Goal: Task Accomplishment & Management: Use online tool/utility

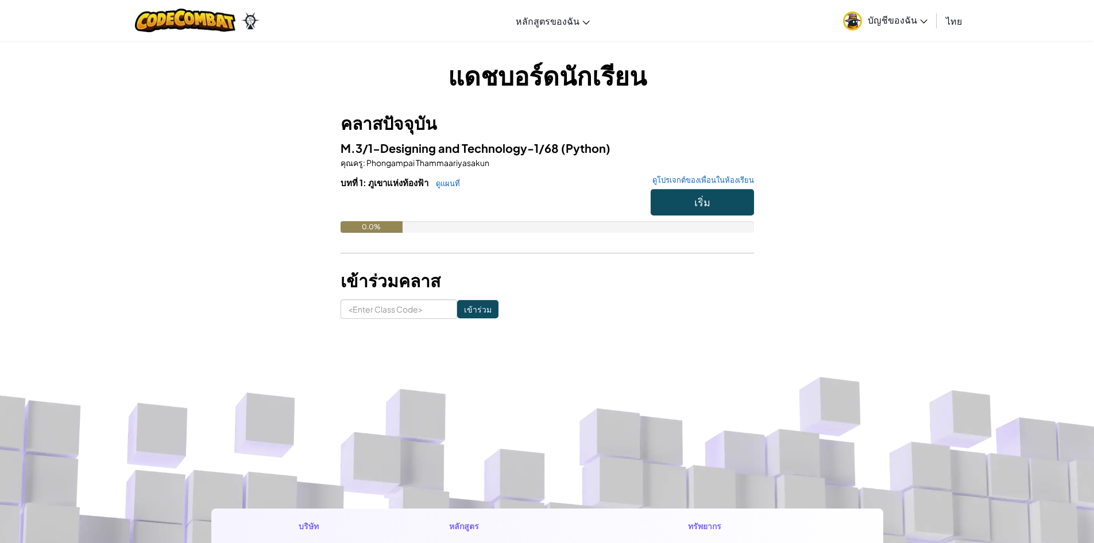
click at [885, 21] on span "บัญชีของฉัน" at bounding box center [898, 20] width 60 height 12
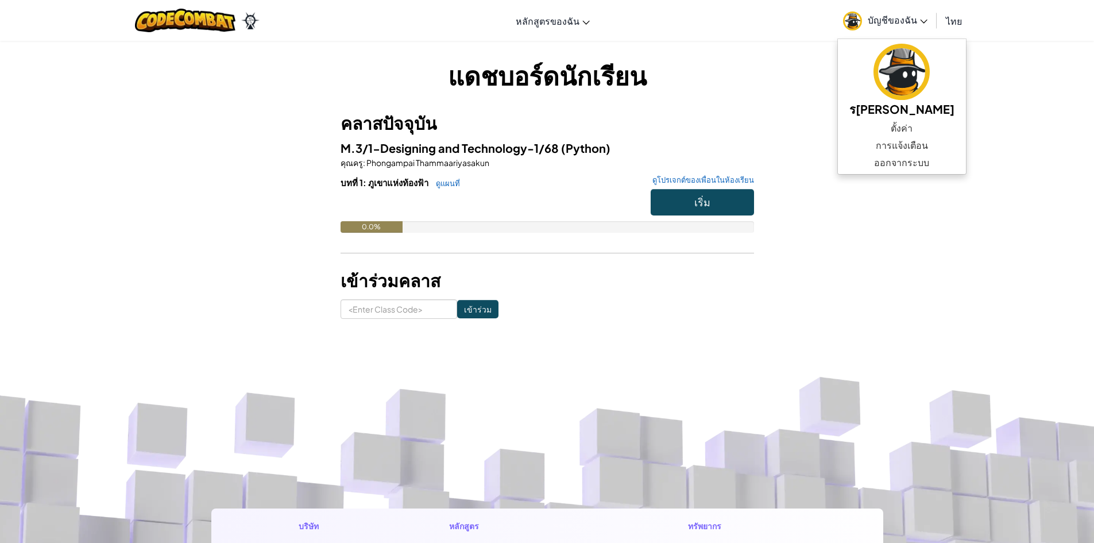
click at [889, 20] on span "บัญชีของฉัน" at bounding box center [898, 20] width 60 height 12
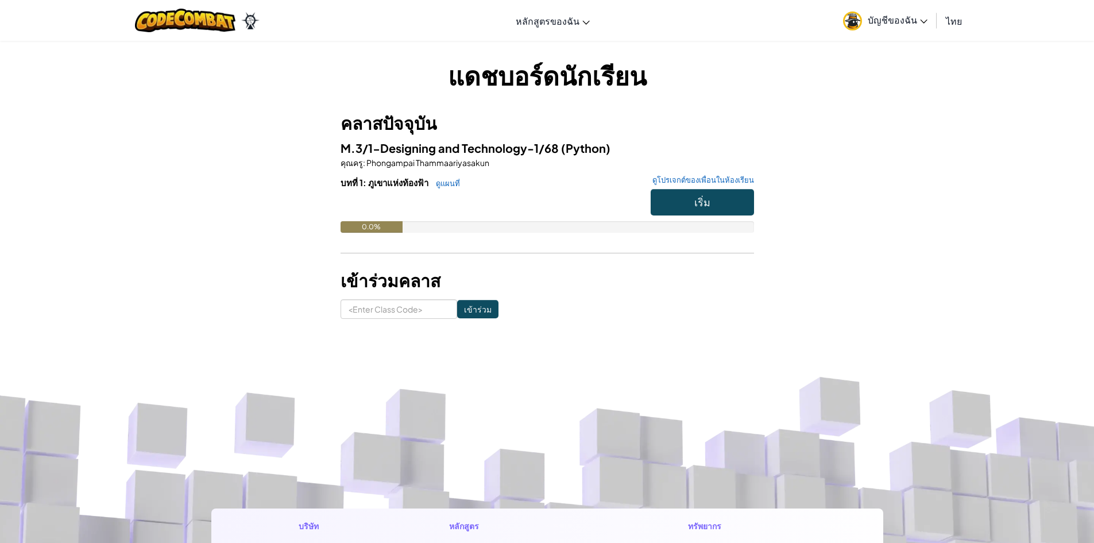
scroll to position [191, 0]
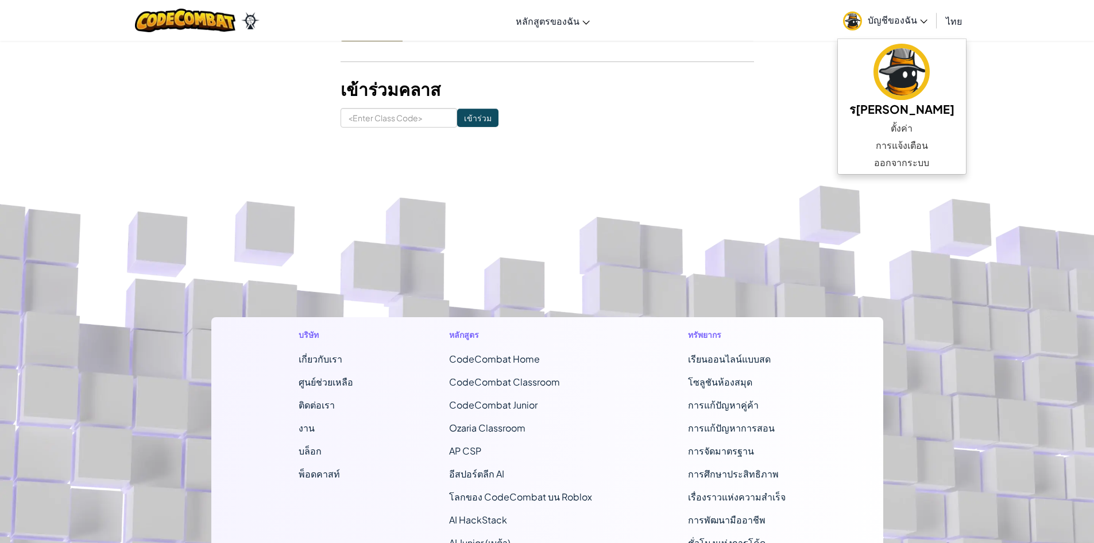
click at [719, 237] on footer "บริษัท เกี่ยวกับเรา ศูนย์ช่วยเหลือ ติดต่อเรา งาน บล็อก พ็อดคาสท์ หลักสูตร CodeC…" at bounding box center [547, 456] width 1094 height 622
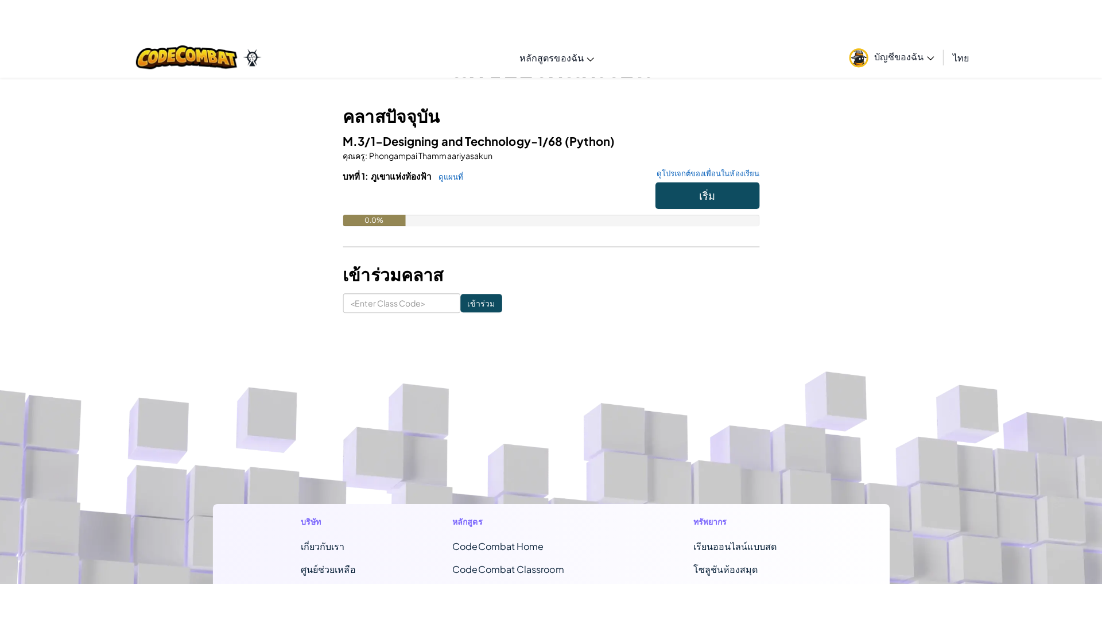
scroll to position [0, 0]
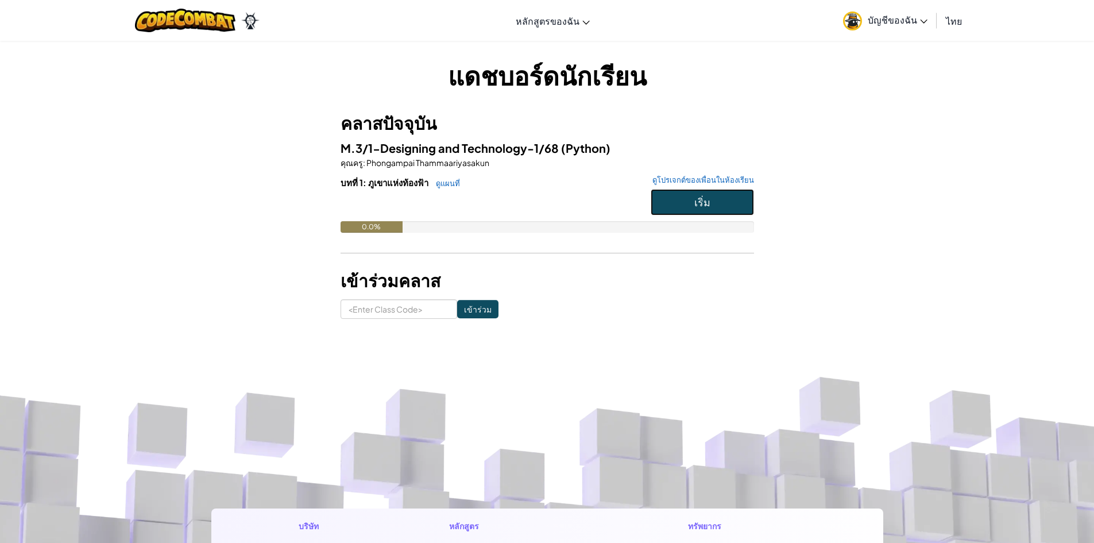
click at [686, 206] on button "เริ่ม" at bounding box center [702, 202] width 103 height 26
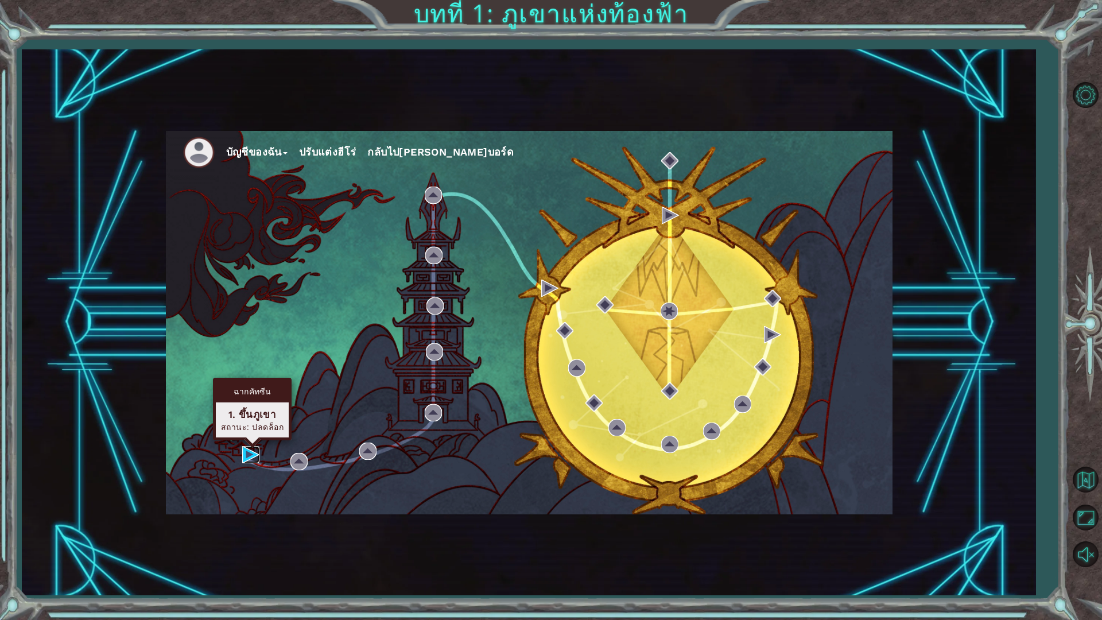
click at [251, 456] on img at bounding box center [250, 454] width 17 height 17
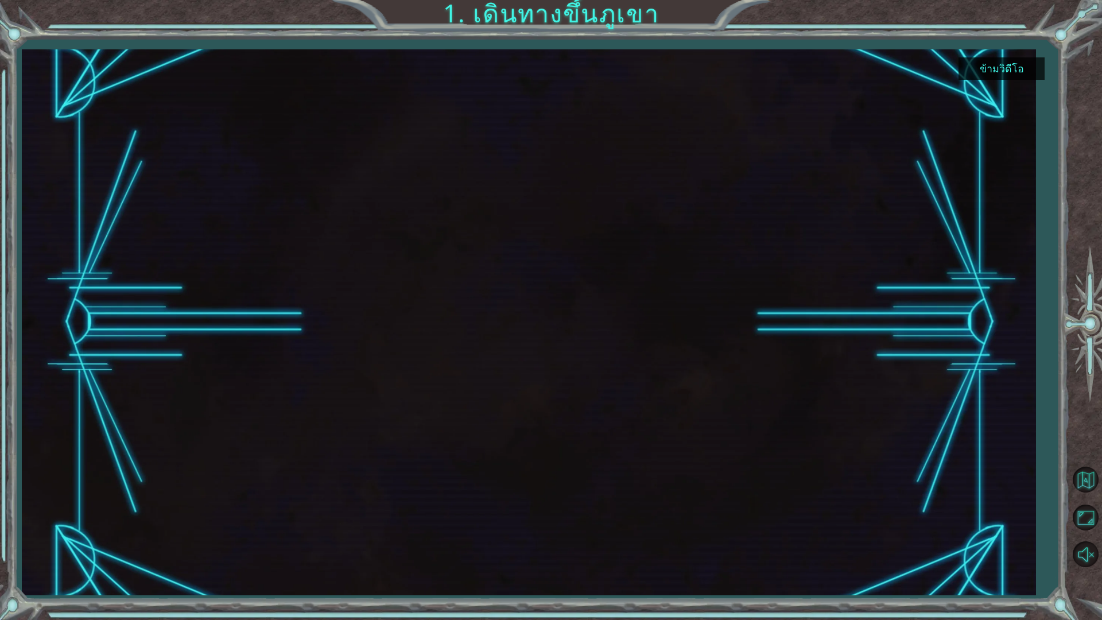
click at [996, 71] on button "ข้ามวิดีโอ" at bounding box center [1002, 68] width 86 height 22
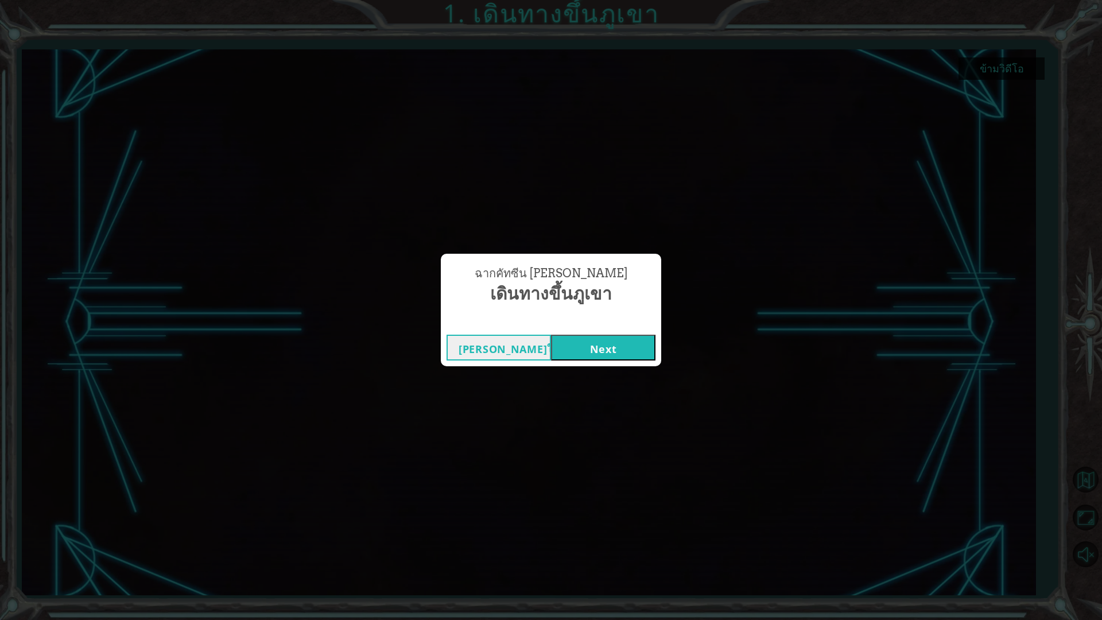
click at [521, 350] on button "[PERSON_NAME]ใหม่" at bounding box center [499, 348] width 105 height 26
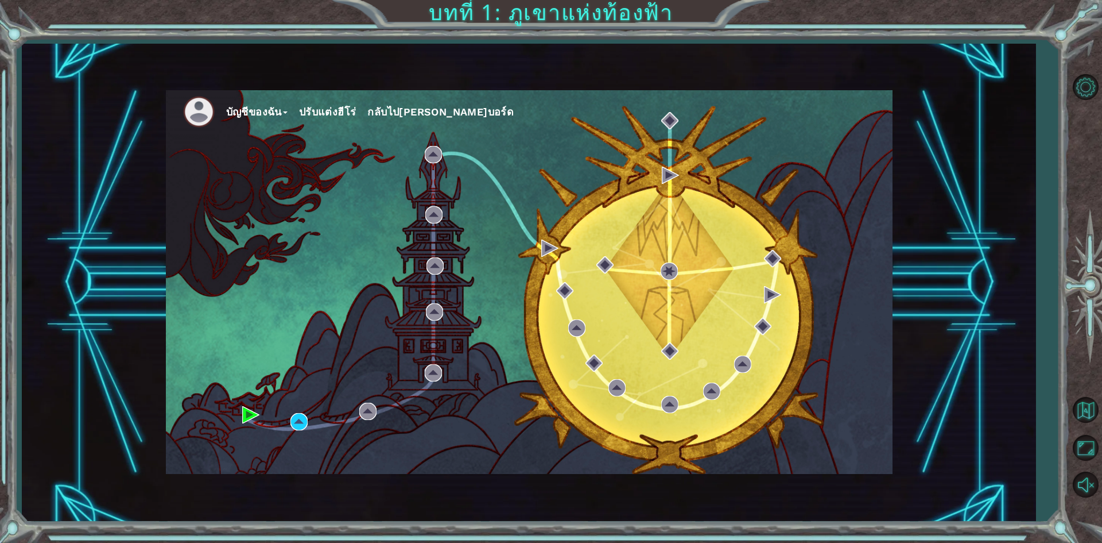
click at [341, 112] on button "ปรับแต่งฮีโร่" at bounding box center [327, 111] width 57 height 17
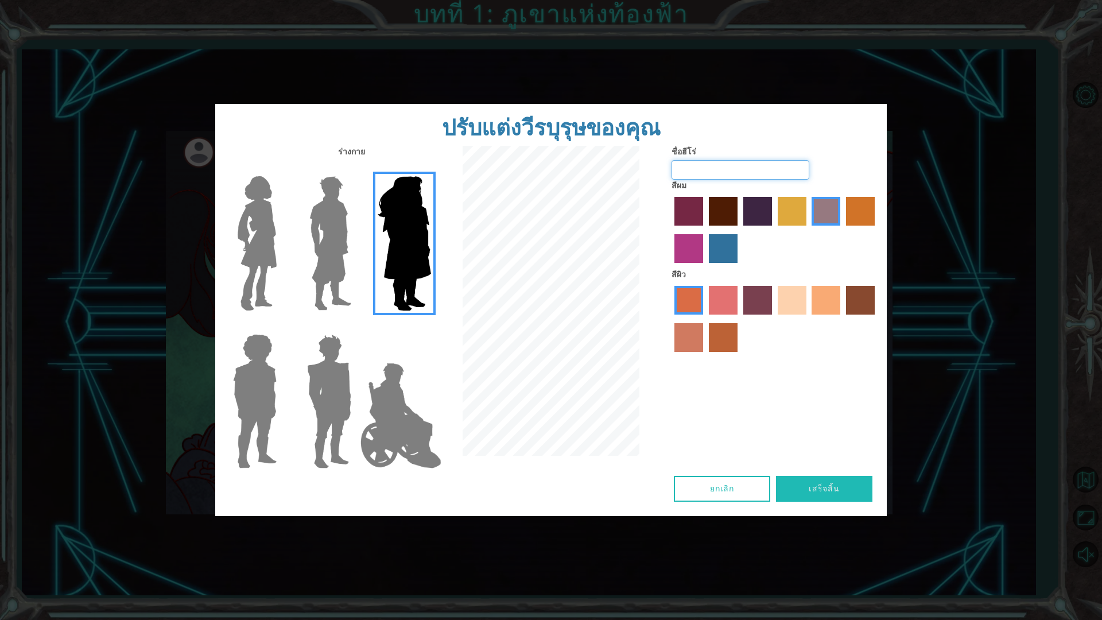
click at [734, 167] on input "ชื่อฮีโร่" at bounding box center [741, 170] width 138 height 20
click at [331, 261] on img at bounding box center [330, 244] width 51 height 144
click at [356, 169] on input "Hero Lars" at bounding box center [356, 169] width 0 height 0
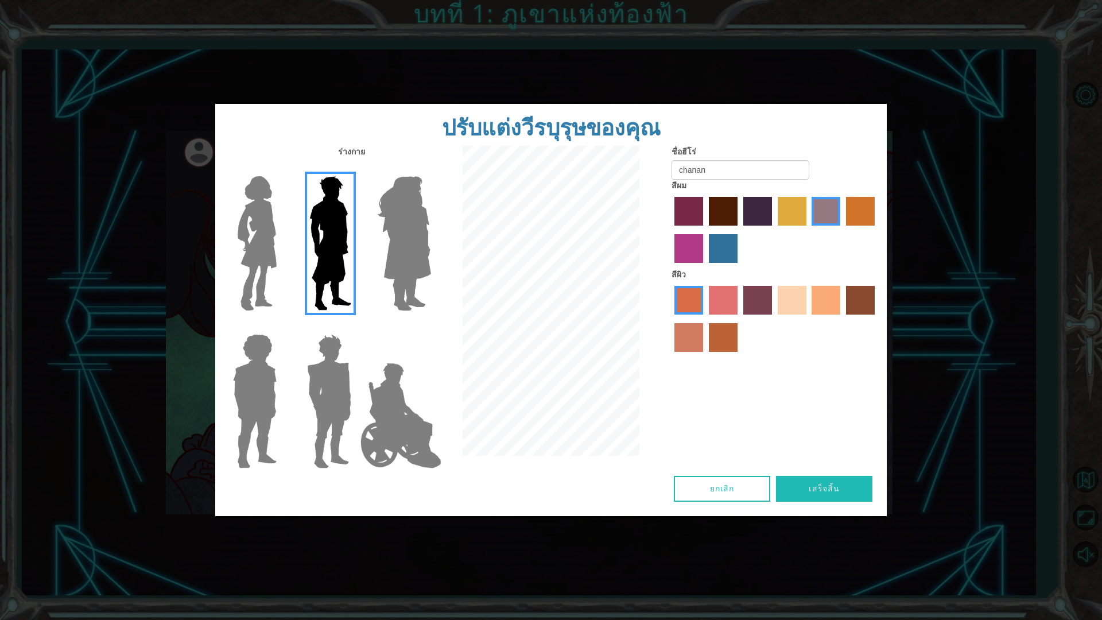
click at [323, 405] on img at bounding box center [329, 402] width 53 height 144
click at [356, 327] on input "Hero Garnet" at bounding box center [356, 327] width 0 height 0
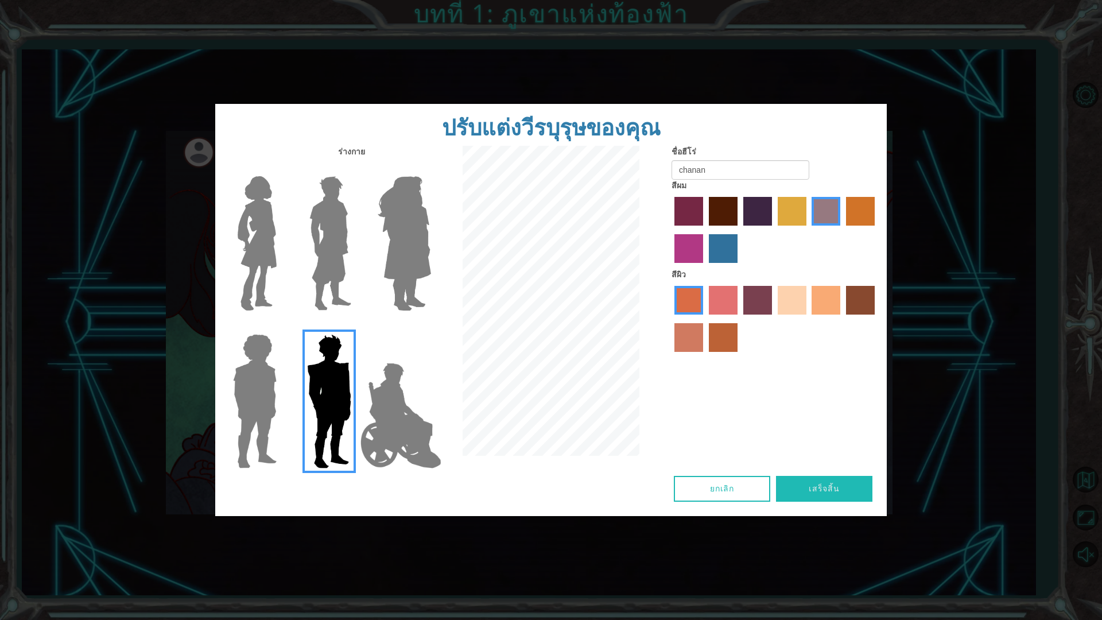
click at [249, 401] on img at bounding box center [255, 402] width 53 height 144
click at [281, 327] on input "Hero Steven" at bounding box center [281, 327] width 0 height 0
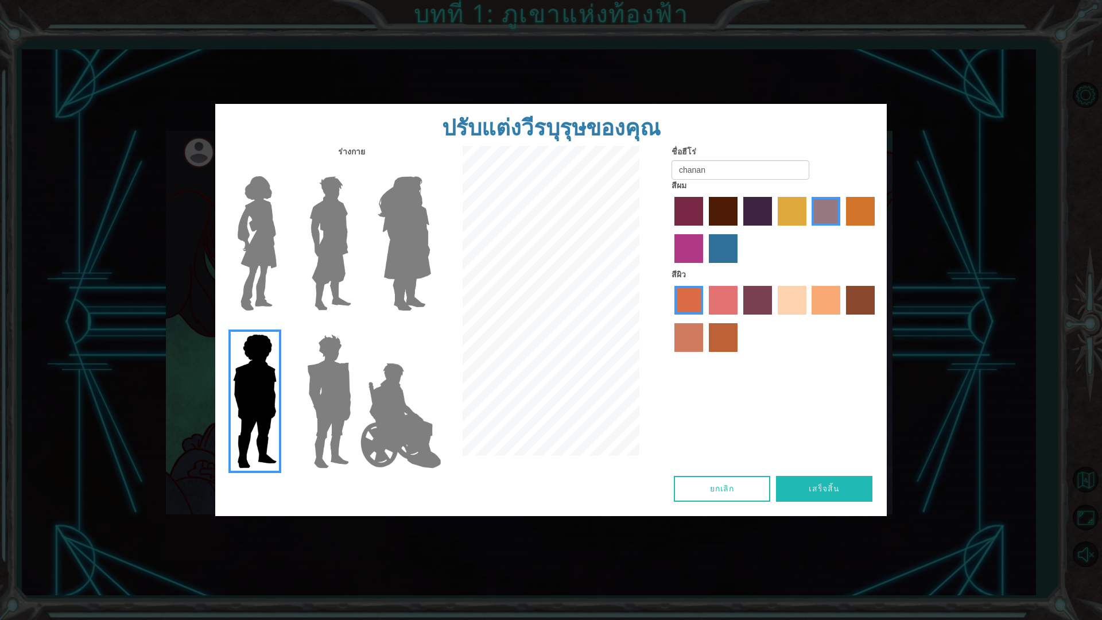
click at [317, 407] on img at bounding box center [329, 402] width 53 height 144
click at [356, 327] on input "Hero Garnet" at bounding box center [356, 327] width 0 height 0
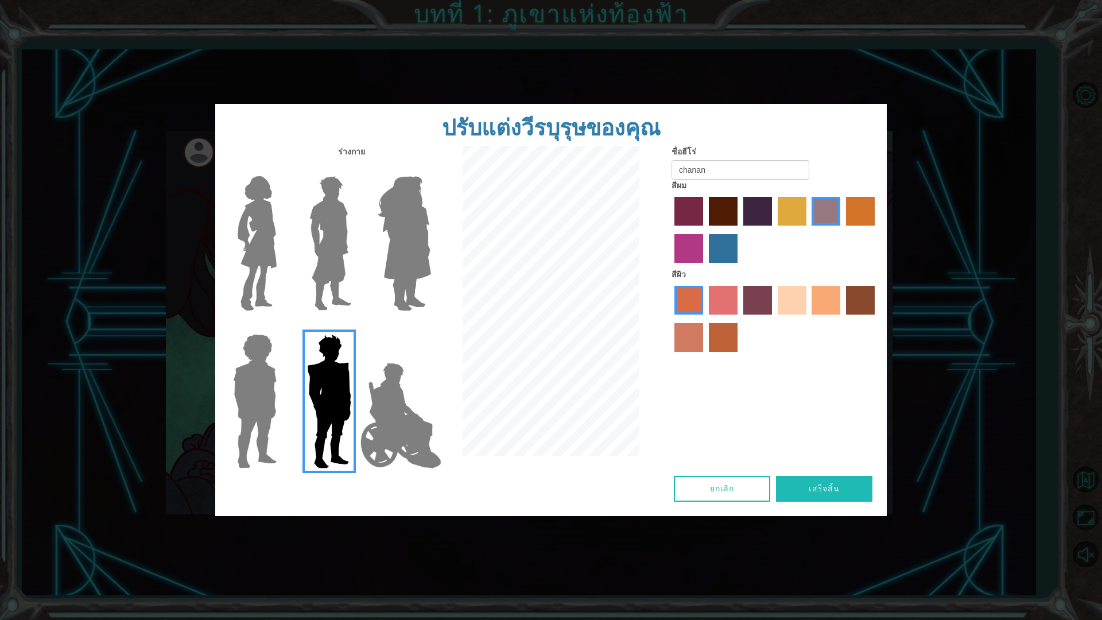
click at [384, 413] on img at bounding box center [401, 415] width 90 height 115
click at [431, 327] on input "Hero Jamie" at bounding box center [431, 327] width 0 height 0
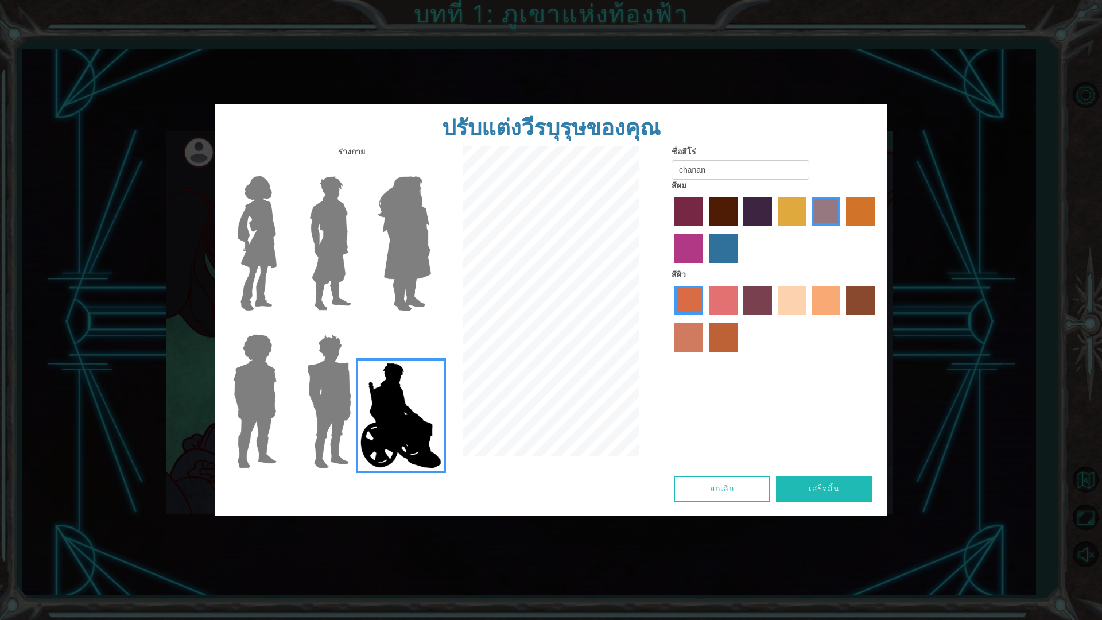
click at [794, 312] on label "sandy beach skin color" at bounding box center [792, 300] width 29 height 29
click at [774, 319] on input "sandy beach skin color" at bounding box center [774, 319] width 0 height 0
click at [680, 246] on label "medium red violet hair color" at bounding box center [689, 248] width 29 height 29
click at [877, 230] on input "medium red violet hair color" at bounding box center [877, 230] width 0 height 0
click at [719, 241] on label "lachmara hair color" at bounding box center [723, 248] width 29 height 29
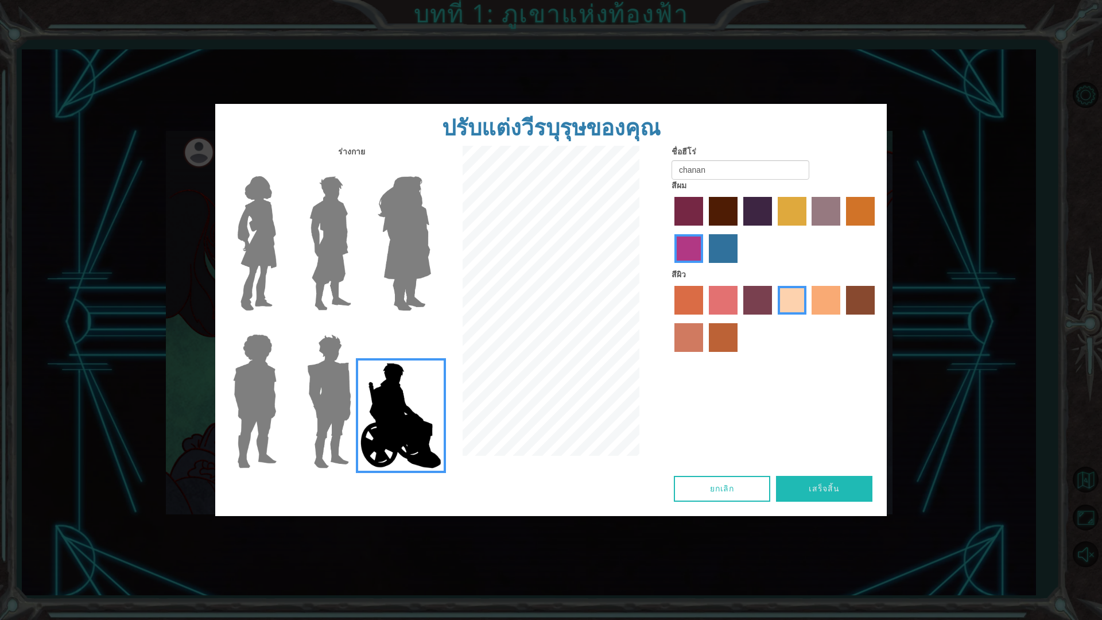
click at [705, 267] on input "lachmara hair color" at bounding box center [705, 267] width 0 height 0
click at [693, 209] on label "paprika hair color" at bounding box center [689, 211] width 29 height 29
click at [671, 230] on input "paprika hair color" at bounding box center [671, 230] width 0 height 0
click at [821, 218] on label "bazaar hair color" at bounding box center [826, 211] width 29 height 29
click at [808, 230] on input "bazaar hair color" at bounding box center [808, 230] width 0 height 0
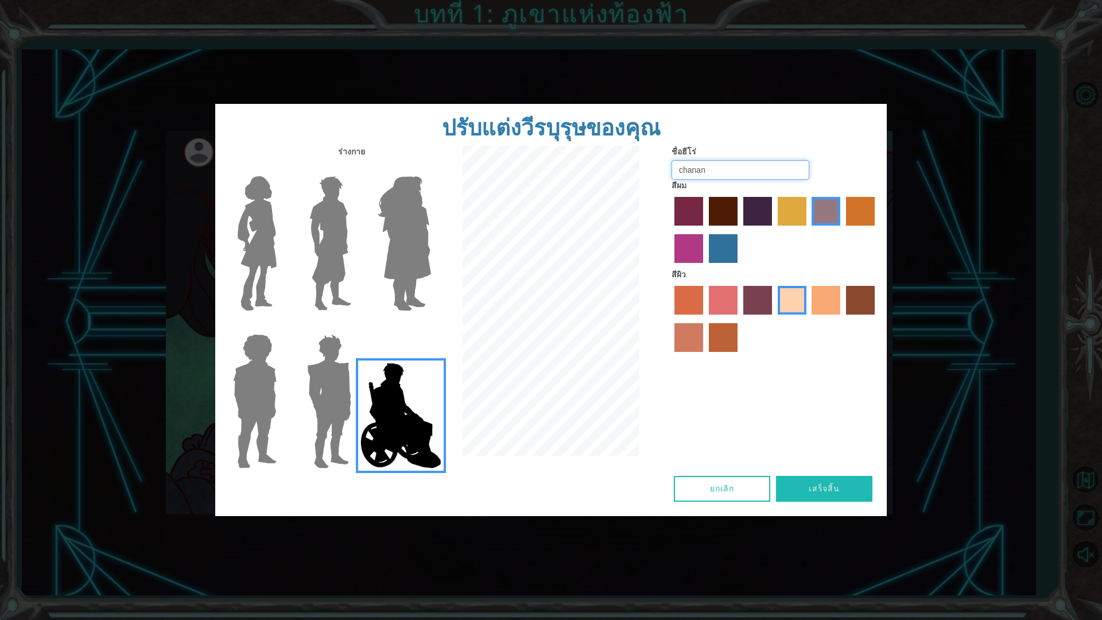
click at [761, 171] on input "chanan" at bounding box center [741, 170] width 138 height 20
type input "c"
click at [820, 299] on label "tacao skin color" at bounding box center [826, 300] width 29 height 29
click at [808, 319] on input "tacao skin color" at bounding box center [808, 319] width 0 height 0
click at [858, 304] on label "karma skin color" at bounding box center [860, 300] width 29 height 29
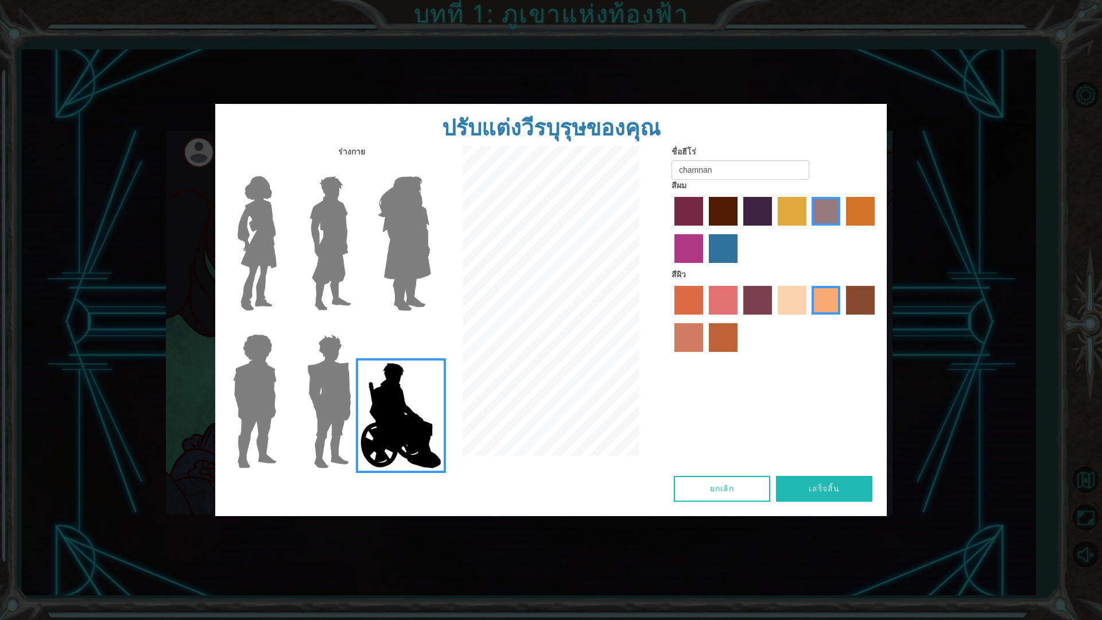
click at [842, 319] on input "karma skin color" at bounding box center [842, 319] width 0 height 0
click at [683, 172] on input "chamnan" at bounding box center [741, 170] width 138 height 20
type input "Chamnan"
drag, startPoint x: 954, startPoint y: 404, endPoint x: 723, endPoint y: 379, distance: 232.1
click at [953, 404] on div "ปรับแต่งวีรบุรุษของคุณ ร่างกาย ชื่อฮีโร่ Chamnan สีผม สีผิว ยกเลิก เสร็จสิ้น" at bounding box center [551, 310] width 1102 height 620
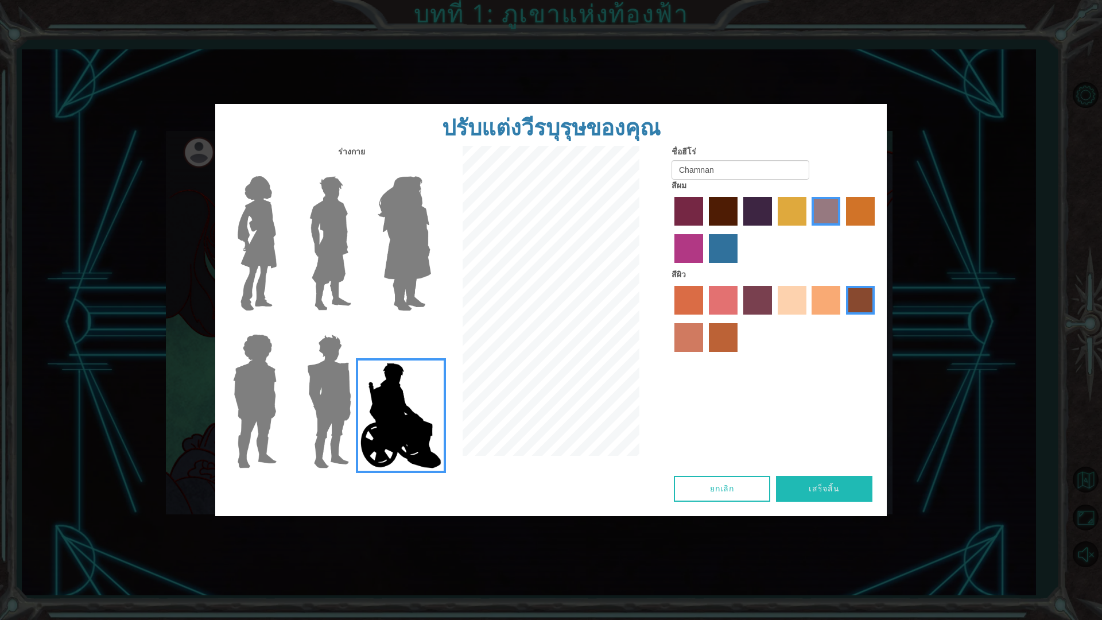
click at [810, 493] on button "เสร็จสิ้น" at bounding box center [824, 489] width 96 height 26
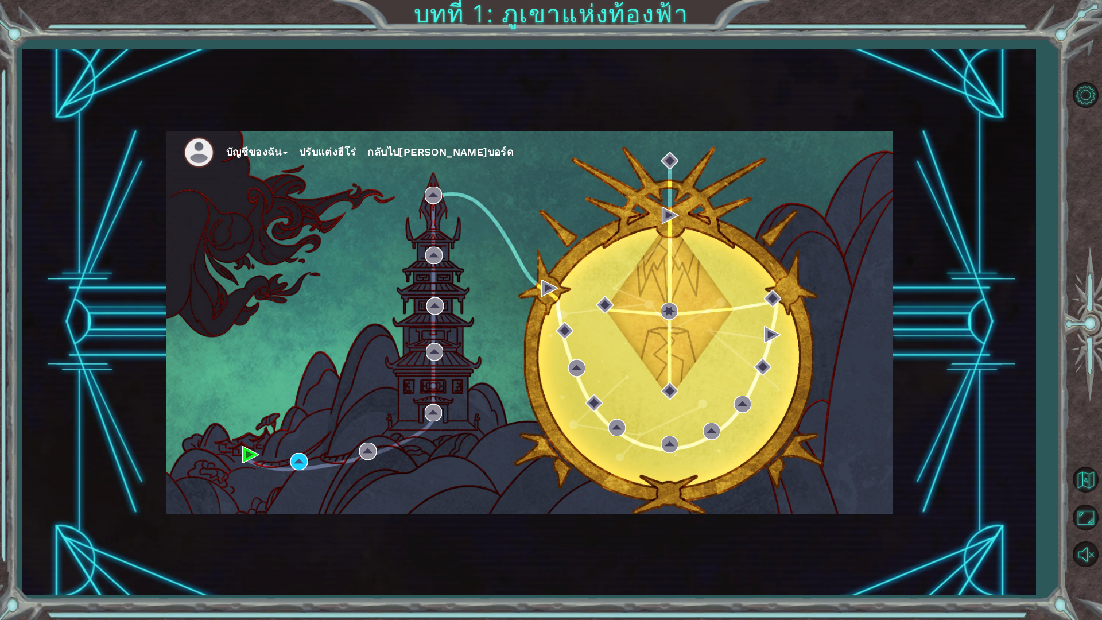
click at [242, 452] on div "บัญชีของฉัน ปรับแต่งฮีโร่ กลับไป[PERSON_NAME]บอร์ด" at bounding box center [529, 323] width 727 height 384
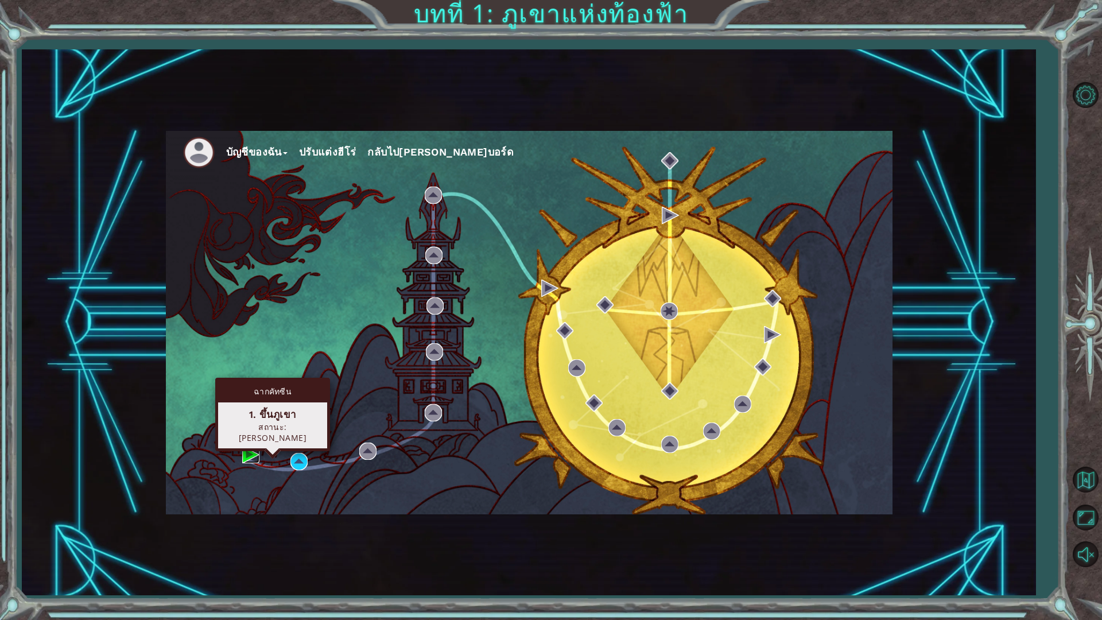
click at [246, 455] on img at bounding box center [250, 454] width 17 height 17
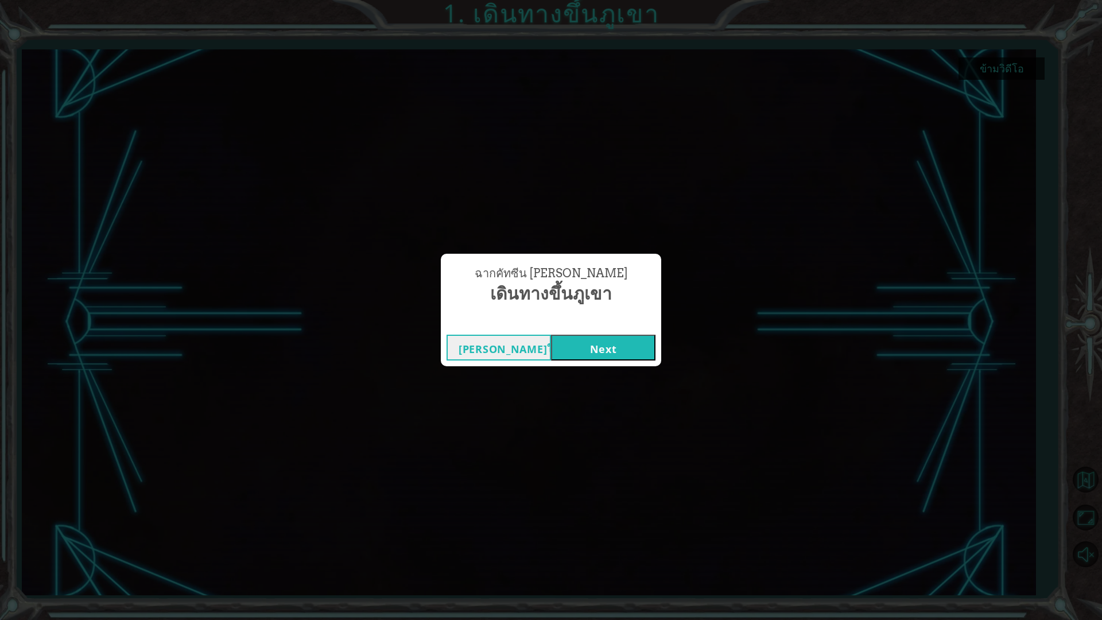
click at [592, 346] on button "Next" at bounding box center [603, 348] width 105 height 26
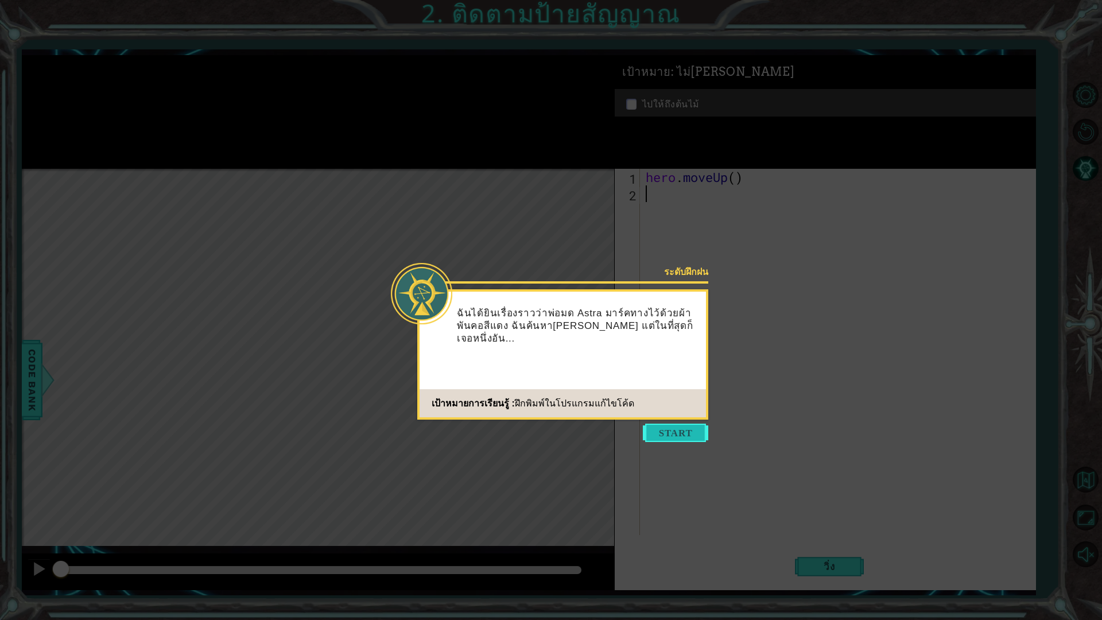
click at [685, 433] on button "Start" at bounding box center [675, 433] width 65 height 18
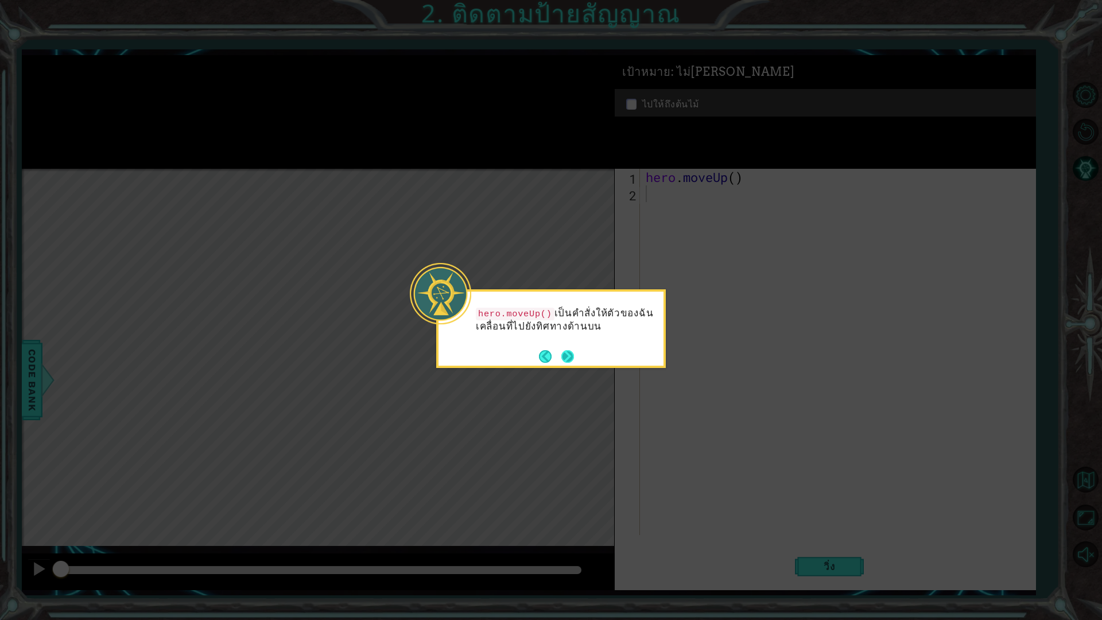
click at [568, 359] on button "Next" at bounding box center [568, 356] width 19 height 19
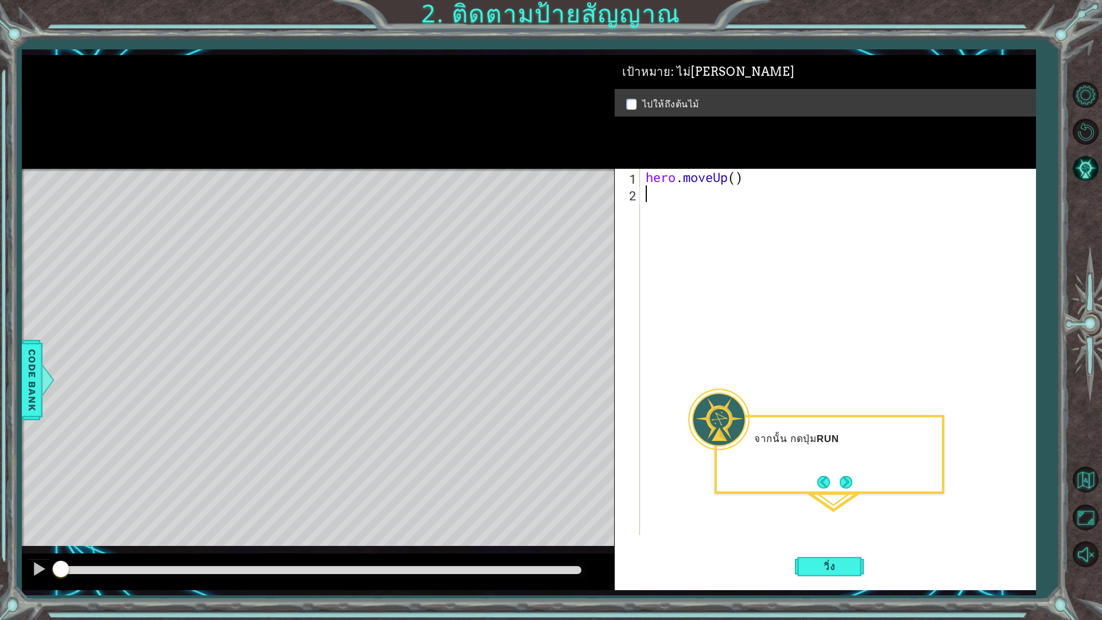
click at [873, 528] on div "hero . moveUp ( )" at bounding box center [841, 369] width 394 height 400
drag, startPoint x: 851, startPoint y: 524, endPoint x: 816, endPoint y: 475, distance: 60.1
click at [848, 520] on div "hero . moveUp ( )" at bounding box center [841, 369] width 394 height 400
type textarea "her"
click at [683, 215] on div "her o.moveUp กด enter" at bounding box center [746, 223] width 217 height 41
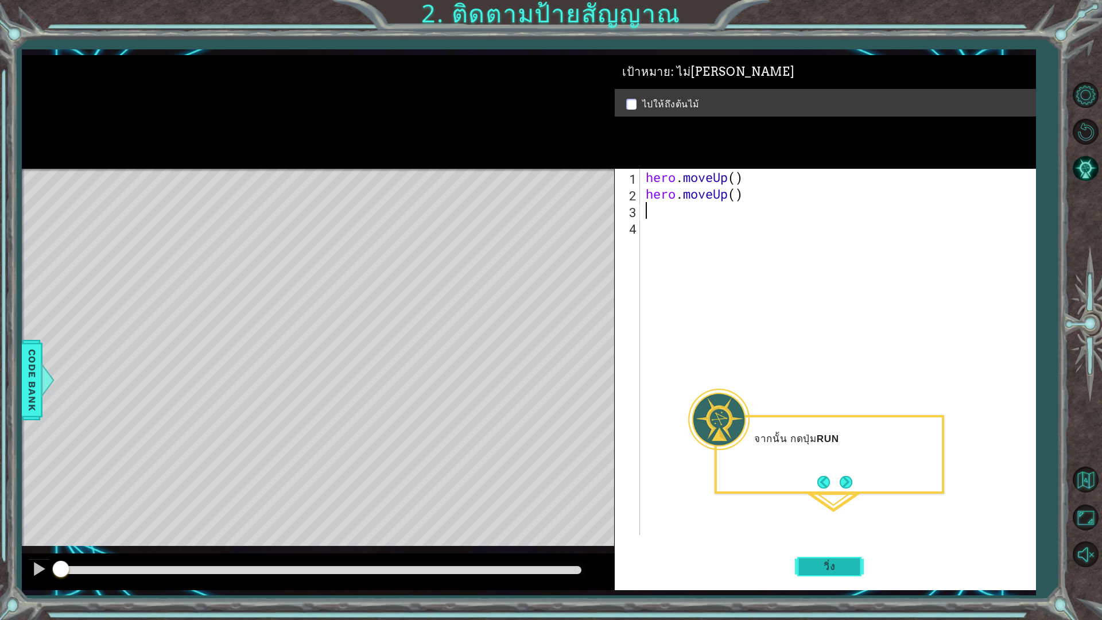
click at [833, 542] on span "วิ่ง" at bounding box center [829, 566] width 34 height 11
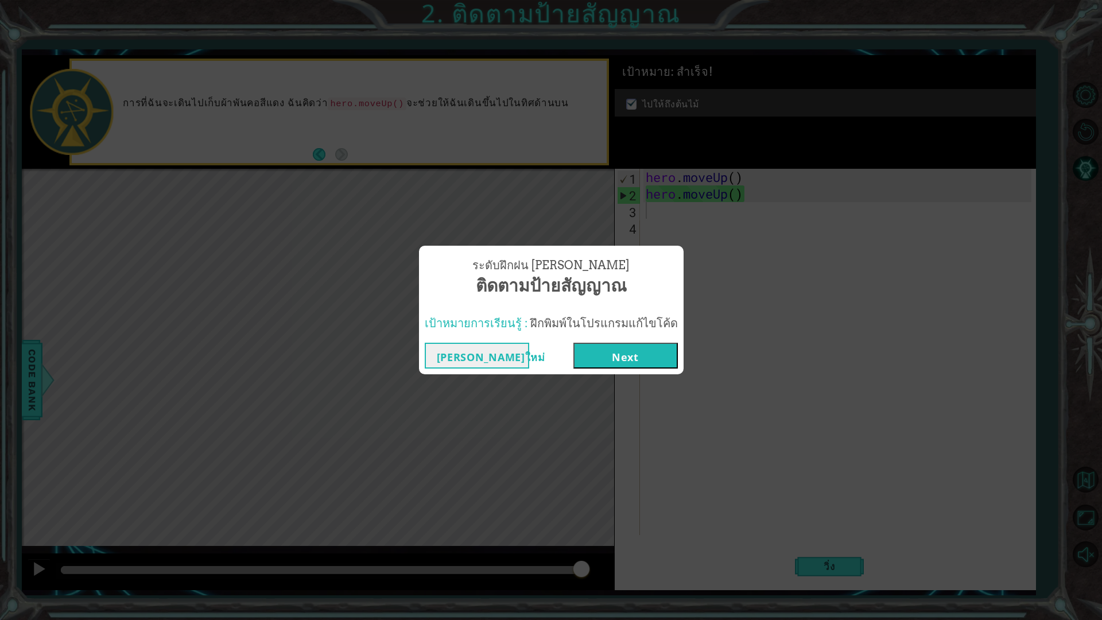
click at [603, 357] on button "Next" at bounding box center [626, 356] width 105 height 26
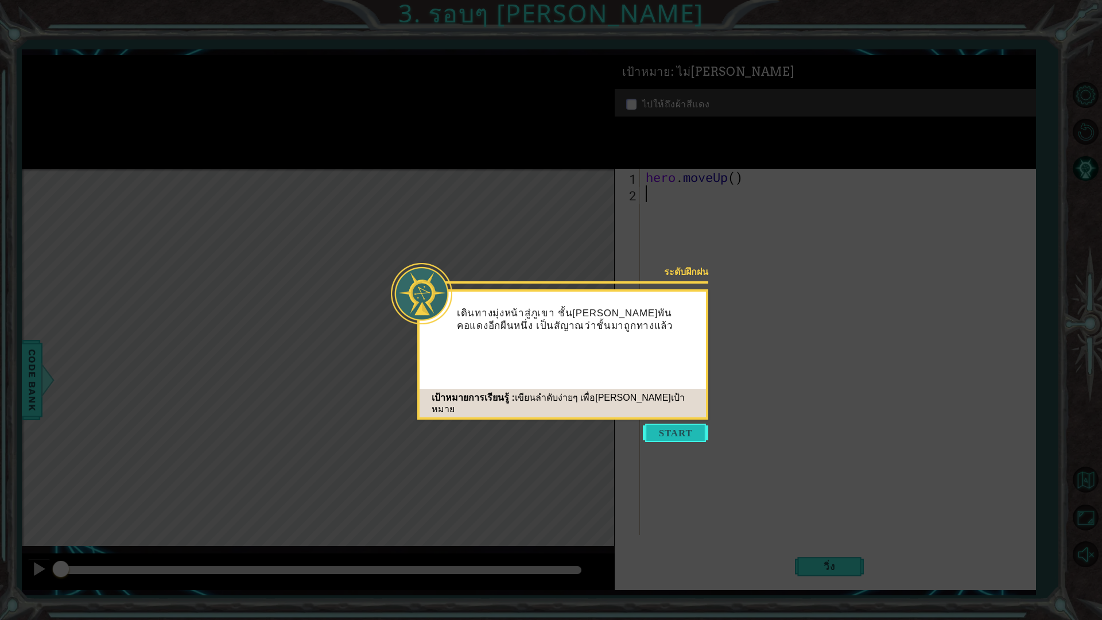
click at [684, 435] on button "Start" at bounding box center [675, 433] width 65 height 18
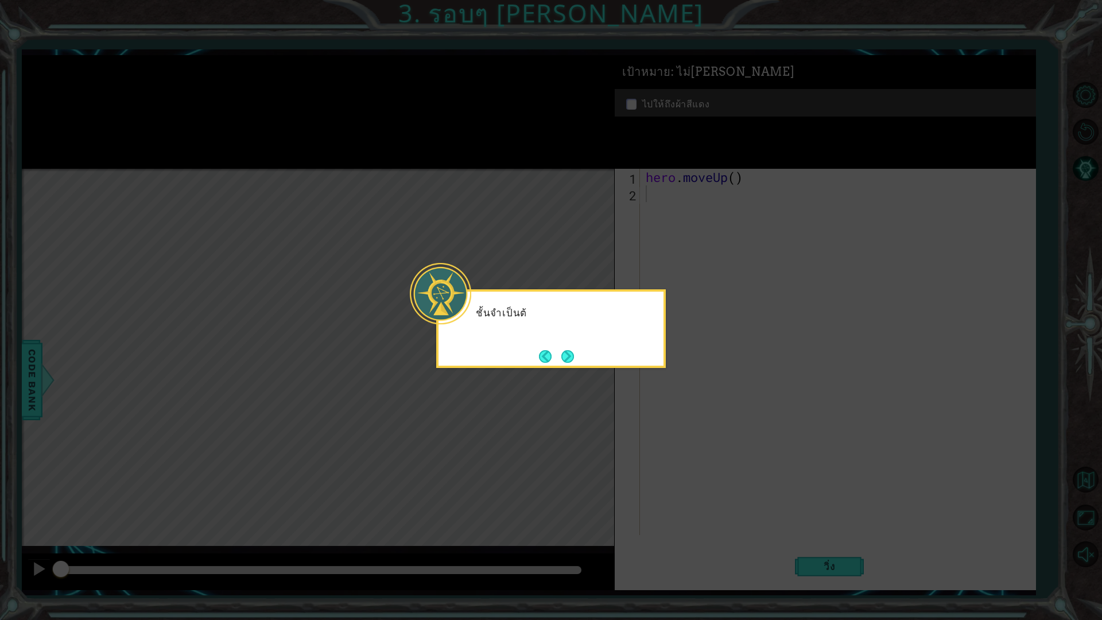
drag, startPoint x: 658, startPoint y: 421, endPoint x: 602, endPoint y: 400, distance: 59.6
click at [653, 420] on icon at bounding box center [551, 310] width 1102 height 620
click at [570, 352] on button "Next" at bounding box center [568, 356] width 13 height 13
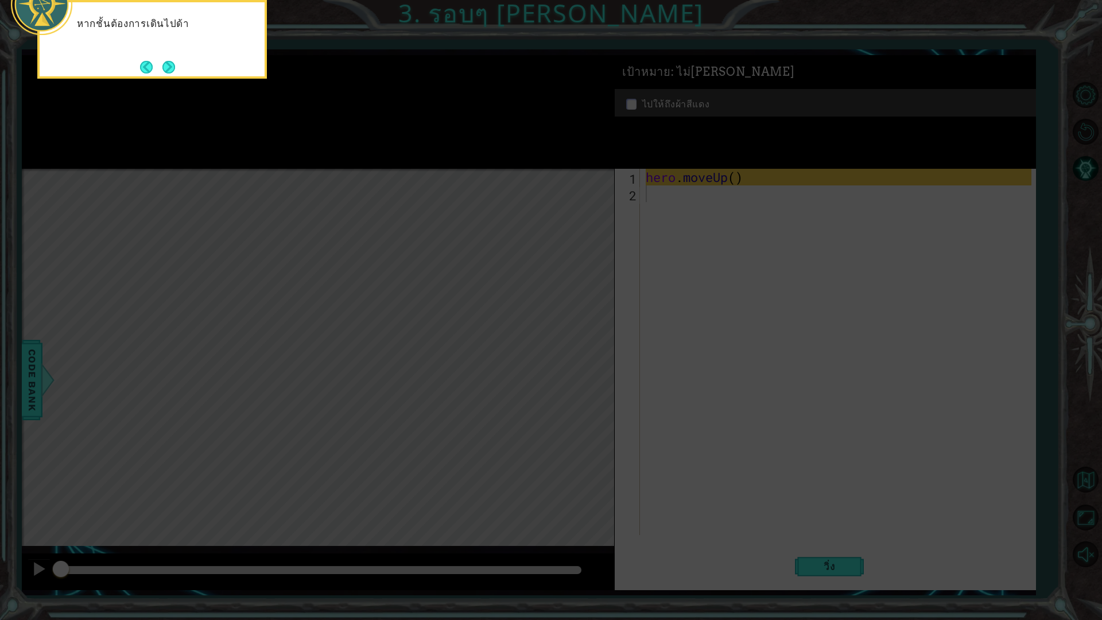
click at [570, 352] on icon at bounding box center [551, 100] width 1102 height 1040
click at [169, 71] on button "Next" at bounding box center [168, 67] width 13 height 13
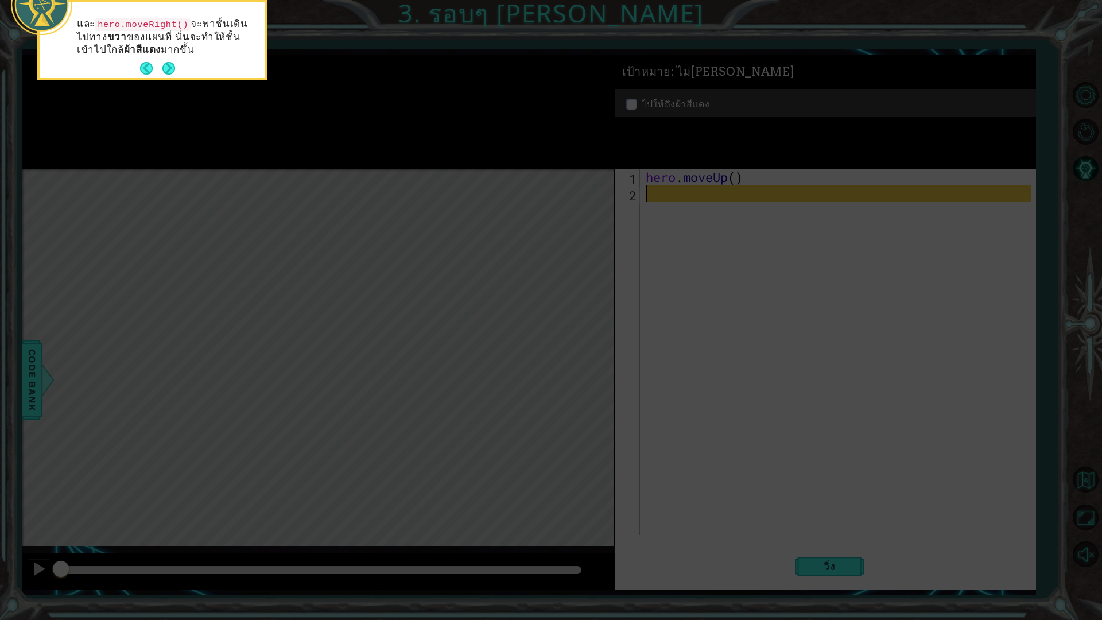
click at [169, 71] on button "Next" at bounding box center [168, 68] width 17 height 17
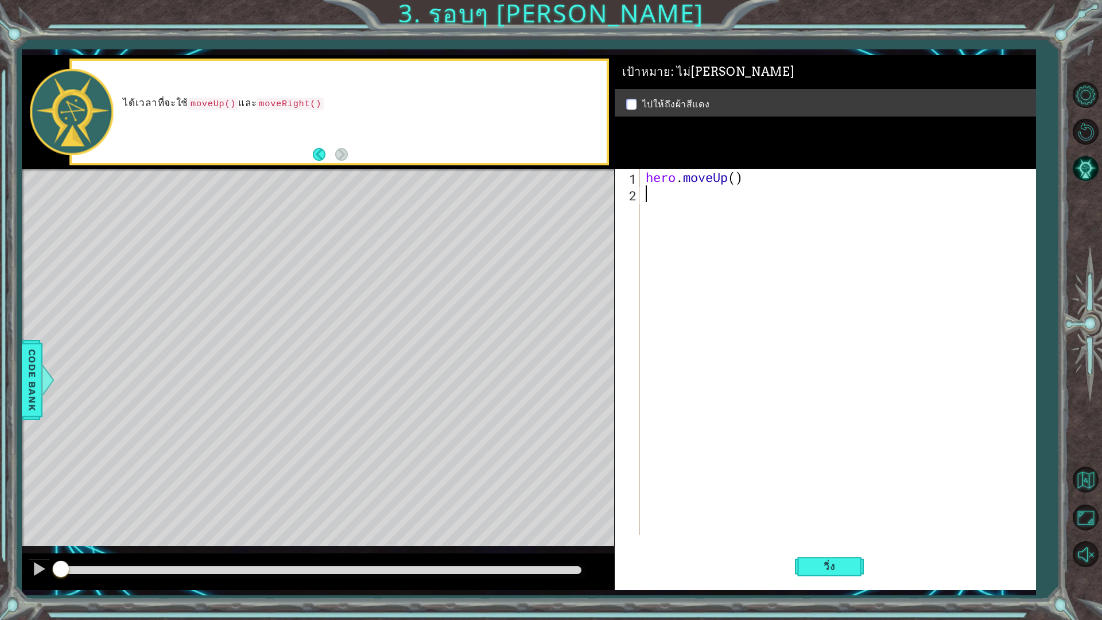
click at [714, 206] on div "hero . moveUp ( )" at bounding box center [841, 369] width 394 height 400
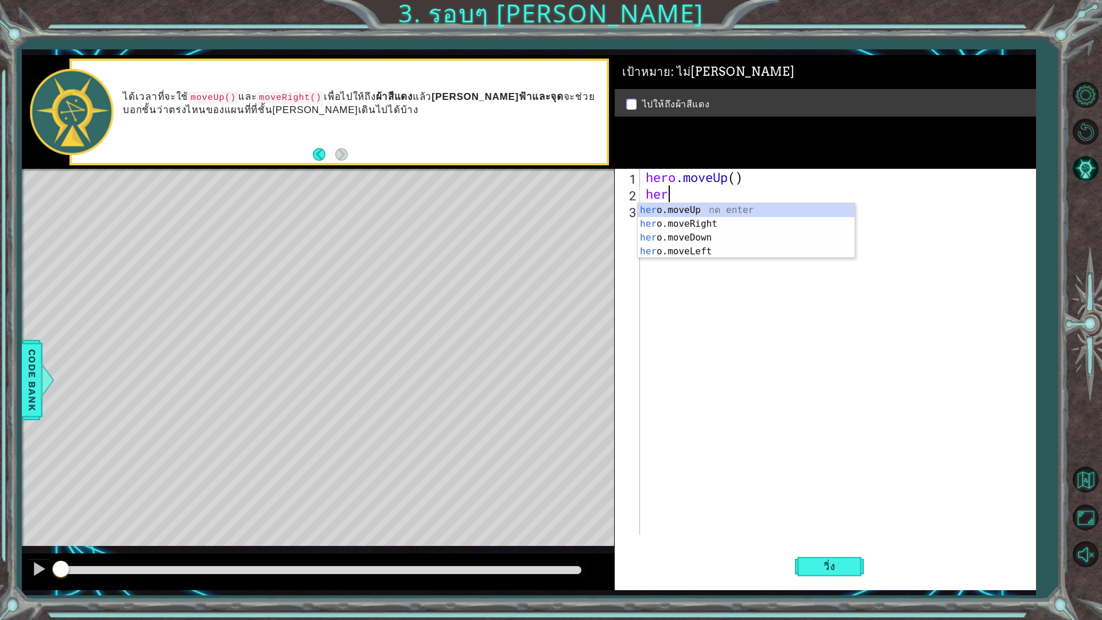
type textarea "hero"
click at [715, 223] on div "hero .moveUp กด enter hero .moveRight กด enter hero .moveDown กด enter hero .mo…" at bounding box center [746, 244] width 217 height 83
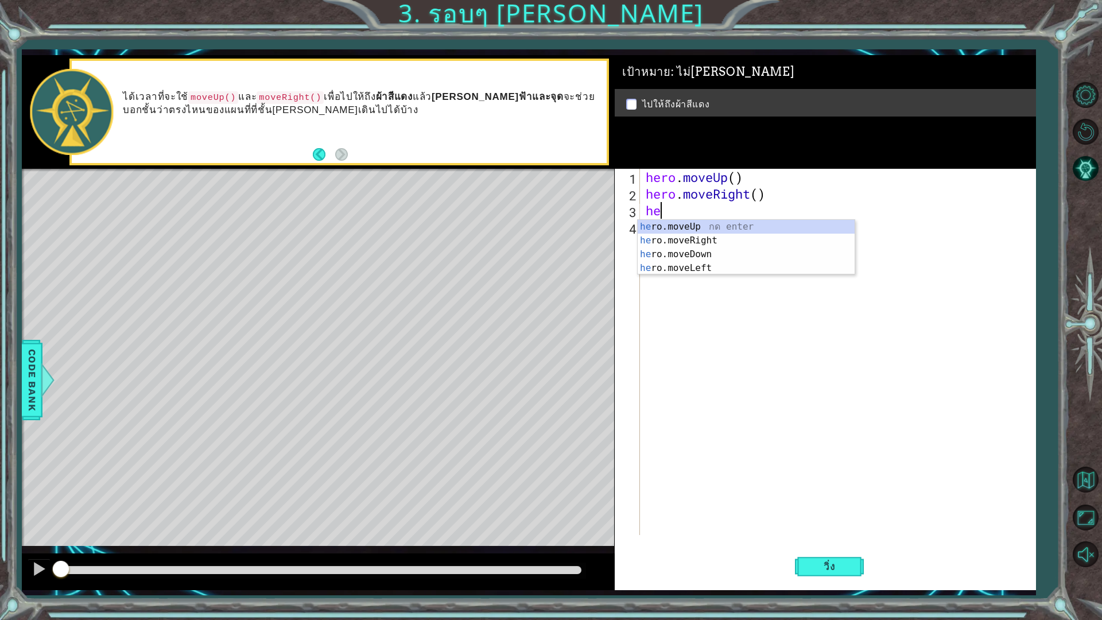
type textarea "hero"
click at [709, 226] on div "hero .moveUp กด enter hero .moveRight กด enter hero .moveDown กด enter hero .mo…" at bounding box center [746, 261] width 217 height 83
click at [738, 213] on div "hero . moveUp ( ) hero . moveRight ( ) hero . moveUp ( )" at bounding box center [841, 369] width 394 height 400
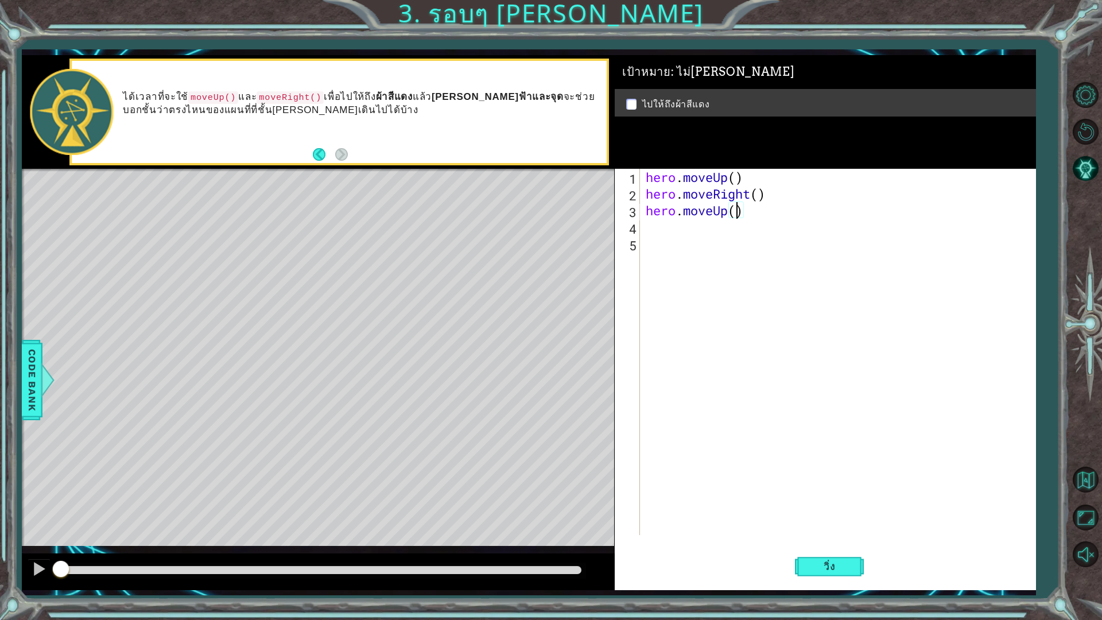
scroll to position [0, 4]
type textarea "hero.moveUp(2)"
click at [826, 542] on button "วิ่ง" at bounding box center [829, 566] width 69 height 42
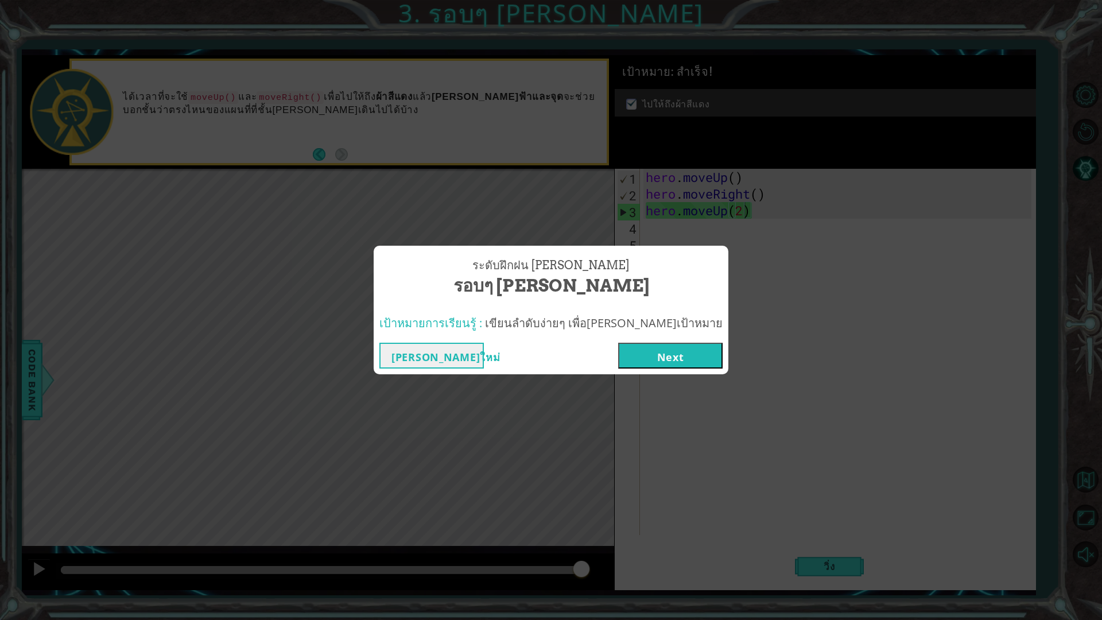
click at [618, 358] on button "Next" at bounding box center [670, 356] width 105 height 26
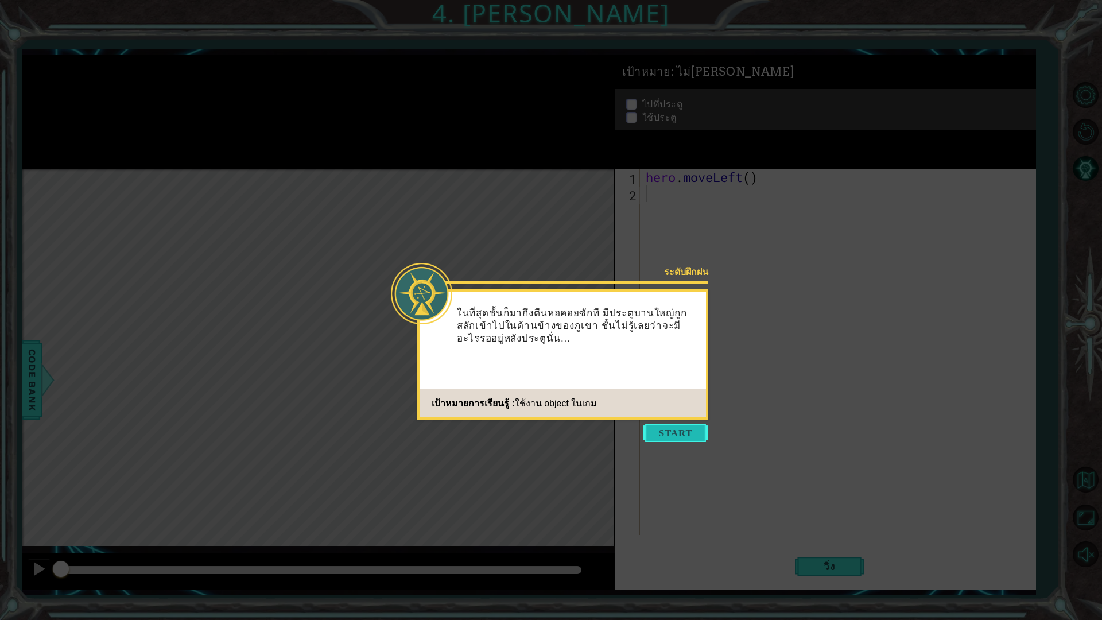
click at [685, 431] on button "Start" at bounding box center [675, 433] width 65 height 18
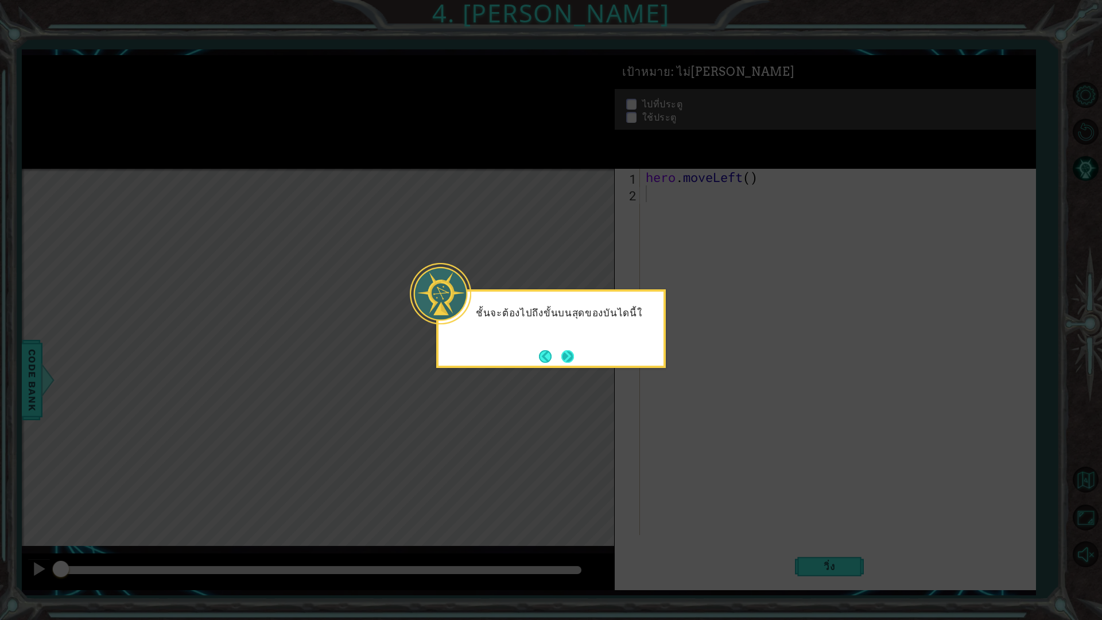
click at [570, 357] on button "Next" at bounding box center [568, 356] width 13 height 13
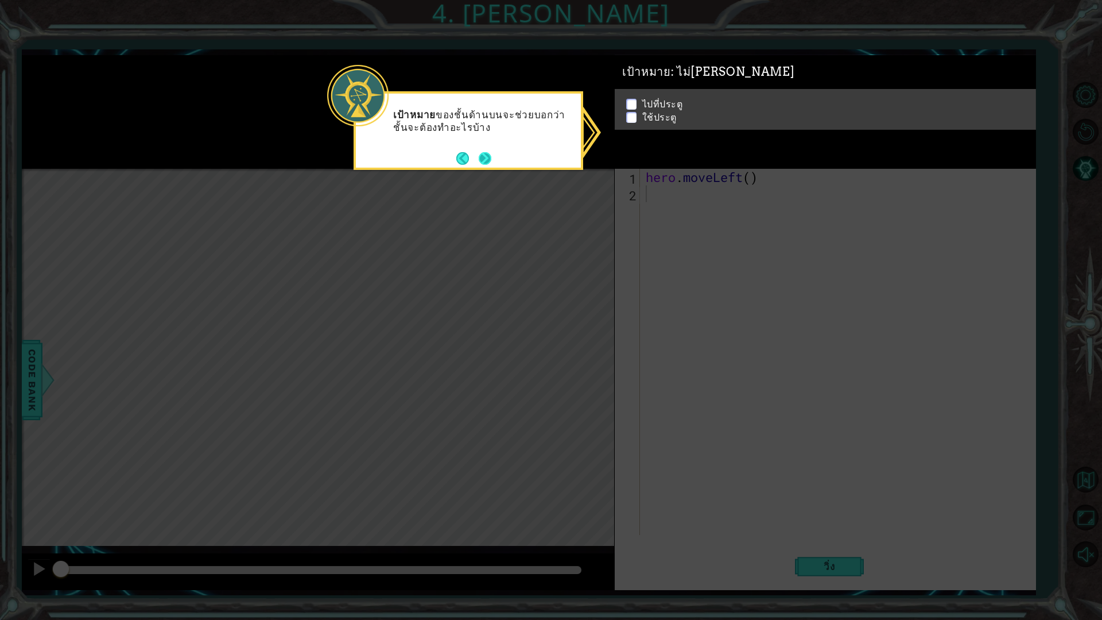
click at [483, 157] on button "Next" at bounding box center [485, 158] width 13 height 13
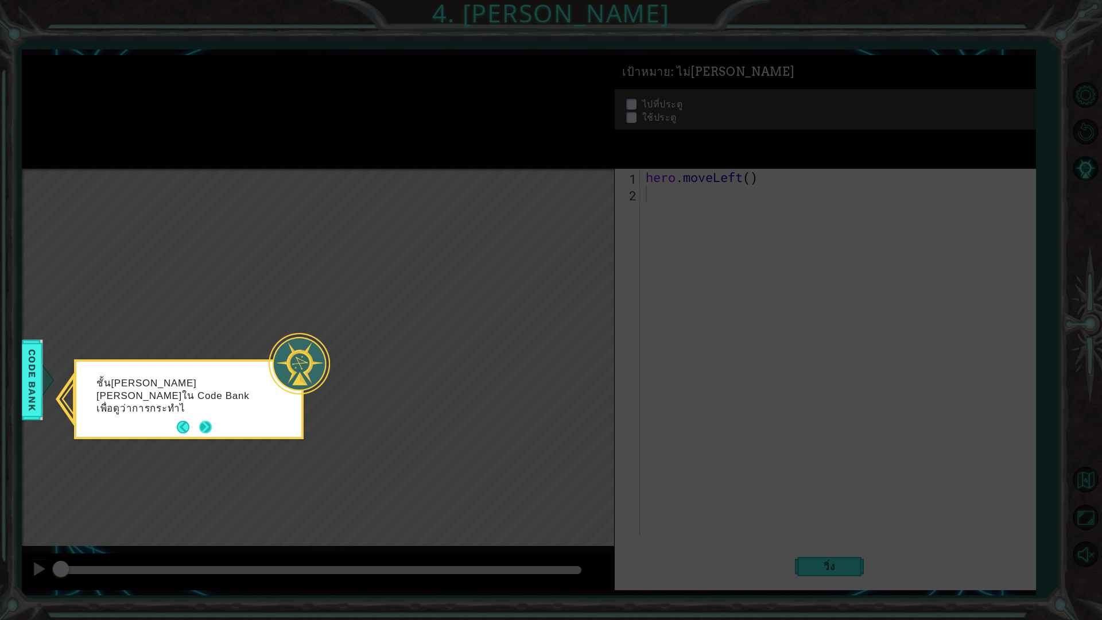
click at [211, 427] on button "Next" at bounding box center [205, 427] width 15 height 15
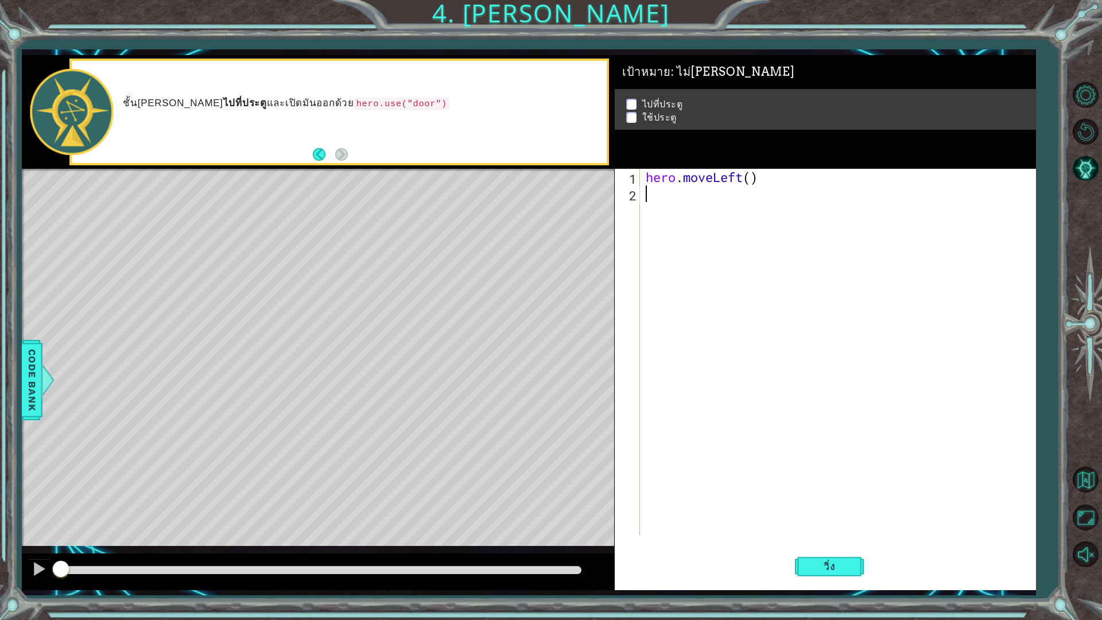
drag, startPoint x: 658, startPoint y: 211, endPoint x: 655, endPoint y: 219, distance: 8.0
click at [657, 212] on div "hero . moveLeft ( )" at bounding box center [841, 369] width 394 height 400
click at [665, 197] on div "hero . moveLeft ( )" at bounding box center [841, 369] width 394 height 400
type textarea "h"
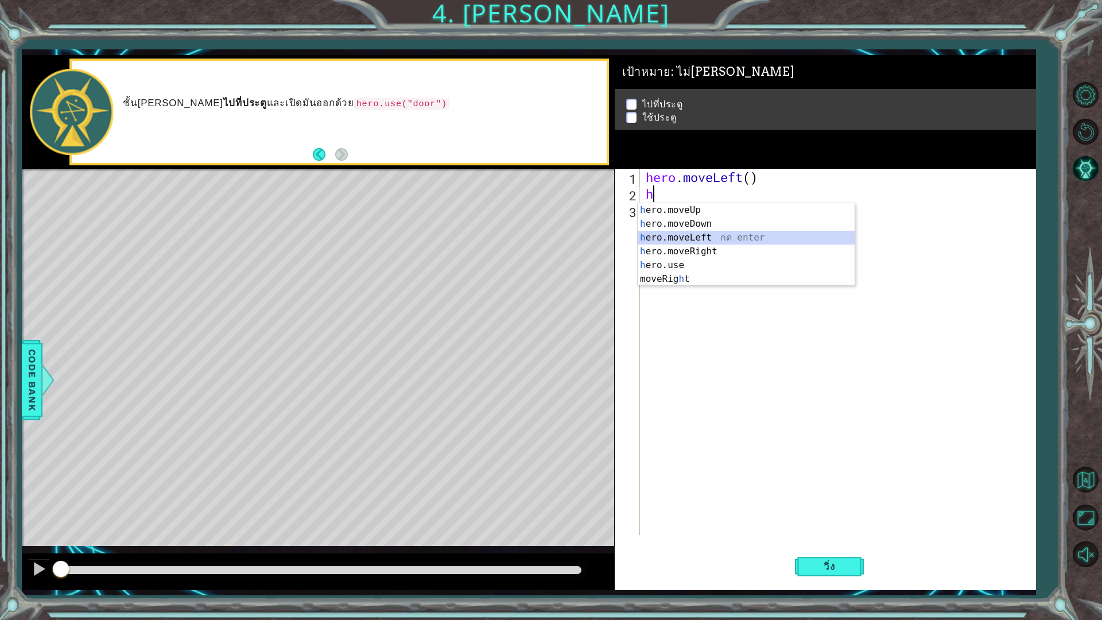
click at [714, 238] on div "h ero.moveUp กด enter h ero.moveDown กด enter h ero.moveLeft กด enter h ero.mov…" at bounding box center [746, 258] width 217 height 110
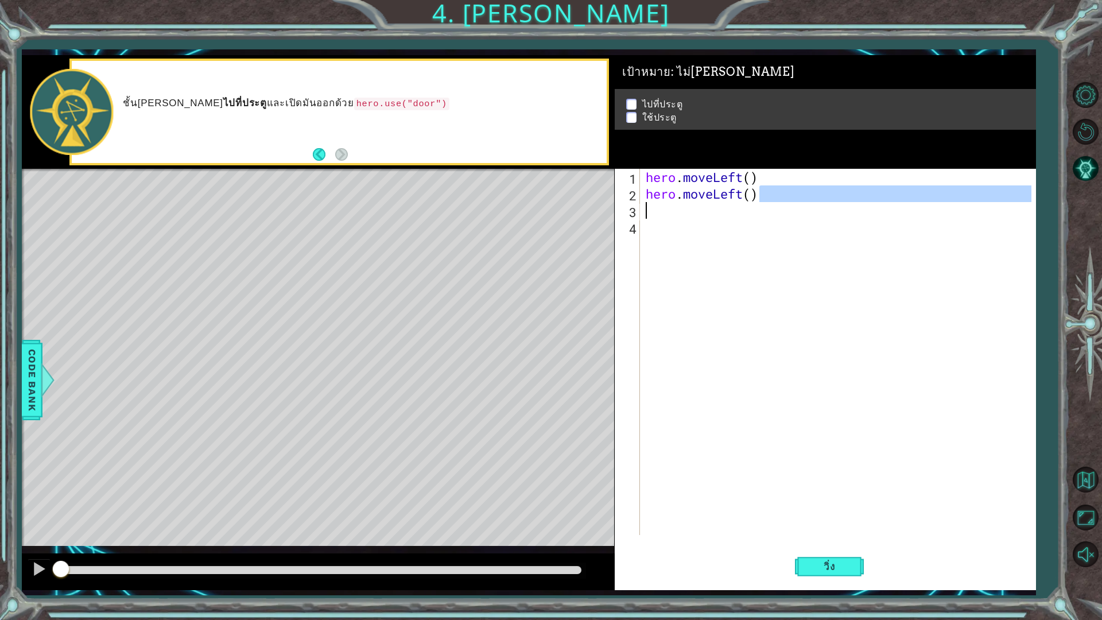
drag, startPoint x: 758, startPoint y: 200, endPoint x: 727, endPoint y: 204, distance: 30.8
click at [727, 204] on div "hero . moveLeft ( ) hero . moveLeft ( )" at bounding box center [841, 369] width 394 height 400
type textarea "hero.moveLeft()"
click at [760, 204] on div "hero . moveLeft ( ) hero . moveLeft ( )" at bounding box center [838, 352] width 389 height 366
click at [734, 198] on div "hero . moveLeft ( ) hero . moveLeft ( )" at bounding box center [841, 369] width 394 height 400
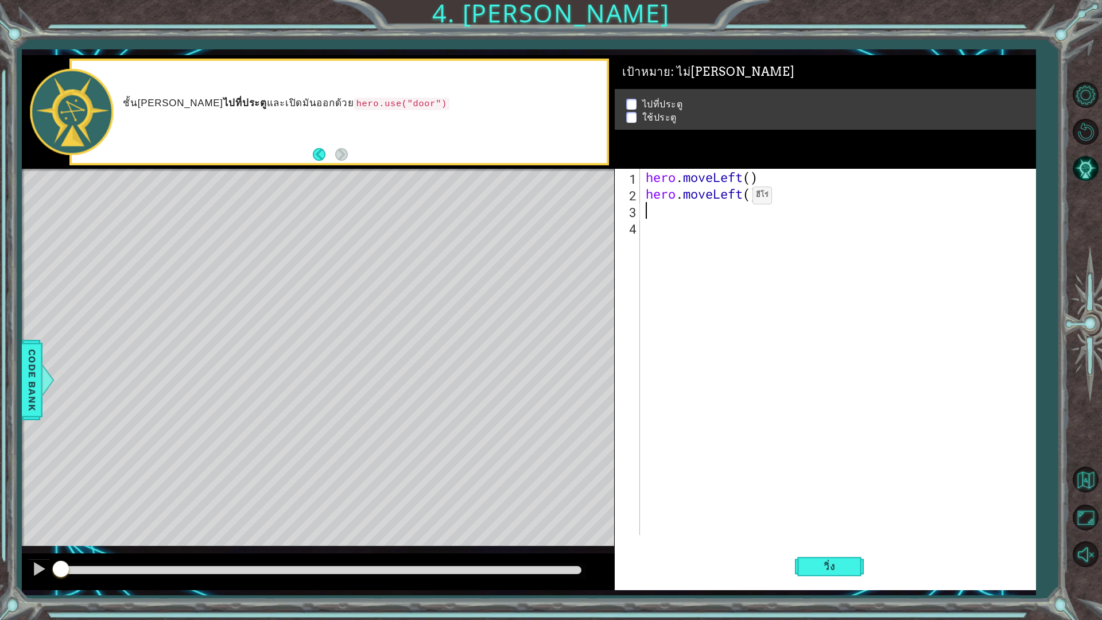
type textarea "hero.moveLeft()"
click at [741, 200] on div "hero . moveLeft ( ) hero . moveLeft ( )" at bounding box center [841, 369] width 394 height 400
click at [705, 211] on div "hero . moveLeft ( ) hero . moveLeft ( )" at bounding box center [841, 369] width 394 height 400
type textarea "hero"
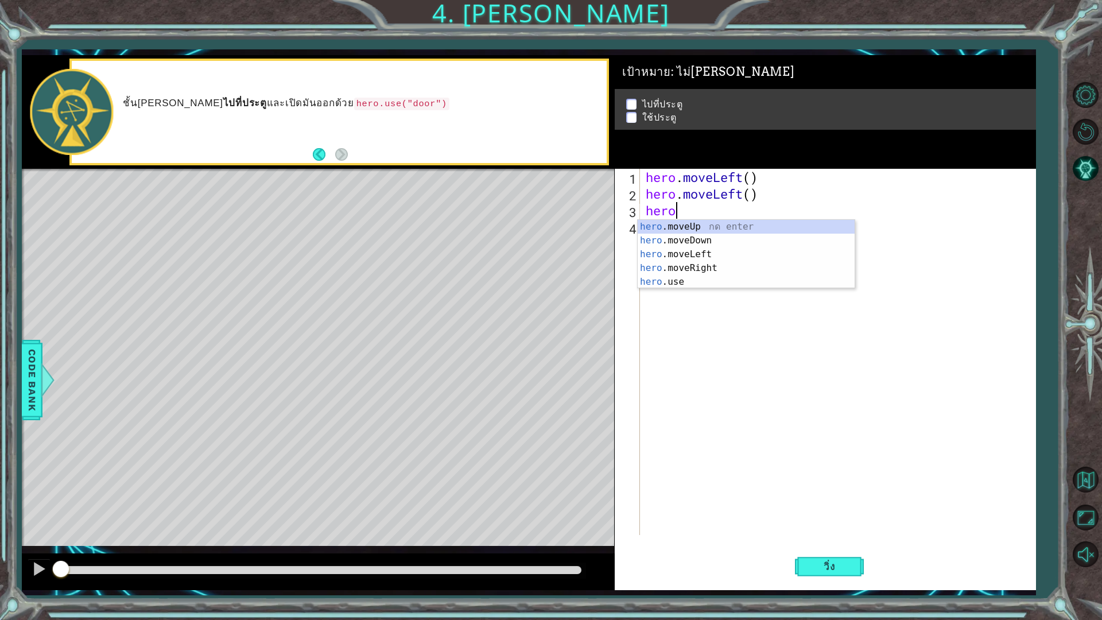
scroll to position [0, 1]
click at [721, 227] on div "hero .moveUp กด enter hero .moveDown กด enter hero .moveLeft กด enter hero .mov…" at bounding box center [746, 268] width 217 height 96
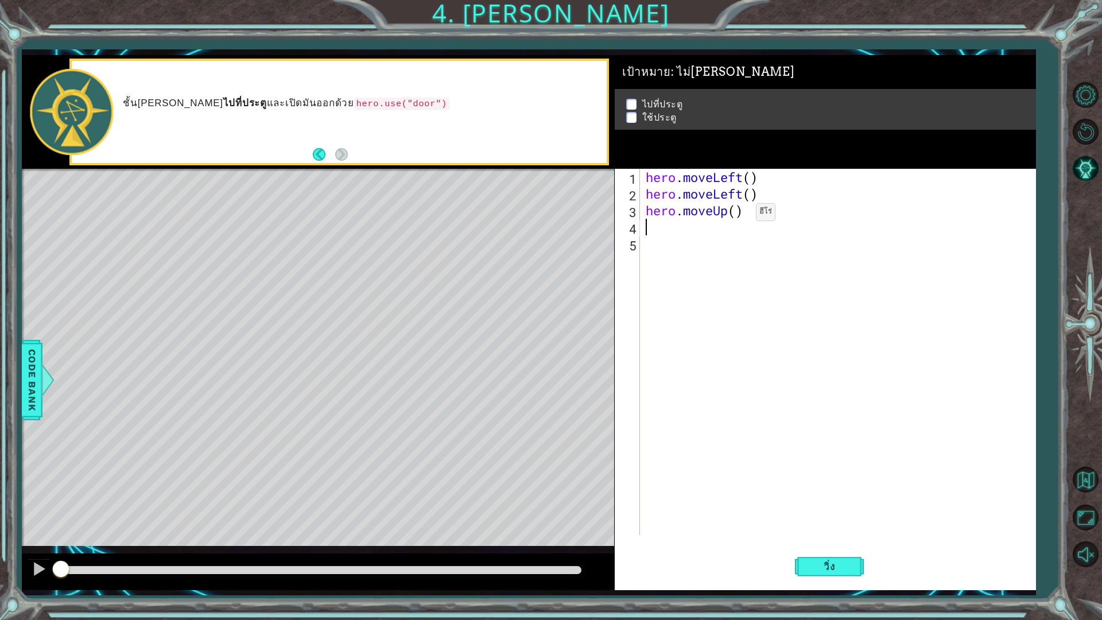
drag, startPoint x: 739, startPoint y: 215, endPoint x: 754, endPoint y: 252, distance: 40.2
click at [740, 216] on div "hero . moveLeft ( ) hero . moveLeft ( ) hero . moveUp ( )" at bounding box center [841, 369] width 394 height 400
type textarea "hero.moveUp(2)"
click at [696, 234] on div "hero . moveLeft ( ) hero . moveLeft ( ) hero . moveUp ( 2 )" at bounding box center [841, 369] width 394 height 400
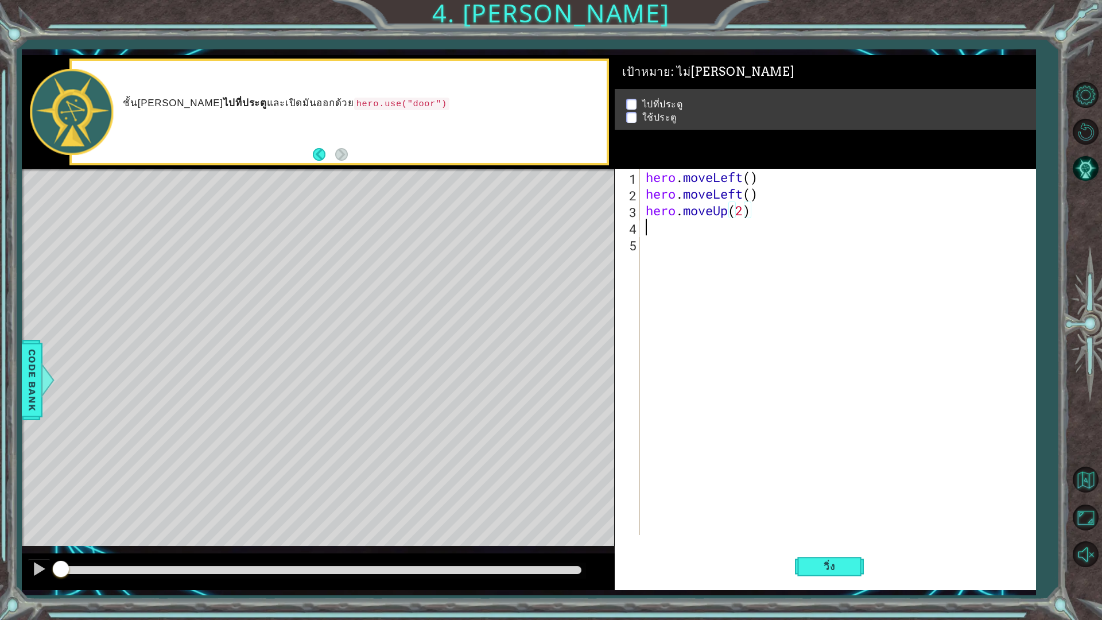
scroll to position [0, 0]
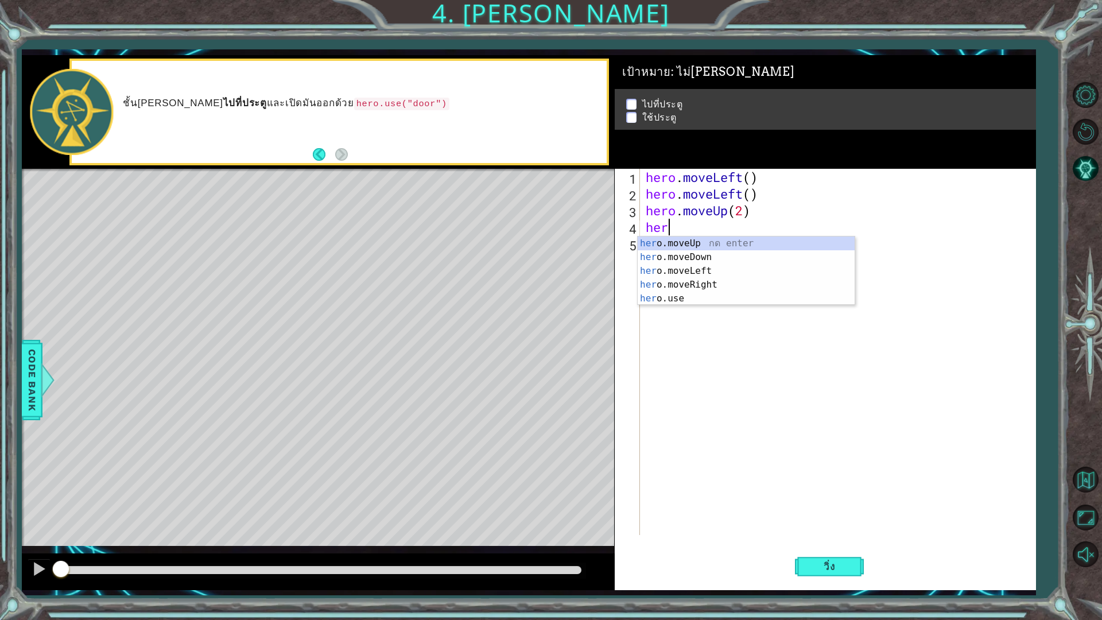
type textarea "hero"
click at [740, 284] on div "hero .moveUp กด enter hero .moveDown กด enter hero .moveLeft กด enter hero .mov…" at bounding box center [746, 285] width 217 height 96
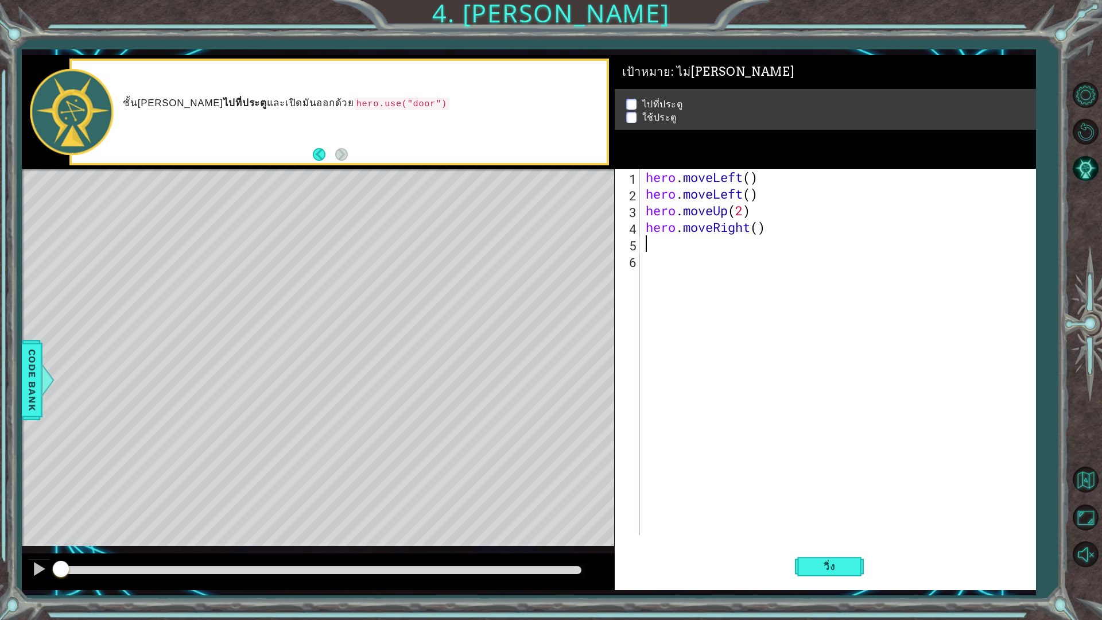
scroll to position [0, 0]
click at [763, 228] on div "hero . moveLeft ( ) hero . moveLeft ( ) hero . moveUp ( 2 ) hero . moveRight ( )" at bounding box center [841, 369] width 394 height 400
type textarea "hero.moveRight(2)"
click at [659, 239] on div "hero . moveLeft ( ) hero . moveLeft ( ) hero . moveUp ( 2 ) hero . moveRight ( …" at bounding box center [841, 369] width 394 height 400
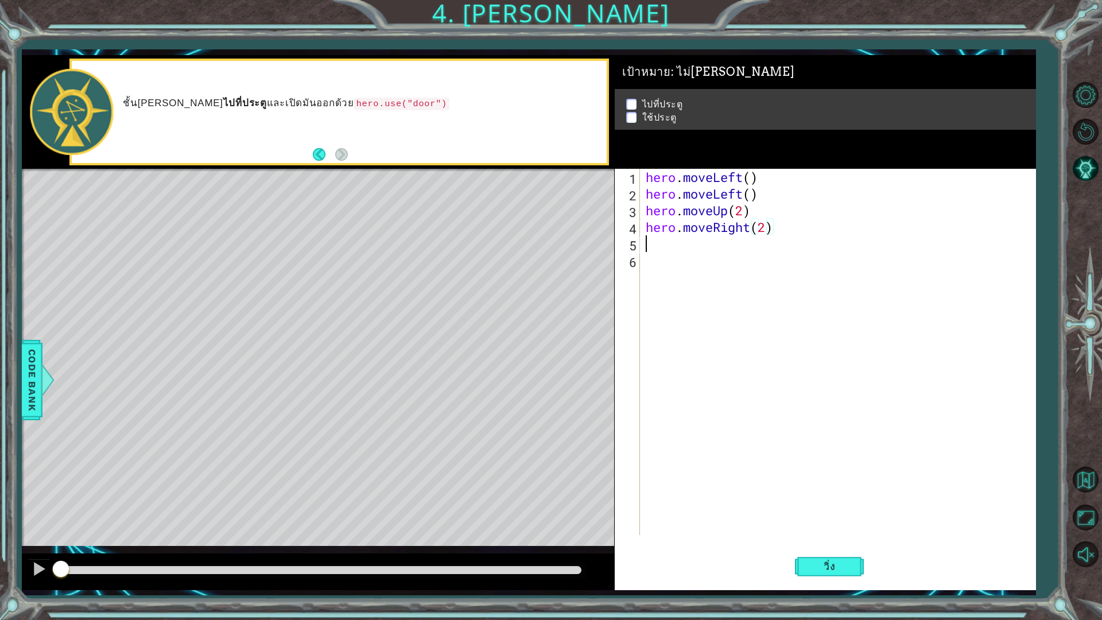
scroll to position [0, 0]
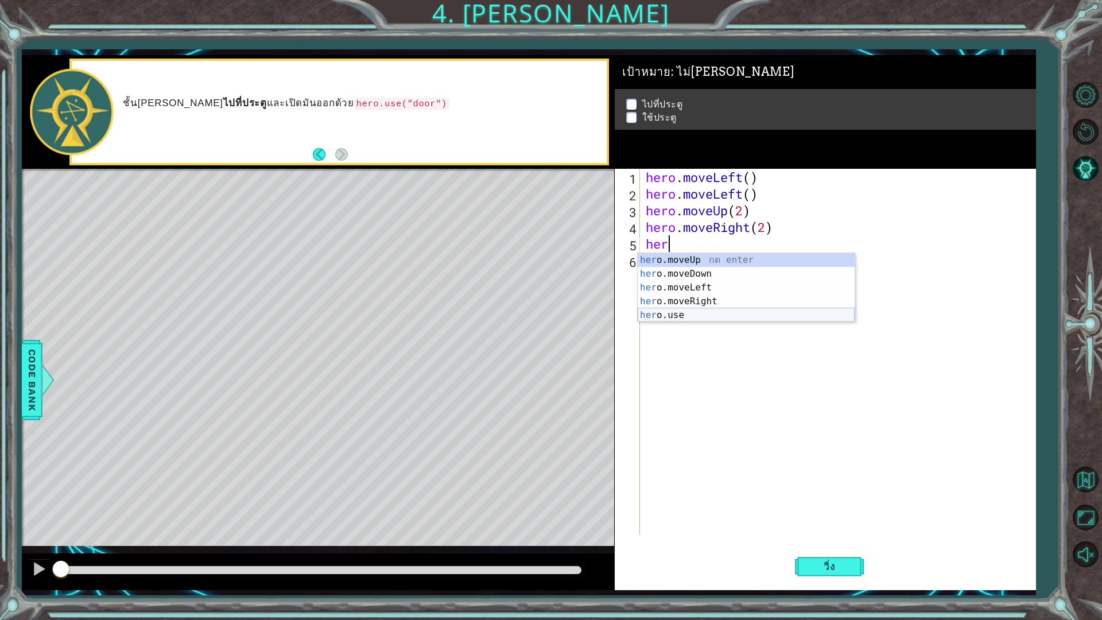
click at [691, 315] on div "her o.moveUp กด enter her o.moveDown กด enter her o.moveLeft กด enter her o.mov…" at bounding box center [746, 301] width 217 height 96
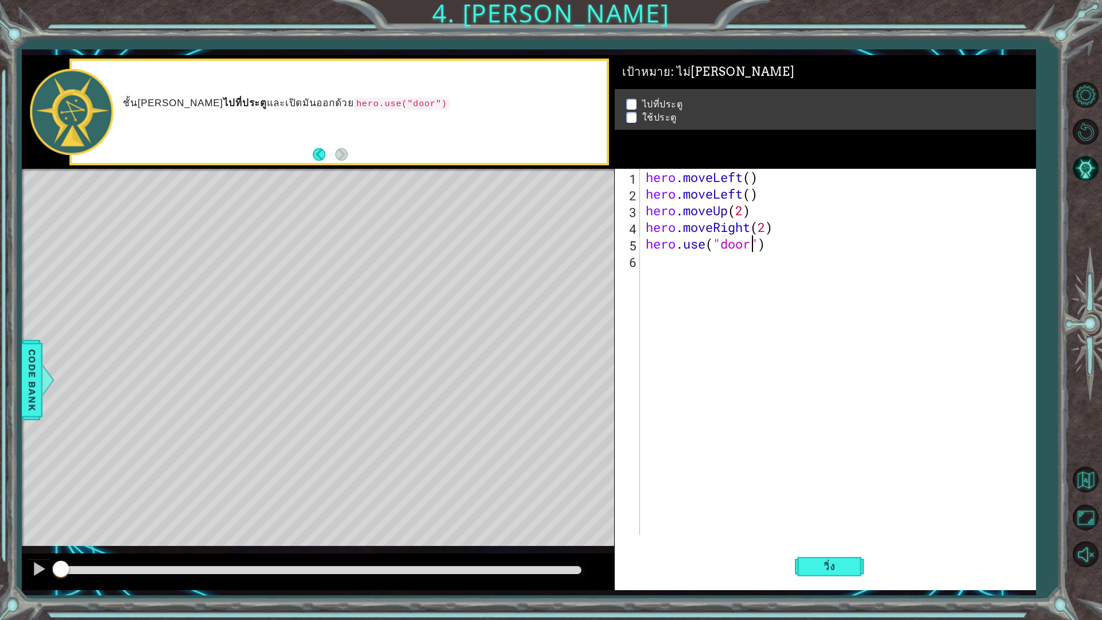
scroll to position [0, 5]
type textarea "hero.use("door")"
drag, startPoint x: 844, startPoint y: 570, endPoint x: 841, endPoint y: 564, distance: 6.2
click at [844, 542] on span "วิ่ง" at bounding box center [829, 566] width 34 height 11
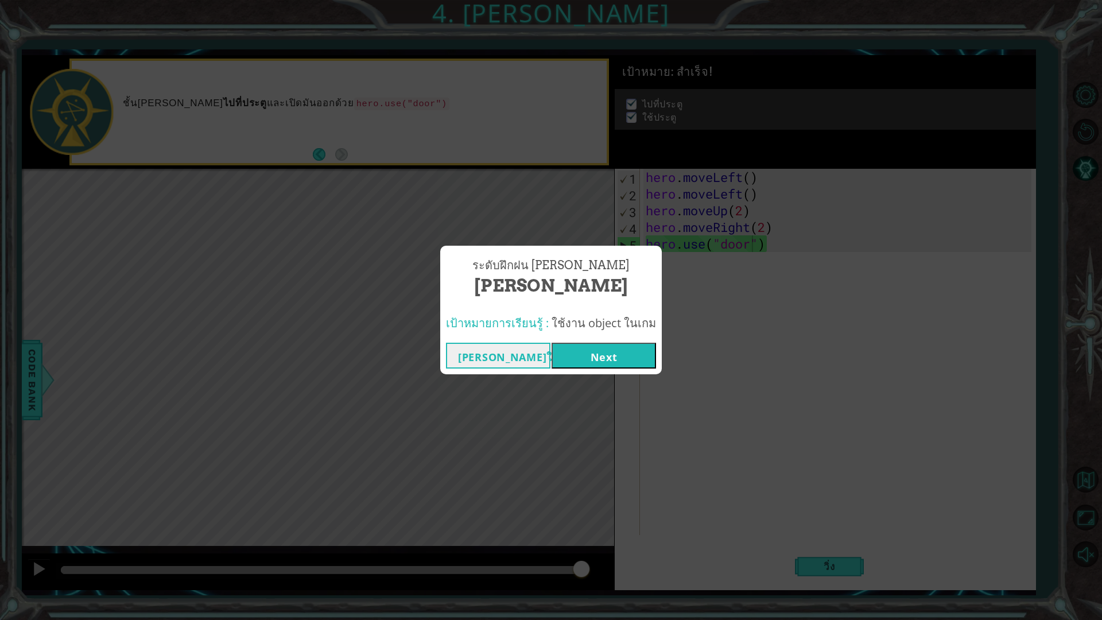
click at [630, 350] on button "Next" at bounding box center [604, 356] width 105 height 26
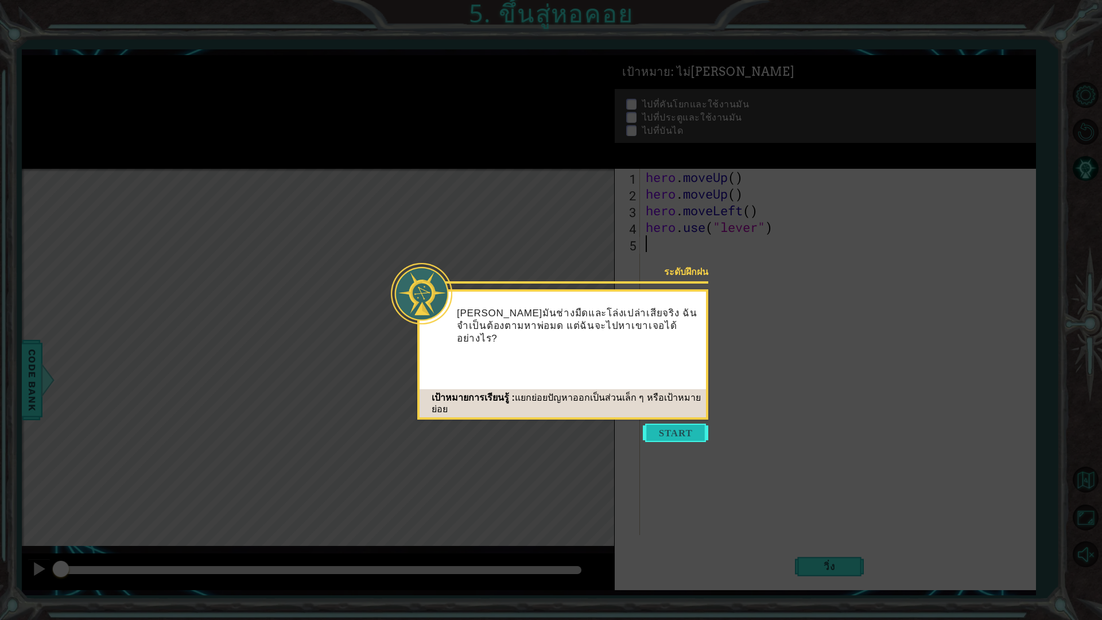
click at [678, 433] on button "Start" at bounding box center [675, 433] width 65 height 18
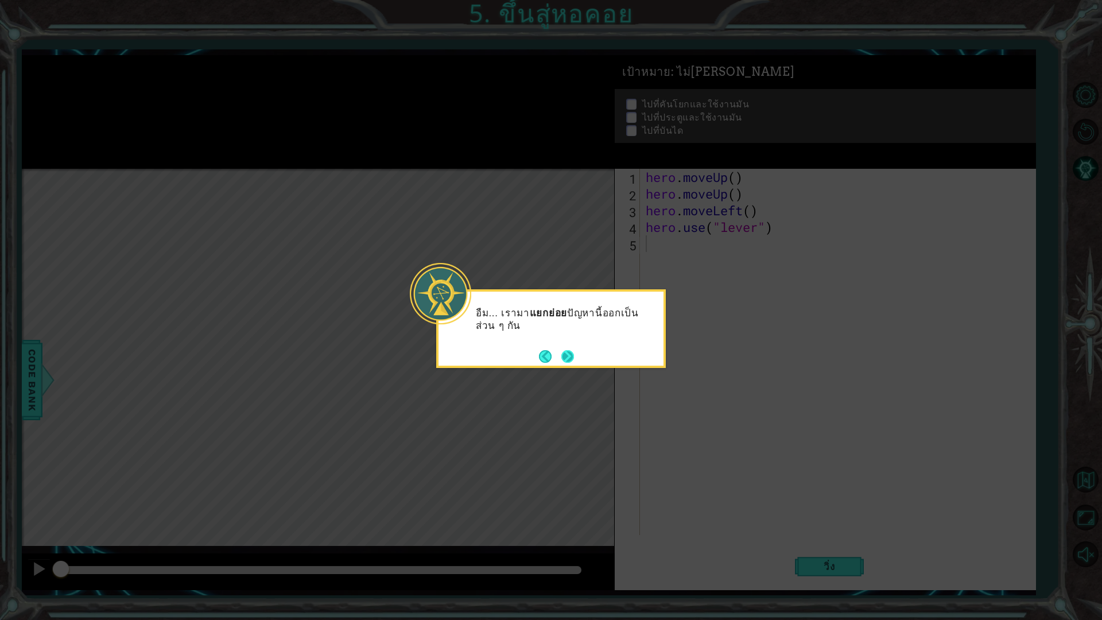
click at [572, 354] on button "Next" at bounding box center [568, 357] width 16 height 16
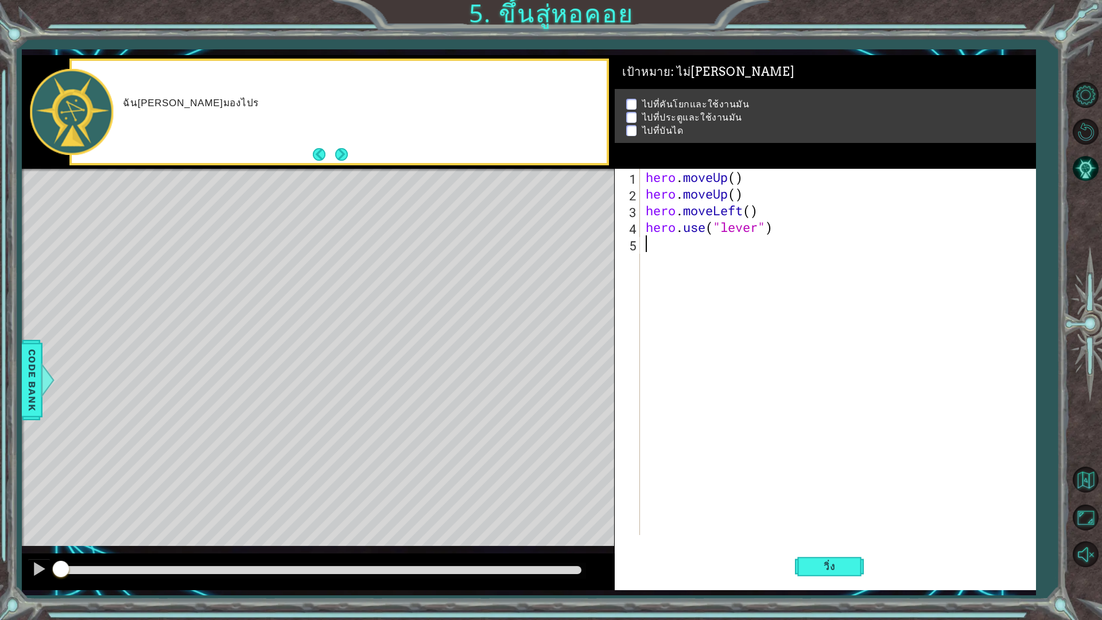
click at [763, 317] on div "hero . moveUp ( ) hero . moveUp ( ) hero . moveLeft ( ) hero . use ( "lever" )" at bounding box center [841, 369] width 394 height 400
drag, startPoint x: 665, startPoint y: 299, endPoint x: 660, endPoint y: 300, distance: 5.9
click at [663, 300] on div "hero . moveUp ( ) hero . moveUp ( ) hero . moveLeft ( ) hero . use ( "lever" )" at bounding box center [841, 369] width 394 height 400
click at [342, 155] on button "Next" at bounding box center [341, 154] width 13 height 13
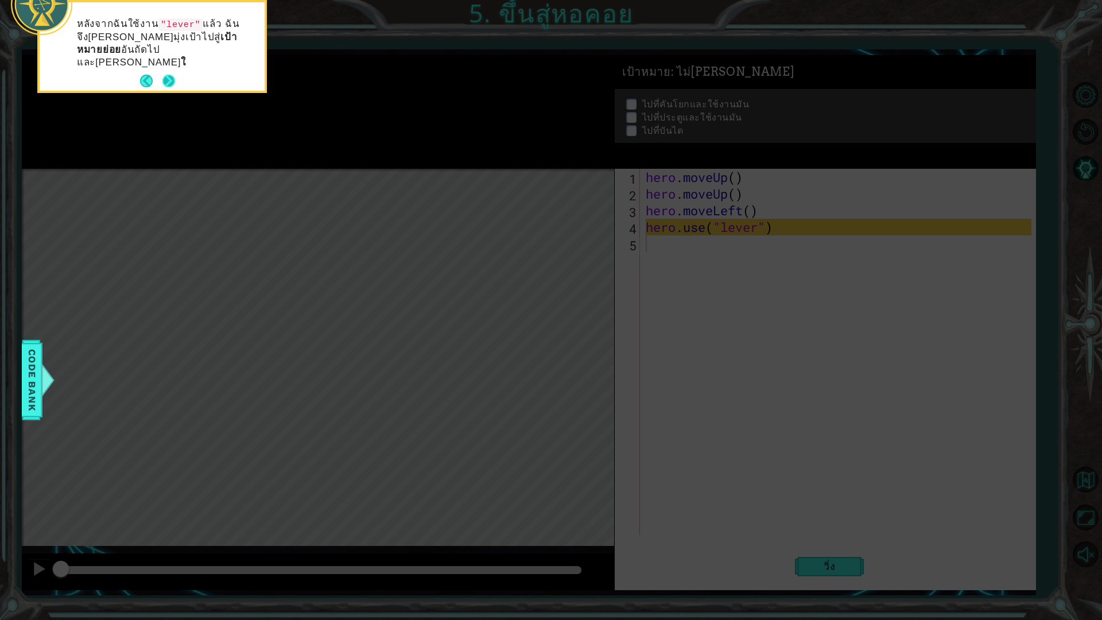
click at [172, 75] on button "Next" at bounding box center [168, 81] width 13 height 13
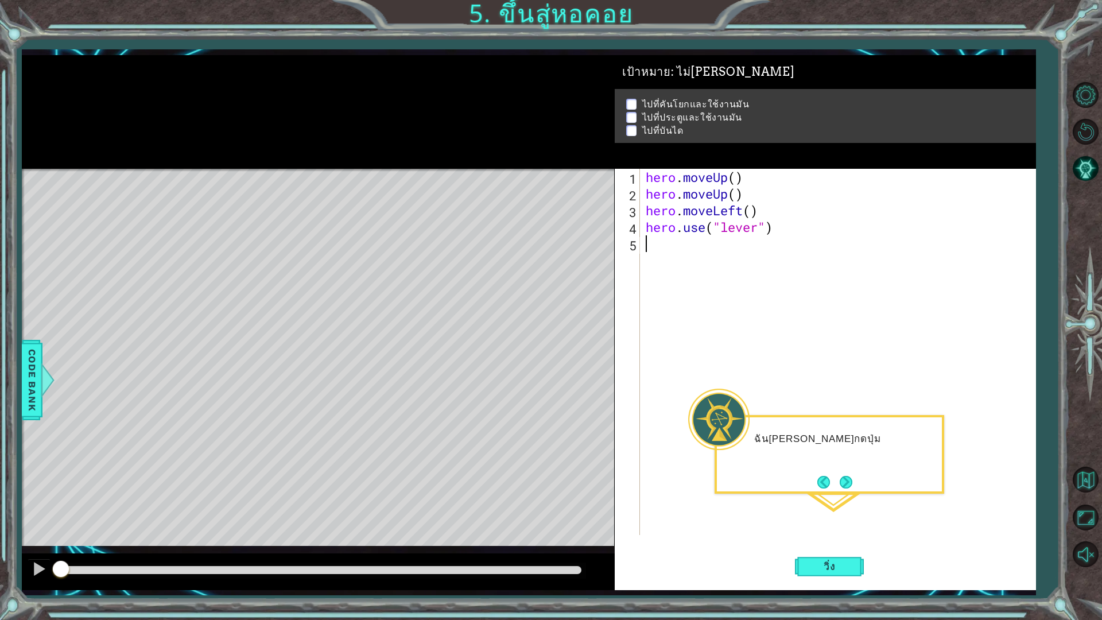
click at [885, 422] on div "ฉัน[PERSON_NAME]กดปุ่ม" at bounding box center [829, 444] width 225 height 45
drag, startPoint x: 815, startPoint y: 428, endPoint x: 765, endPoint y: 342, distance: 99.6
click at [814, 428] on div "ฉัน[PERSON_NAME]กดปุ่ม RUN กี่ครั้งก็ไ" at bounding box center [829, 451] width 225 height 58
drag, startPoint x: 668, startPoint y: 222, endPoint x: 672, endPoint y: 238, distance: 16.6
click at [672, 238] on div "hero . moveUp ( ) hero . moveUp ( ) hero . moveLeft ( ) hero . use ( "lever" )" at bounding box center [841, 369] width 394 height 400
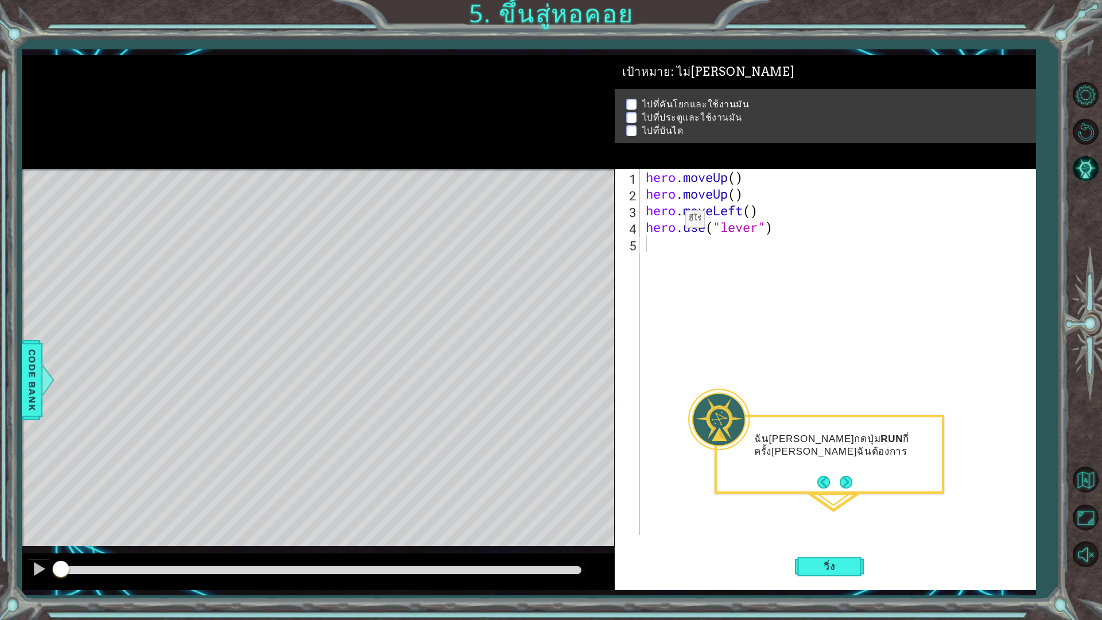
type textarea "hero.use("lever")"
click at [675, 244] on div "hero . moveUp ( ) hero . moveUp ( ) hero . moveLeft ( ) hero . use ( "lever" )" at bounding box center [838, 352] width 389 height 366
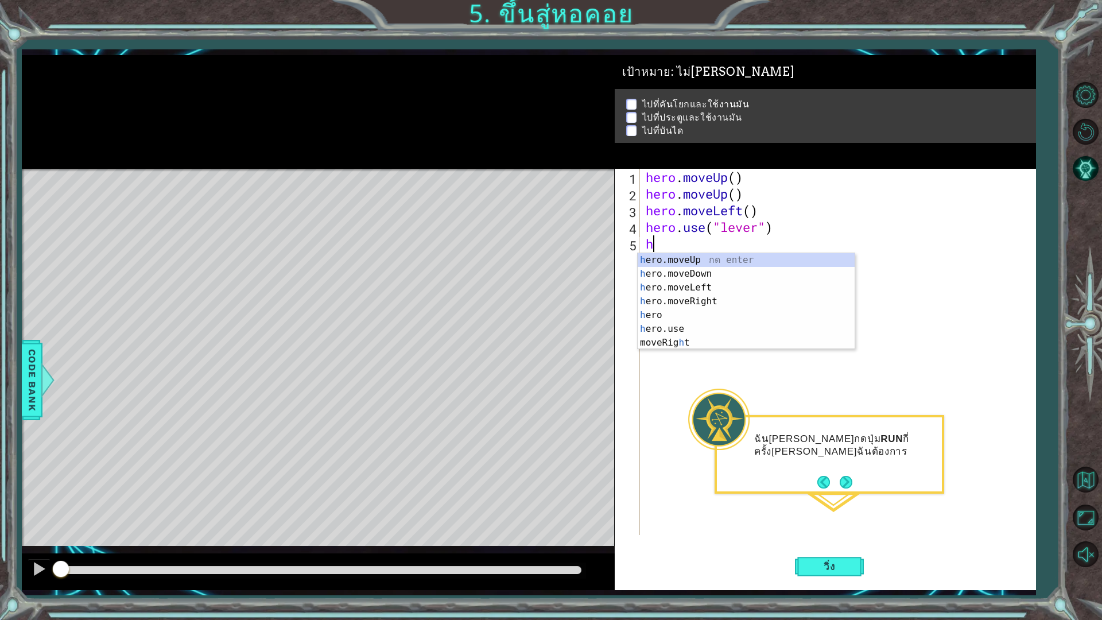
type textarea "her"
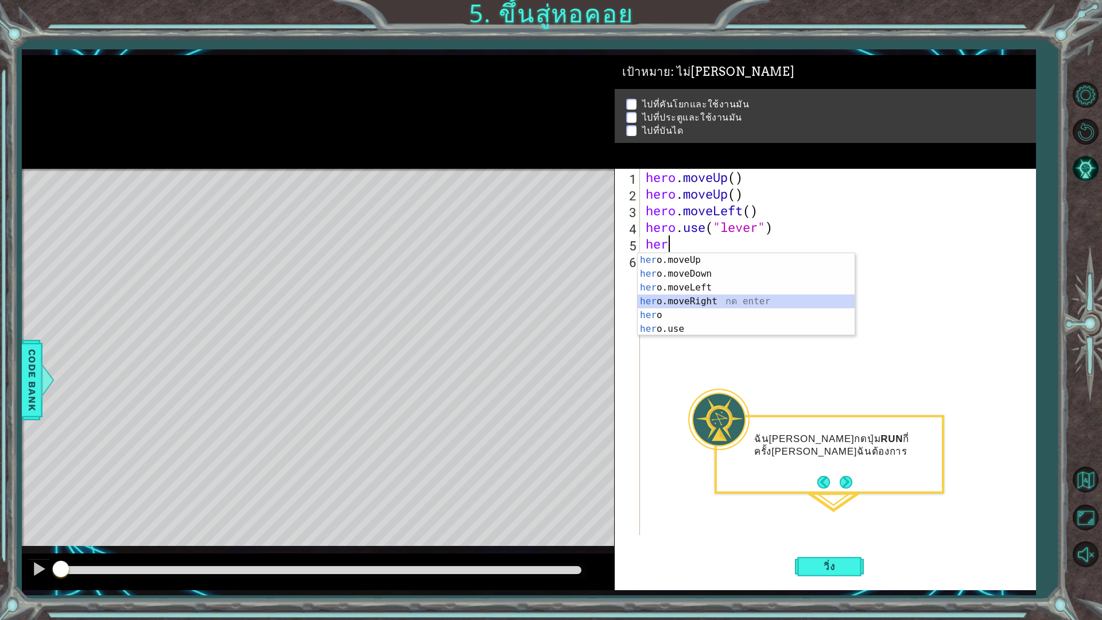
click at [709, 297] on div "her o.moveUp กด enter her o.moveDown กด enter her o.moveLeft กด enter her o.mov…" at bounding box center [746, 308] width 217 height 110
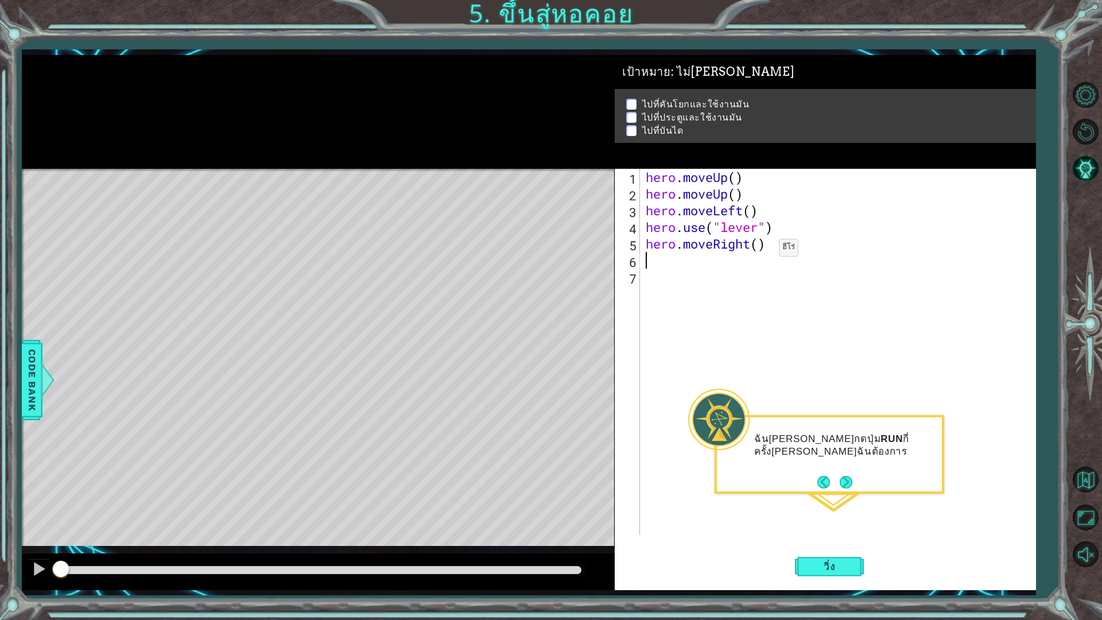
click at [762, 250] on div "hero . moveUp ( ) hero . moveUp ( ) hero . moveLeft ( ) hero . use ( "lever" ) …" at bounding box center [841, 369] width 394 height 400
type textarea "hero.moveRight(3)"
click at [713, 265] on div "hero . moveUp ( ) hero . moveUp ( ) hero . moveLeft ( ) hero . use ( "lever" ) …" at bounding box center [841, 369] width 394 height 400
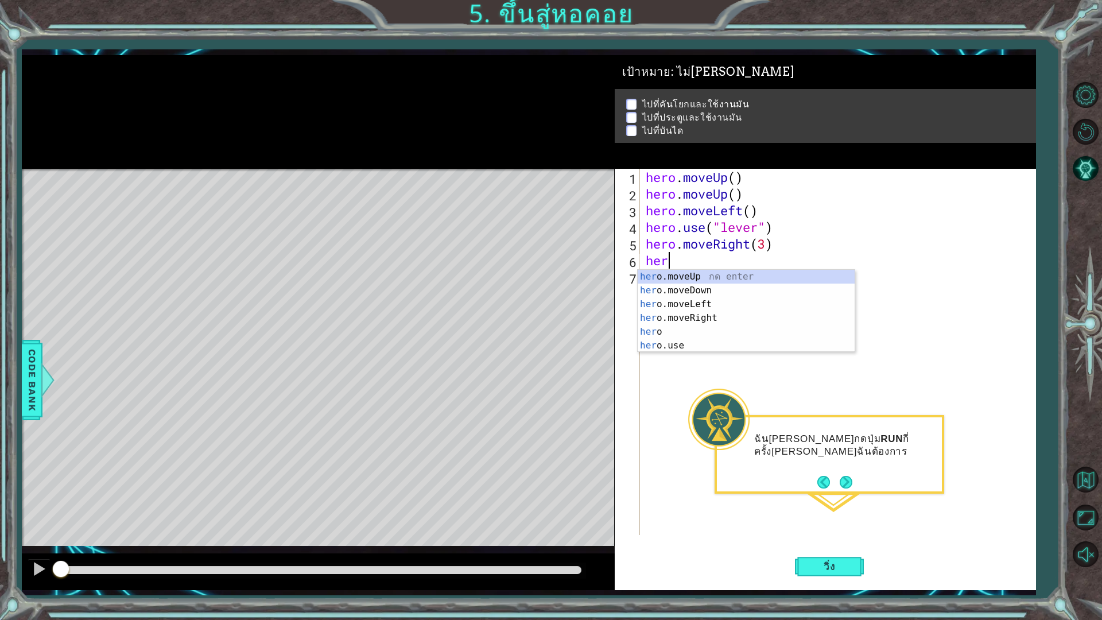
scroll to position [0, 1]
click at [684, 345] on div "hero กด enter hero .moveUp กด enter hero .moveDown กด enter hero .moveLeft กด e…" at bounding box center [746, 325] width 217 height 110
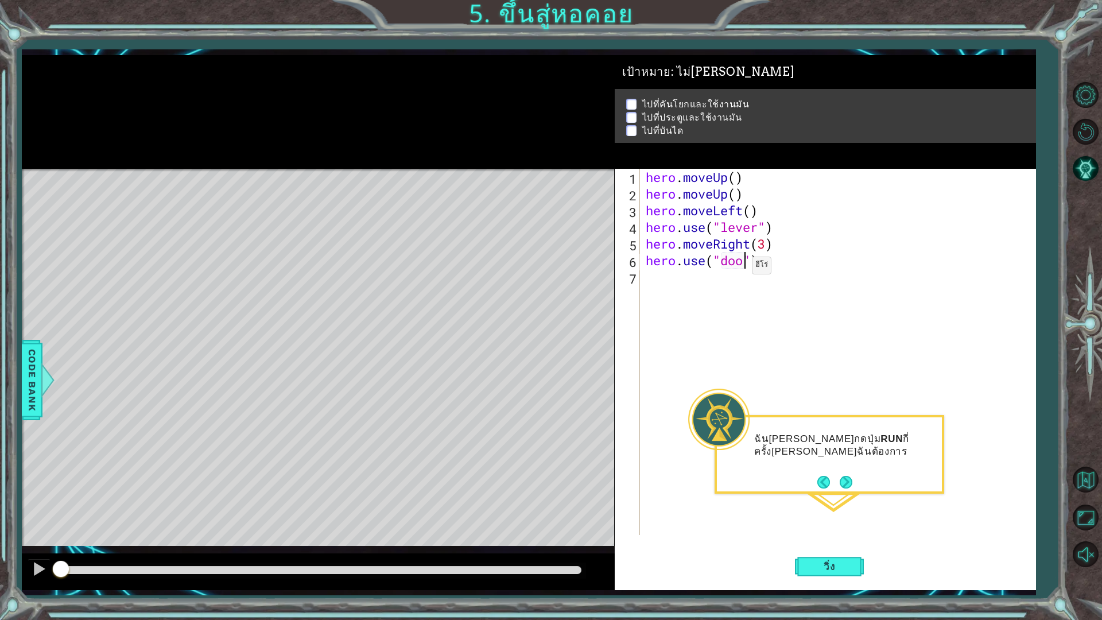
type textarea "hero.use("door")"
click at [692, 276] on div "hero . moveUp ( ) hero . moveUp ( ) hero . moveLeft ( ) hero . use ( "lever" ) …" at bounding box center [841, 369] width 394 height 400
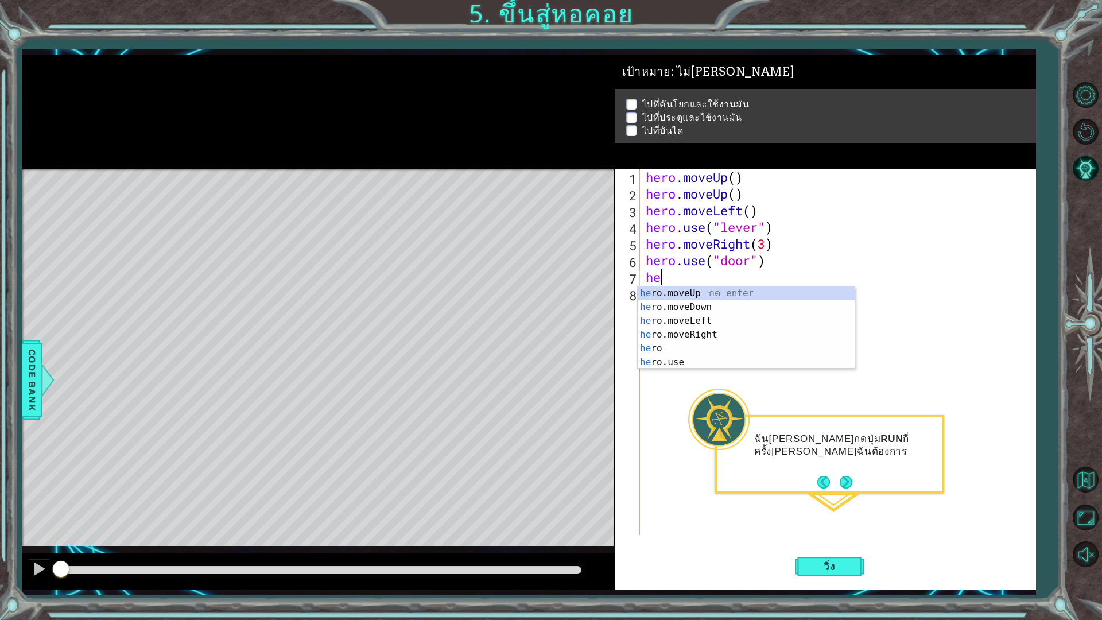
type textarea "her"
click at [721, 292] on div "her o.moveUp กด enter her o.moveDown กด enter her o.moveLeft กด enter her o.mov…" at bounding box center [746, 342] width 217 height 110
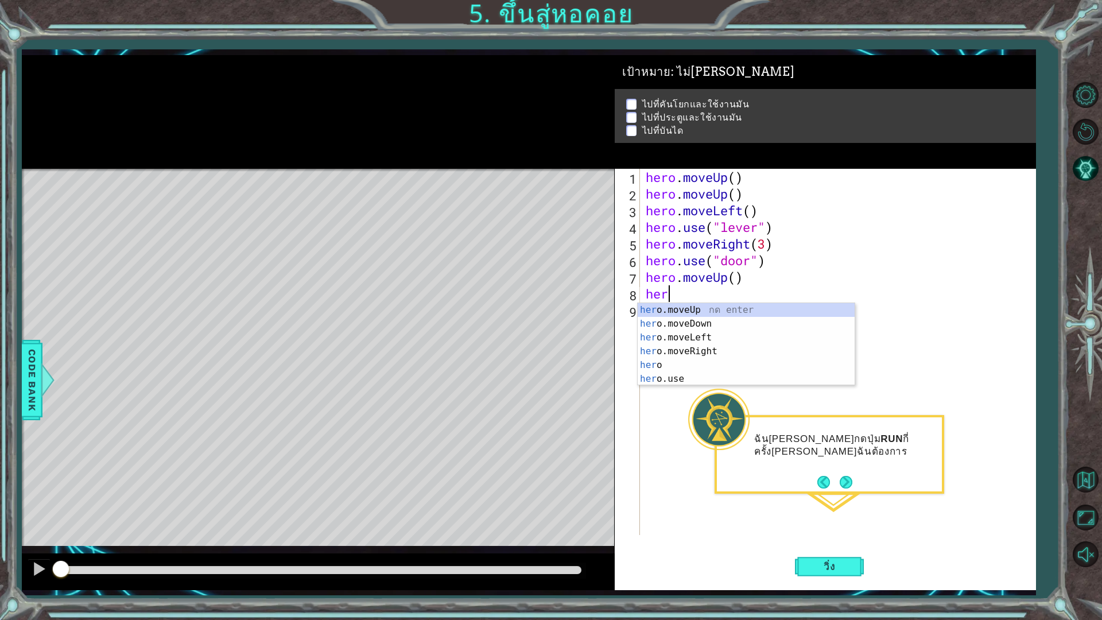
type textarea "hero"
click at [701, 355] on div "hero กด enter hero .moveUp กด enter hero .moveDown กด enter hero .moveLeft กด e…" at bounding box center [746, 358] width 217 height 110
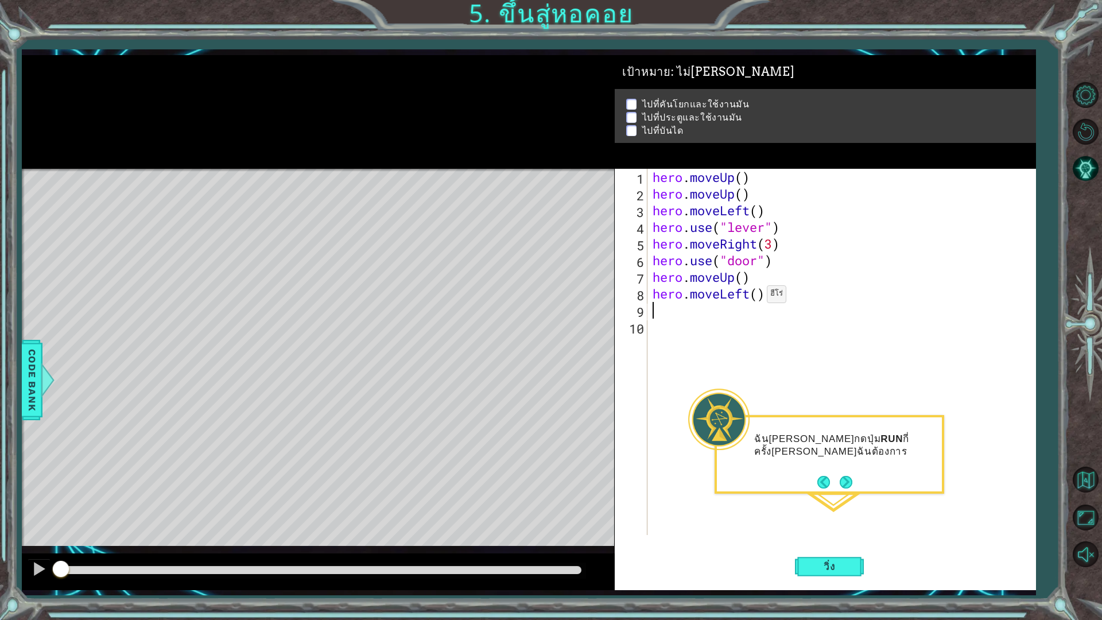
drag, startPoint x: 757, startPoint y: 297, endPoint x: 759, endPoint y: 303, distance: 6.5
click at [756, 297] on div "hero . moveUp ( ) hero . moveUp ( ) hero . moveLeft ( ) hero . use ( "lever" ) …" at bounding box center [845, 369] width 388 height 400
click at [844, 542] on span "วิ่ง" at bounding box center [829, 566] width 34 height 11
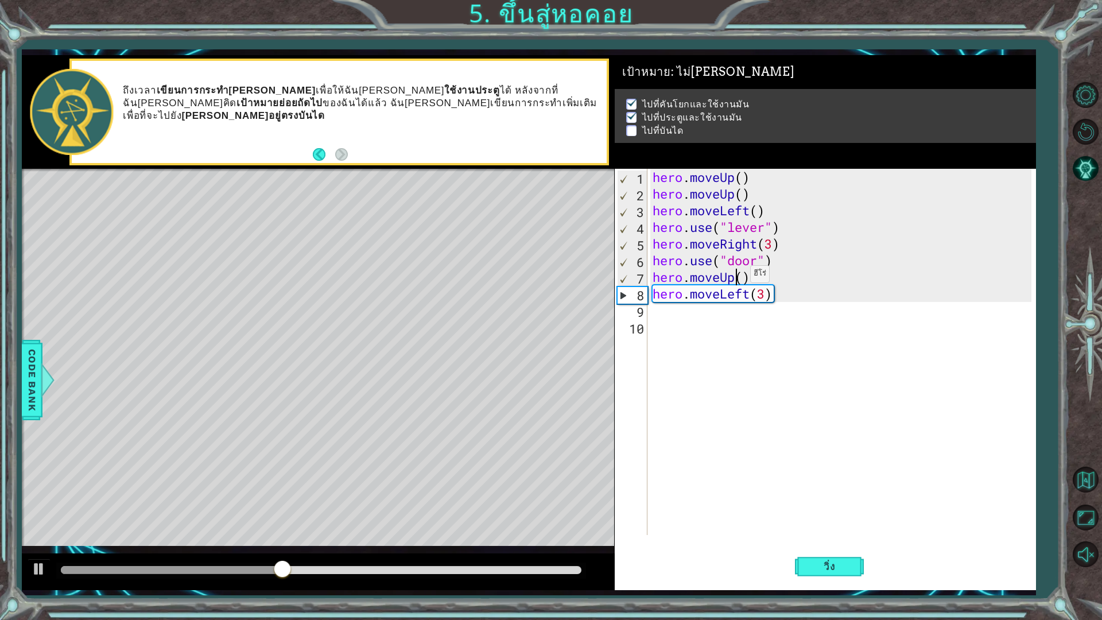
click at [740, 277] on div "hero . moveUp ( ) hero . moveUp ( ) hero . moveLeft ( ) hero . use ( "lever" ) …" at bounding box center [845, 369] width 388 height 400
click at [748, 282] on div "hero . moveUp ( ) hero . moveUp ( ) hero . moveLeft ( ) hero . use ( "lever" ) …" at bounding box center [845, 369] width 388 height 400
click at [745, 282] on div "hero . moveUp ( ) hero . moveUp ( ) hero . moveLeft ( ) hero . use ( "lever" ) …" at bounding box center [845, 369] width 388 height 400
type textarea "hero.moveUp(2)"
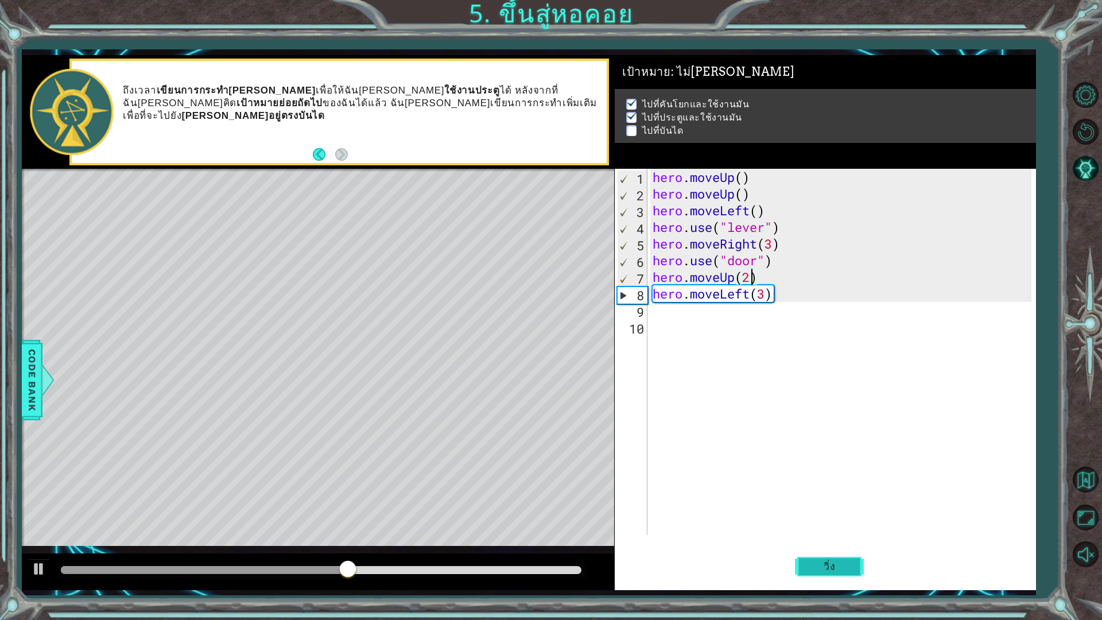
click at [827, 542] on span "วิ่ง" at bounding box center [829, 566] width 34 height 11
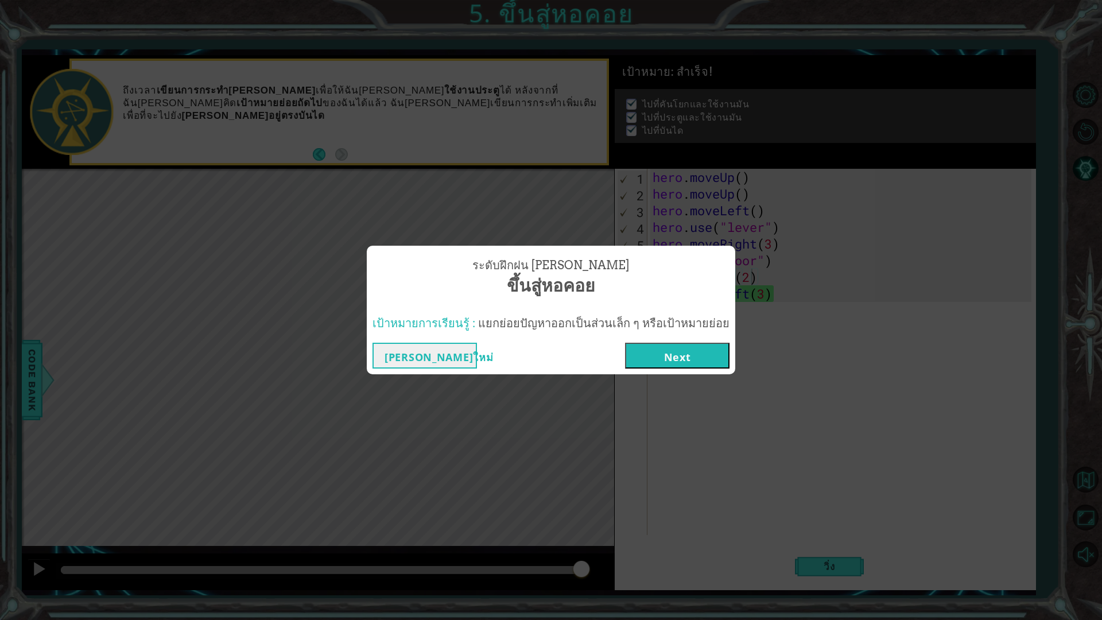
click at [688, 350] on button "Next" at bounding box center [677, 356] width 105 height 26
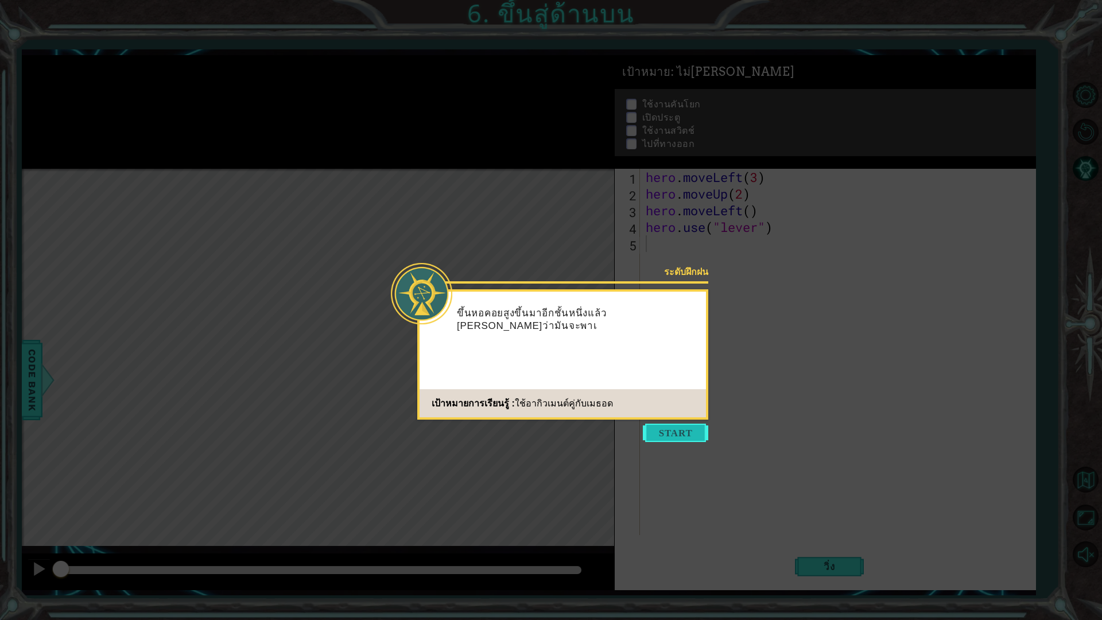
click at [678, 429] on button "Start" at bounding box center [675, 433] width 65 height 18
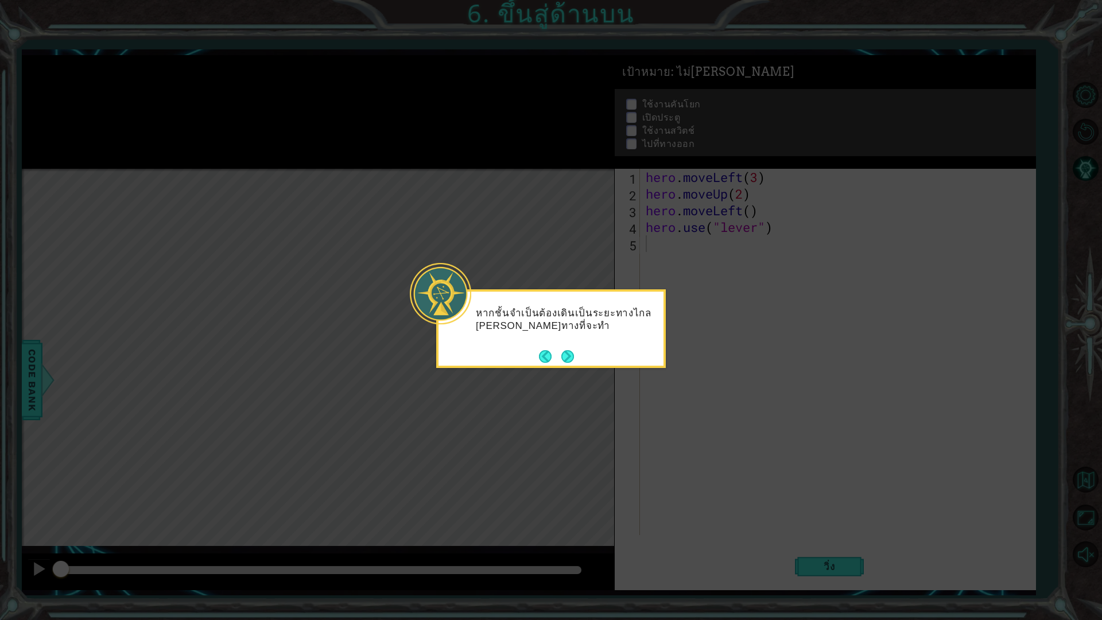
click at [576, 359] on div "หากชั้นจำเป็นต้องเดินเป็นระยะทางไกล [PERSON_NAME]ทางที่จะทำ" at bounding box center [551, 328] width 230 height 79
click at [562, 356] on button "Next" at bounding box center [568, 357] width 13 height 13
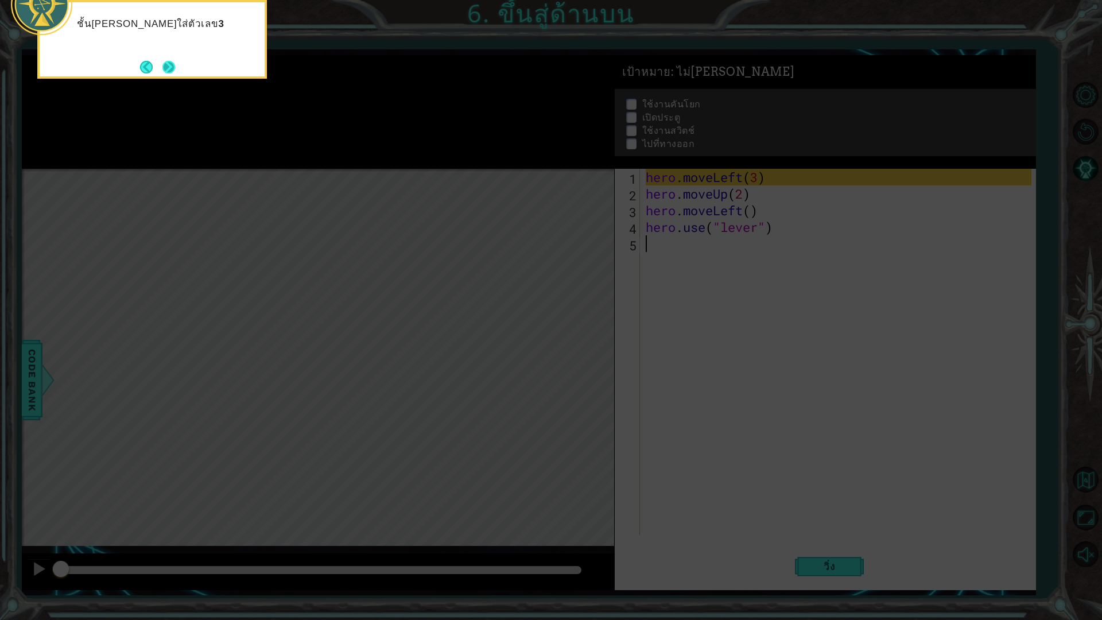
click at [170, 64] on button "Next" at bounding box center [169, 67] width 16 height 16
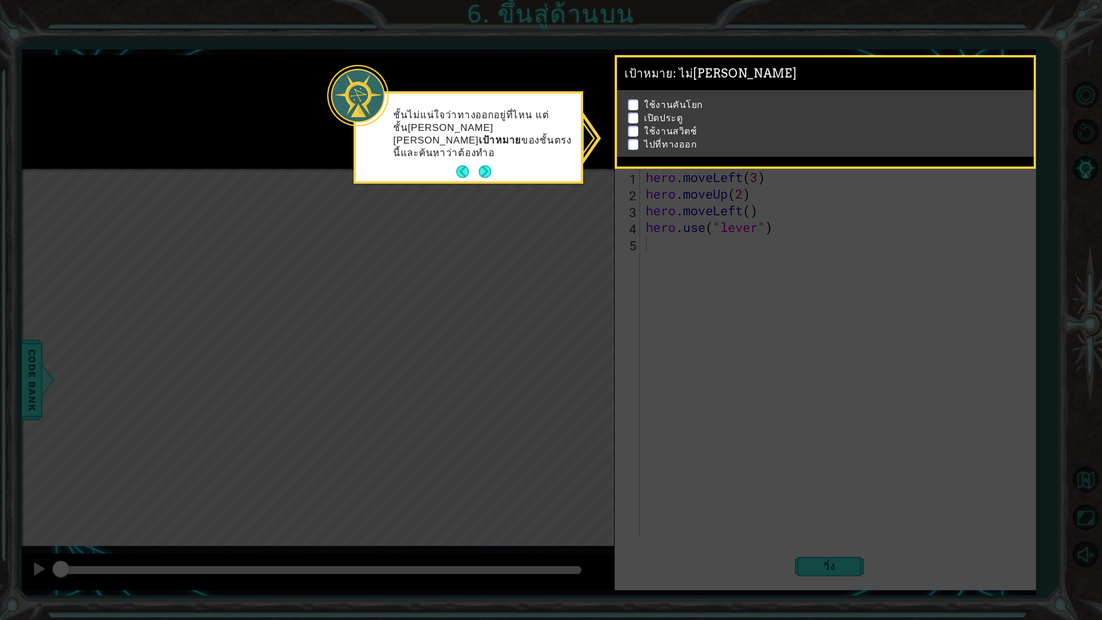
click at [487, 165] on button "Next" at bounding box center [485, 171] width 13 height 13
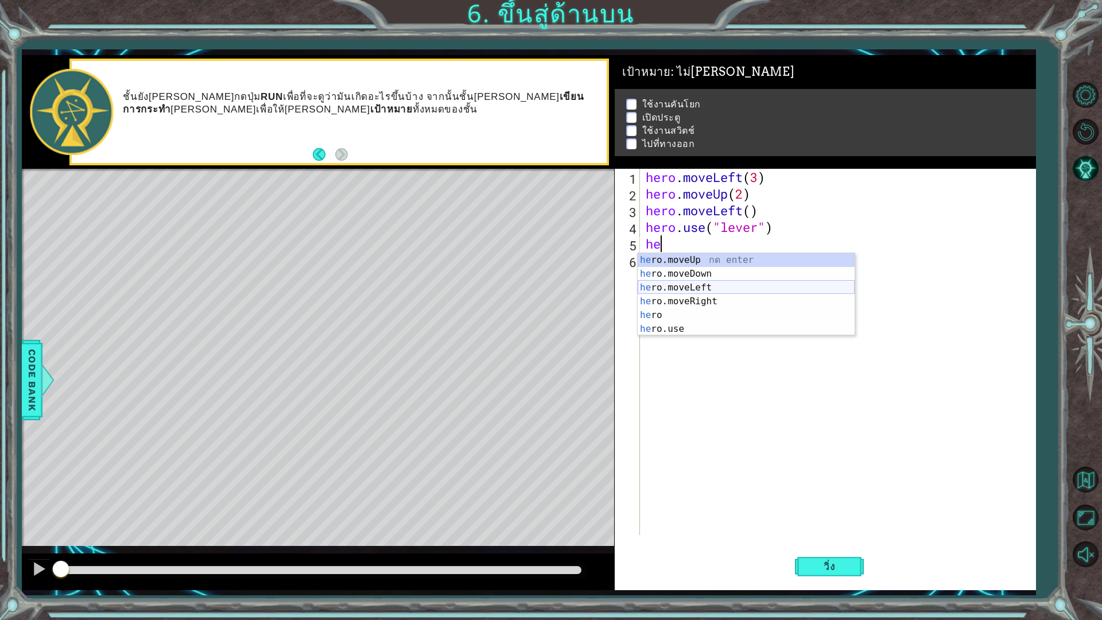
click at [717, 289] on div "he ro.moveUp กด enter he ro.moveDown กด enter he ro.moveLeft กด enter he ro.mov…" at bounding box center [746, 308] width 217 height 110
type textarea "hero.moveLeft(1)"
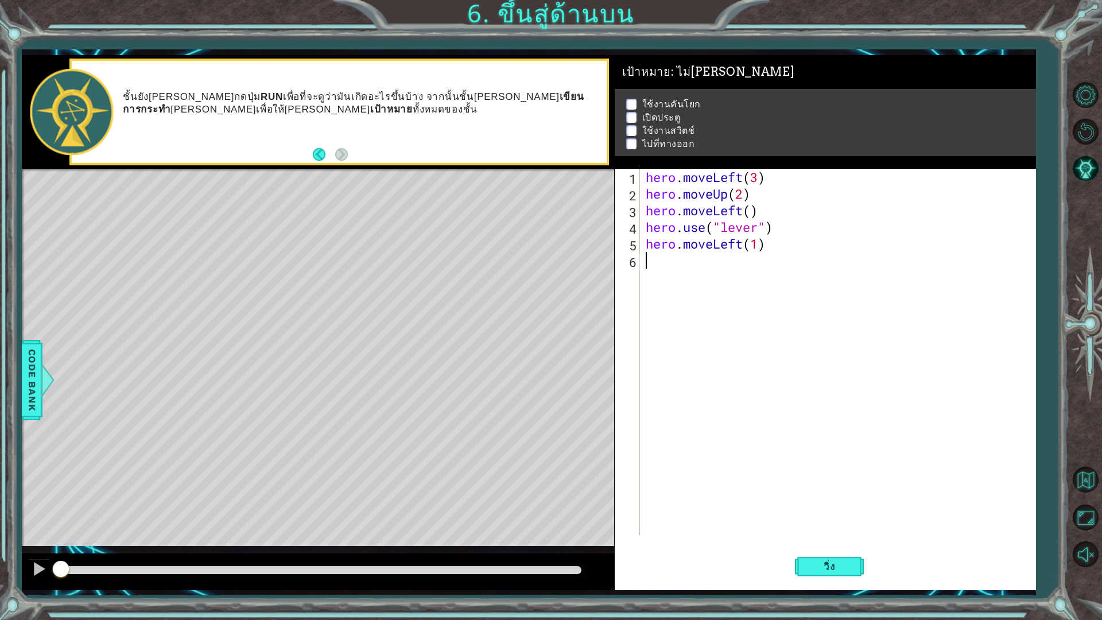
click at [670, 266] on div "hero . moveLeft ( 3 ) hero . moveUp ( 2 ) hero . moveLeft ( ) hero . use ( "lev…" at bounding box center [841, 369] width 394 height 400
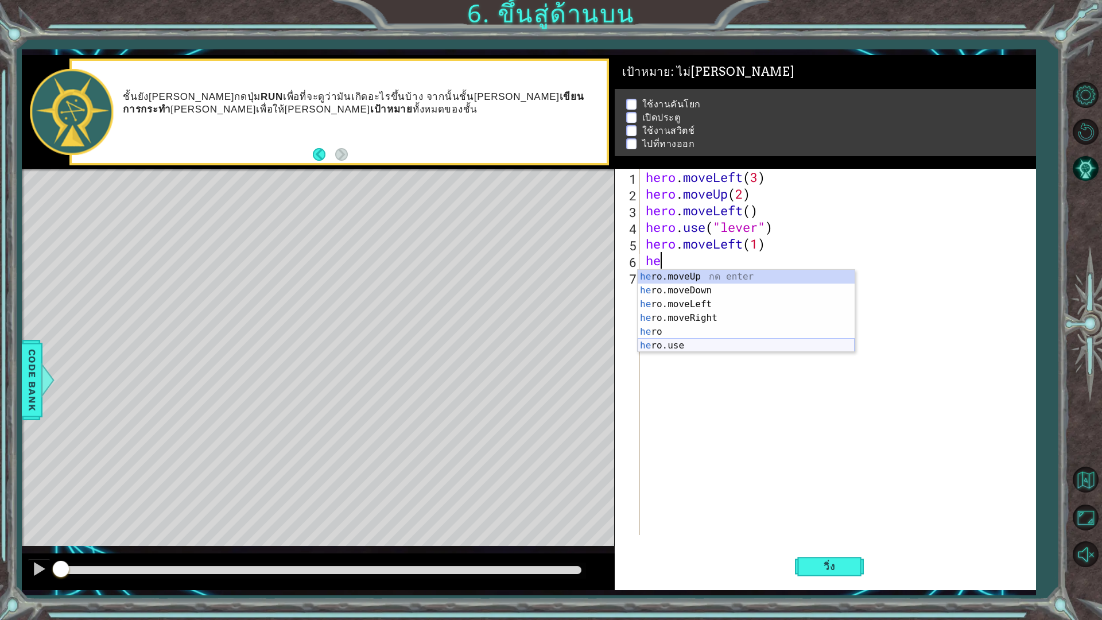
click at [747, 347] on div "he ro.moveUp กด enter he ro.moveDown กด enter he ro.moveLeft กด enter he ro.mov…" at bounding box center [746, 325] width 217 height 110
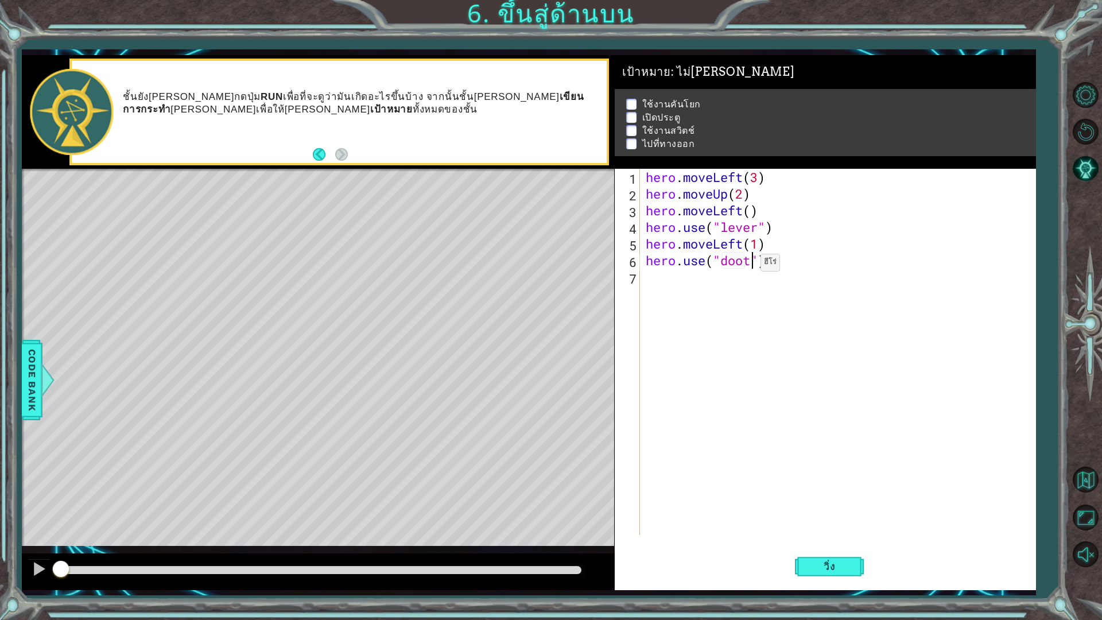
scroll to position [0, 5]
type textarea "hero.use("door")"
click at [718, 279] on div "hero . moveLeft ( 3 ) hero . moveUp ( 2 ) hero . moveLeft ( ) hero . use ( "lev…" at bounding box center [841, 369] width 394 height 400
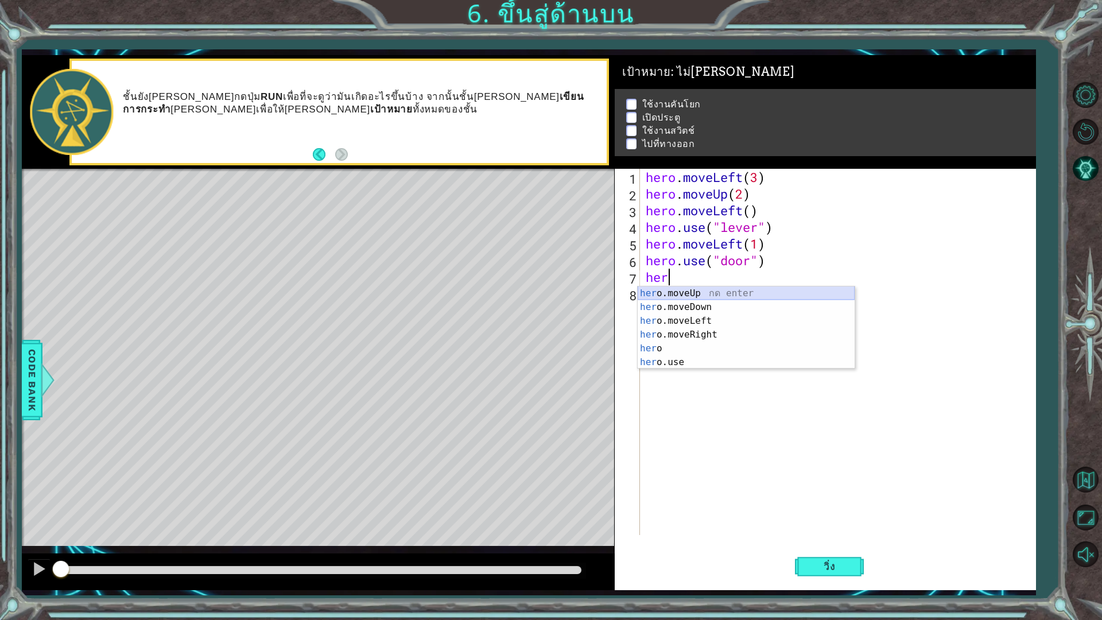
click at [714, 295] on div "her o.moveUp กด enter her o.moveDown กด enter her o.moveLeft กด enter her o.mov…" at bounding box center [746, 342] width 217 height 110
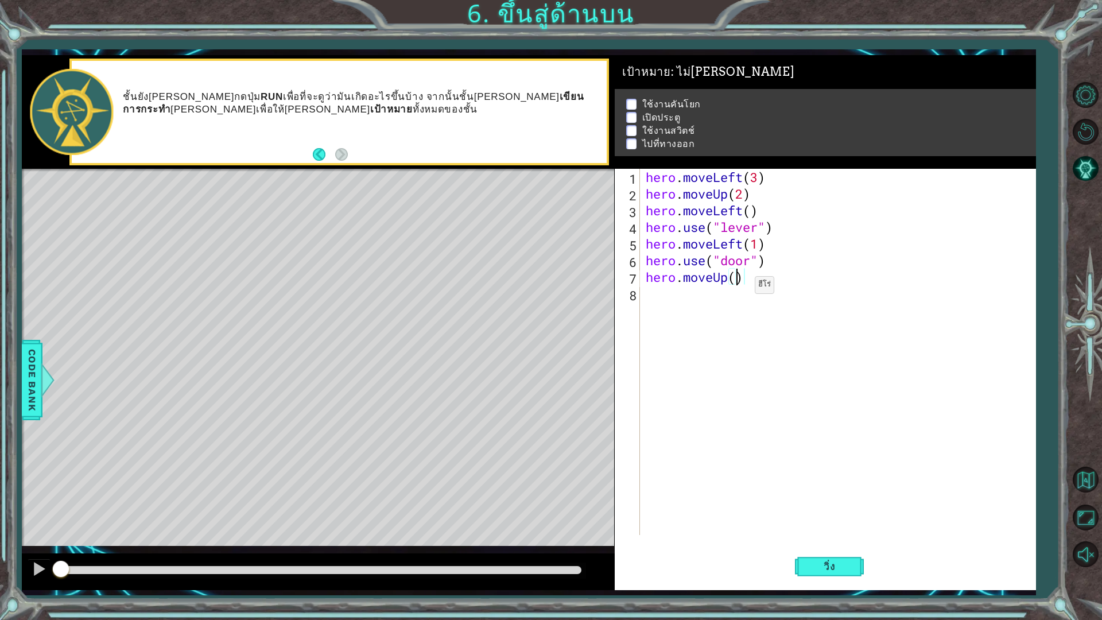
type textarea "hero.moveUp(2)"
click at [722, 303] on div "hero . moveLeft ( 3 ) hero . moveUp ( 2 ) hero . moveLeft ( ) hero . use ( "lev…" at bounding box center [841, 369] width 394 height 400
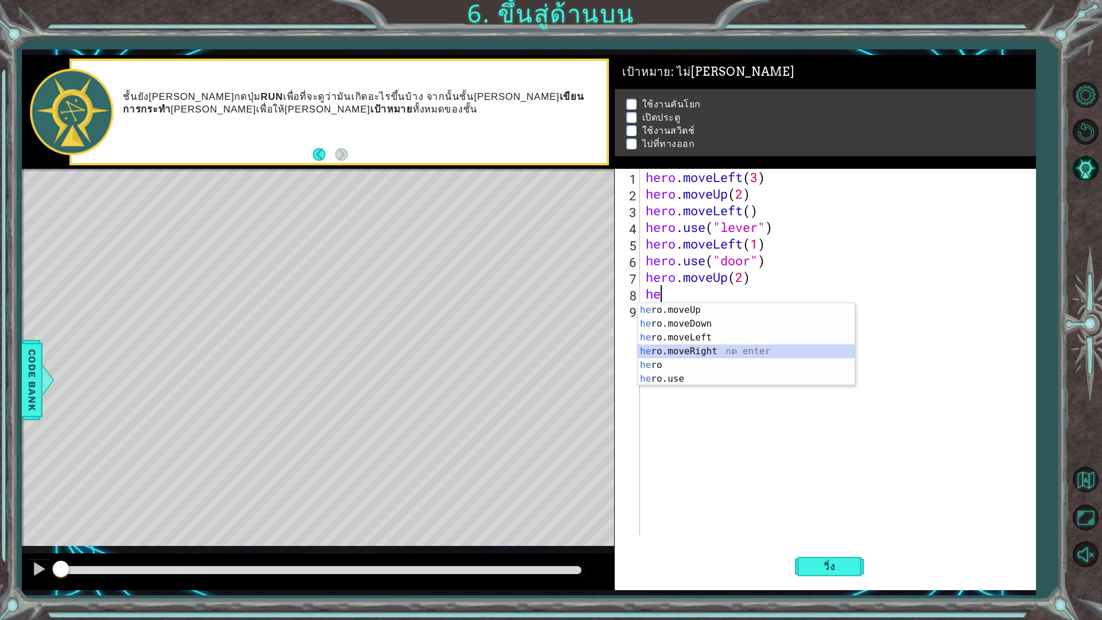
click at [700, 356] on div "he ro.moveUp กด enter he ro.moveDown กด enter he ro.moveLeft กด enter he ro.mov…" at bounding box center [746, 358] width 217 height 110
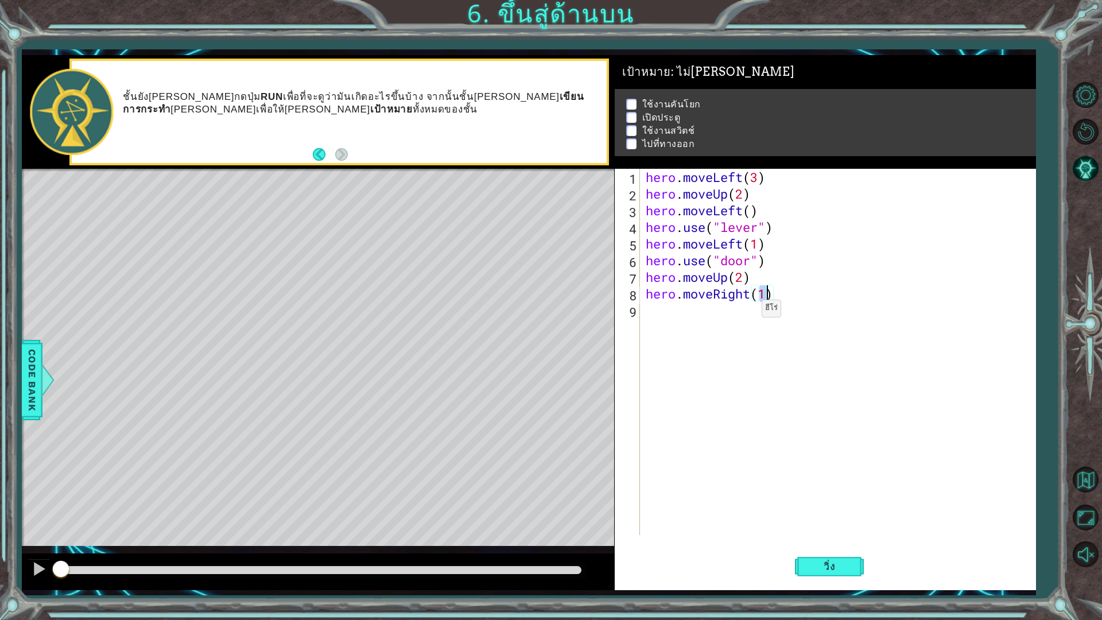
type textarea "hero.moveRight(2)"
click at [697, 313] on div "hero . moveLeft ( 3 ) hero . moveUp ( 2 ) hero . moveLeft ( ) hero . use ( "lev…" at bounding box center [841, 369] width 394 height 400
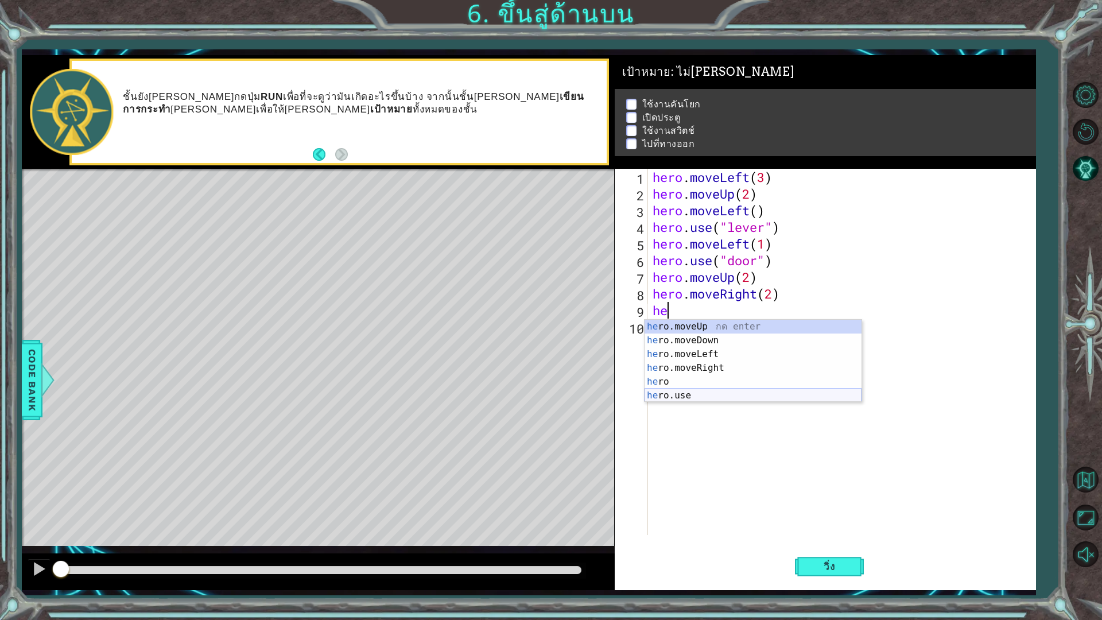
click at [695, 392] on div "he ro.moveUp กด enter he ro.moveDown กด enter he ro.moveLeft กด enter he ro.mov…" at bounding box center [753, 375] width 217 height 110
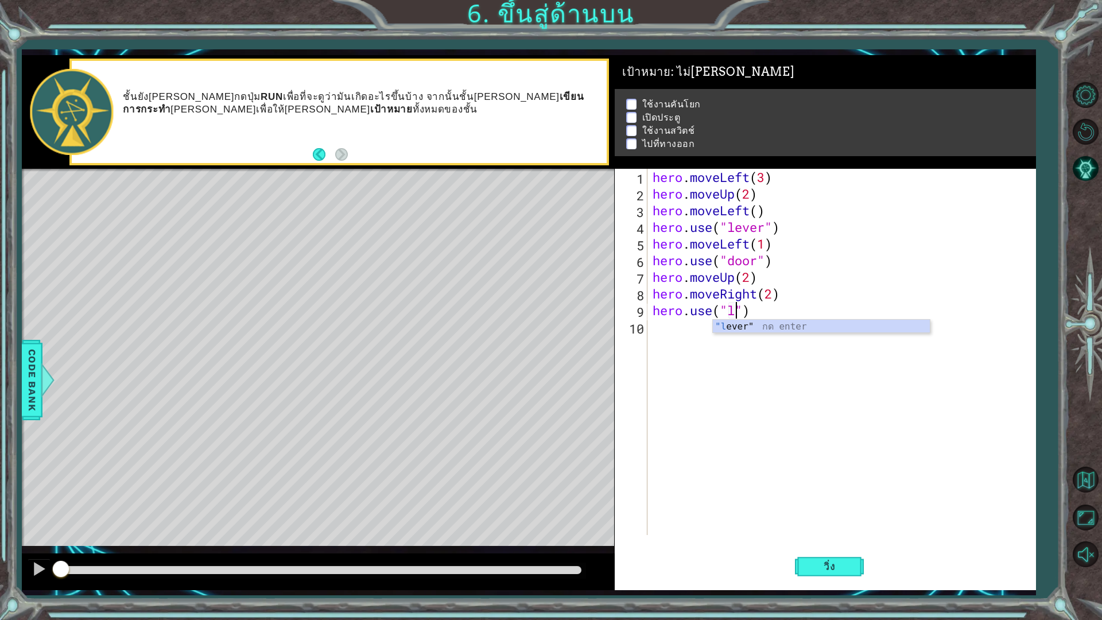
scroll to position [0, 3]
click at [741, 323] on div ""l ever" กด enter" at bounding box center [821, 340] width 217 height 41
type textarea "hero.use("lever")"
click at [714, 329] on div "hero . moveLeft ( 3 ) hero . moveUp ( 2 ) hero . moveLeft ( ) hero . use ( "lev…" at bounding box center [845, 369] width 388 height 400
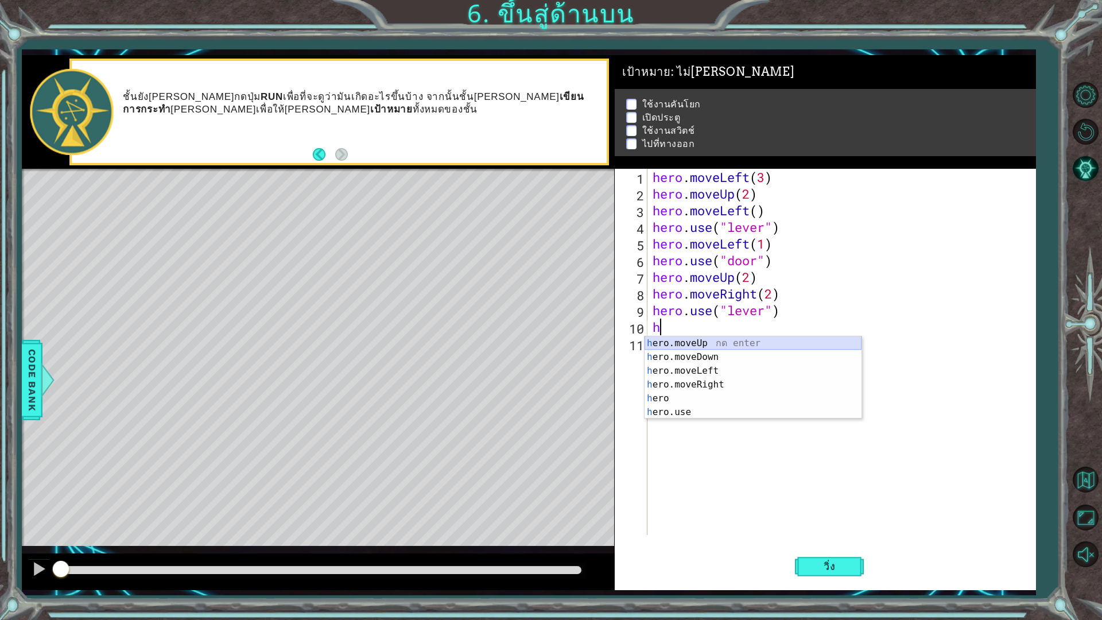
click at [742, 342] on div "h ero.moveUp กด enter h ero.moveDown กด enter h ero.moveLeft กด enter h ero.mov…" at bounding box center [753, 391] width 217 height 110
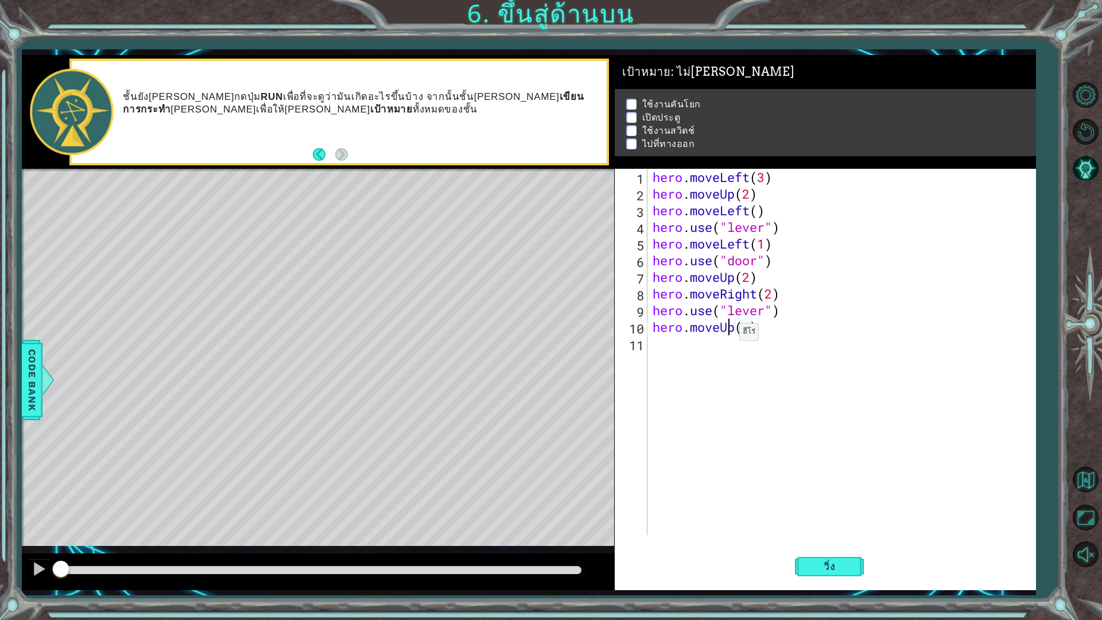
click at [729, 335] on div "hero . moveLeft ( 3 ) hero . moveUp ( 2 ) hero . moveLeft ( ) hero . use ( "lev…" at bounding box center [845, 369] width 388 height 400
click at [733, 334] on div "hero . moveLeft ( 3 ) hero . moveUp ( 2 ) hero . moveLeft ( ) hero . use ( "lev…" at bounding box center [845, 369] width 388 height 400
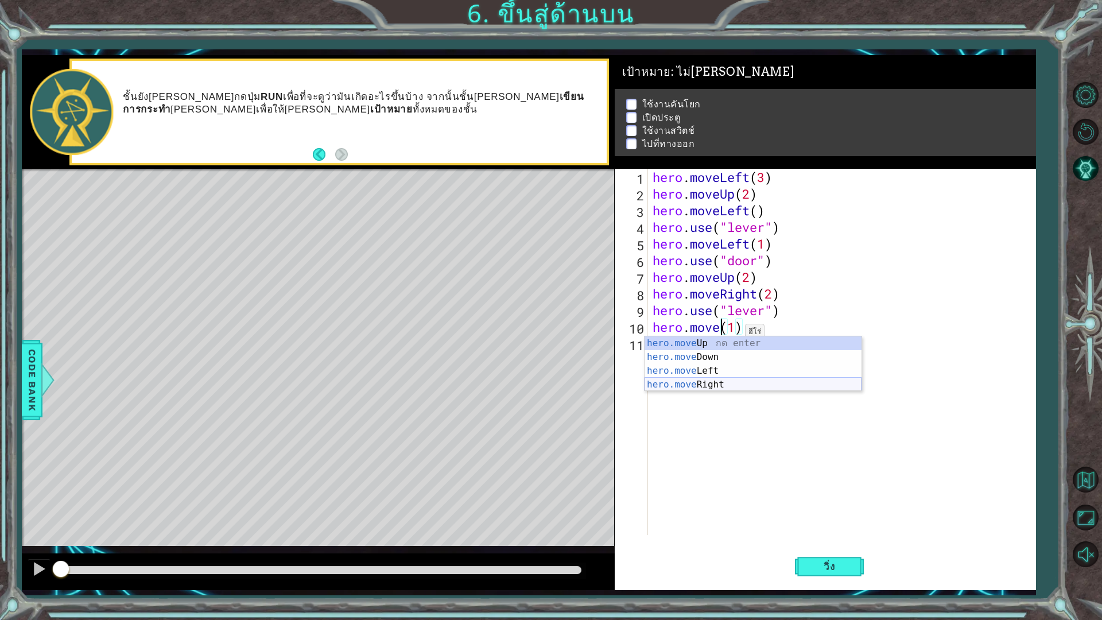
click at [713, 382] on div "hero.move Up กด enter hero.move Down กด enter hero.move Left กด enter hero.move…" at bounding box center [753, 377] width 217 height 83
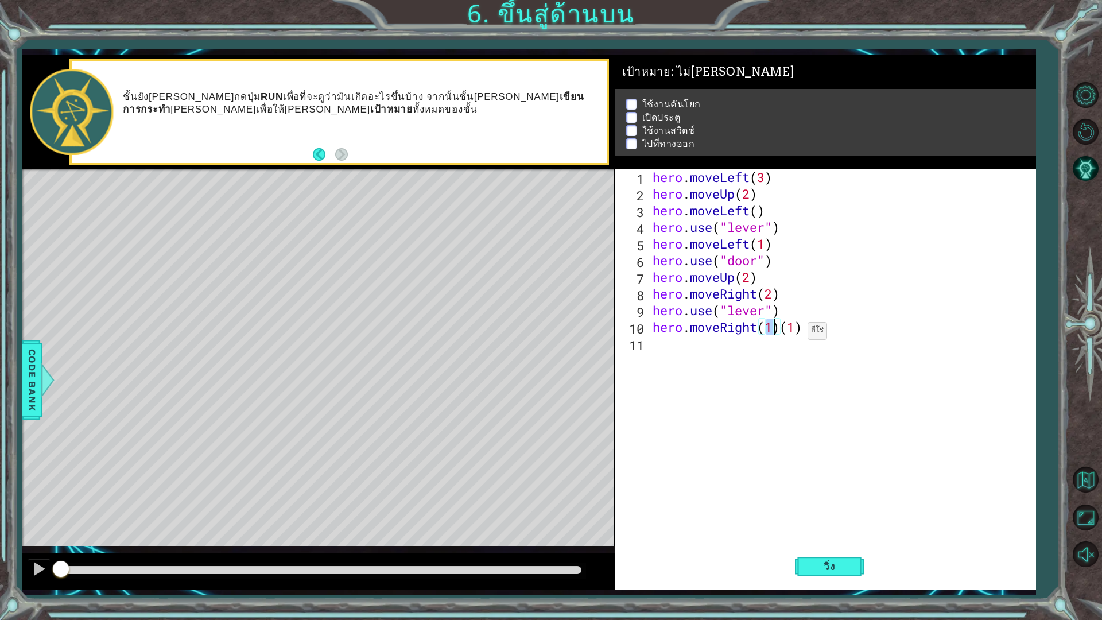
click at [798, 334] on div "hero . moveLeft ( 3 ) hero . moveUp ( 2 ) hero . moveLeft ( ) hero . use ( "lev…" at bounding box center [845, 369] width 388 height 400
click at [804, 332] on div "hero . moveLeft ( 3 ) hero . moveUp ( 2 ) hero . moveLeft ( ) hero . use ( "lev…" at bounding box center [845, 369] width 388 height 400
click at [841, 542] on span "วิ่ง" at bounding box center [829, 566] width 34 height 11
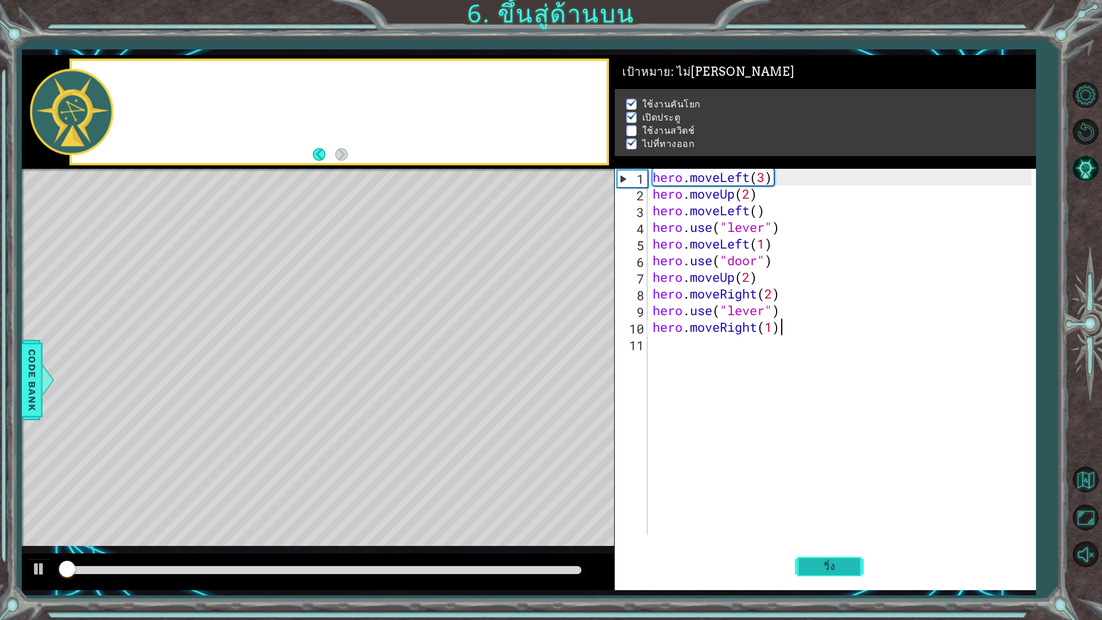
scroll to position [1, 0]
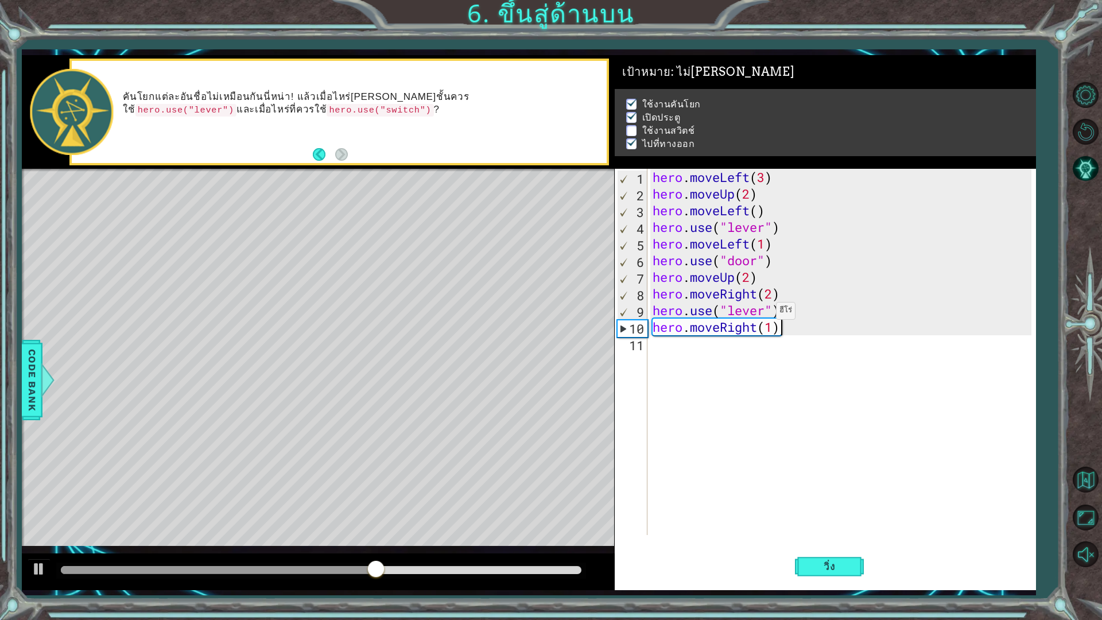
click at [766, 314] on div "hero . moveLeft ( 3 ) hero . moveUp ( 2 ) hero . moveLeft ( ) hero . use ( "lev…" at bounding box center [845, 369] width 388 height 400
click at [832, 542] on span "วิ่ง" at bounding box center [829, 566] width 34 height 11
click at [764, 314] on div "hero . moveLeft ( 3 ) hero . moveUp ( 2 ) hero . moveLeft ( ) hero . use ( "lev…" at bounding box center [845, 369] width 388 height 400
type textarea "hero.use("switch")"
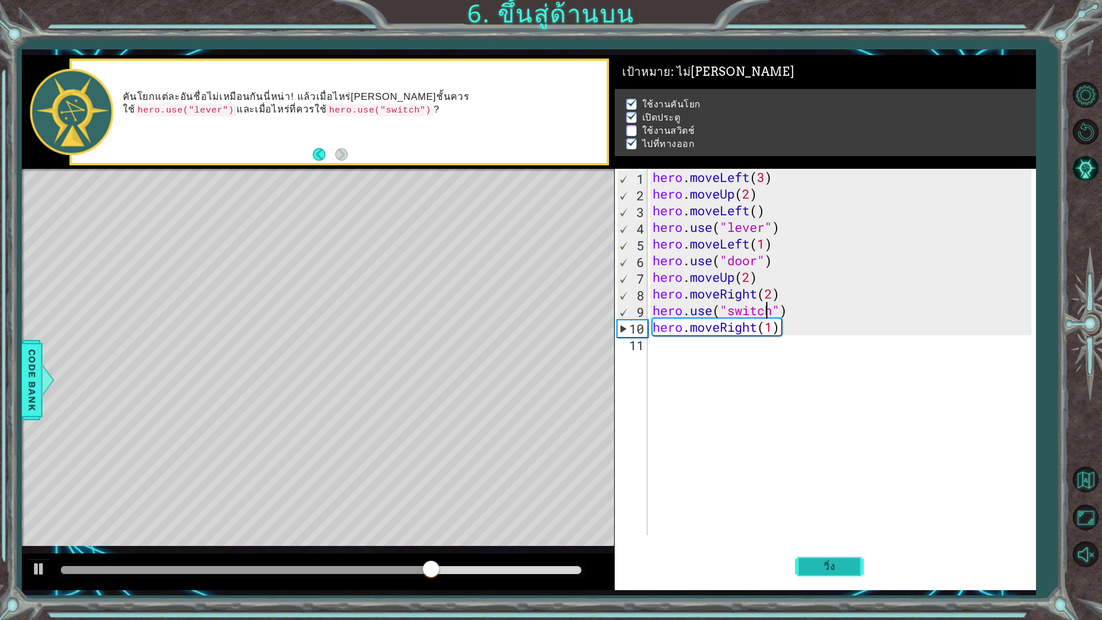
click at [829, 542] on button "วิ่ง" at bounding box center [829, 566] width 69 height 42
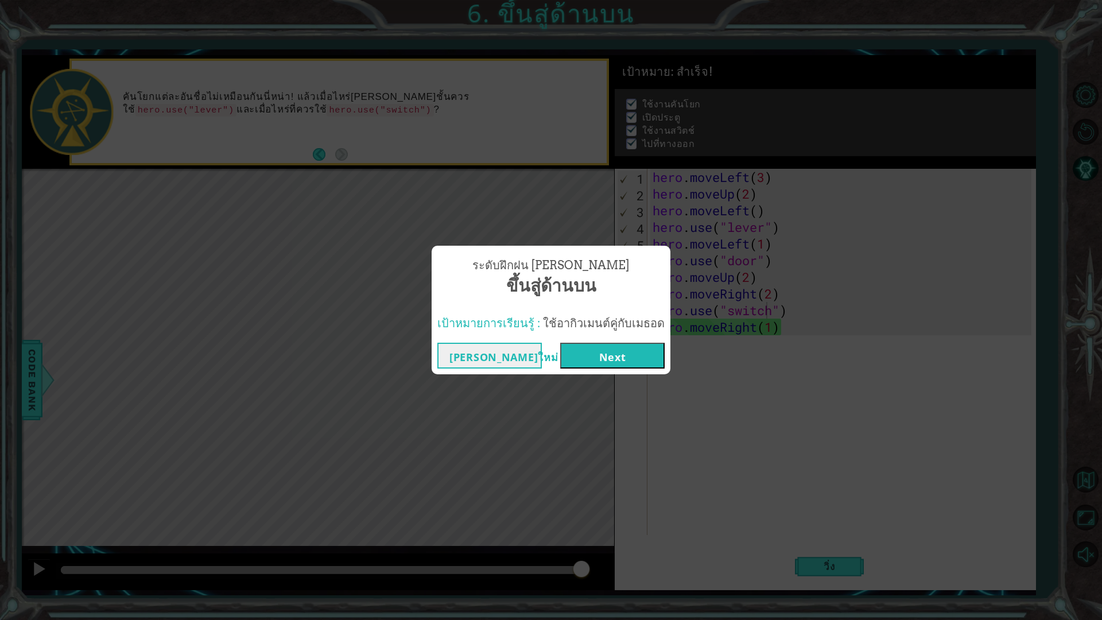
click at [636, 355] on button "Next" at bounding box center [612, 356] width 105 height 26
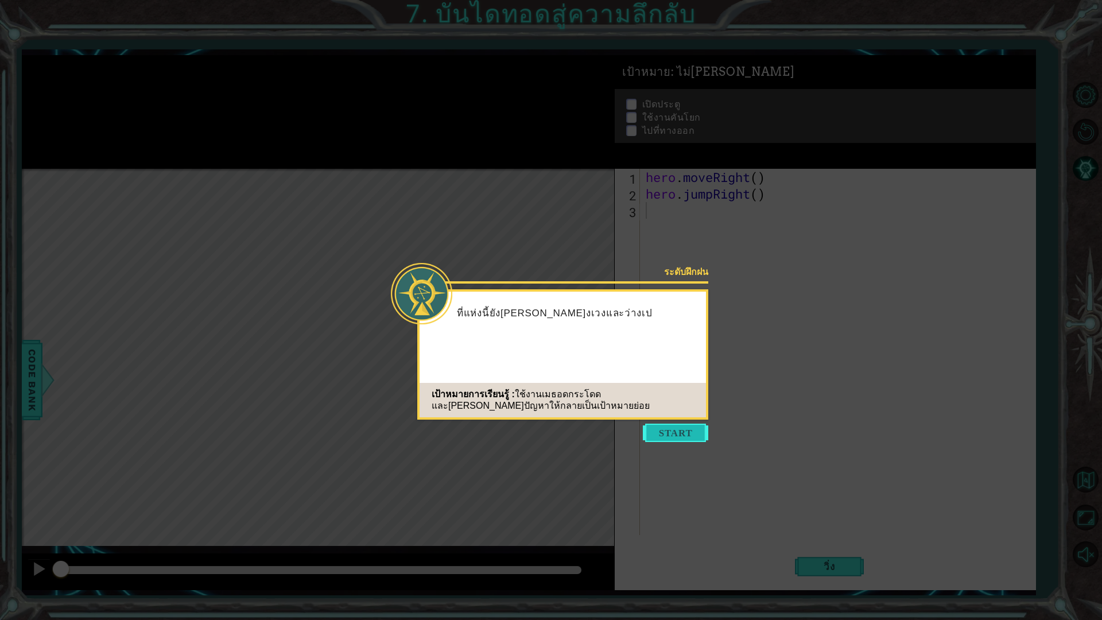
click at [686, 434] on button "Start" at bounding box center [675, 433] width 65 height 18
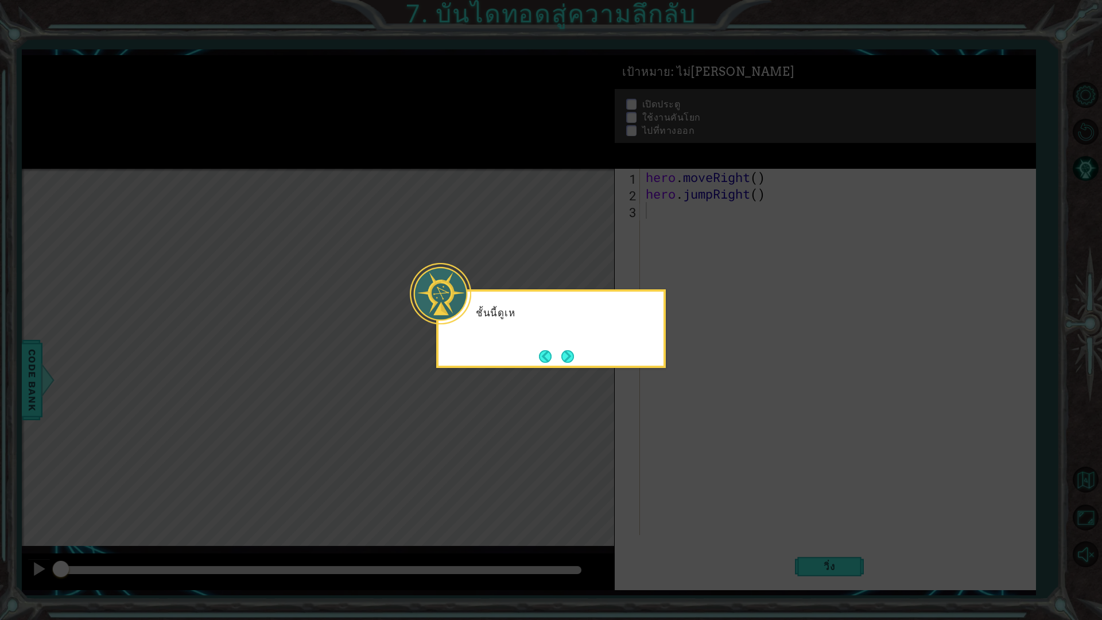
click at [657, 420] on icon at bounding box center [551, 310] width 1102 height 620
click at [572, 353] on button "Next" at bounding box center [568, 357] width 13 height 13
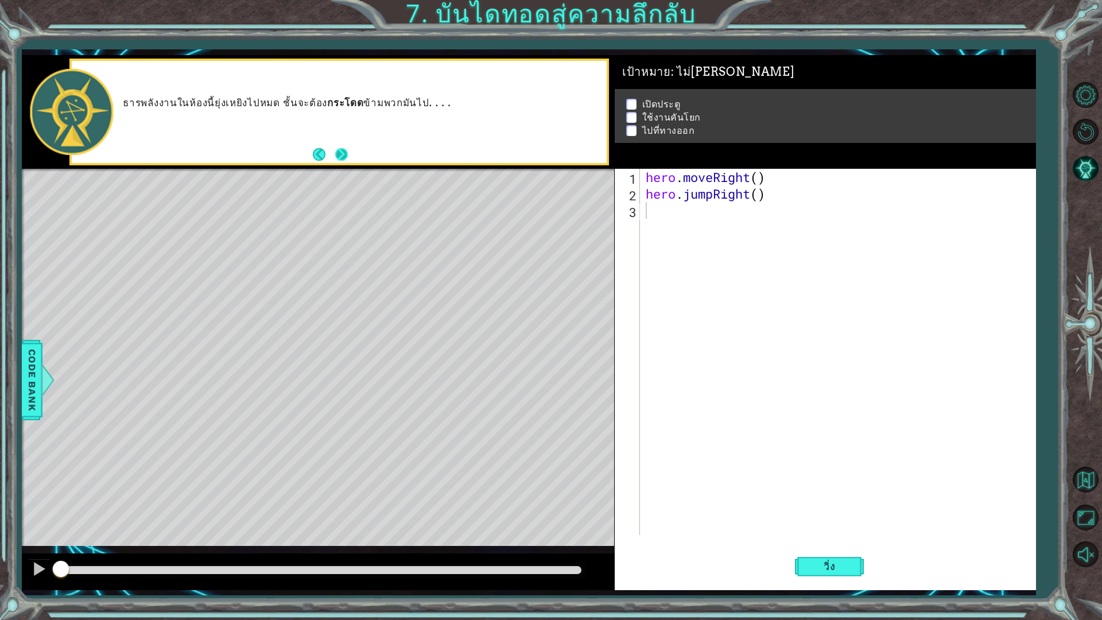
click at [345, 156] on button "Next" at bounding box center [341, 154] width 13 height 13
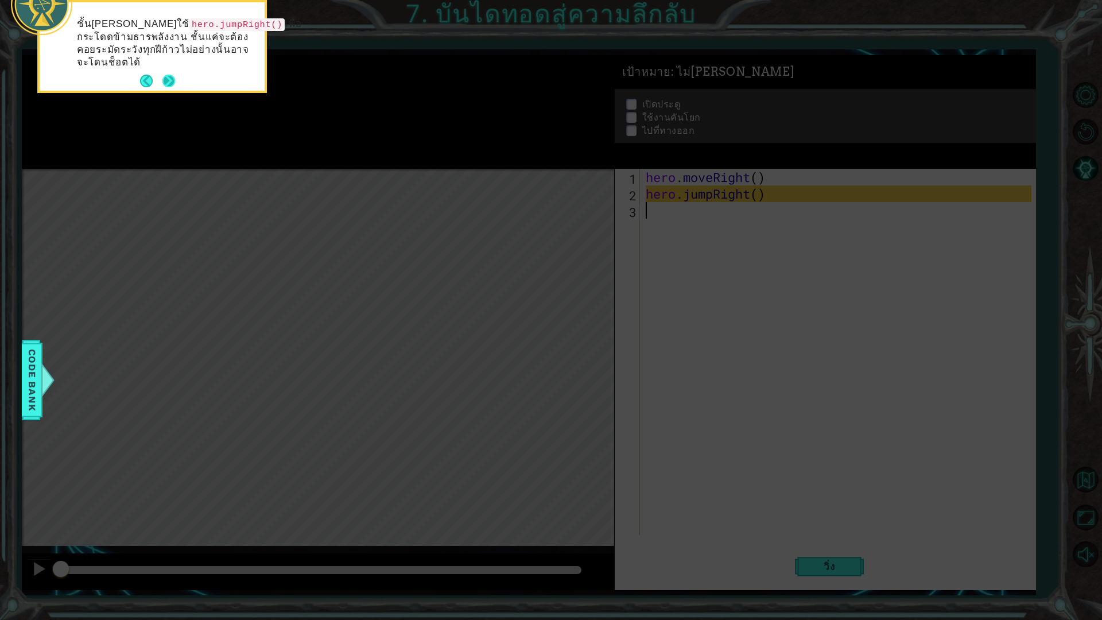
click at [166, 79] on button "Next" at bounding box center [168, 81] width 13 height 13
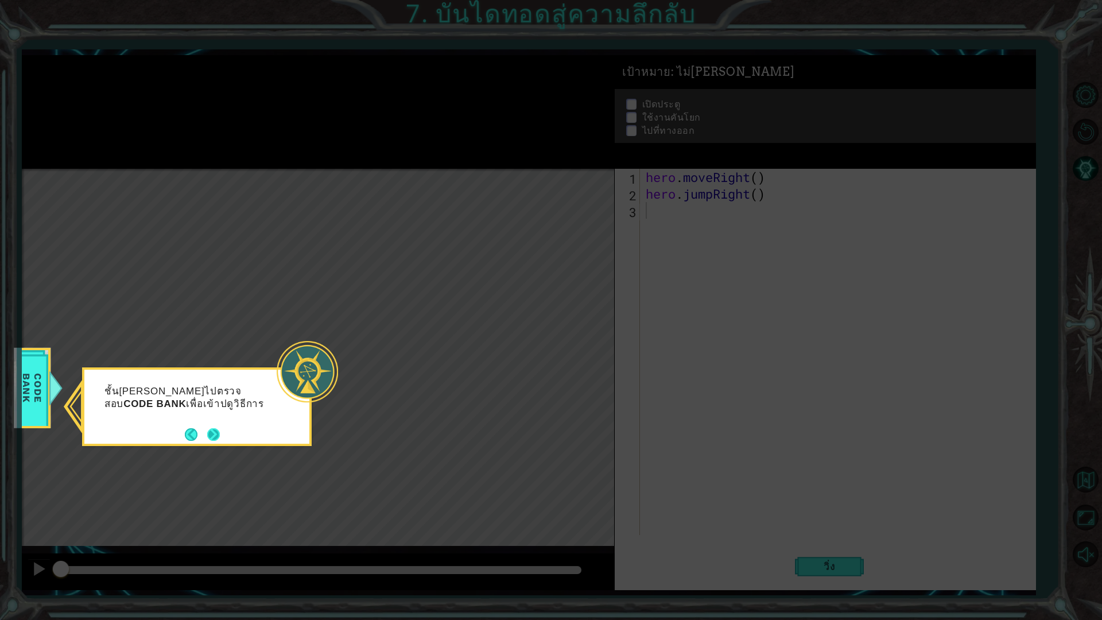
click at [213, 435] on button "Next" at bounding box center [214, 435] width 16 height 16
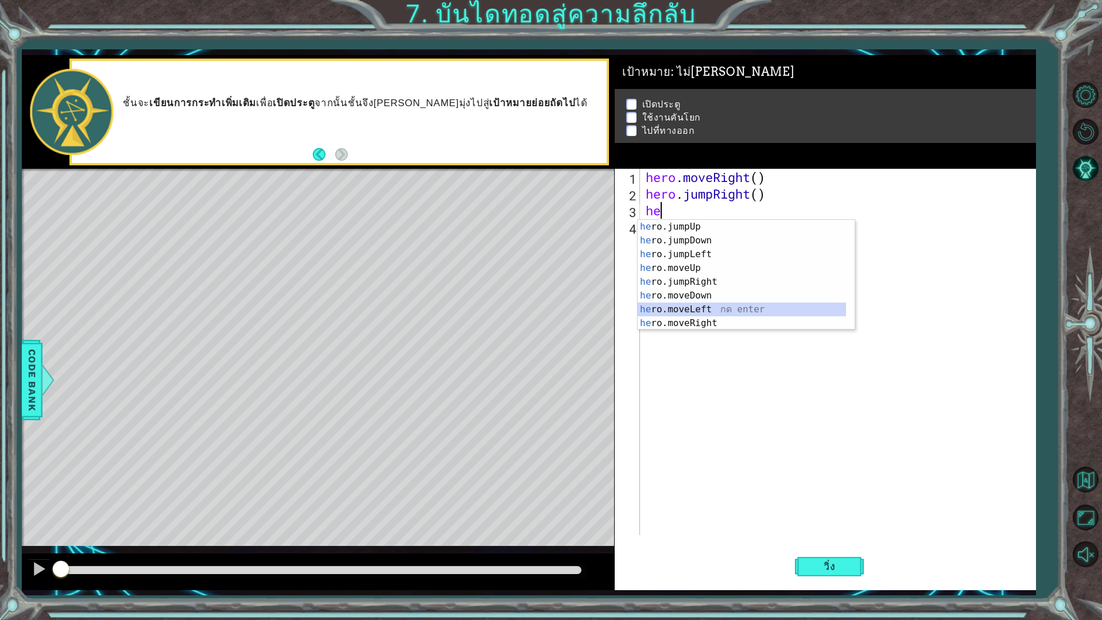
click at [702, 311] on div "he ro.jumpUp กด enter he ro.jumpDown กด enter he ro.jumpLeft กด enter he ro.mov…" at bounding box center [742, 289] width 208 height 138
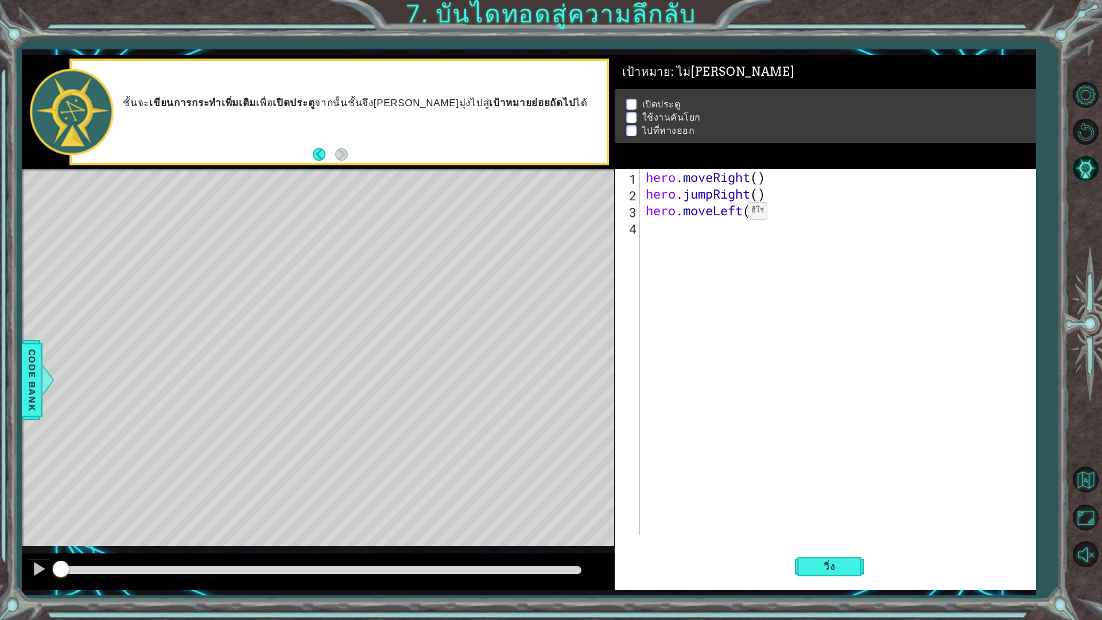
type textarea "hero.moveLeft(2)"
click at [716, 237] on div "hero . moveRight ( ) hero . jumpRight ( ) hero . moveLeft ( 2 )" at bounding box center [841, 369] width 394 height 400
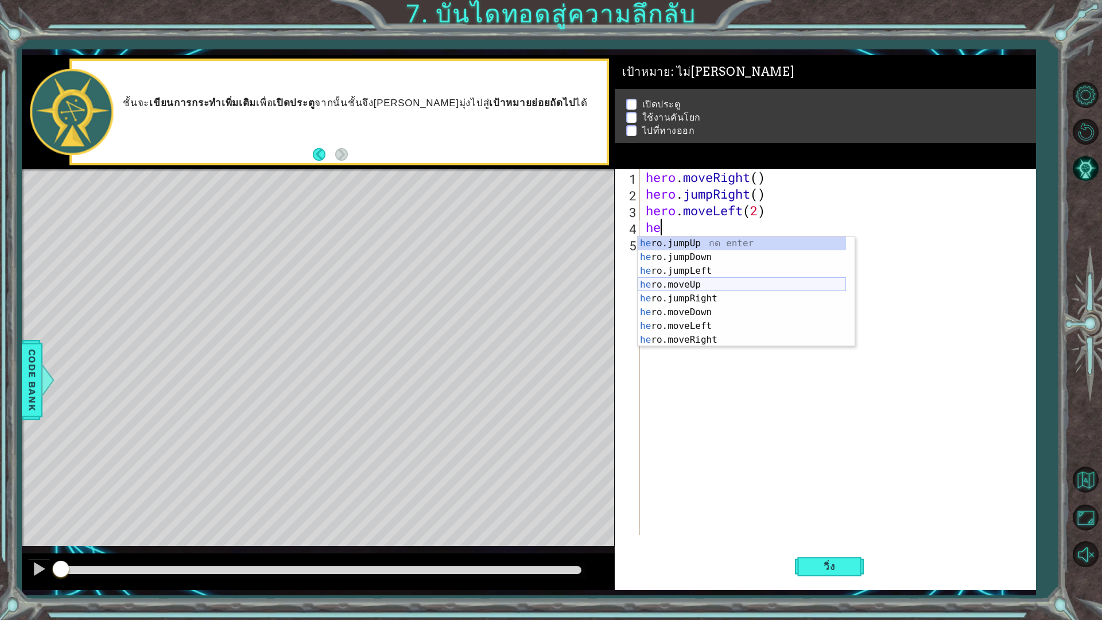
click at [699, 289] on div "he ro.jumpUp กด enter he ro.jumpDown กด enter he ro.jumpLeft กด enter he ro.mov…" at bounding box center [742, 306] width 208 height 138
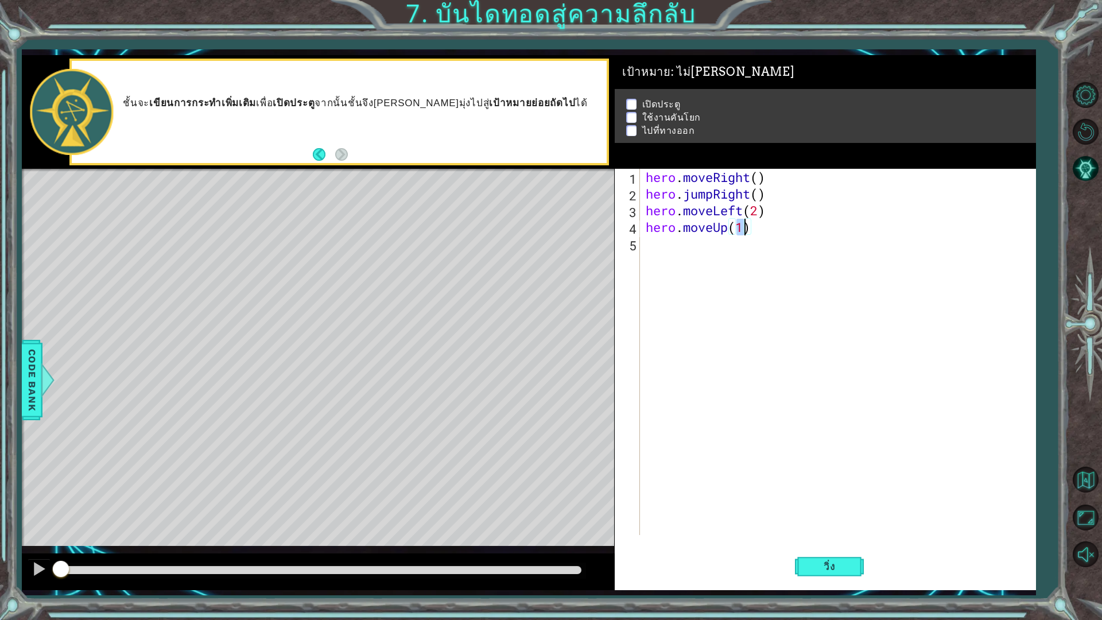
type textarea "hero.moveUp(2)"
click at [702, 249] on div "hero . moveRight ( ) hero . jumpRight ( ) hero . moveLeft ( 2 ) hero . moveUp (…" at bounding box center [841, 369] width 394 height 400
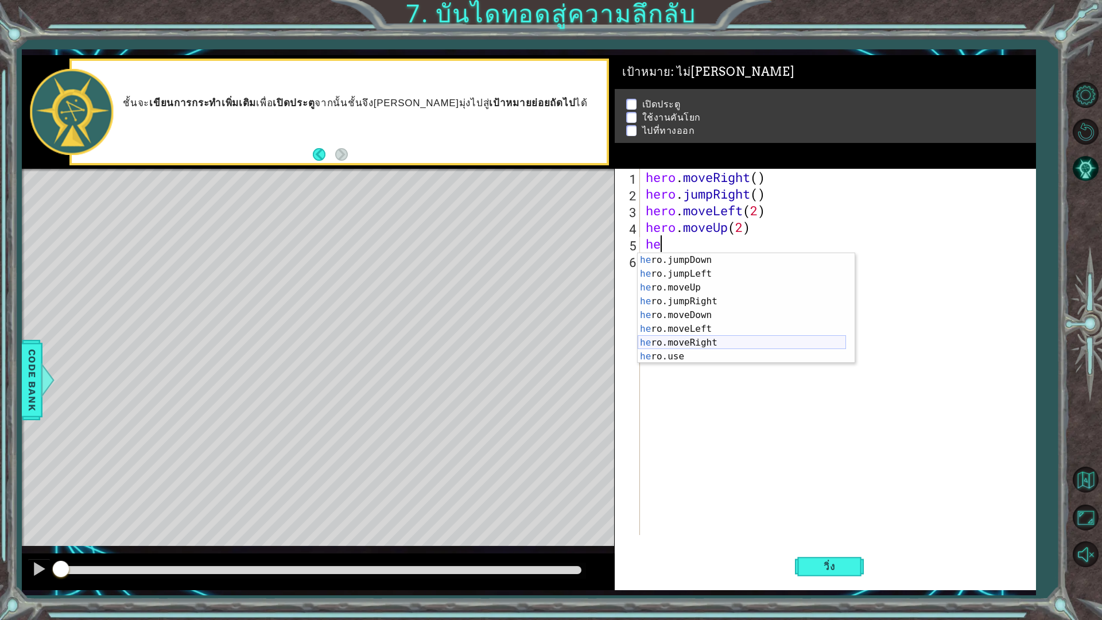
scroll to position [14, 0]
click at [678, 355] on div "he ro.jumpDown กด enter he ro.jumpLeft กด enter he ro.moveUp กด enter he ro.jum…" at bounding box center [742, 322] width 208 height 138
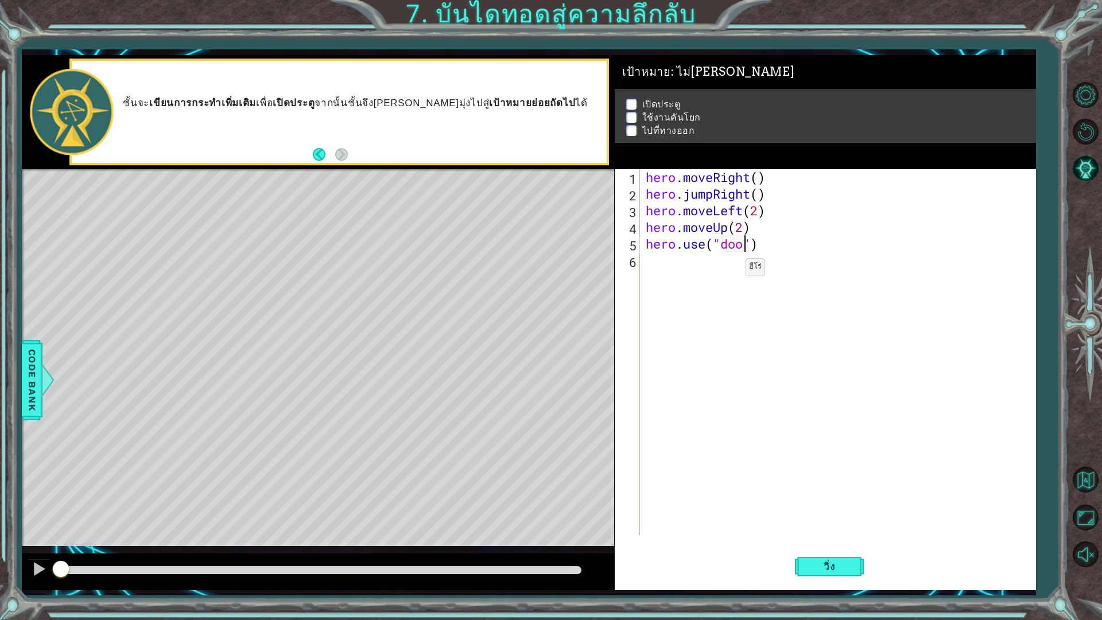
type textarea "hero.use("door")"
click at [725, 269] on div "hero . moveRight ( ) hero . jumpRight ( ) hero . moveLeft ( 2 ) hero . moveUp (…" at bounding box center [841, 369] width 394 height 400
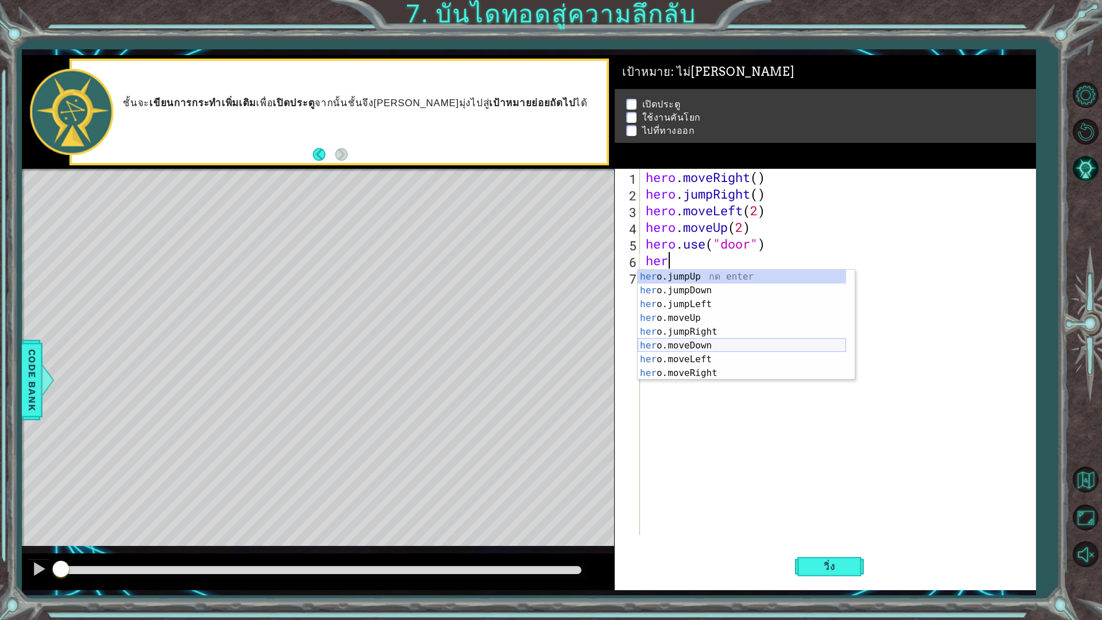
scroll to position [14, 0]
click at [701, 301] on div "her o.jumpDown กด enter her o.jumpLeft กด enter her o.moveUp กด enter her o.jum…" at bounding box center [742, 339] width 208 height 138
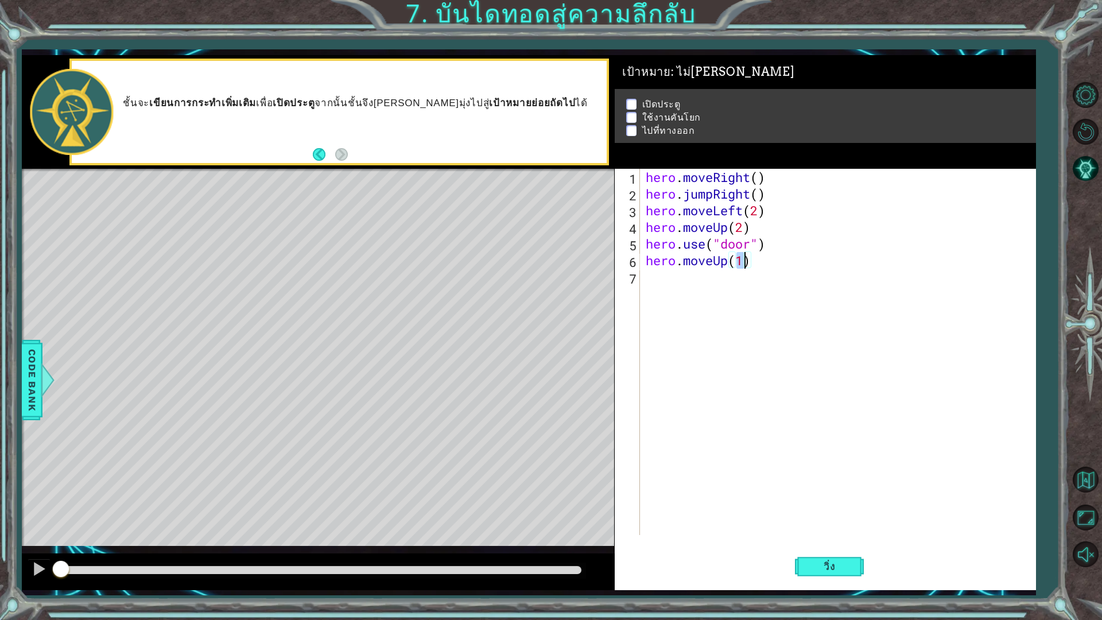
type textarea "hero.moveUp(2)"
click at [706, 284] on div "hero . moveRight ( ) hero . jumpRight ( ) hero . moveLeft ( 2 ) hero . moveUp (…" at bounding box center [841, 369] width 394 height 400
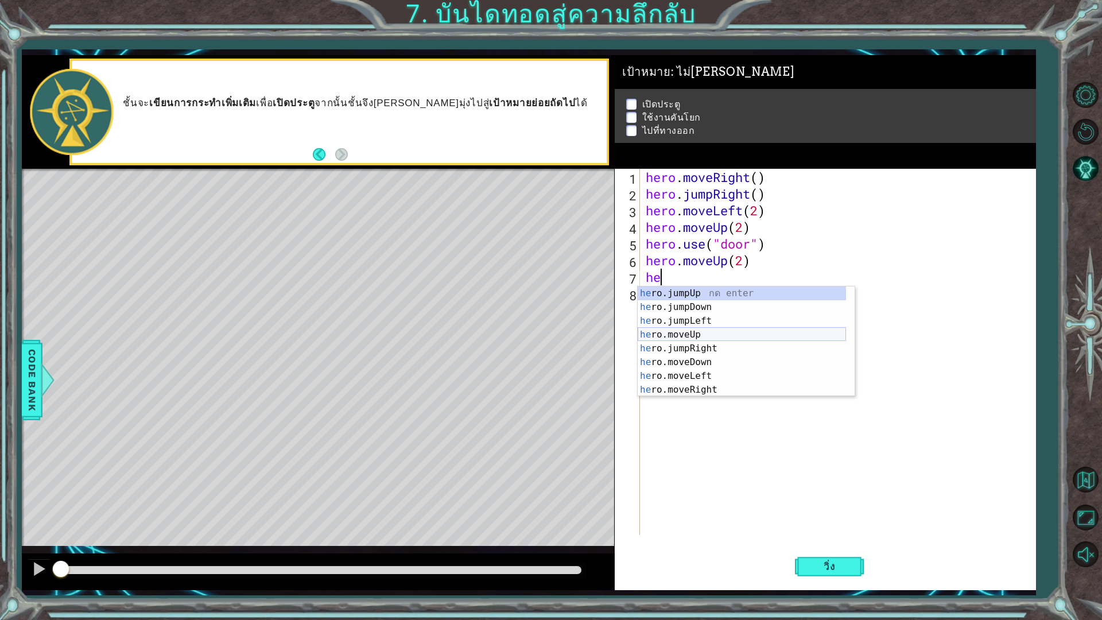
scroll to position [14, 0]
click at [694, 363] on div "he ro.jumpDown กด enter he ro.jumpLeft กด enter he ro.moveUp กด enter he ro.jum…" at bounding box center [742, 356] width 208 height 138
type textarea "hero.moveLeft(1)"
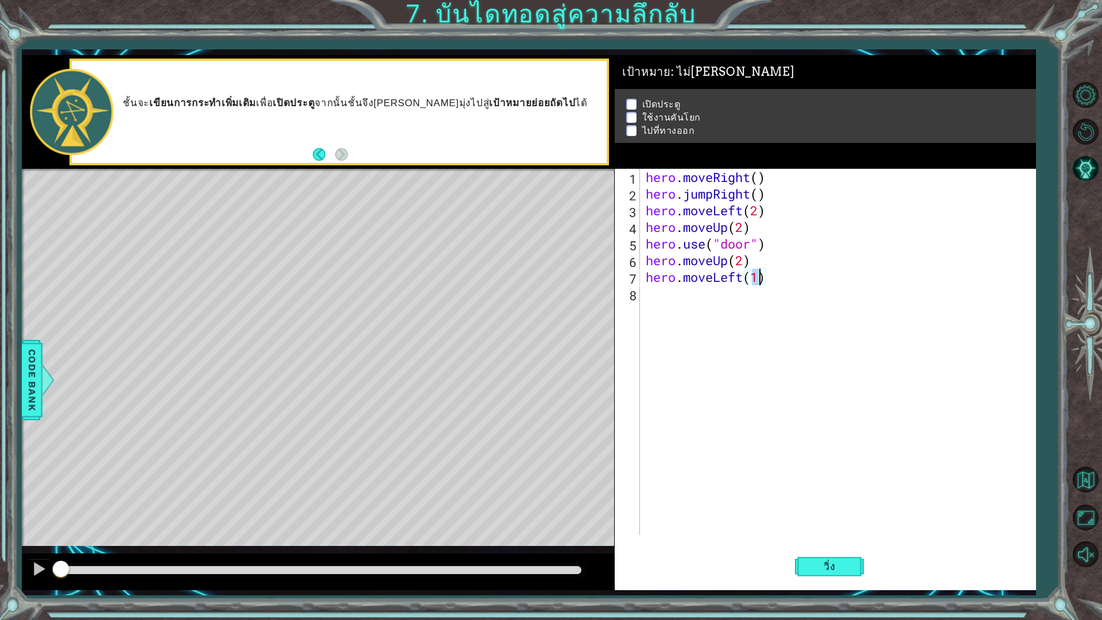
click at [692, 291] on div "hero . moveRight ( ) hero . jumpRight ( ) hero . moveLeft ( 2 ) hero . moveUp (…" at bounding box center [841, 369] width 394 height 400
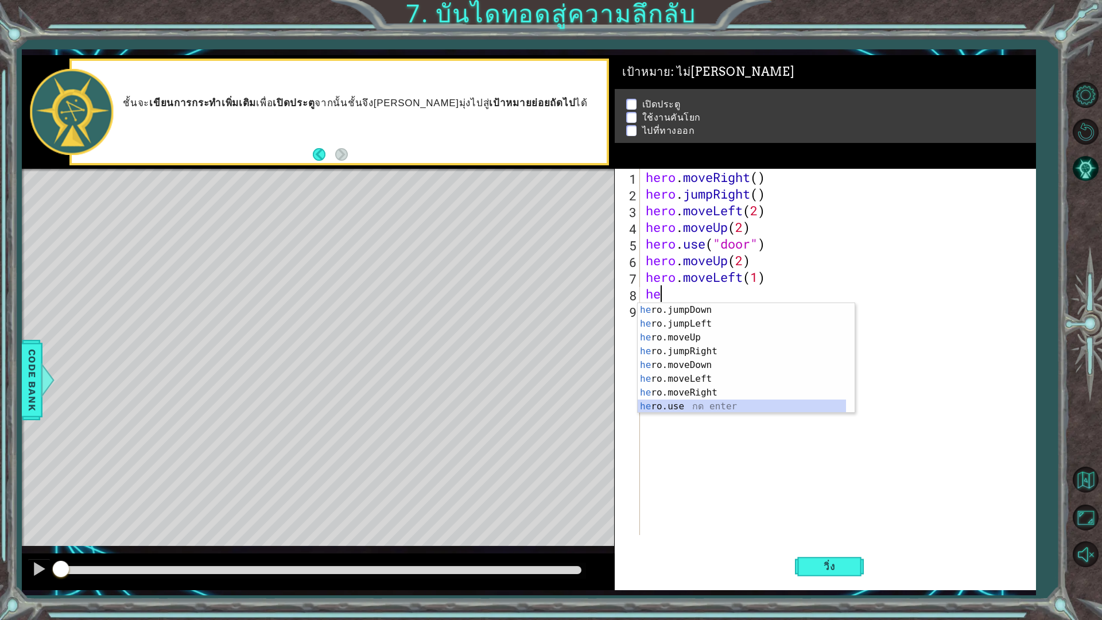
drag, startPoint x: 693, startPoint y: 404, endPoint x: 692, endPoint y: 397, distance: 6.3
click at [692, 404] on div "he ro.jumpDown กด enter he ro.jumpLeft กด enter he ro.moveUp กด enter he ro.jum…" at bounding box center [742, 372] width 208 height 138
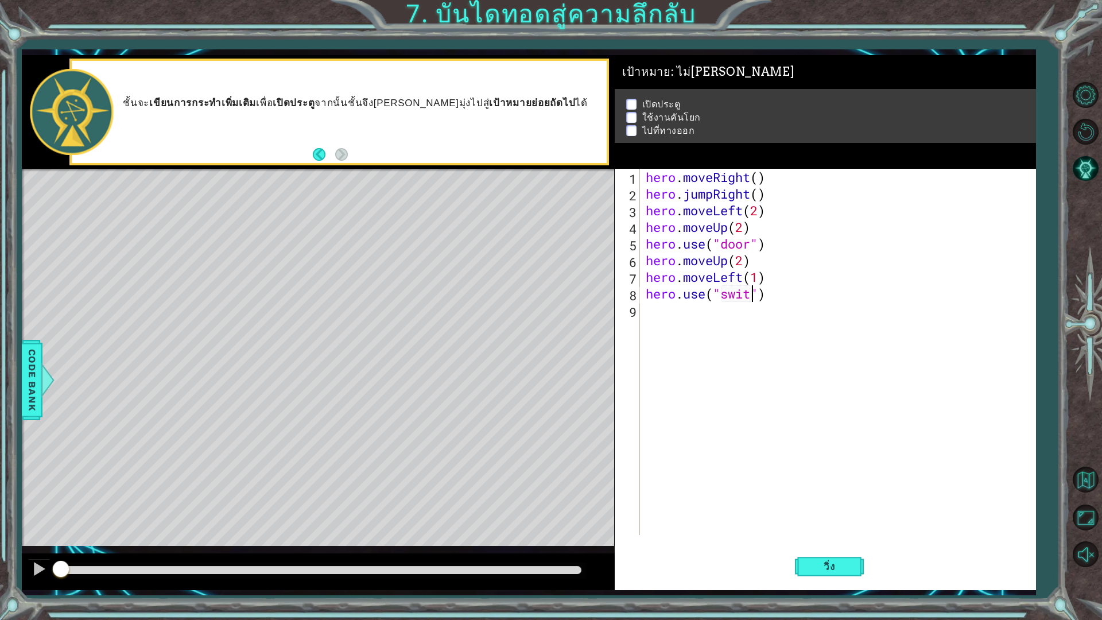
scroll to position [0, 5]
type textarea "hero.use("switch")"
click at [726, 322] on div "hero . moveRight ( ) hero . jumpRight ( ) hero . moveLeft ( 2 ) hero . moveUp (…" at bounding box center [841, 369] width 394 height 400
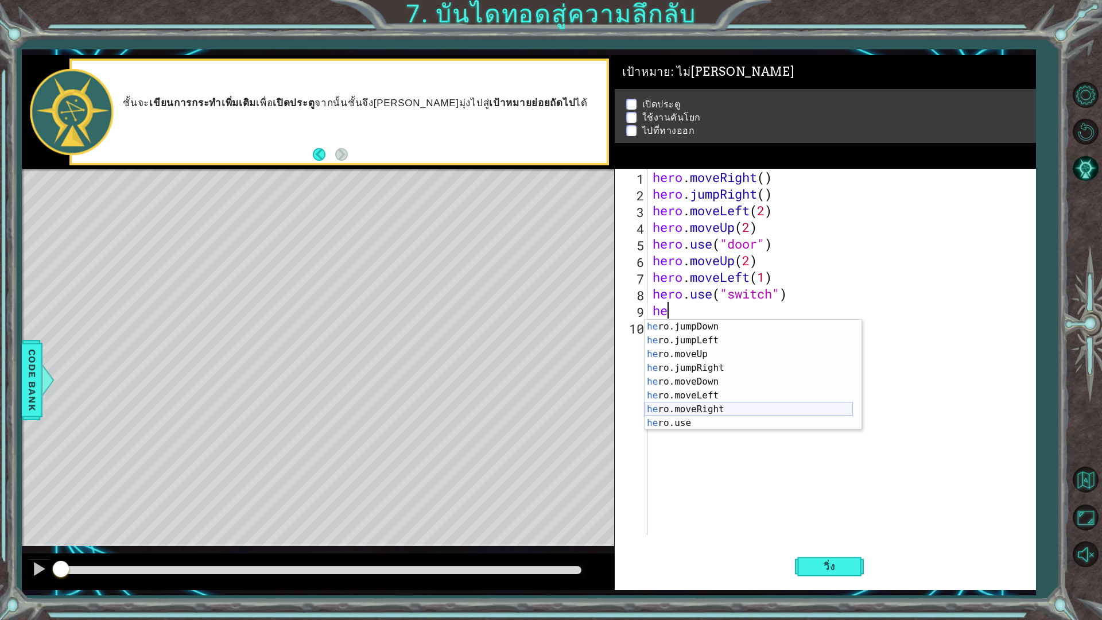
scroll to position [14, 0]
click at [705, 410] on div "he ro.jumpDown กด enter he ro.jumpLeft กด enter he ro.moveUp กด enter he ro.jum…" at bounding box center [749, 389] width 208 height 138
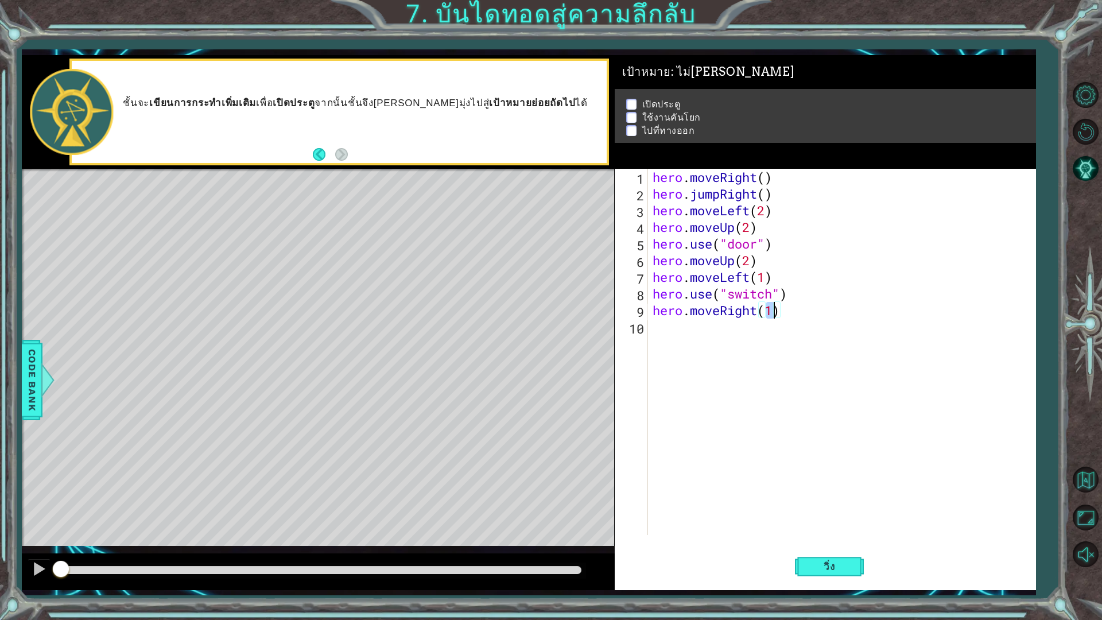
type textarea "hero.moveRight(2)"
click at [706, 336] on div "hero . moveRight ( ) hero . jumpRight ( ) hero . moveLeft ( 2 ) hero . moveUp (…" at bounding box center [845, 369] width 388 height 400
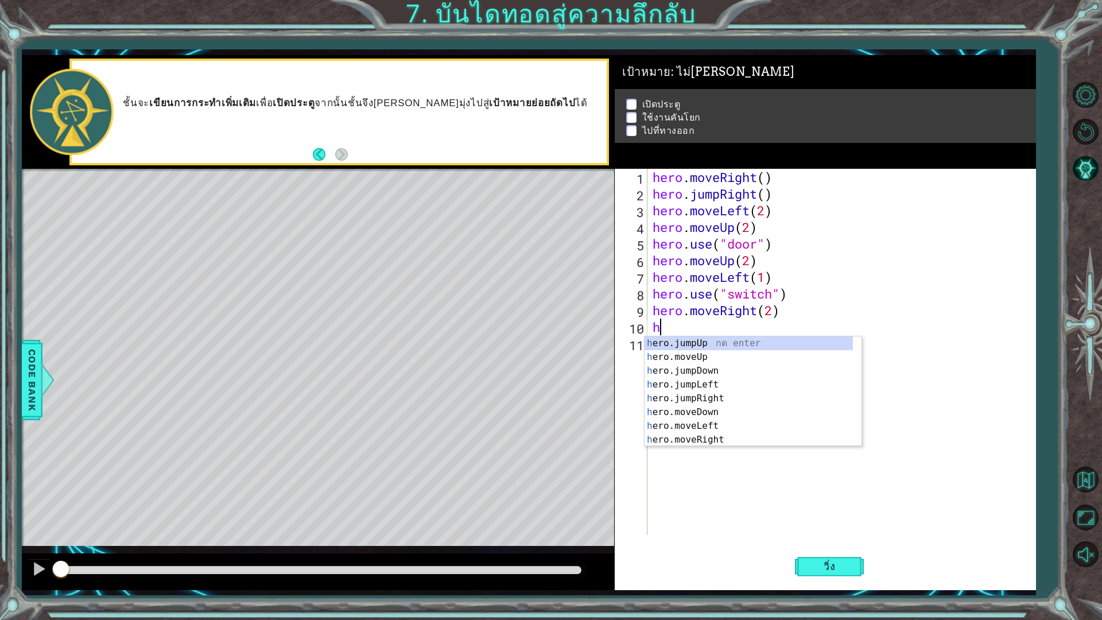
scroll to position [0, 0]
type textarea "he"
click at [714, 347] on div "he ro.jumpUp กด enter he ro.jumpDown กด enter he ro.jumpLeft กด enter he ro.mov…" at bounding box center [749, 405] width 208 height 138
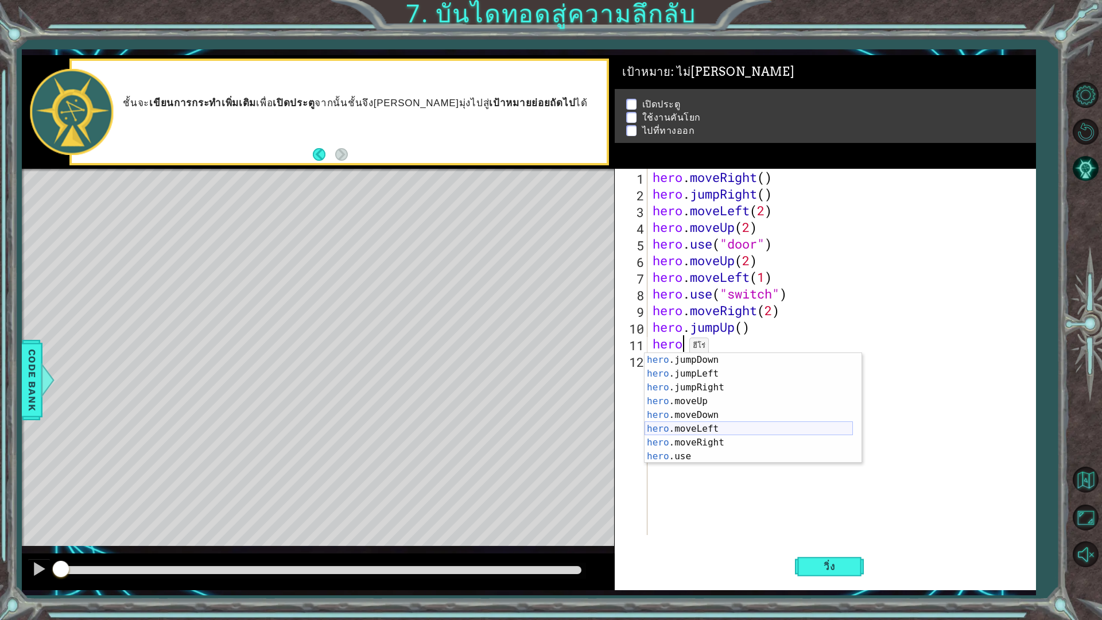
scroll to position [14, 0]
click at [709, 428] on div "hero .jumpDown กด enter hero .jumpLeft กด enter hero .jumpRight กด enter hero .…" at bounding box center [749, 422] width 208 height 138
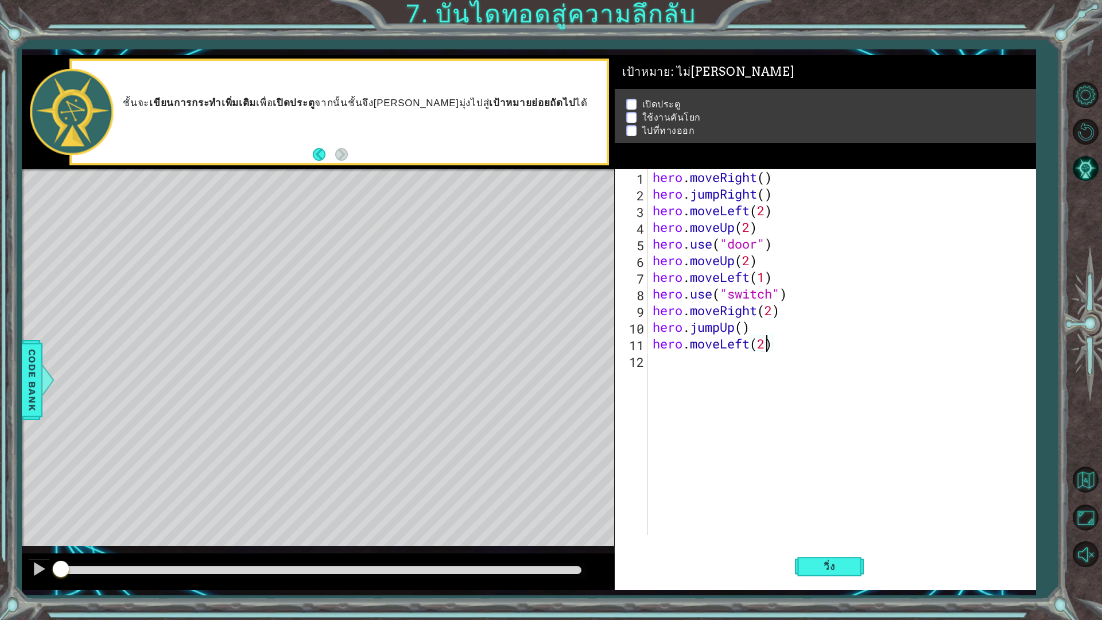
scroll to position [0, 5]
click at [812, 542] on button "วิ่ง" at bounding box center [829, 566] width 69 height 42
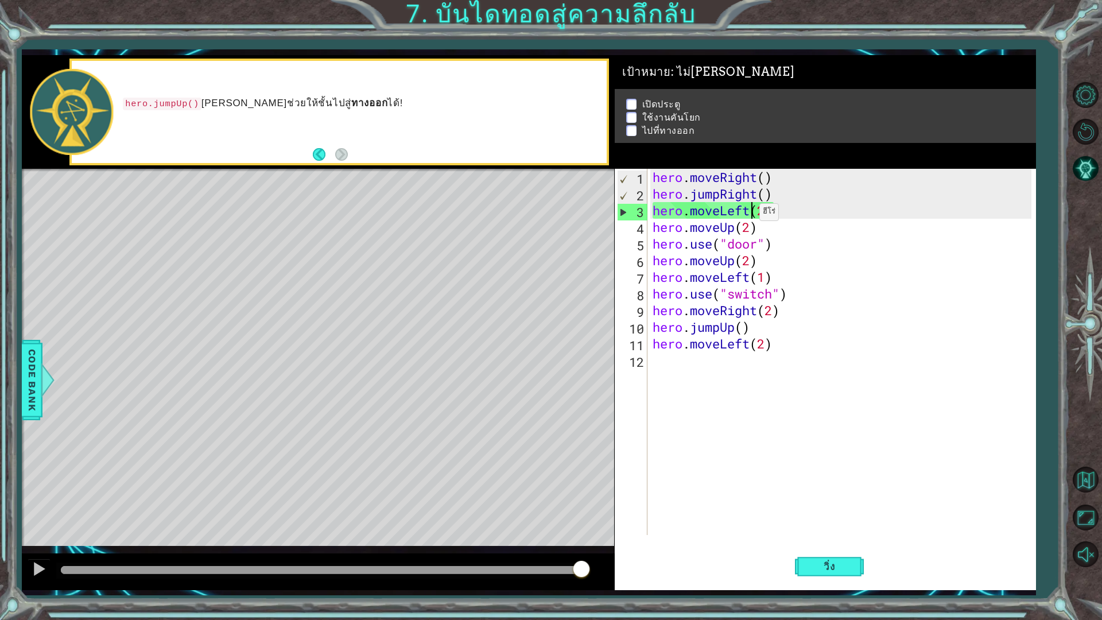
click at [749, 215] on div "hero . moveRight ( ) hero . jumpRight ( ) hero . moveLeft ( 2 ) hero . moveUp (…" at bounding box center [845, 369] width 388 height 400
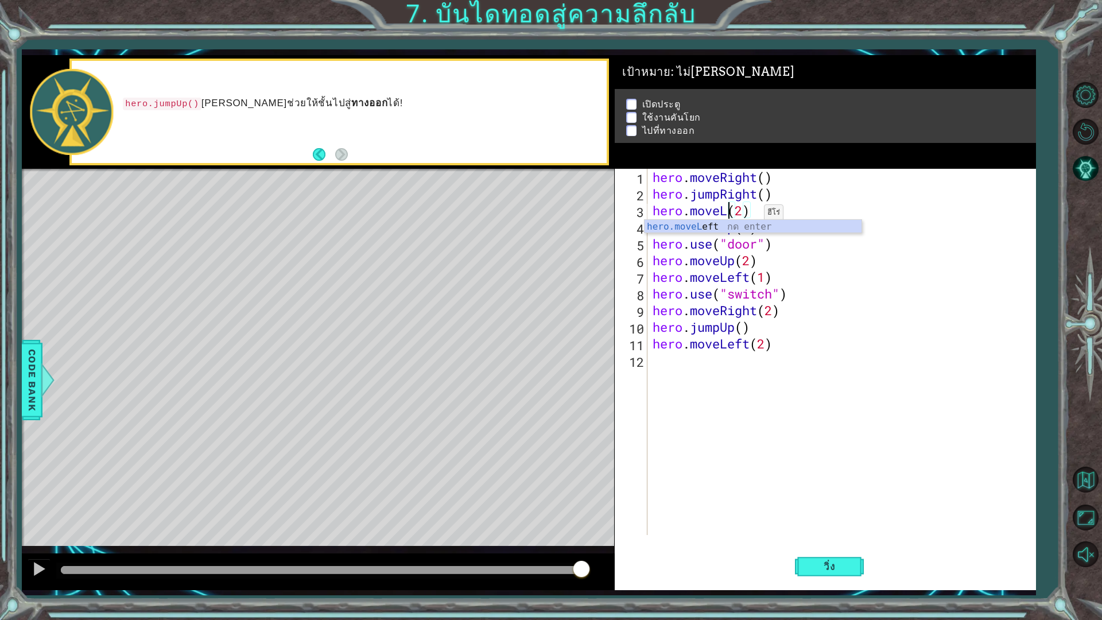
scroll to position [0, 3]
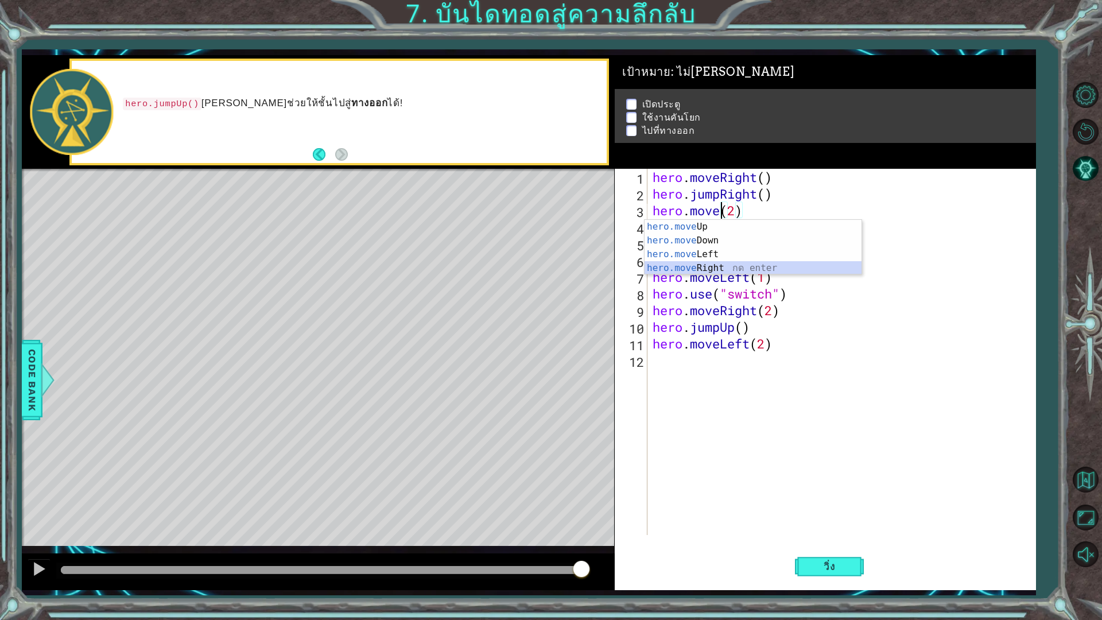
click at [723, 265] on div "hero.move Up กด enter hero.move Down กด enter hero.move Left กด enter hero.move…" at bounding box center [753, 261] width 217 height 83
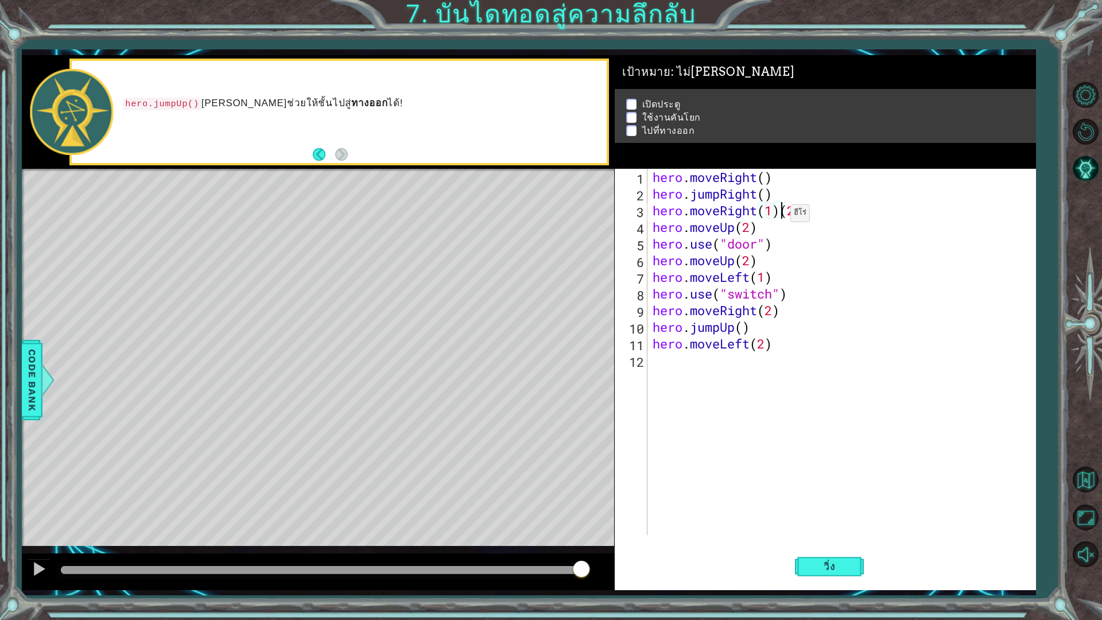
click at [780, 216] on div "hero . moveRight ( ) hero . jumpRight ( ) hero . moveRight ( 1 ) ( 2 ) hero . m…" at bounding box center [845, 369] width 388 height 400
type textarea "hero.moveRight(2)"
drag, startPoint x: 839, startPoint y: 569, endPoint x: 830, endPoint y: 568, distance: 8.6
click at [838, 542] on span "วิ่ง" at bounding box center [829, 566] width 34 height 11
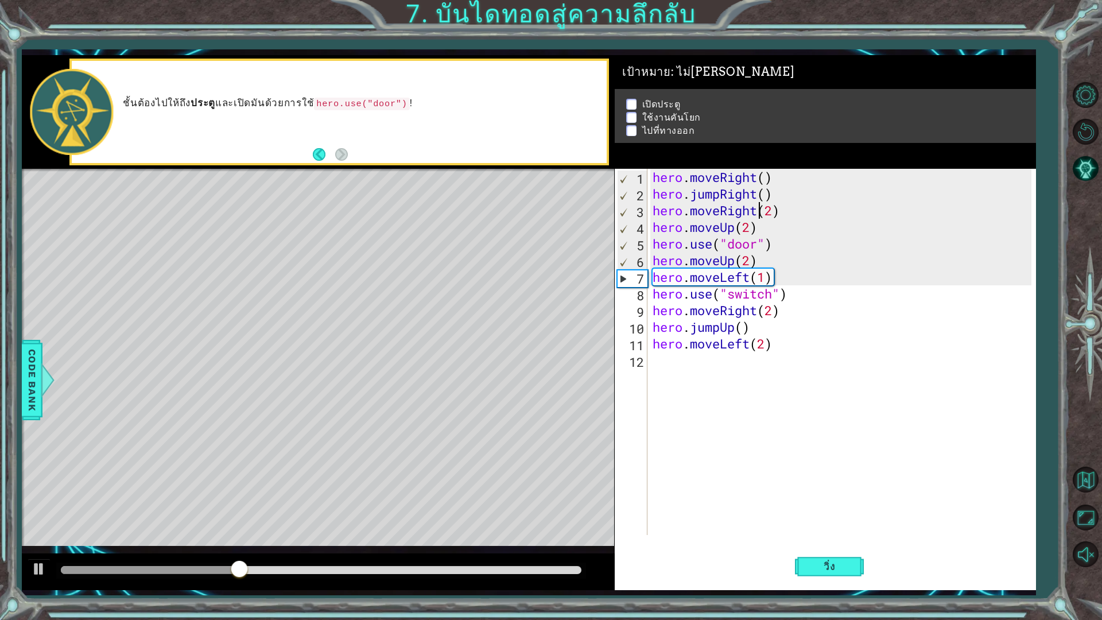
click at [744, 427] on div "hero . moveRight ( ) hero . jumpRight ( ) hero . moveRight ( 2 ) hero . moveUp …" at bounding box center [845, 369] width 388 height 400
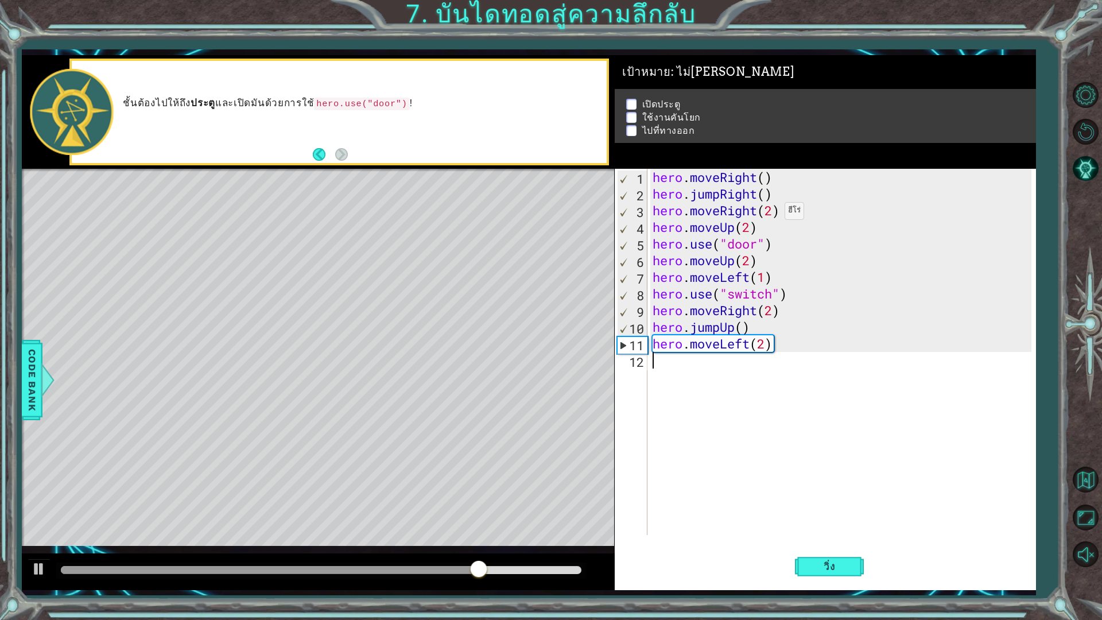
click at [775, 214] on div "hero . moveRight ( ) hero . jumpRight ( ) hero . moveRight ( 2 ) hero . moveUp …" at bounding box center [845, 369] width 388 height 400
click at [837, 542] on span "วิ่ง" at bounding box center [829, 566] width 34 height 11
click at [772, 299] on div "hero . moveRight ( ) hero . jumpRight ( ) hero . moveRight ( 1 ) hero . moveUp …" at bounding box center [845, 369] width 388 height 400
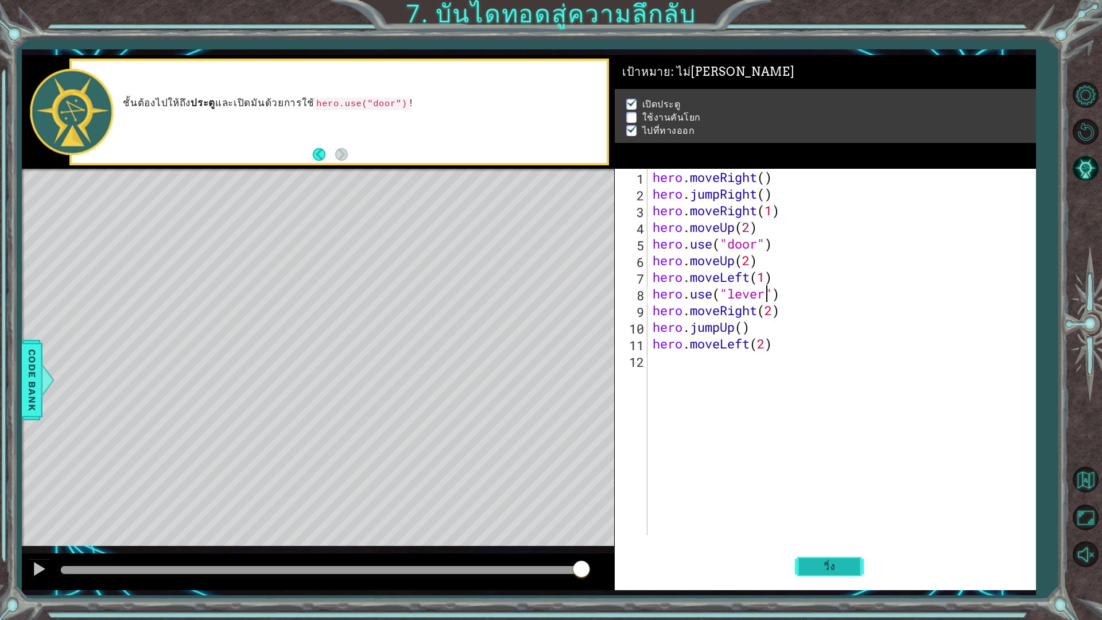
type textarea "hero.use("lever")"
click at [821, 542] on span "วิ่ง" at bounding box center [829, 566] width 34 height 11
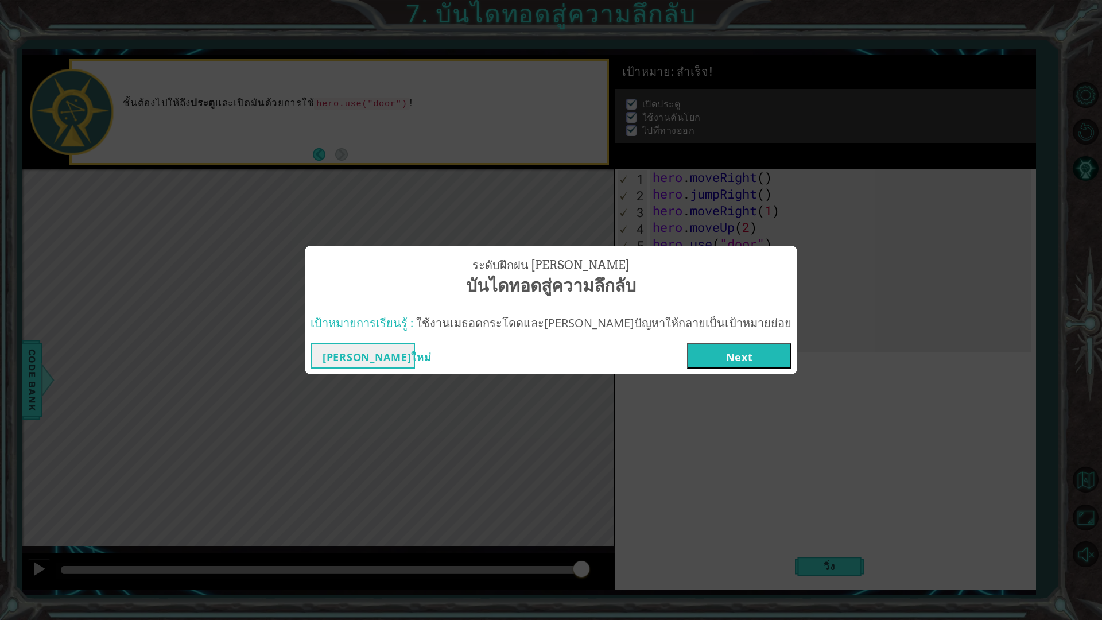
click at [707, 345] on button "Next" at bounding box center [739, 356] width 105 height 26
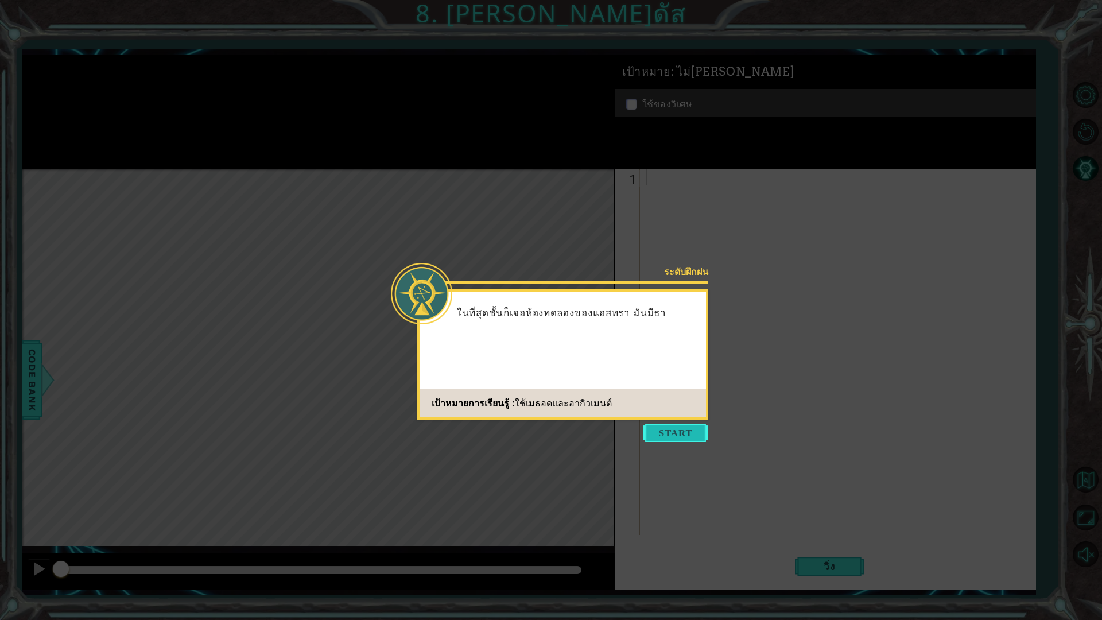
click at [692, 436] on button "Start" at bounding box center [675, 433] width 65 height 18
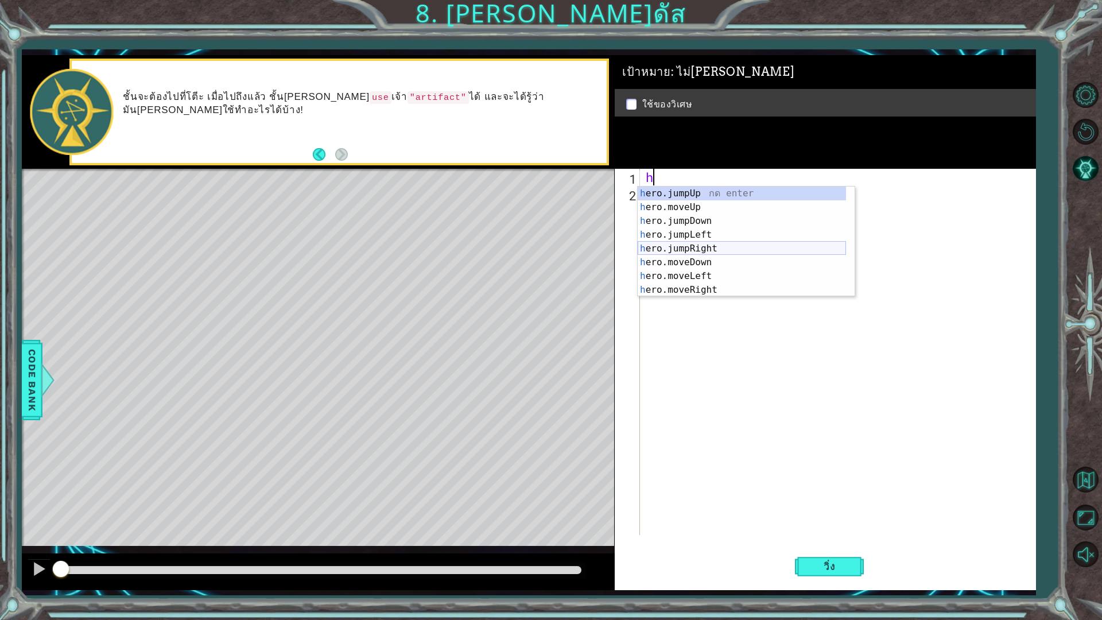
scroll to position [14, 0]
click at [699, 191] on div "h ero.moveUp กด enter h ero.jumpDown กด enter h ero.jumpLeft กด enter h ero.jum…" at bounding box center [742, 256] width 208 height 138
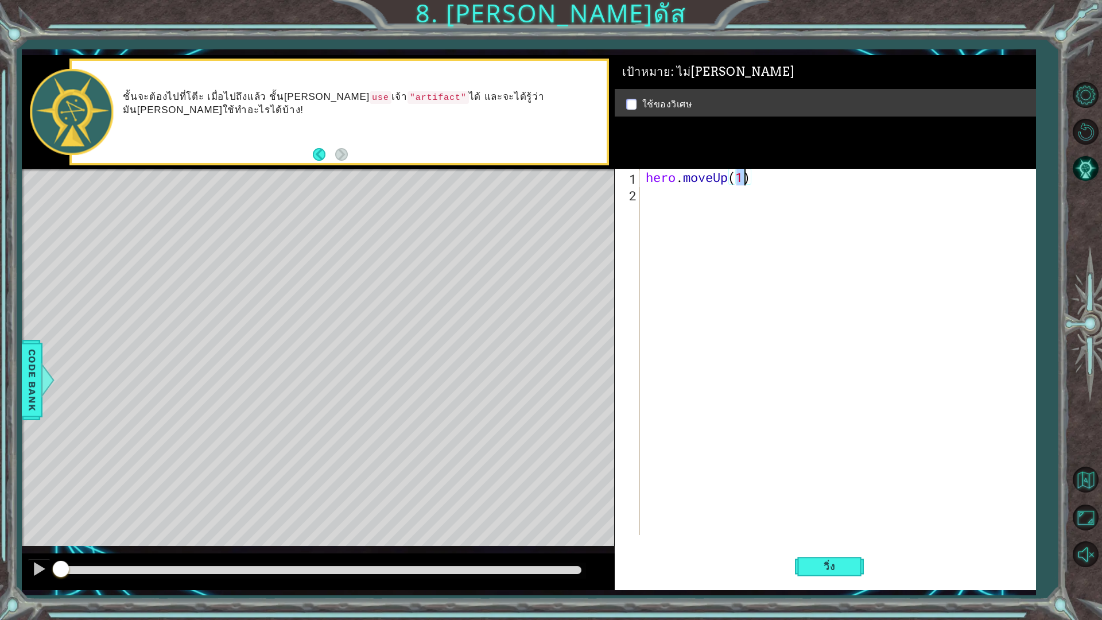
type textarea "hero.moveUp(2)"
click at [698, 200] on div "hero . moveUp ( 2 )" at bounding box center [841, 369] width 394 height 400
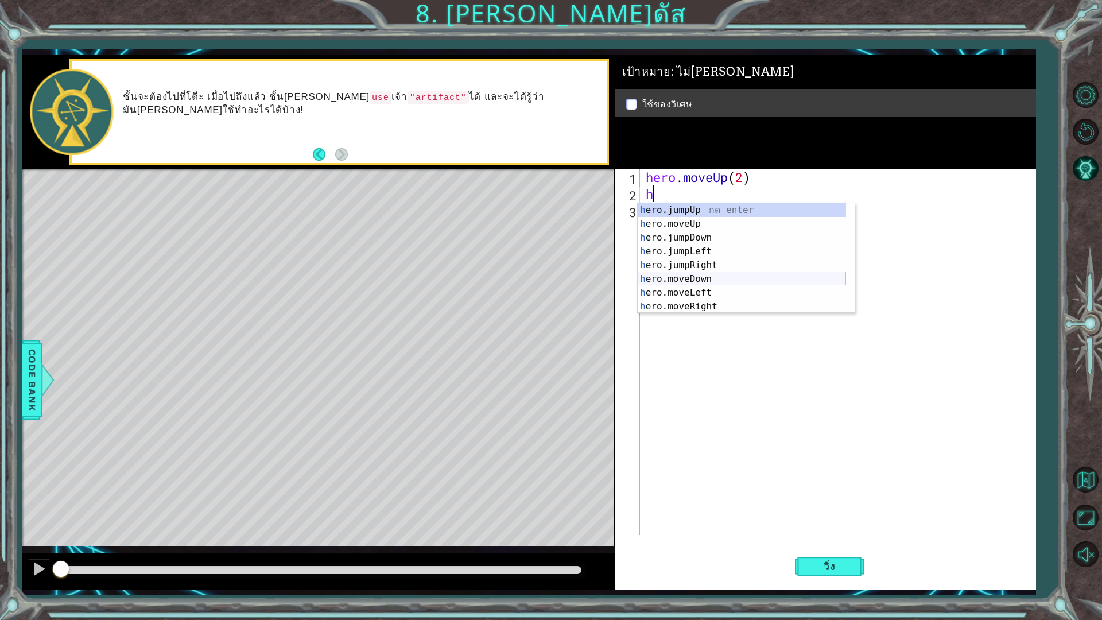
scroll to position [14, 0]
click at [696, 277] on div "h ero.moveUp กด enter h ero.jumpDown กด enter h ero.jumpLeft กด enter h ero.jum…" at bounding box center [742, 272] width 208 height 138
type textarea "hero.moveLeft(1)"
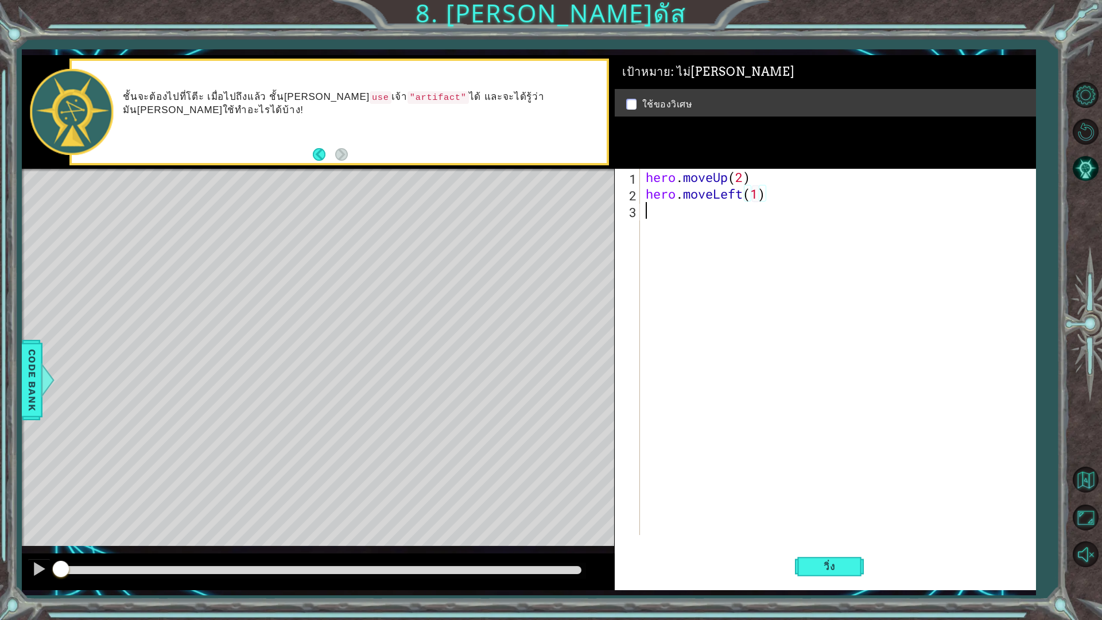
click at [685, 218] on div "hero . moveUp ( 2 ) hero . moveLeft ( 1 )" at bounding box center [841, 369] width 394 height 400
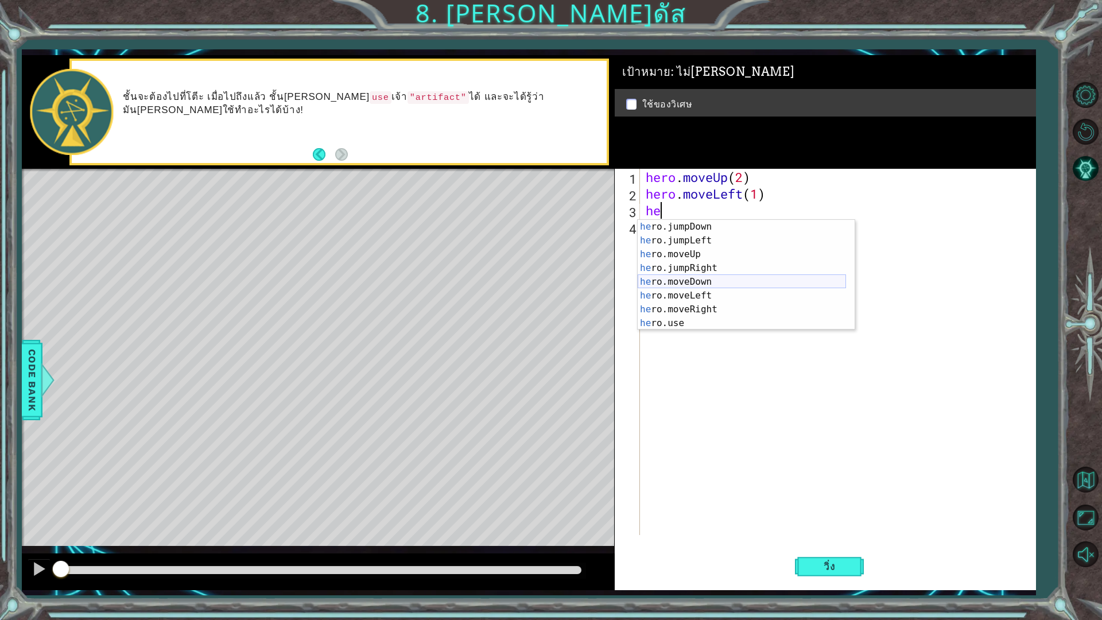
click at [698, 278] on div "he ro.jumpDown กด enter he ro.jumpLeft กด enter he ro.moveUp กด enter he ro.jum…" at bounding box center [742, 289] width 208 height 138
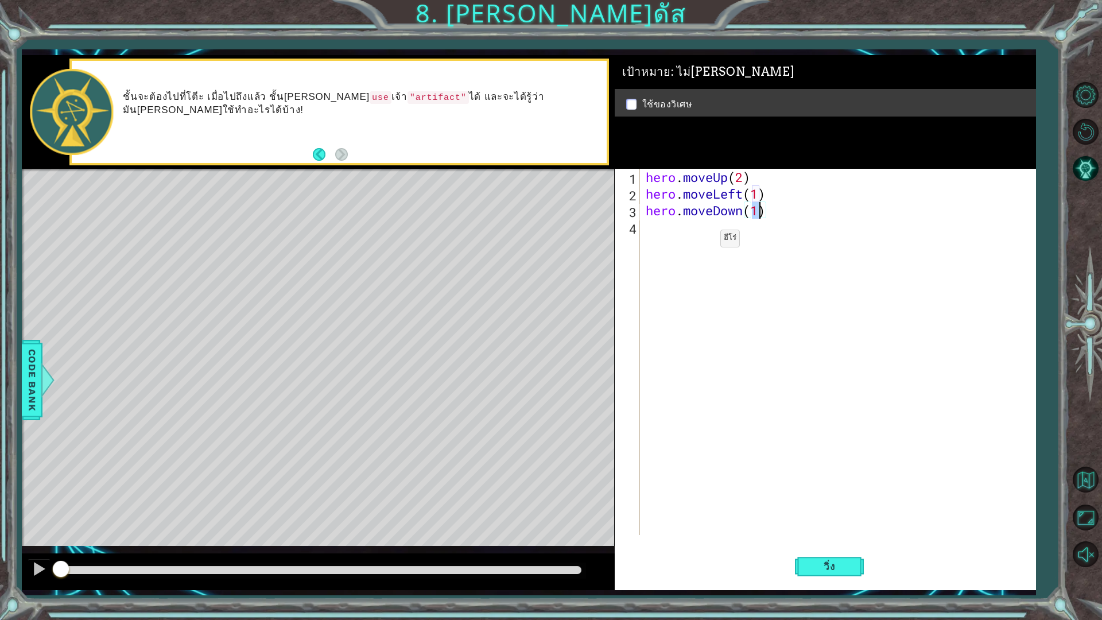
type textarea "hero.moveDown(2)"
click at [716, 240] on div "hero . moveUp ( 2 ) hero . moveLeft ( 1 ) hero . moveDown ( 2 )" at bounding box center [841, 369] width 394 height 400
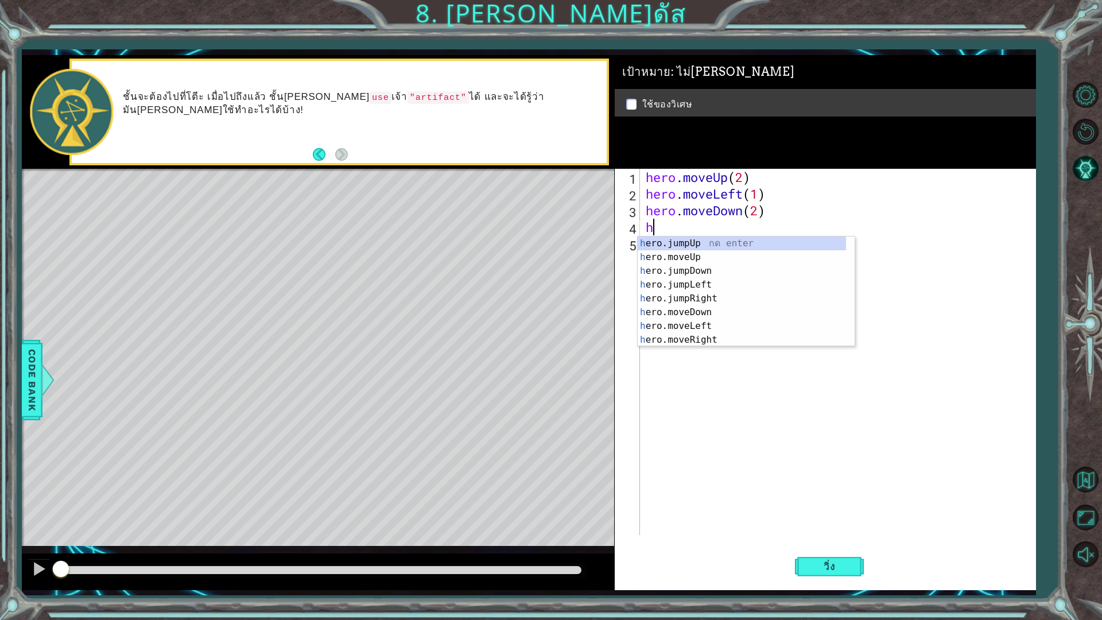
type textarea "he"
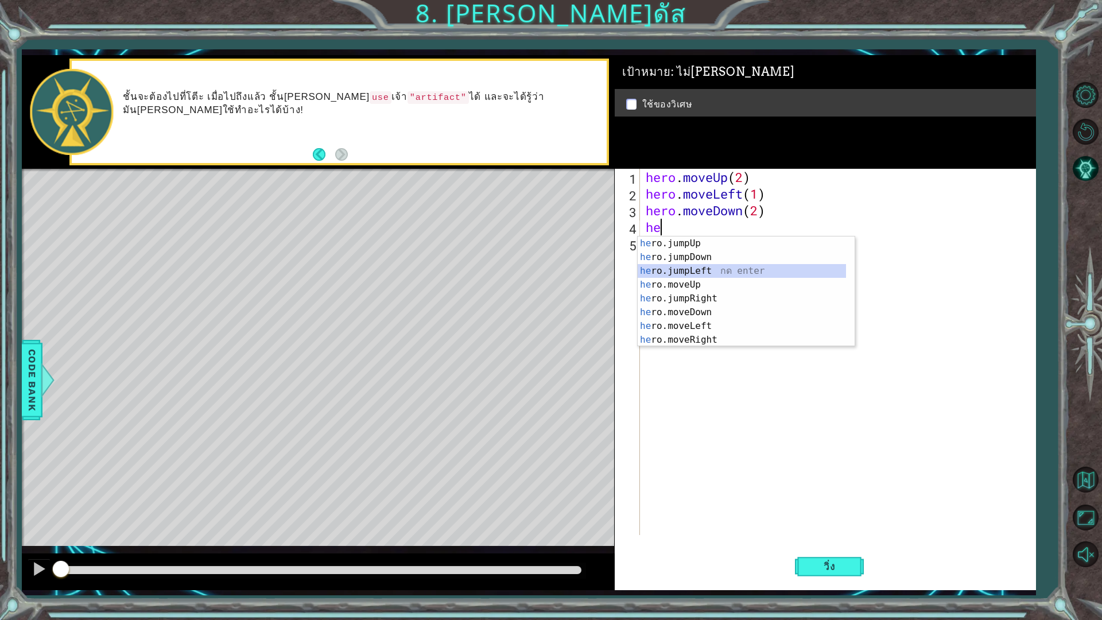
click at [707, 276] on div "he ro.jumpUp กด enter he ro.jumpDown กด enter he ro.jumpLeft กด enter he ro.mov…" at bounding box center [742, 306] width 208 height 138
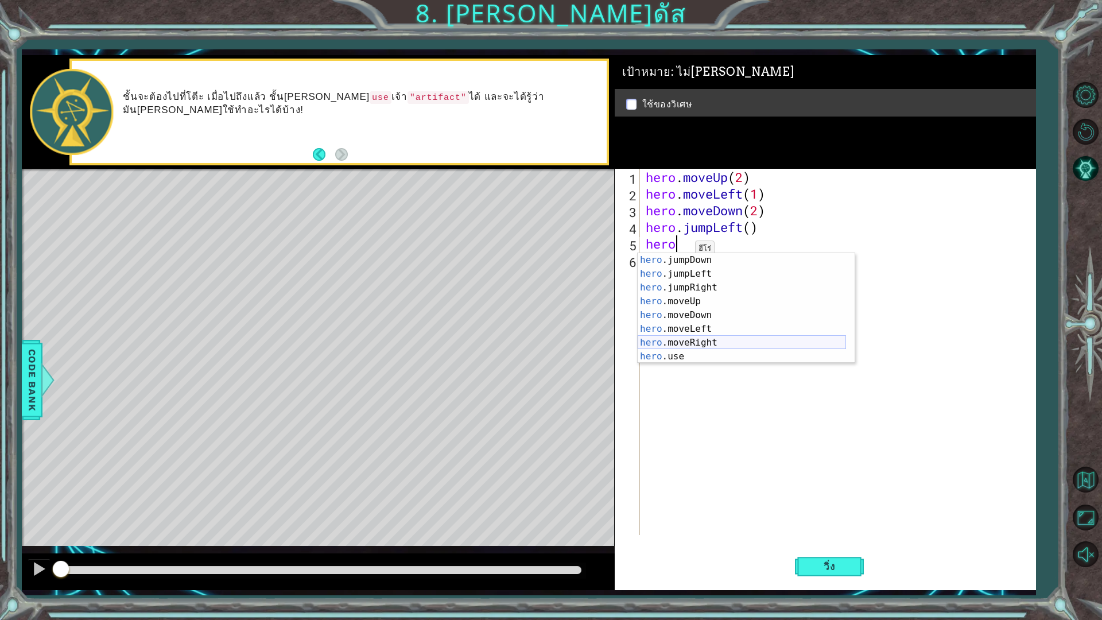
scroll to position [14, 0]
click at [692, 305] on div "hero .jumpDown กด enter hero .jumpLeft กด enter hero .jumpRight กด enter hero .…" at bounding box center [742, 322] width 208 height 138
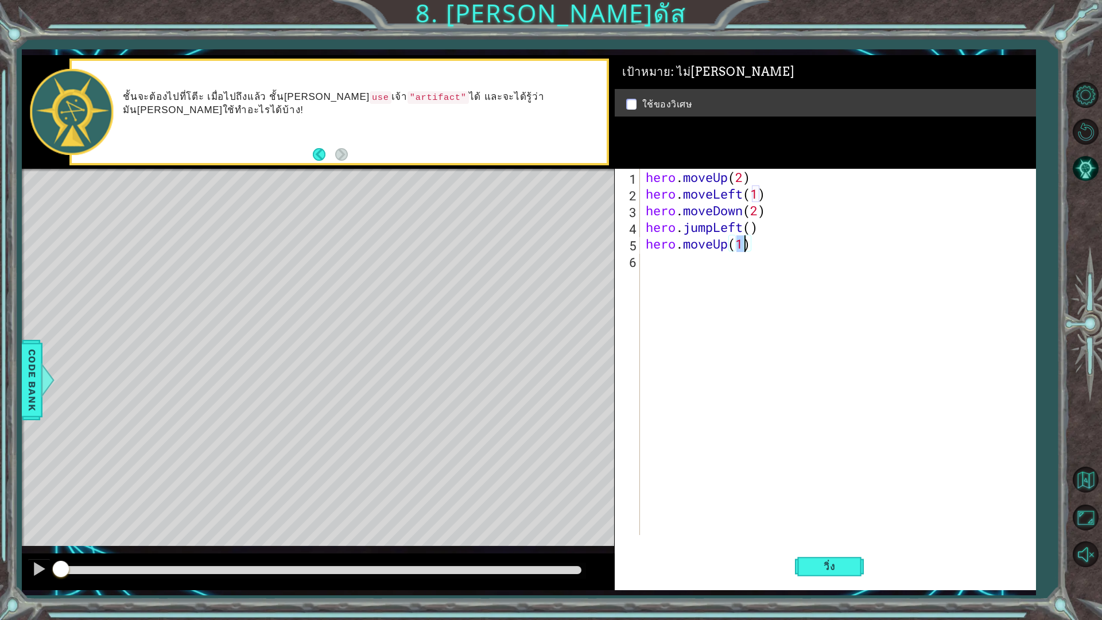
type textarea "hero.moveUp(3)"
click at [711, 269] on div "hero . moveUp ( 2 ) hero . moveLeft ( 1 ) hero . moveDown ( 2 ) hero . jumpLeft…" at bounding box center [841, 369] width 394 height 400
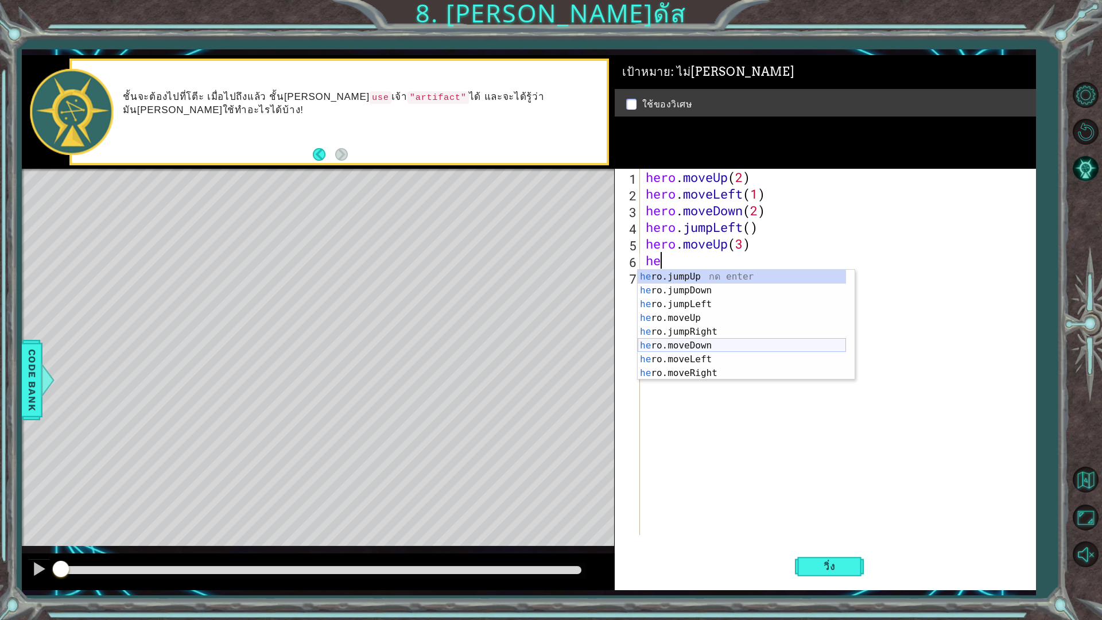
scroll to position [14, 0]
click at [695, 359] on div "he ro.jumpDown กด enter he ro.jumpLeft กด enter he ro.moveUp กด enter he ro.jum…" at bounding box center [742, 339] width 208 height 138
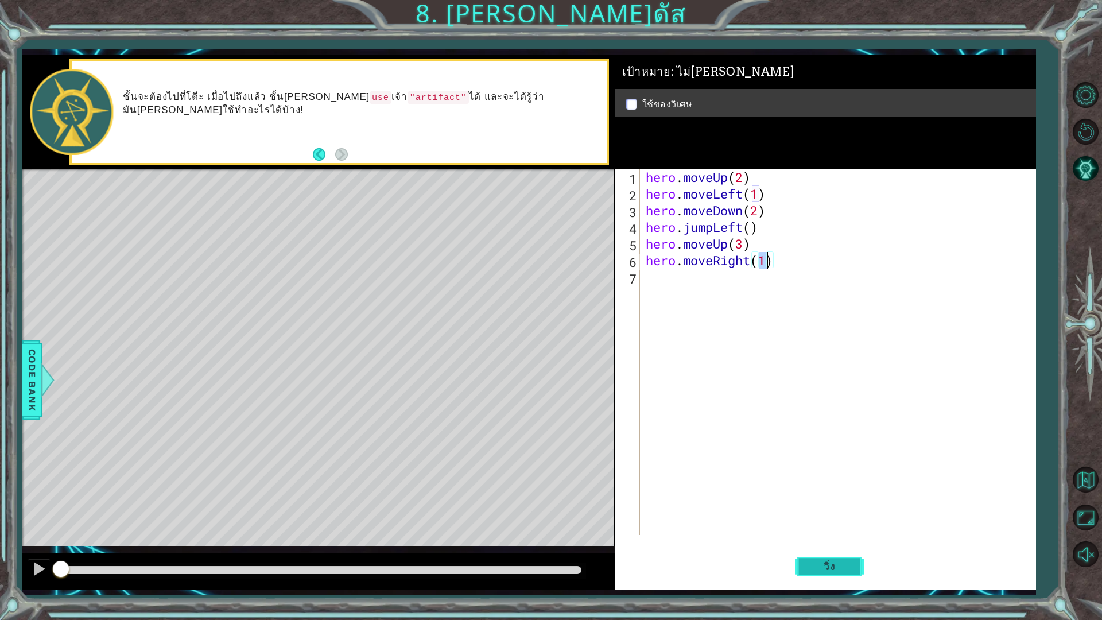
click at [838, 542] on span "วิ่ง" at bounding box center [829, 566] width 34 height 11
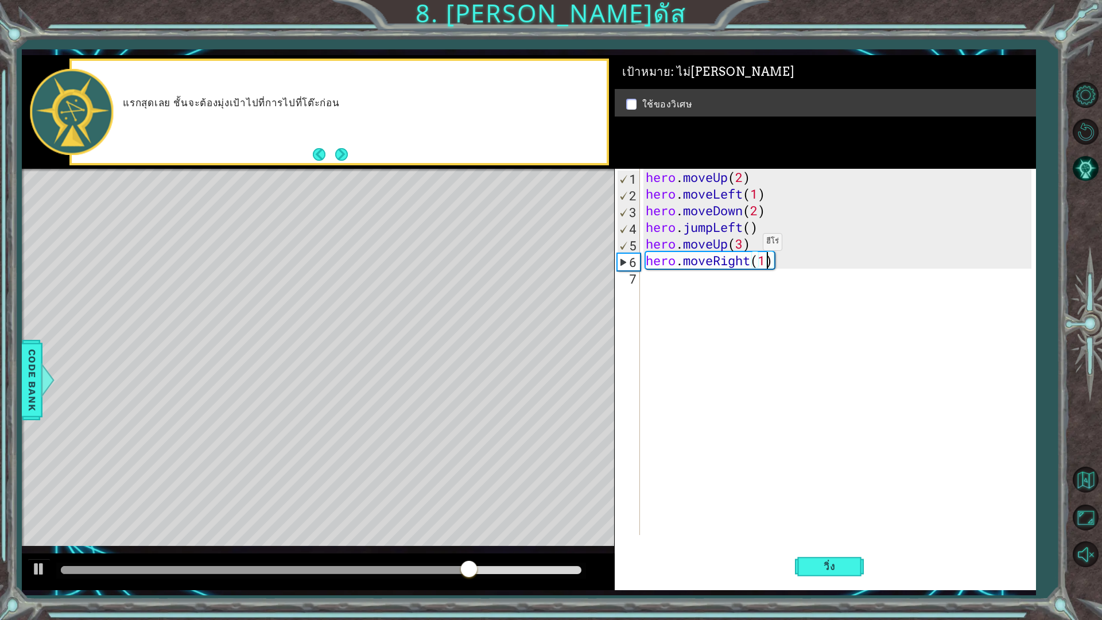
click at [746, 245] on div "hero . moveUp ( 2 ) hero . moveLeft ( 1 ) hero . moveDown ( 2 ) hero . jumpLeft…" at bounding box center [841, 369] width 394 height 400
type textarea "hero.moveUp(2)"
click at [713, 285] on div "hero . moveUp ( 2 ) hero . moveLeft ( 1 ) hero . moveDown ( 2 ) hero . jumpLeft…" at bounding box center [841, 369] width 394 height 400
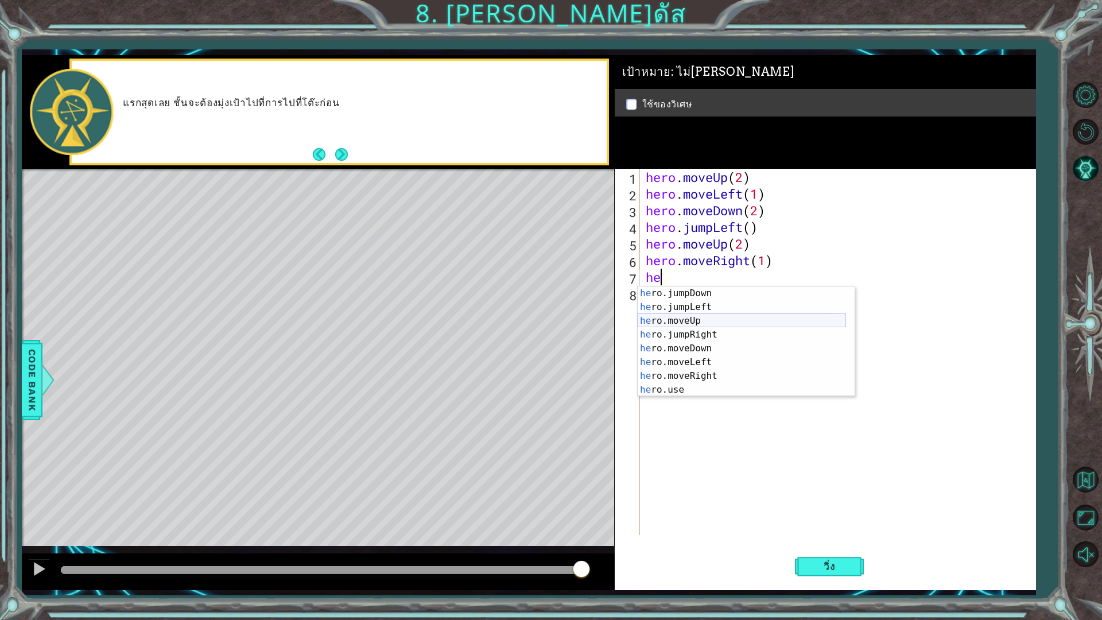
scroll to position [14, 0]
click at [703, 388] on div "he ro.jumpDown กด enter he ro.jumpLeft กด enter he ro.moveUp กด enter he ro.jum…" at bounding box center [742, 356] width 208 height 138
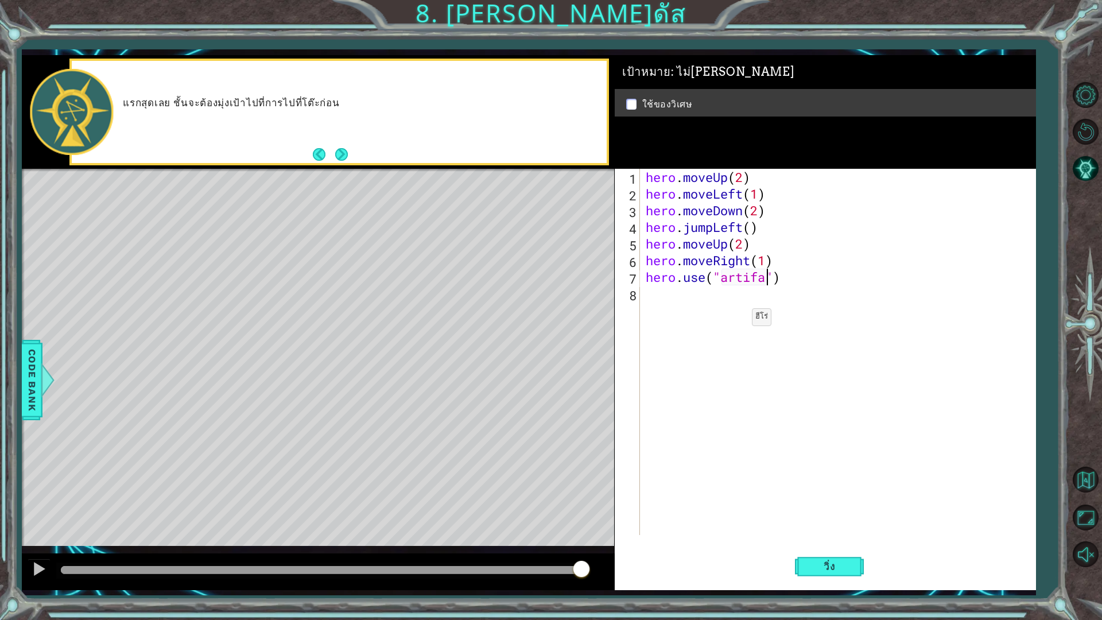
scroll to position [0, 6]
type textarea "hero.use("artifact")"
click at [839, 542] on button "วิ่ง" at bounding box center [829, 566] width 69 height 42
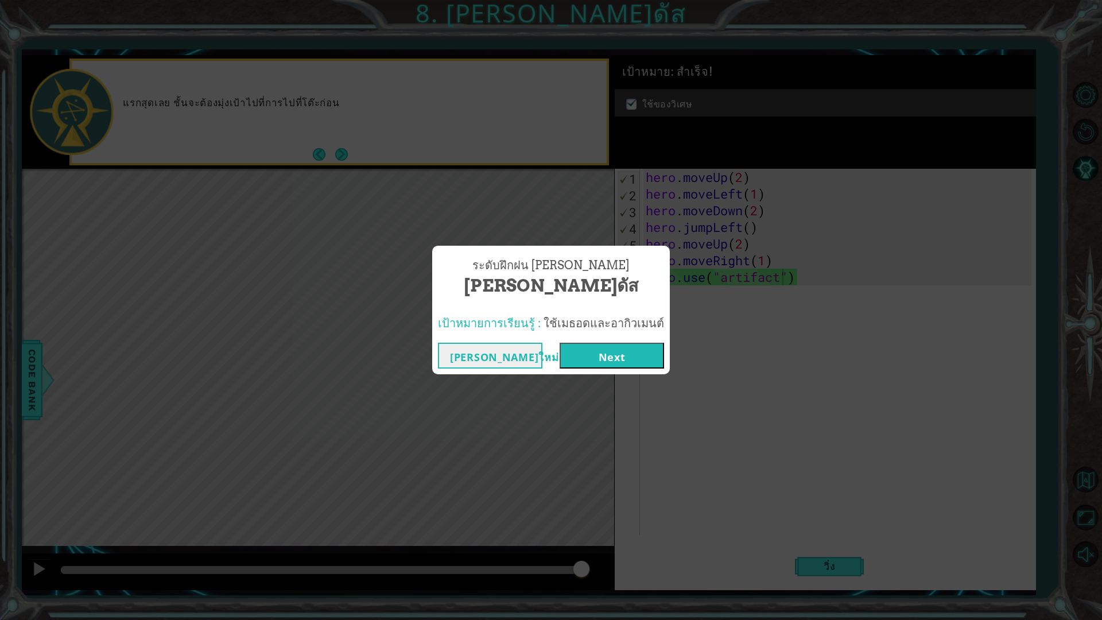
click at [613, 359] on button "Next" at bounding box center [612, 356] width 105 height 26
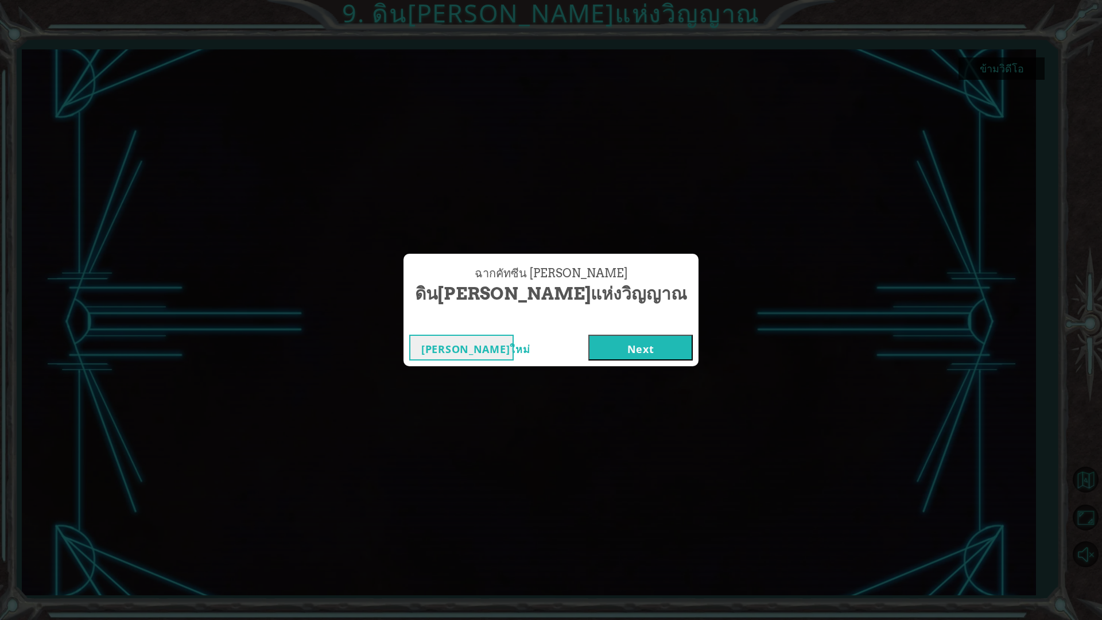
click at [618, 346] on button "Next" at bounding box center [641, 348] width 105 height 26
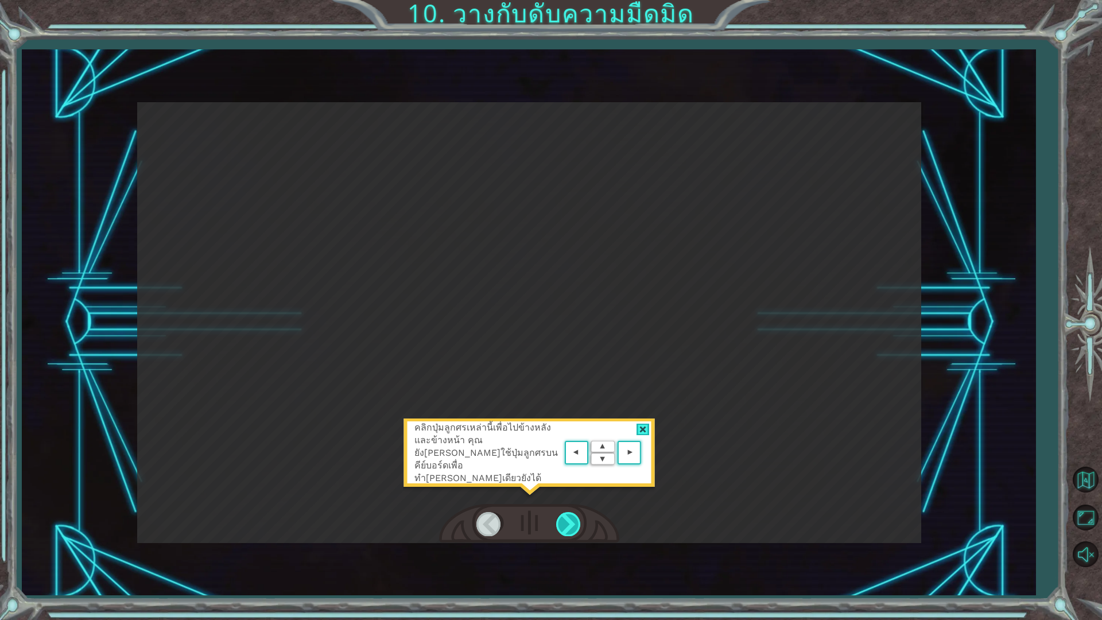
click at [565, 521] on div at bounding box center [569, 524] width 26 height 24
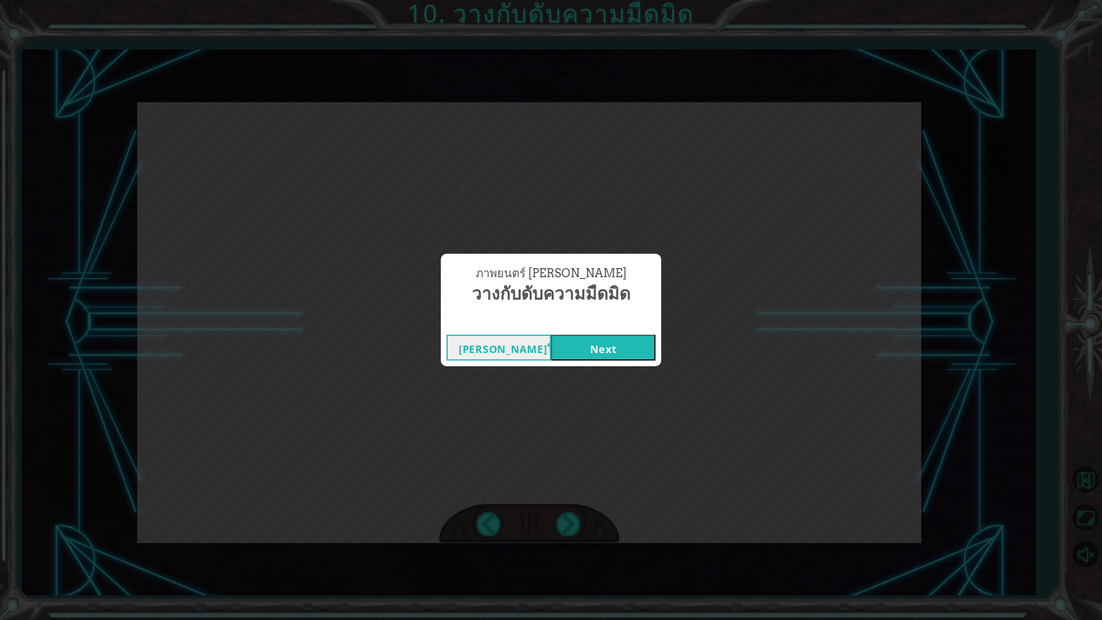
click at [601, 350] on button "Next" at bounding box center [603, 348] width 105 height 26
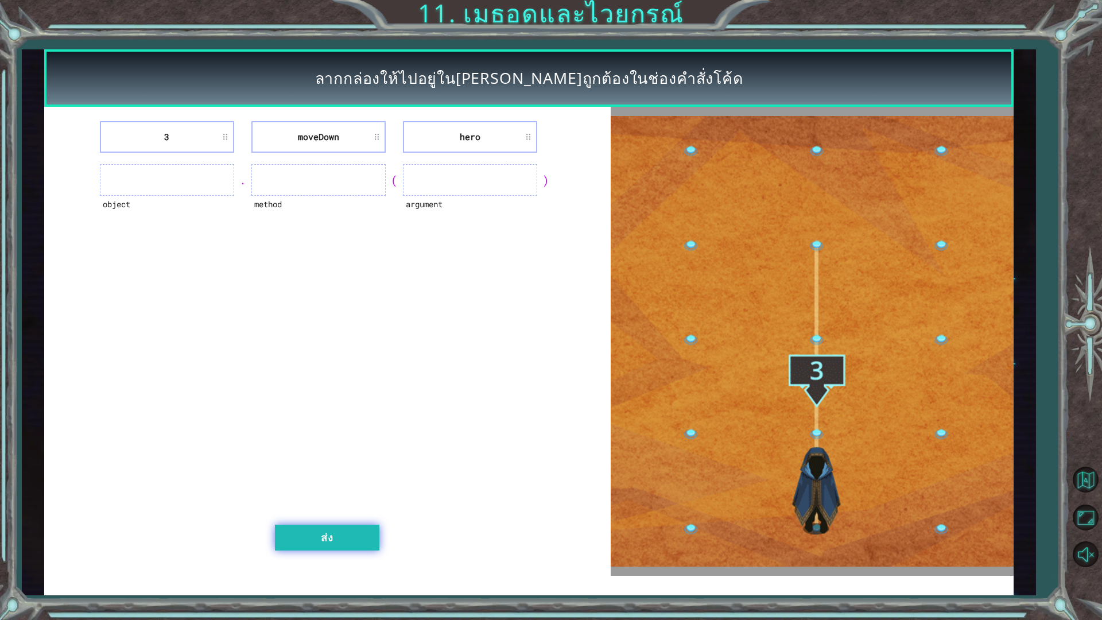
click at [344, 542] on button "ส่ง" at bounding box center [327, 538] width 105 height 26
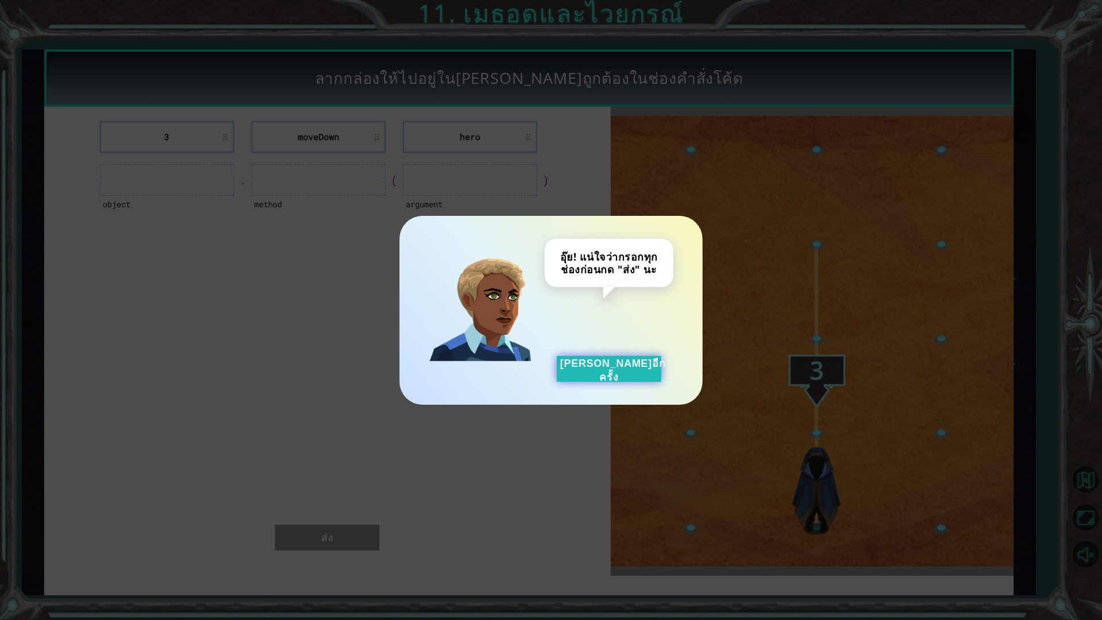
click at [587, 372] on button "[PERSON_NAME]อีกครั้ง" at bounding box center [609, 369] width 105 height 26
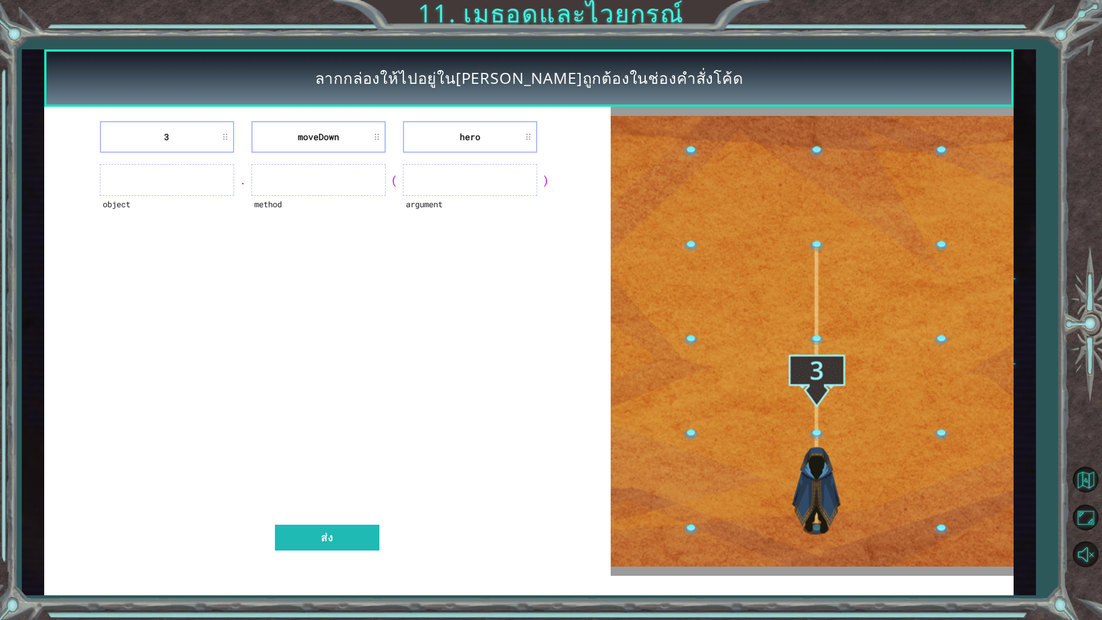
click at [160, 175] on ul at bounding box center [167, 180] width 134 height 32
click at [167, 187] on ul at bounding box center [167, 180] width 134 height 32
click at [203, 140] on li "3" at bounding box center [167, 137] width 134 height 32
click at [195, 200] on div "object" at bounding box center [167, 212] width 134 height 32
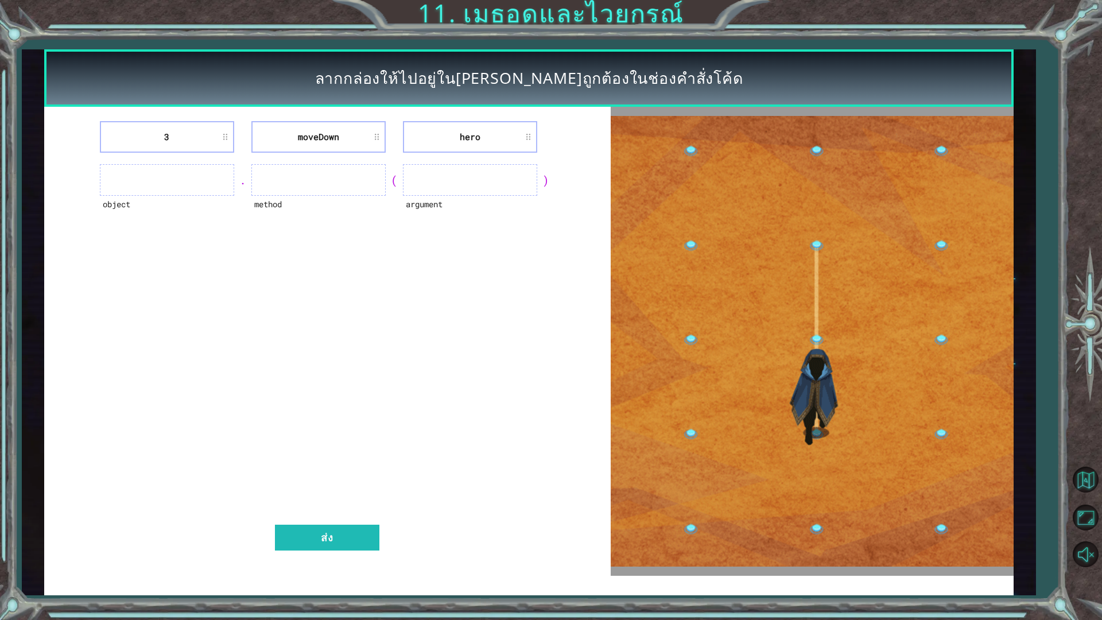
drag, startPoint x: 192, startPoint y: 187, endPoint x: 233, endPoint y: 187, distance: 40.8
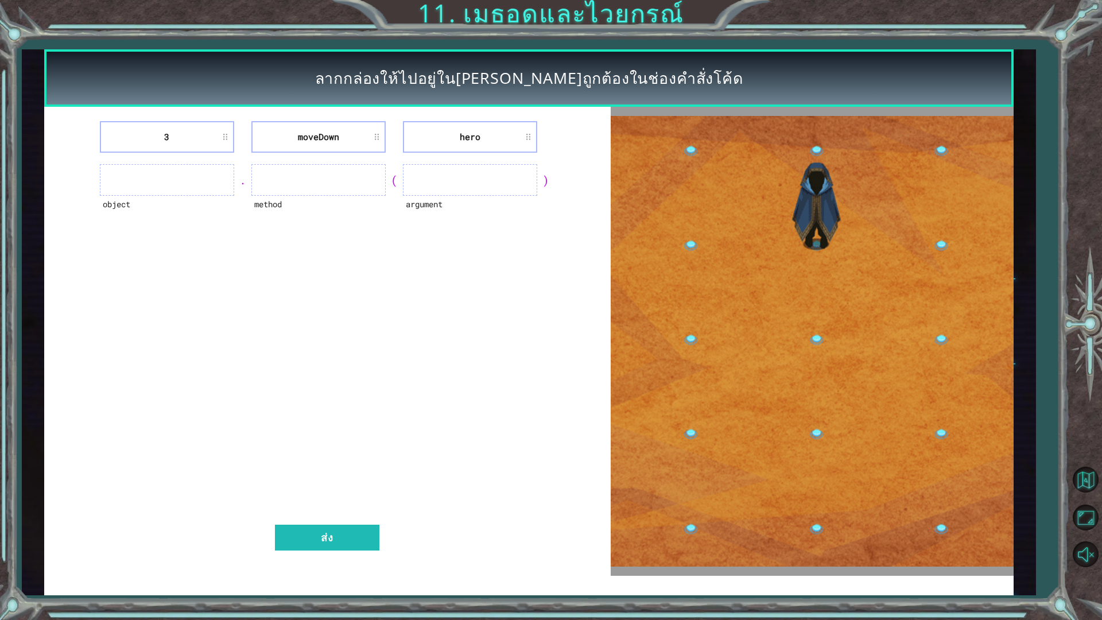
click at [192, 188] on ul at bounding box center [167, 180] width 134 height 32
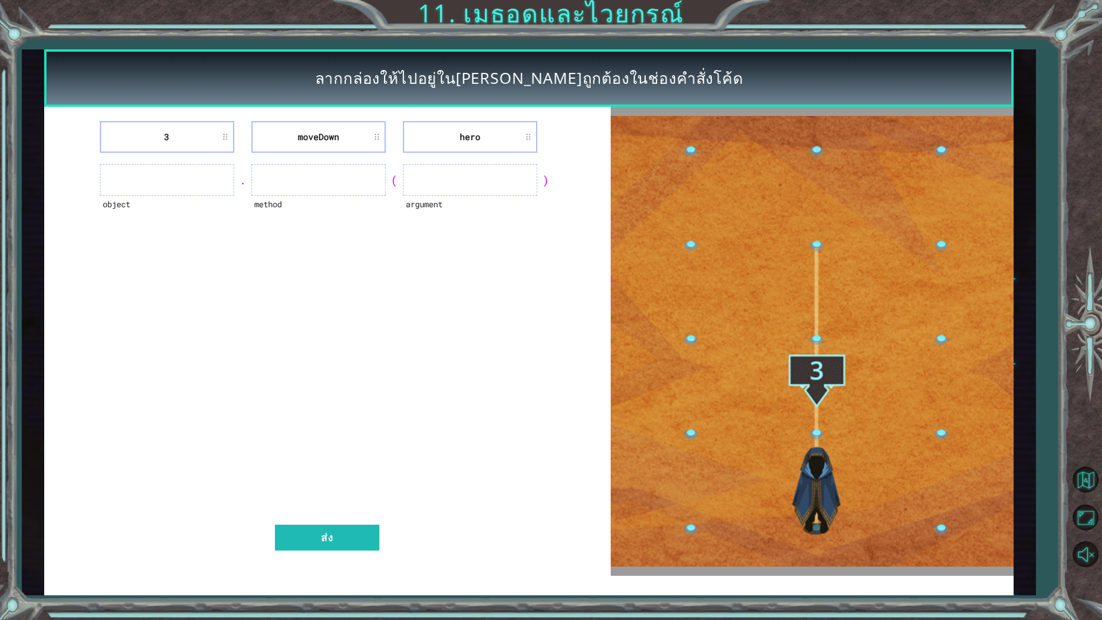
click at [233, 187] on ul at bounding box center [167, 180] width 134 height 32
click at [299, 198] on div "method" at bounding box center [318, 212] width 134 height 32
click at [303, 184] on ul at bounding box center [318, 180] width 134 height 32
click at [431, 180] on ul at bounding box center [470, 180] width 134 height 32
drag, startPoint x: 386, startPoint y: 177, endPoint x: 389, endPoint y: 171, distance: 7.5
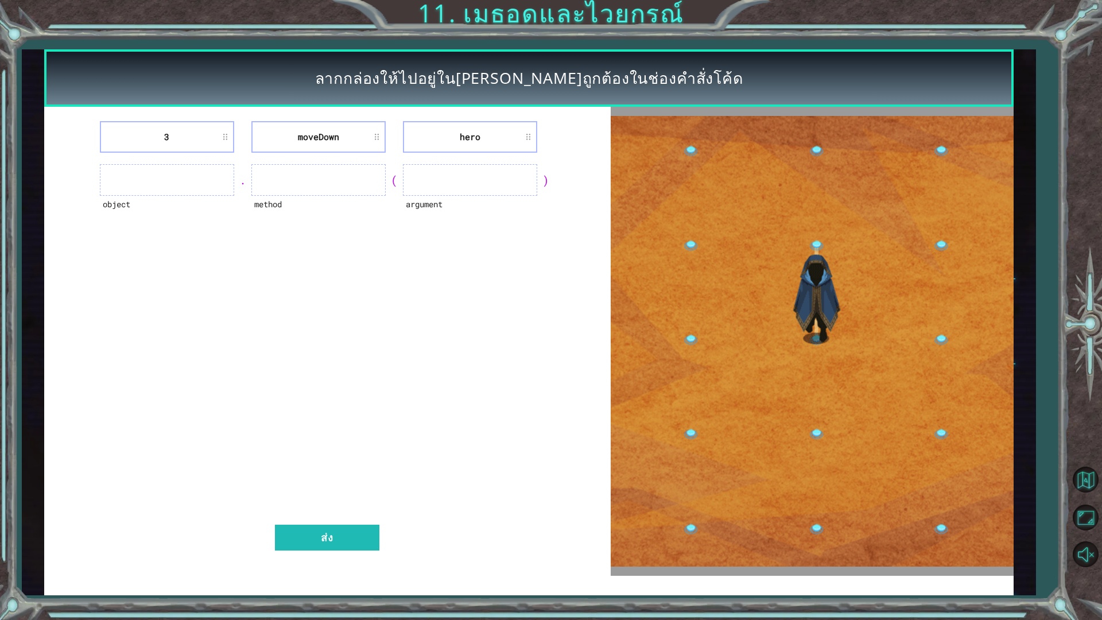
click at [386, 177] on div "(" at bounding box center [394, 180] width 17 height 16
click at [358, 145] on li "moveDown" at bounding box center [318, 137] width 134 height 32
click at [195, 134] on li "3" at bounding box center [167, 137] width 134 height 32
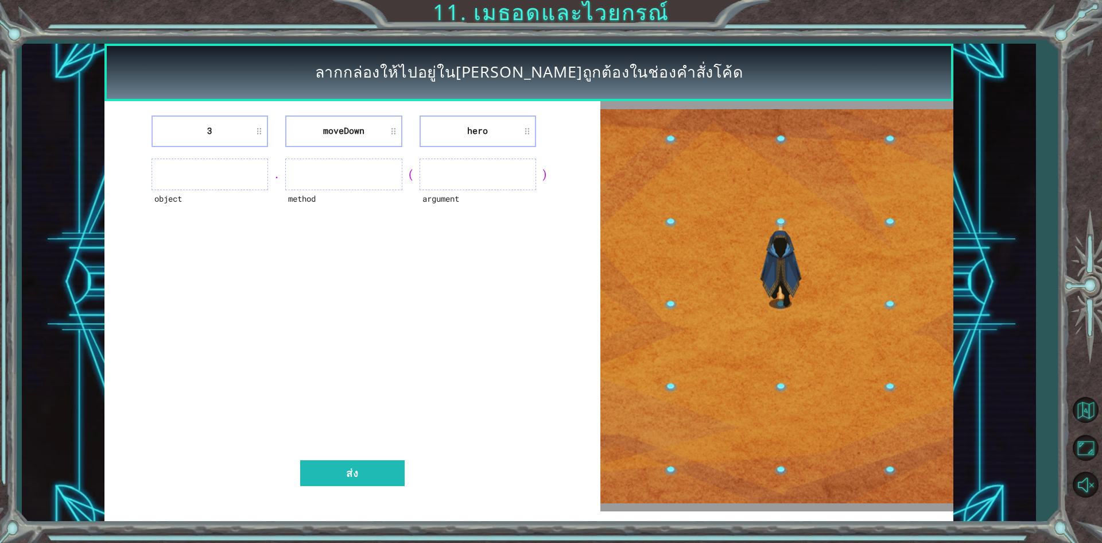
click at [529, 136] on li "hero" at bounding box center [478, 131] width 117 height 32
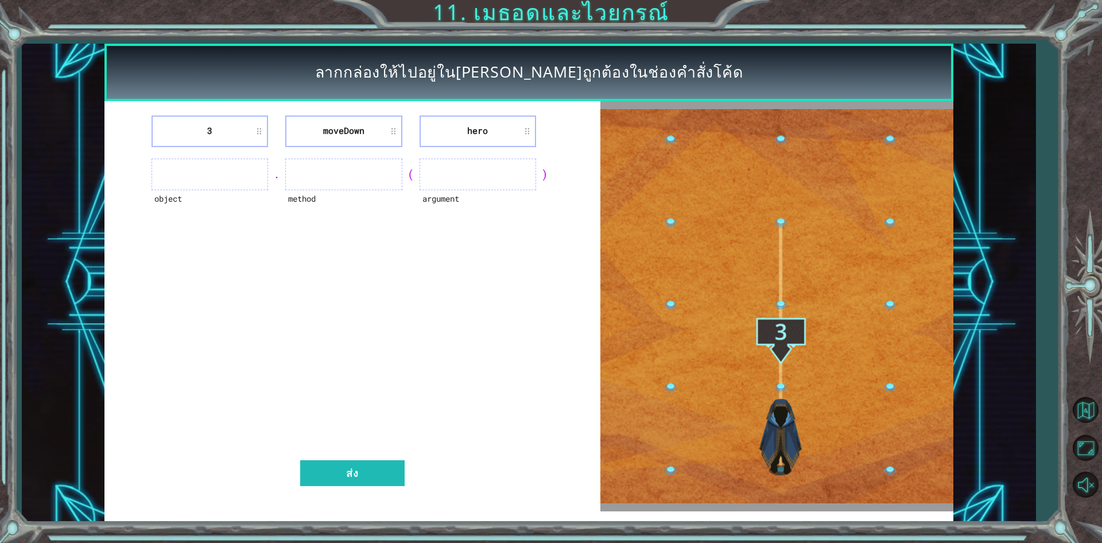
drag, startPoint x: 355, startPoint y: 130, endPoint x: 316, endPoint y: 217, distance: 95.3
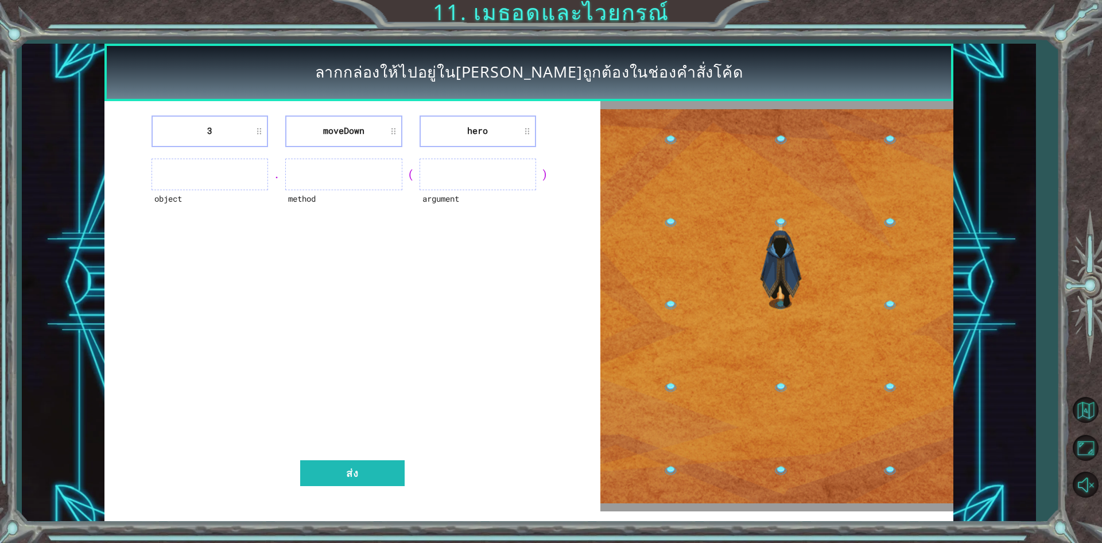
click at [316, 216] on div "method" at bounding box center [343, 206] width 117 height 32
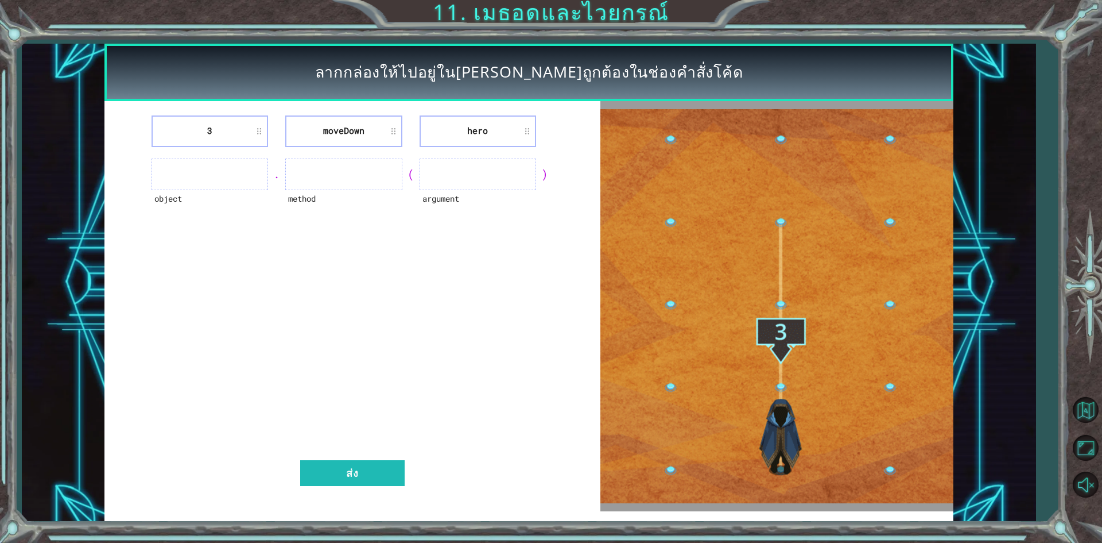
click at [243, 172] on ul at bounding box center [210, 174] width 117 height 32
click at [225, 177] on ul at bounding box center [210, 174] width 117 height 32
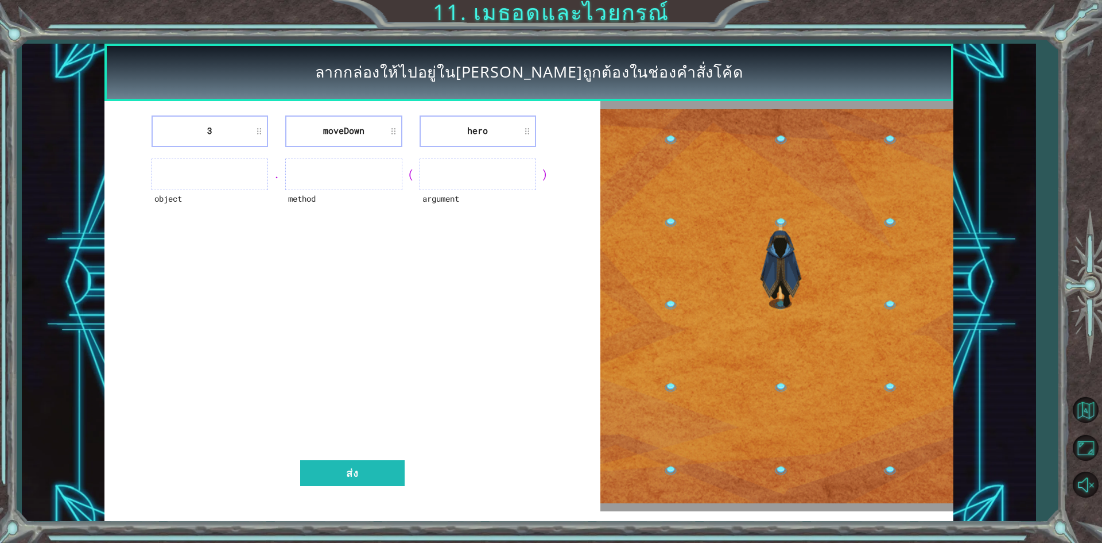
click at [779, 469] on img at bounding box center [777, 306] width 353 height 394
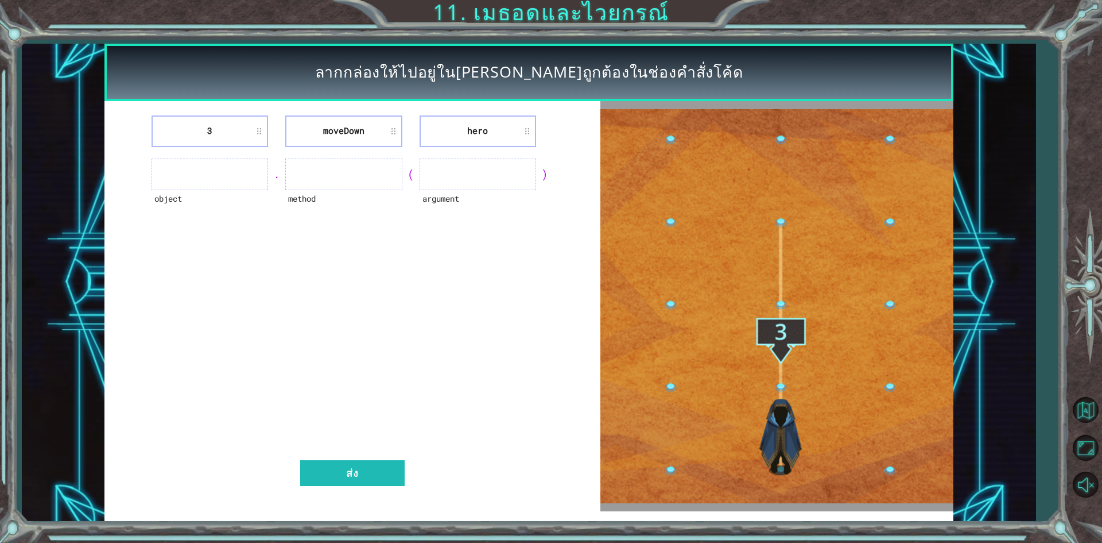
click at [218, 125] on li "3" at bounding box center [210, 131] width 117 height 32
drag, startPoint x: 212, startPoint y: 127, endPoint x: 180, endPoint y: 185, distance: 66.3
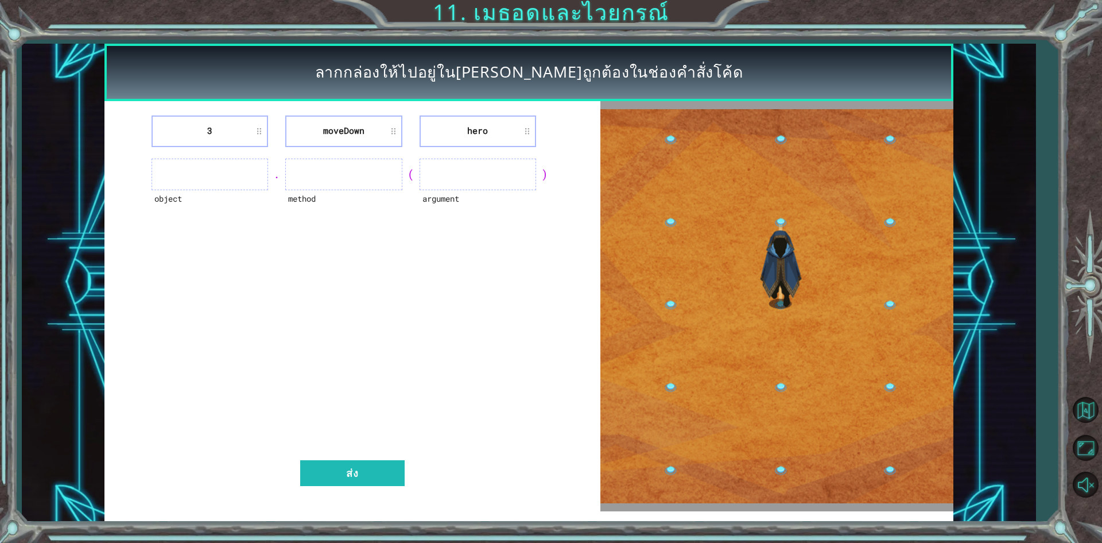
click at [167, 217] on div "object" at bounding box center [210, 206] width 117 height 32
click at [211, 134] on li "3" at bounding box center [210, 131] width 117 height 32
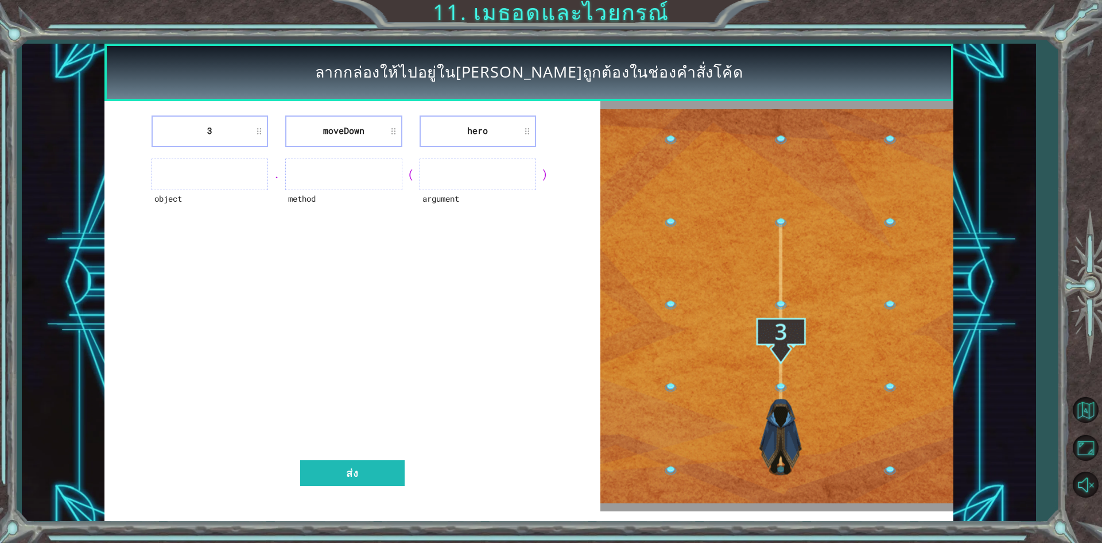
click at [211, 134] on li "3" at bounding box center [210, 131] width 117 height 32
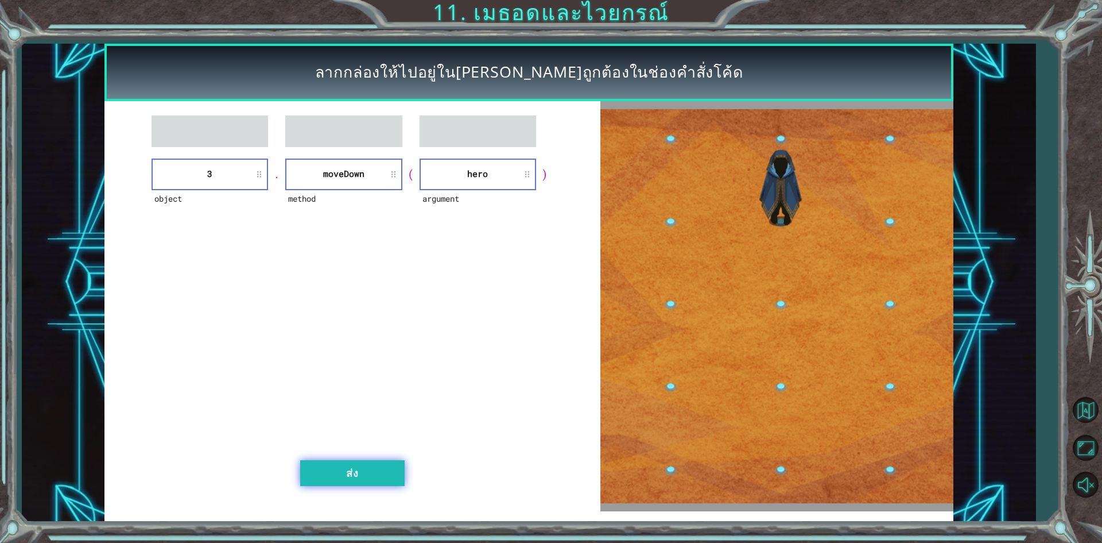
click at [355, 470] on button "ส่ง" at bounding box center [352, 473] width 105 height 26
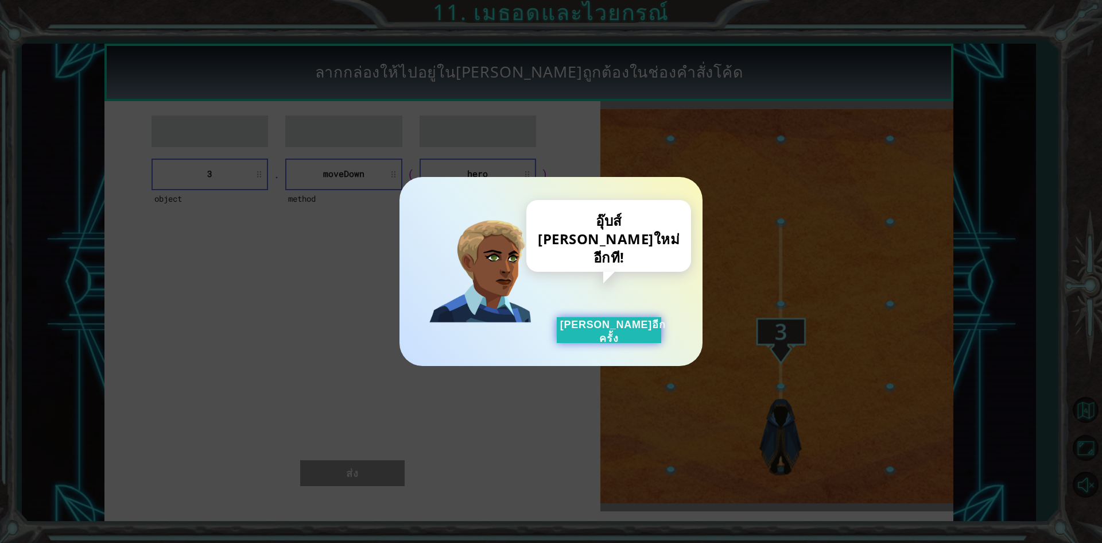
click at [620, 326] on button "[PERSON_NAME]อีกครั้ง" at bounding box center [609, 330] width 105 height 26
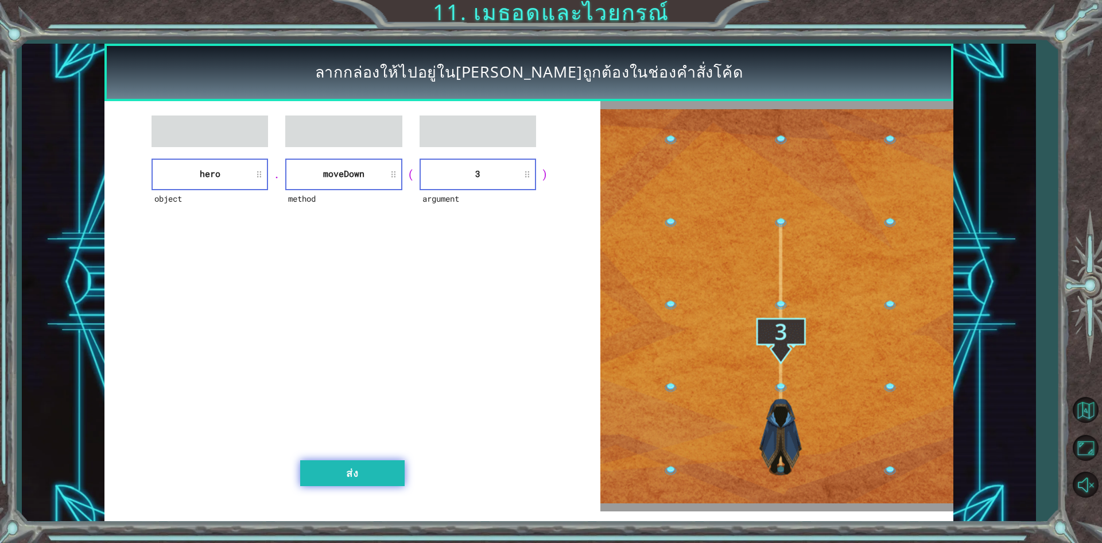
click at [369, 467] on button "ส่ง" at bounding box center [352, 473] width 105 height 26
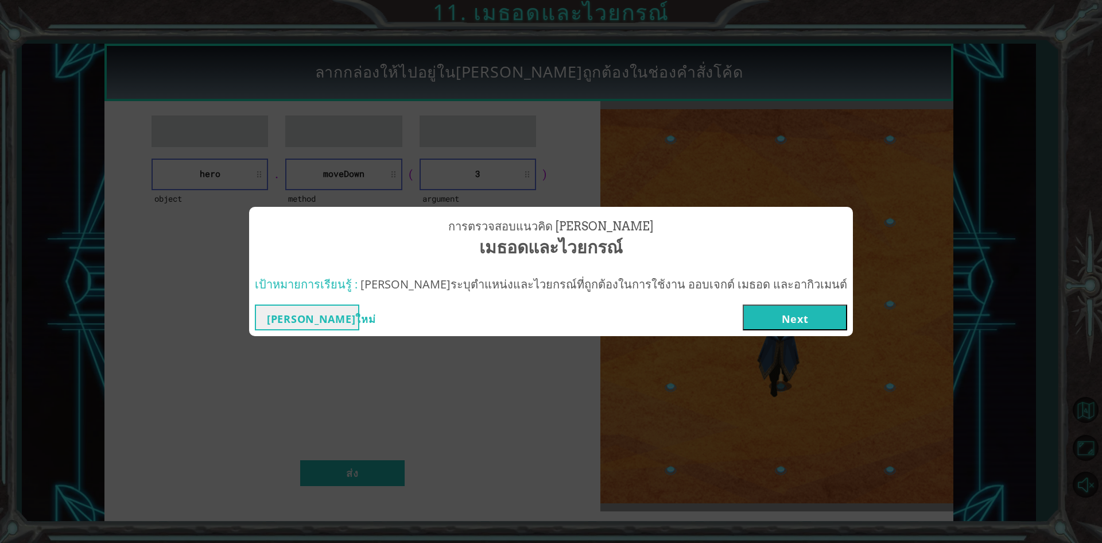
click at [743, 320] on button "Next" at bounding box center [795, 317] width 105 height 26
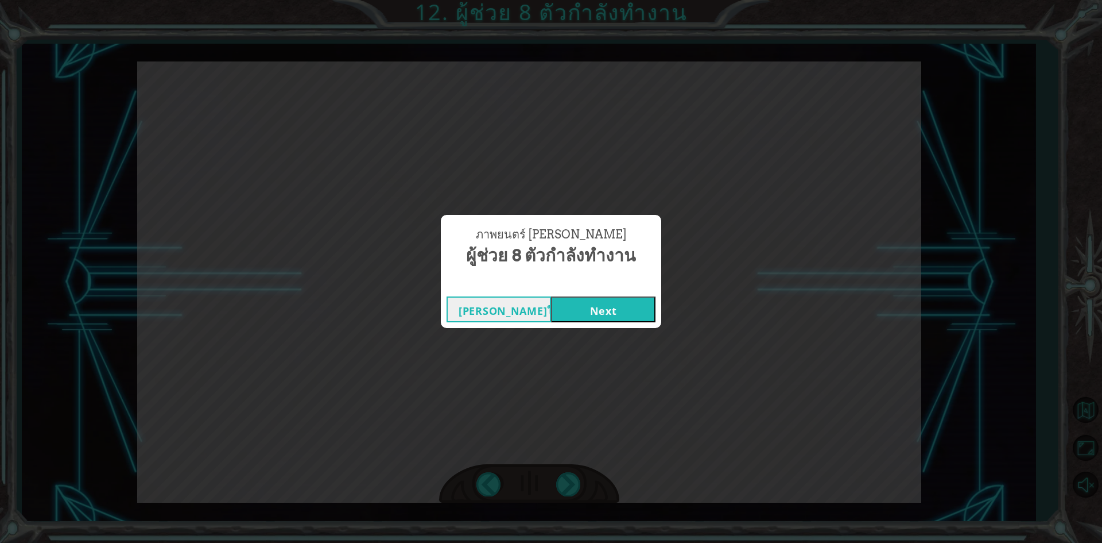
click at [614, 302] on button "Next" at bounding box center [603, 309] width 105 height 26
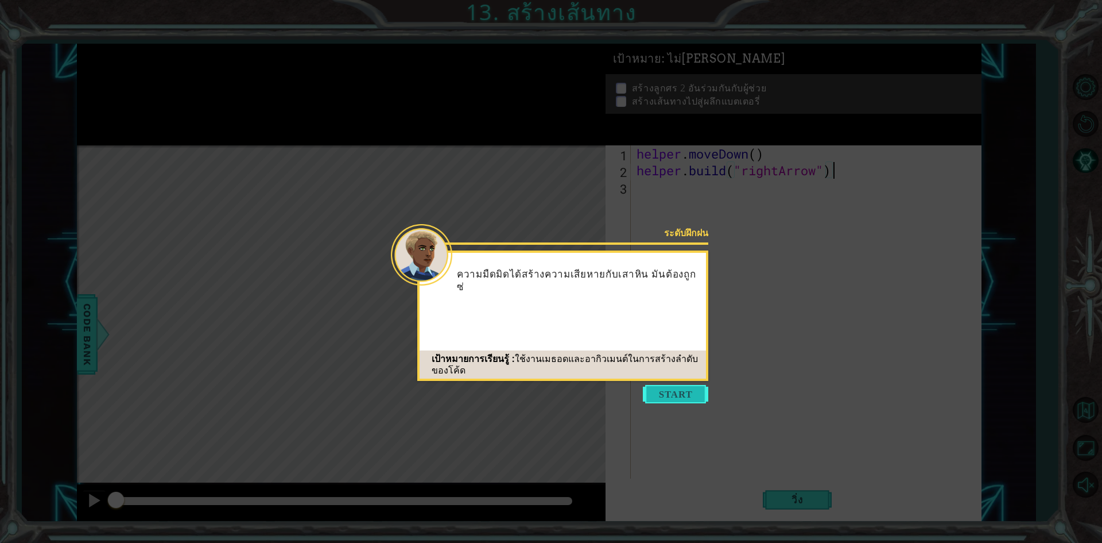
click at [673, 389] on button "Start" at bounding box center [675, 394] width 65 height 18
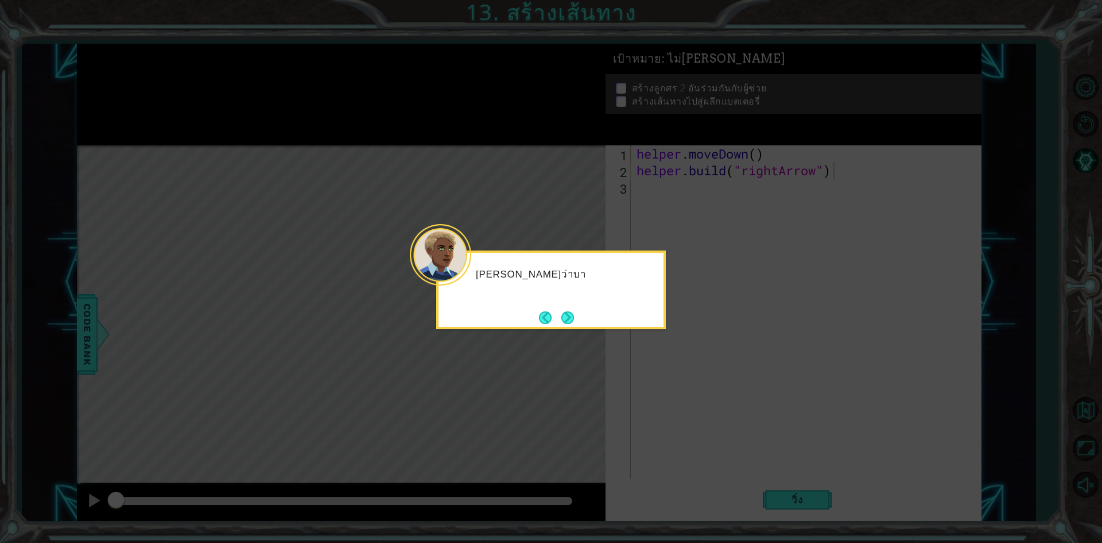
click at [648, 328] on div "[PERSON_NAME]ว่าบา" at bounding box center [551, 289] width 230 height 79
click at [566, 315] on button "Next" at bounding box center [568, 317] width 13 height 13
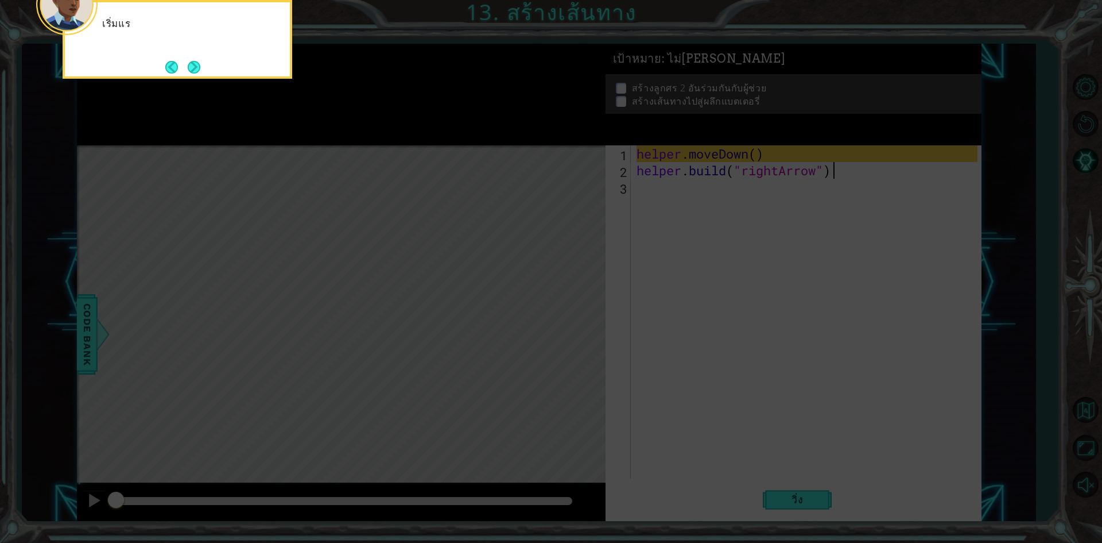
click at [431, 326] on icon at bounding box center [551, 81] width 1102 height 923
drag, startPoint x: 274, startPoint y: 256, endPoint x: 211, endPoint y: 101, distance: 167.6
click at [273, 253] on icon at bounding box center [551, 81] width 1102 height 923
click at [199, 62] on button "Next" at bounding box center [194, 66] width 19 height 19
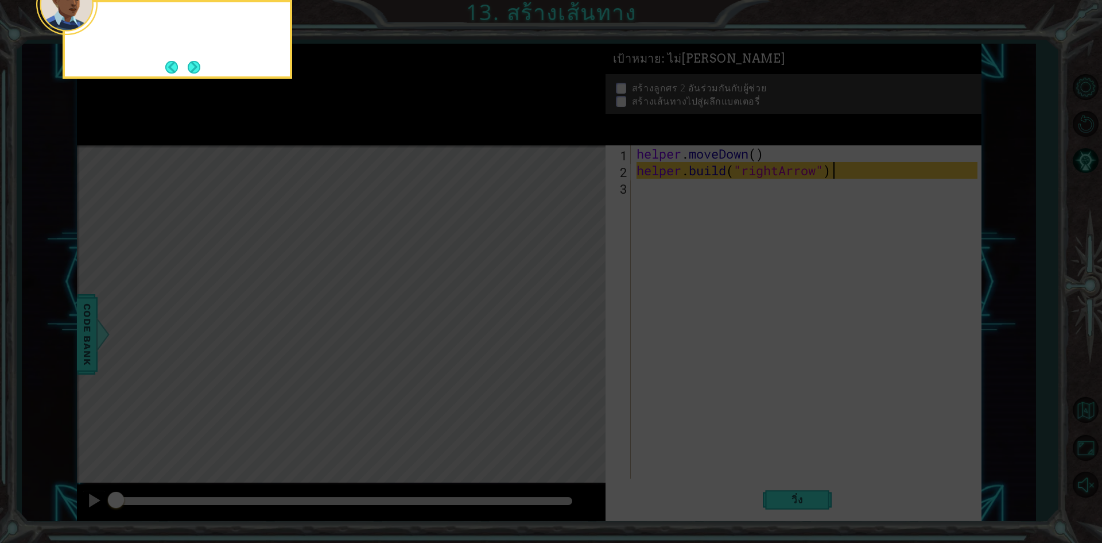
click at [199, 62] on button "Next" at bounding box center [194, 67] width 13 height 13
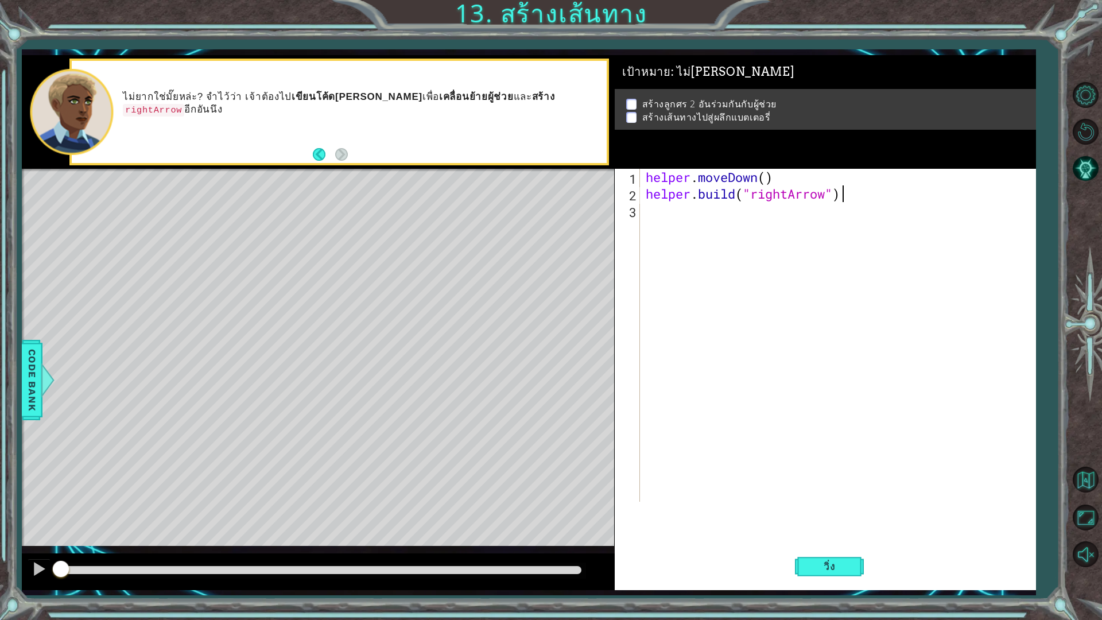
click at [729, 218] on div "helper . moveDown ( ) helper . build ( "rightArrow" )" at bounding box center [841, 352] width 394 height 366
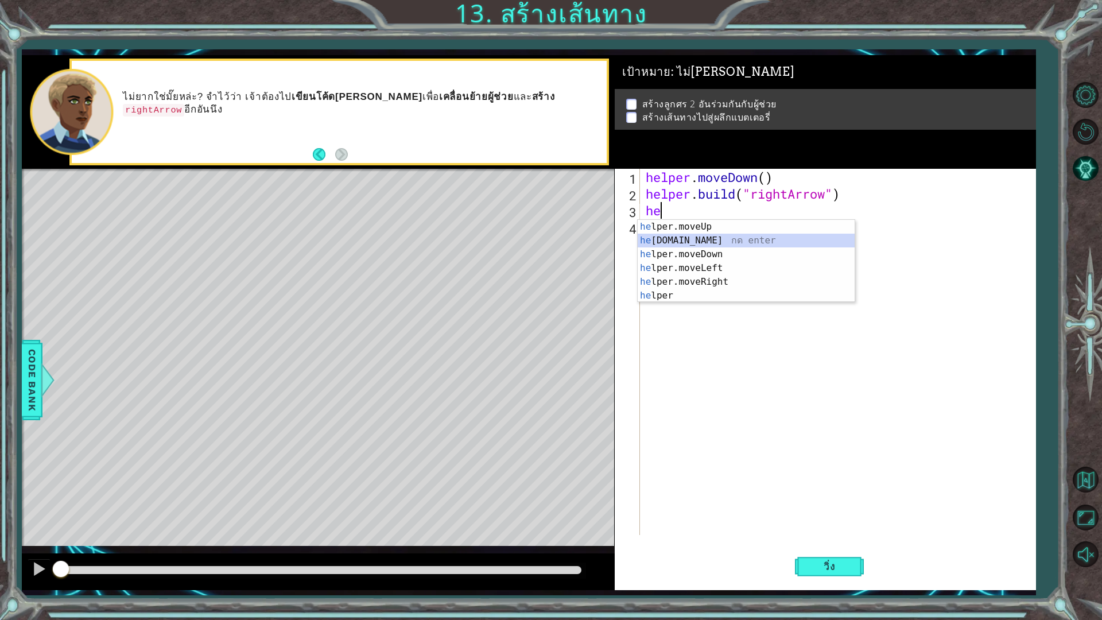
click at [713, 242] on div "he lper.moveUp กด enter he [DOMAIN_NAME] กด enter he lper.moveDown กด enter he …" at bounding box center [746, 275] width 217 height 110
type textarea "[DOMAIN_NAME]("rightArrow")"
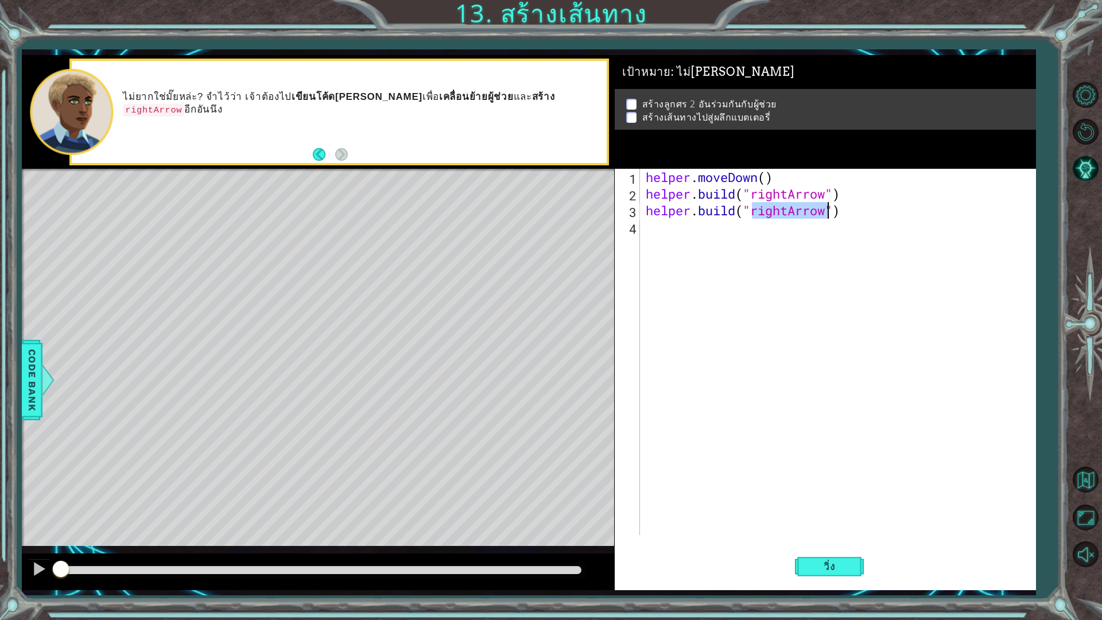
click at [736, 237] on div "helper . moveDown ( ) helper . build ( "rightArrow" ) helper . build ( "rightAr…" at bounding box center [841, 369] width 394 height 400
click at [846, 542] on span "วิ่ง" at bounding box center [829, 566] width 34 height 11
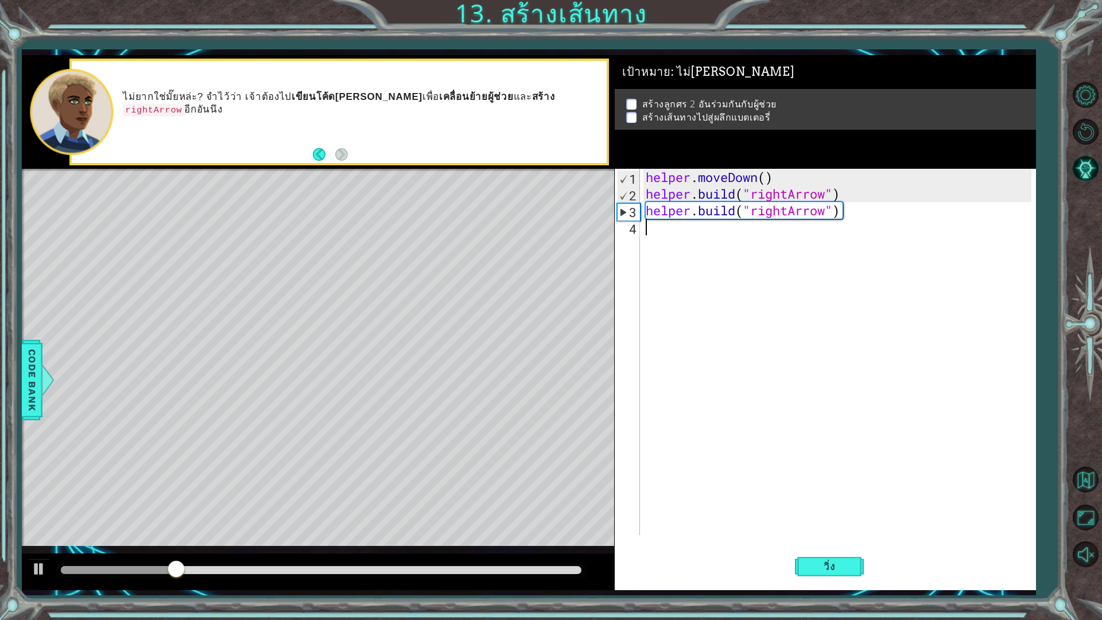
click at [734, 239] on div "helper . moveDown ( ) helper . build ( "rightArrow" ) helper . build ( "rightAr…" at bounding box center [841, 369] width 394 height 400
click at [854, 216] on div "helper . moveDown ( ) helper . build ( "rightArrow" ) helper . build ( "rightAr…" at bounding box center [841, 369] width 394 height 400
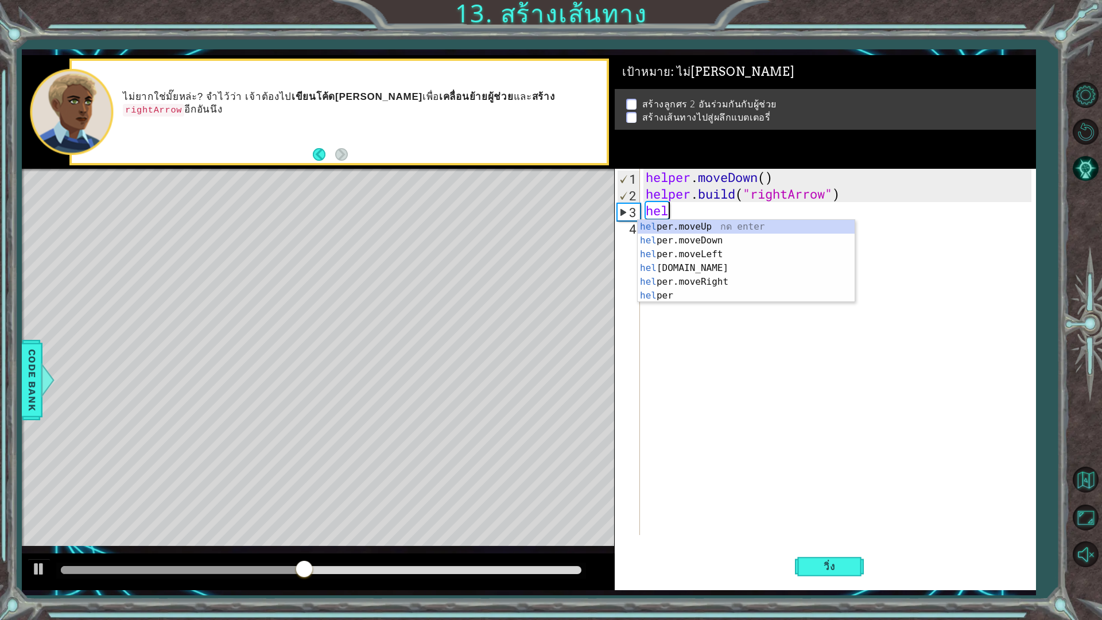
type textarea "h"
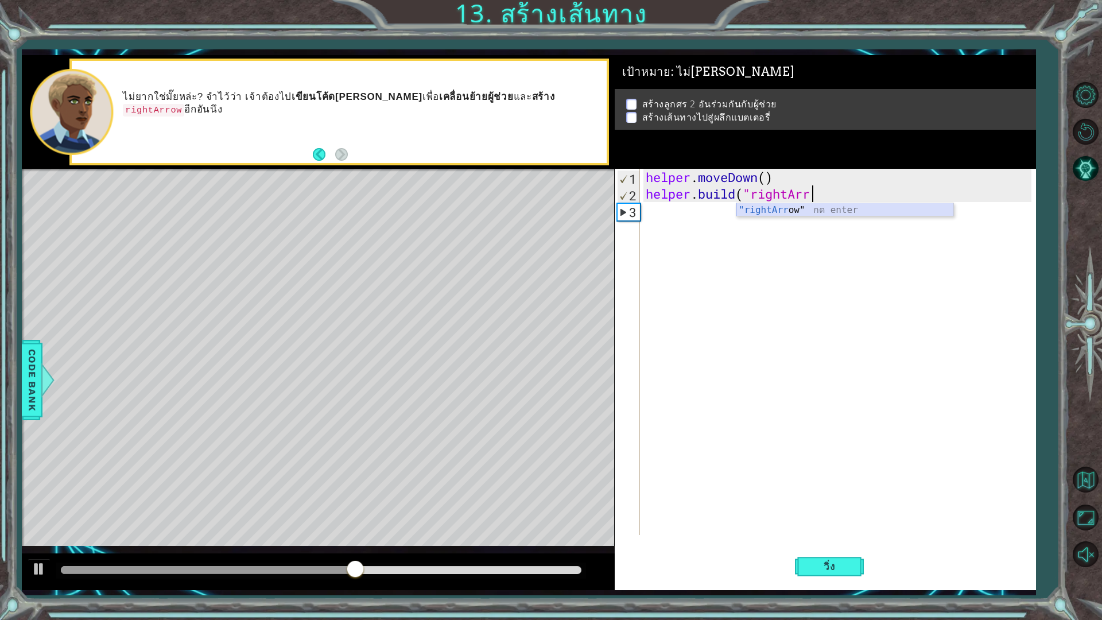
click at [816, 212] on div ""rightArr ow" กด enter" at bounding box center [845, 223] width 217 height 41
click at [765, 218] on div "helper . moveDown ( ) helper . build ( "rightArrow"" at bounding box center [841, 369] width 394 height 400
type textarea "helper.moveDown()"
click at [694, 220] on div "helper . moveDown ( ) helper . build ( "rightArrow"" at bounding box center [841, 369] width 394 height 400
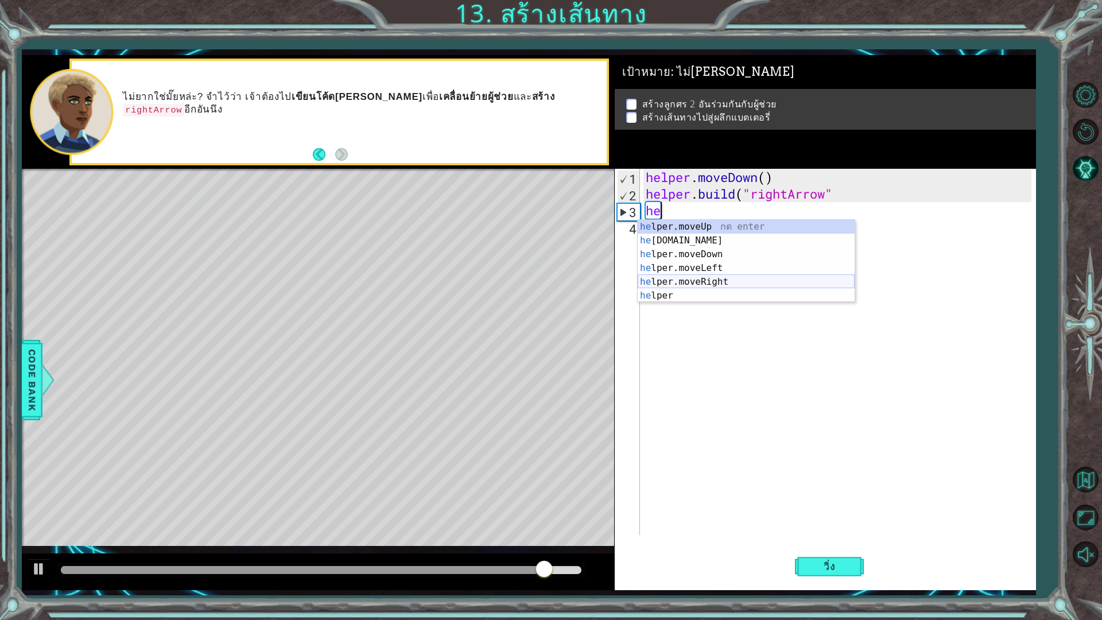
click at [713, 277] on div "he lper.moveUp กด enter he [DOMAIN_NAME] กด enter he lper.moveDown กด enter he …" at bounding box center [746, 275] width 217 height 110
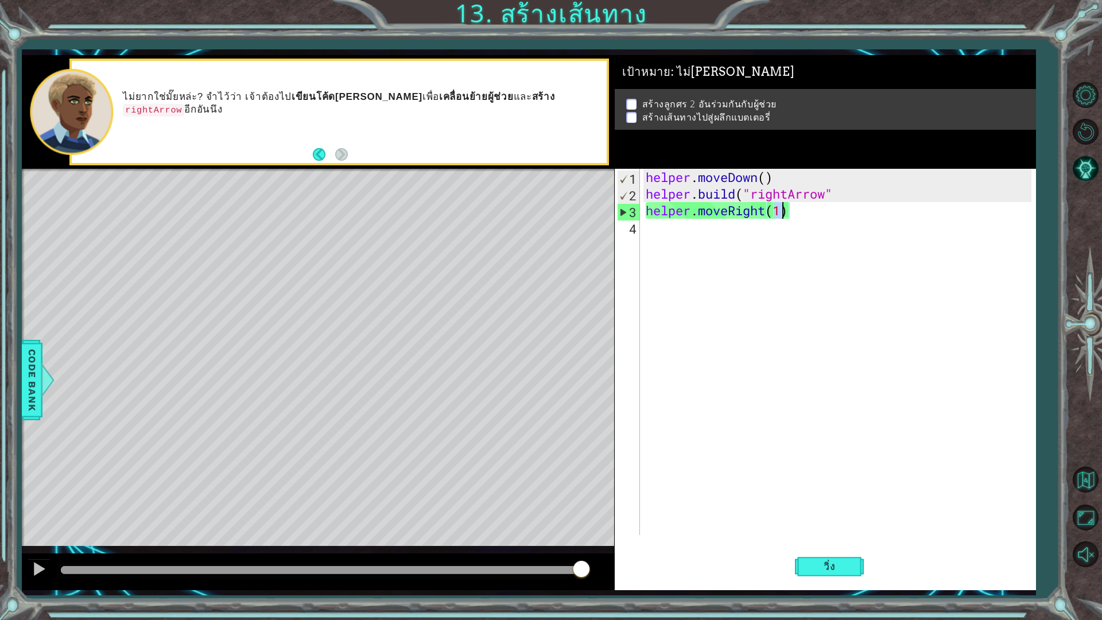
type textarea "helper.moveRight(3)"
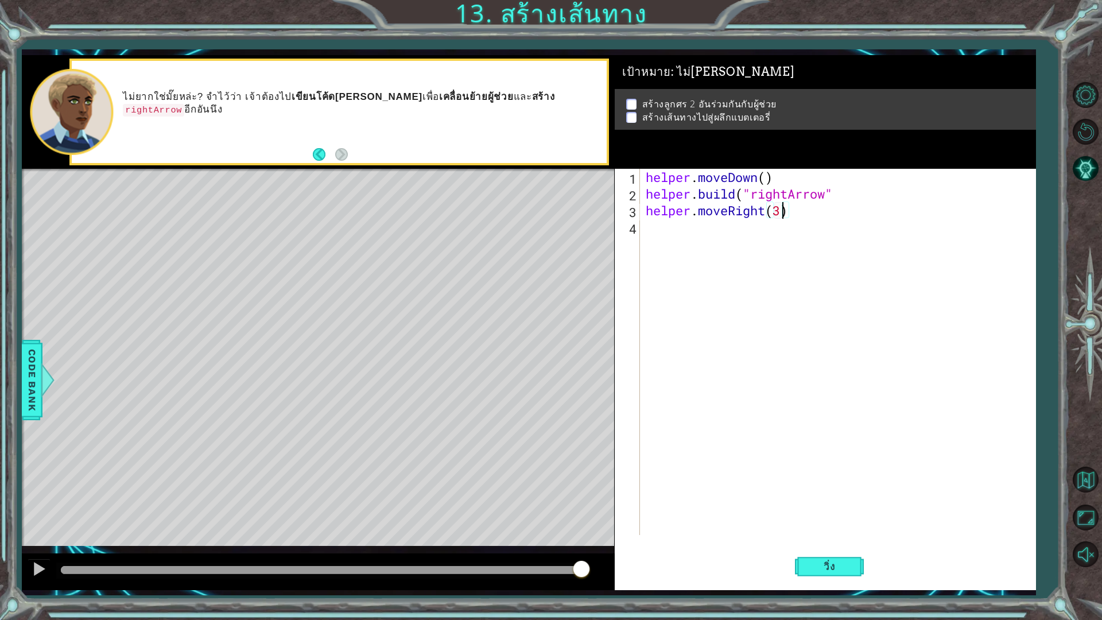
click at [742, 233] on div "helper . moveDown ( ) helper . build ( "rightArrow" helper . moveRight ( 3 )" at bounding box center [841, 369] width 394 height 400
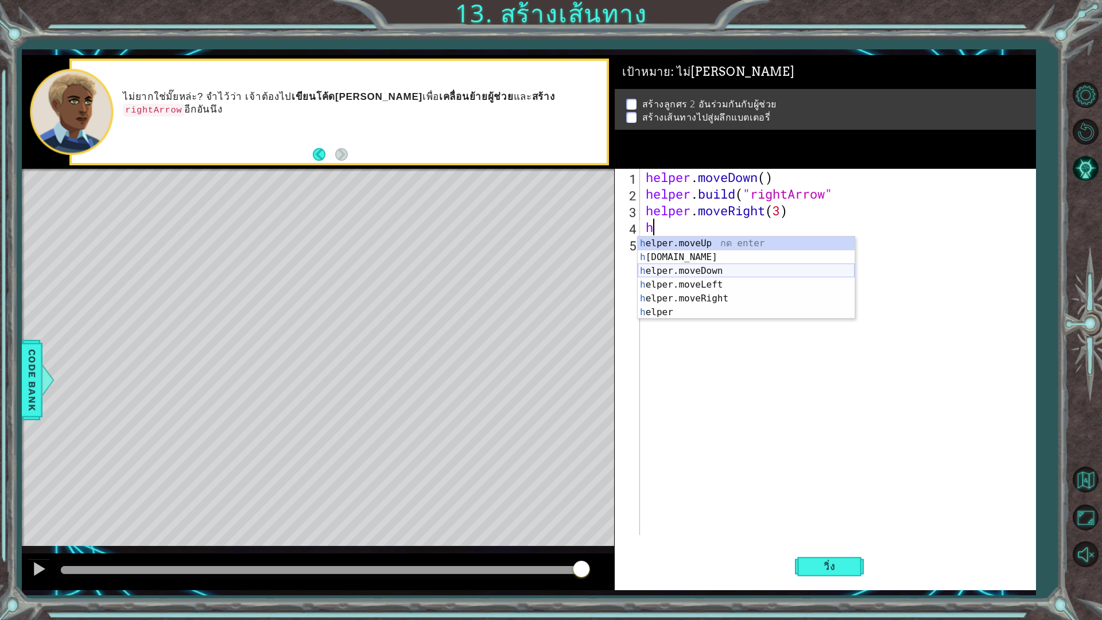
click at [702, 272] on div "h elper.moveUp กด enter h [DOMAIN_NAME] กด enter h elper.moveDown กด enter h el…" at bounding box center [746, 292] width 217 height 110
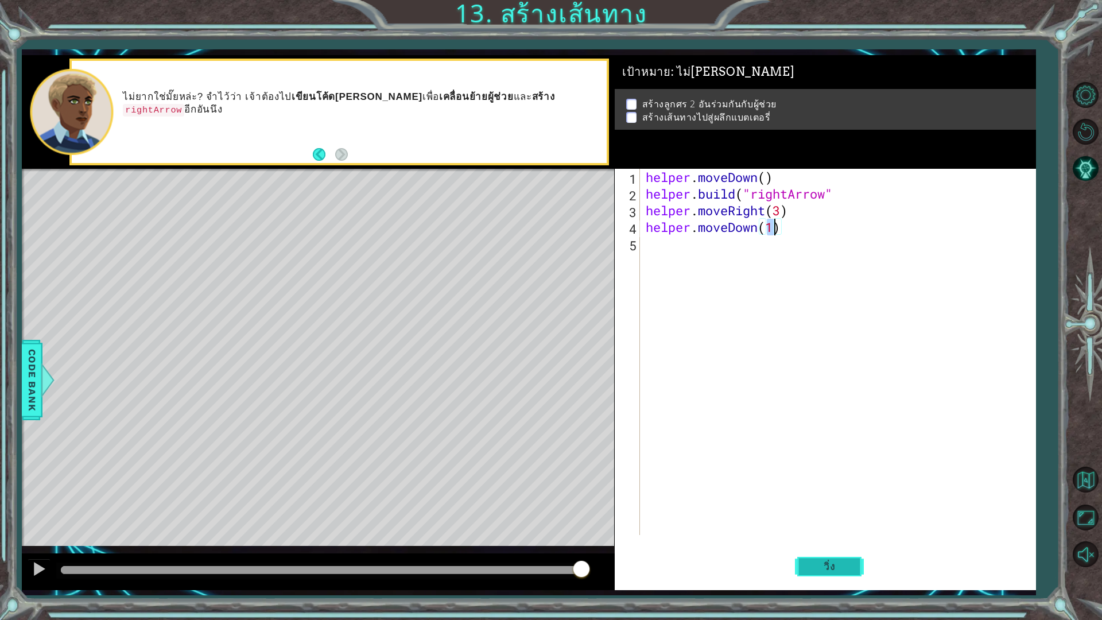
click at [837, 542] on span "วิ่ง" at bounding box center [829, 566] width 34 height 11
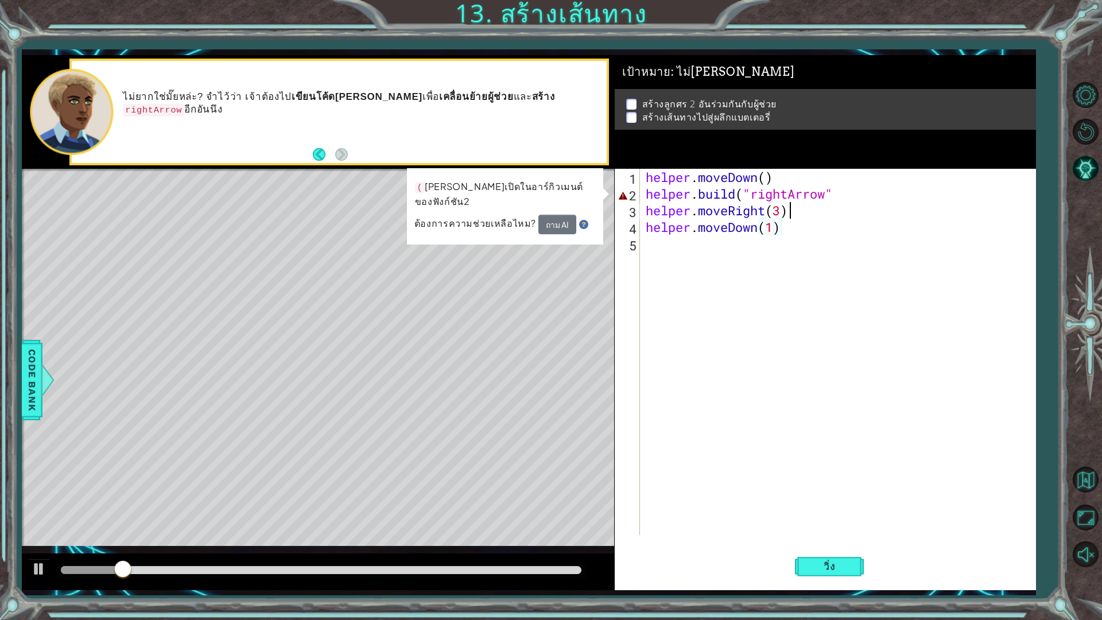
click at [841, 204] on div "helper . moveDown ( ) helper . build ( "rightArrow" helper . moveRight ( 3 ) he…" at bounding box center [841, 369] width 394 height 400
click at [842, 199] on div "helper . moveDown ( ) helper . build ( "rightArrow" helper . moveRight ( 3 ) he…" at bounding box center [841, 369] width 394 height 400
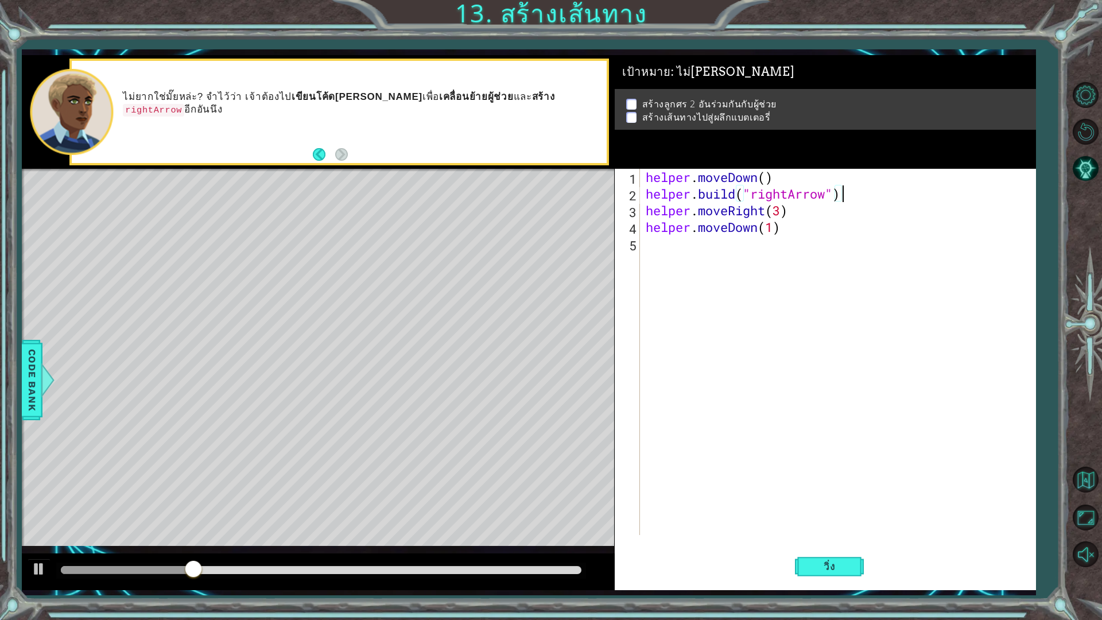
scroll to position [0, 8]
type textarea "[DOMAIN_NAME]("rightArrow")"
click at [846, 542] on span "วิ่ง" at bounding box center [829, 566] width 34 height 11
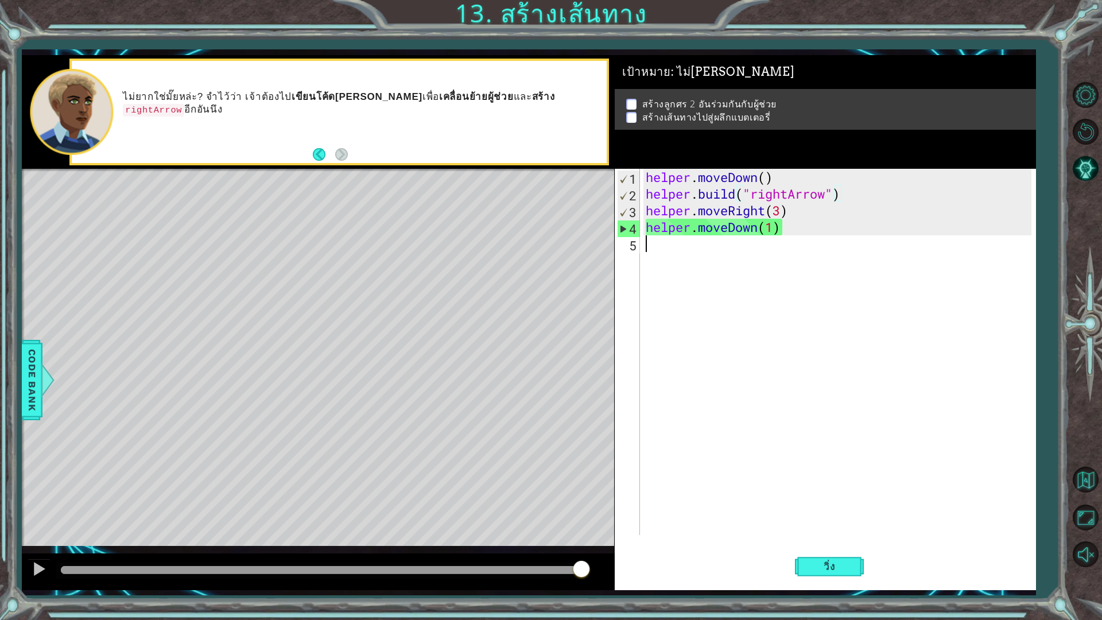
click at [747, 420] on div "helper . moveDown ( ) helper . build ( "rightArrow" ) helper . moveRight ( 3 ) …" at bounding box center [841, 369] width 394 height 400
click at [826, 542] on span "วิ่ง" at bounding box center [829, 566] width 34 height 11
click at [323, 157] on button "Back" at bounding box center [324, 154] width 22 height 13
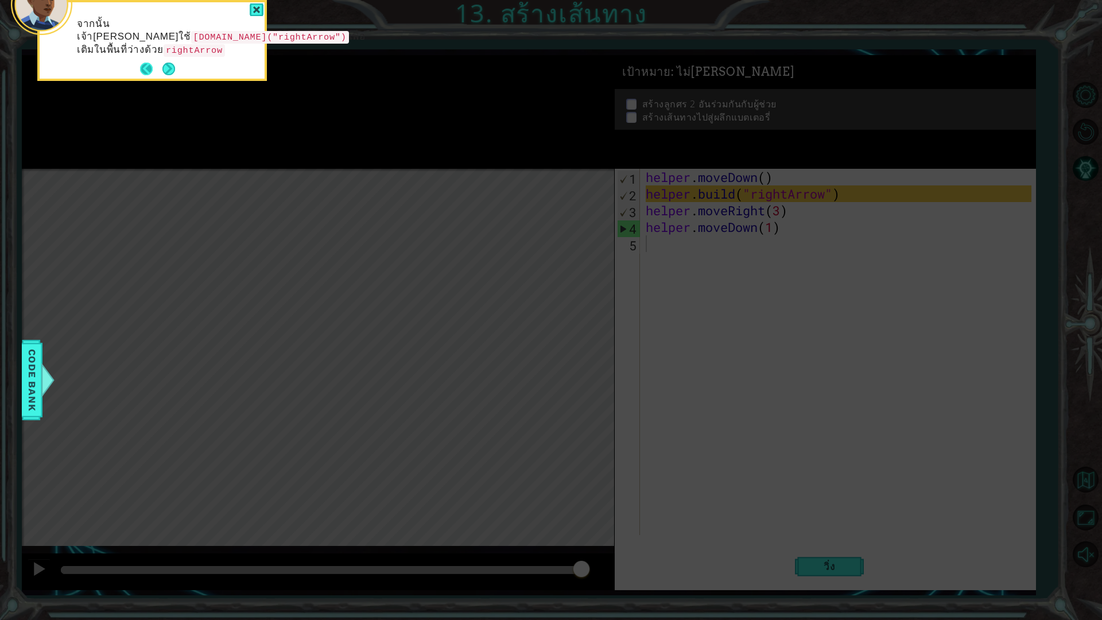
click at [142, 72] on button "Back" at bounding box center [151, 69] width 22 height 13
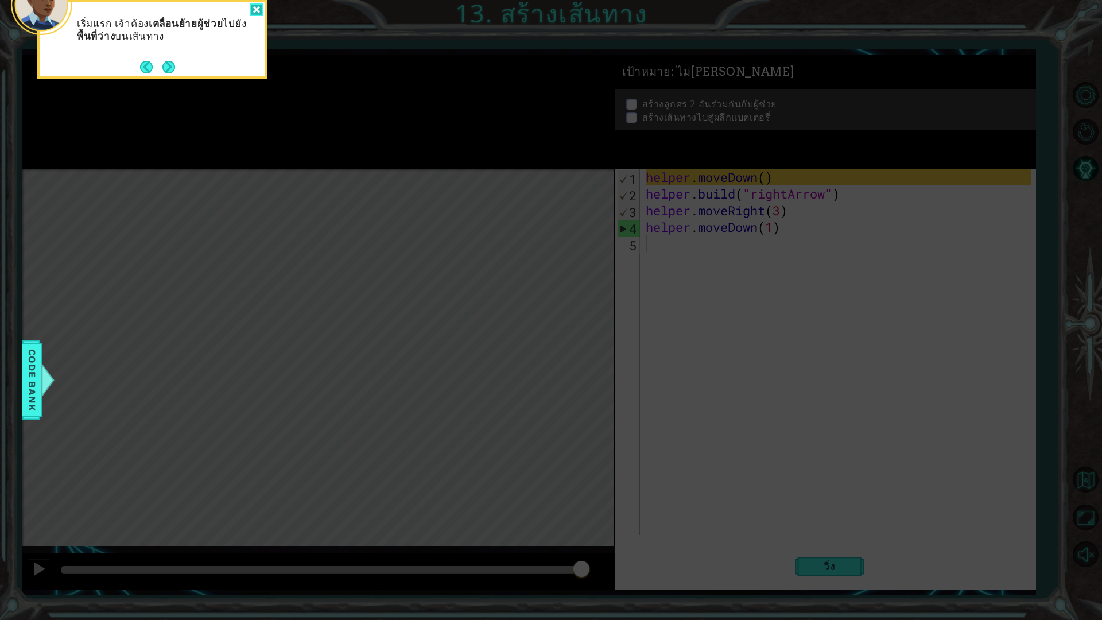
click at [258, 16] on div at bounding box center [257, 9] width 14 height 13
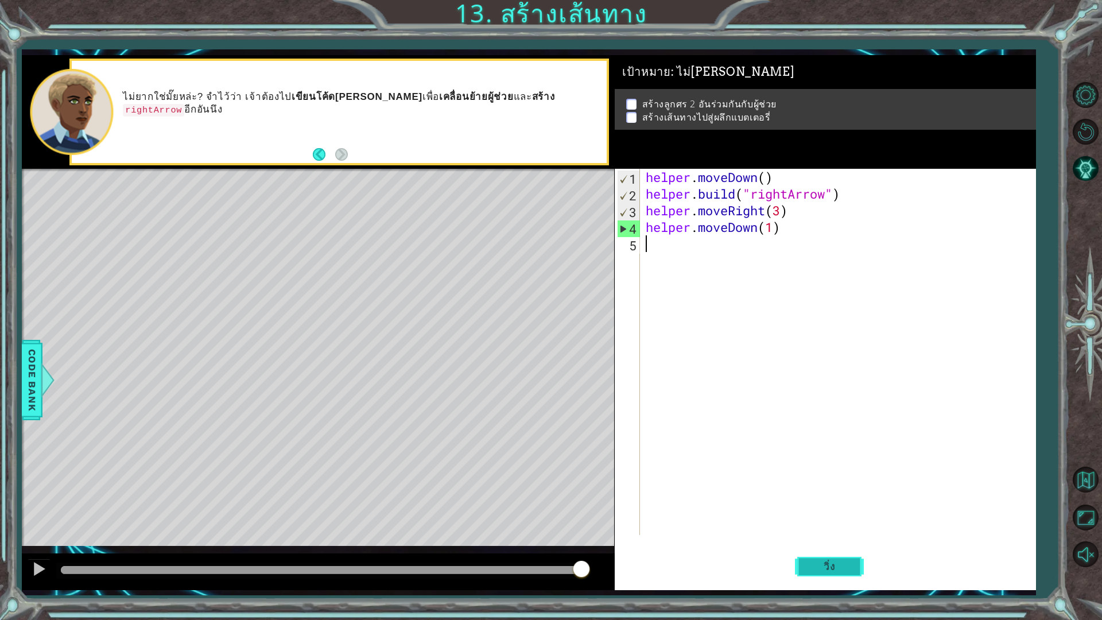
click at [837, 542] on span "วิ่ง" at bounding box center [829, 566] width 34 height 11
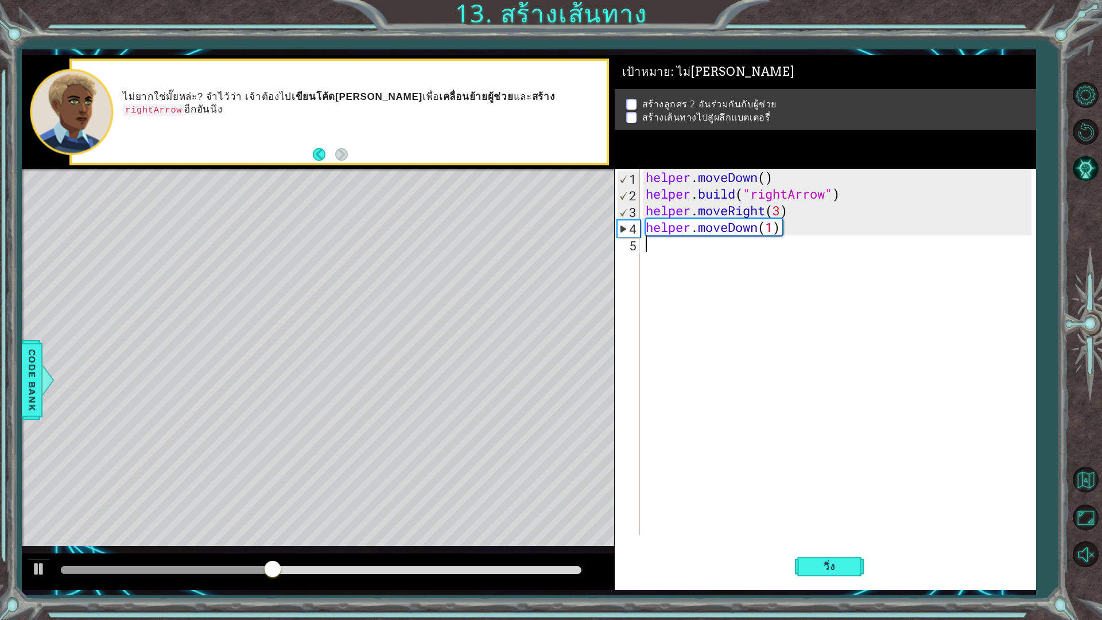
click at [784, 232] on div "helper . moveDown ( ) helper . build ( "rightArrow" ) helper . moveRight ( 3 ) …" at bounding box center [841, 369] width 394 height 400
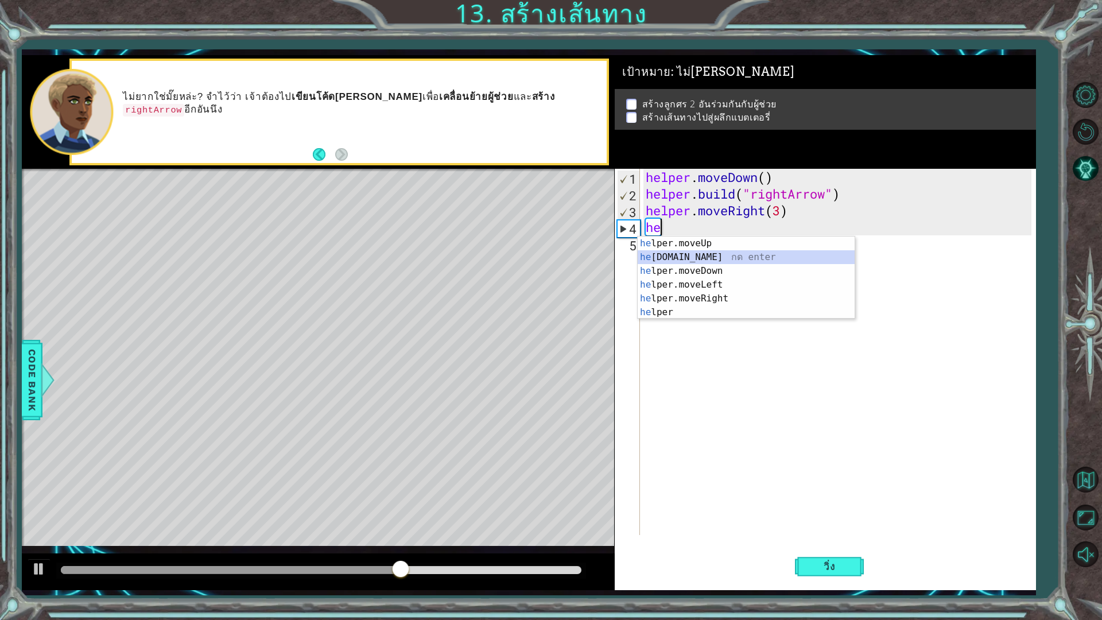
click at [726, 251] on div "he lper.moveUp กด enter he [DOMAIN_NAME] กด enter he lper.moveDown กด enter he …" at bounding box center [746, 292] width 217 height 110
type textarea "[DOMAIN_NAME]("rightArrow")"
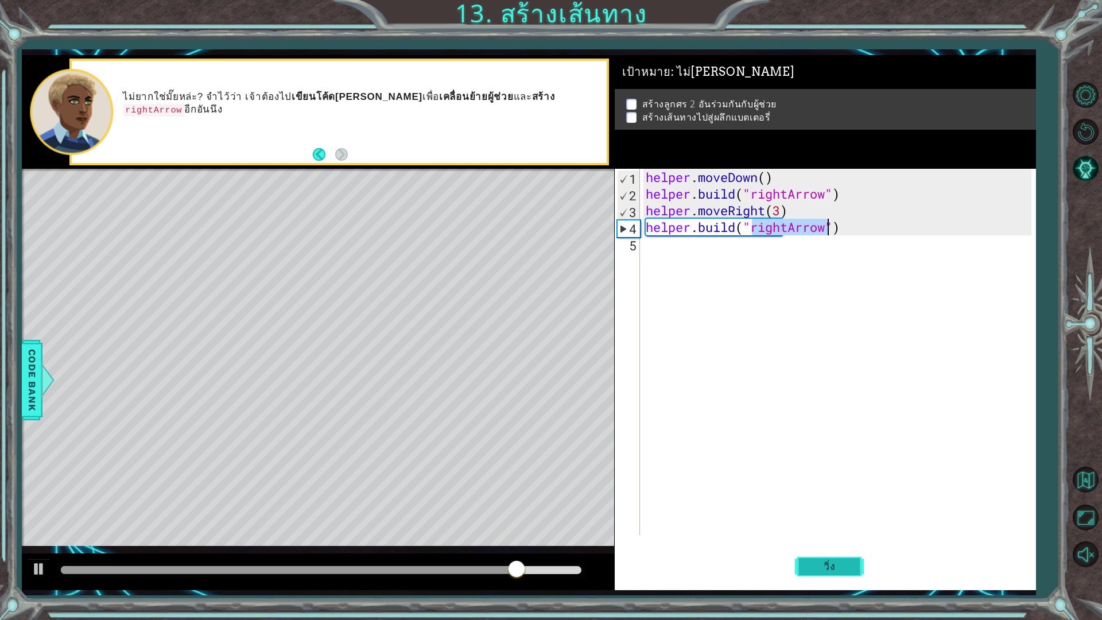
click at [833, 542] on button "วิ่ง" at bounding box center [829, 566] width 69 height 42
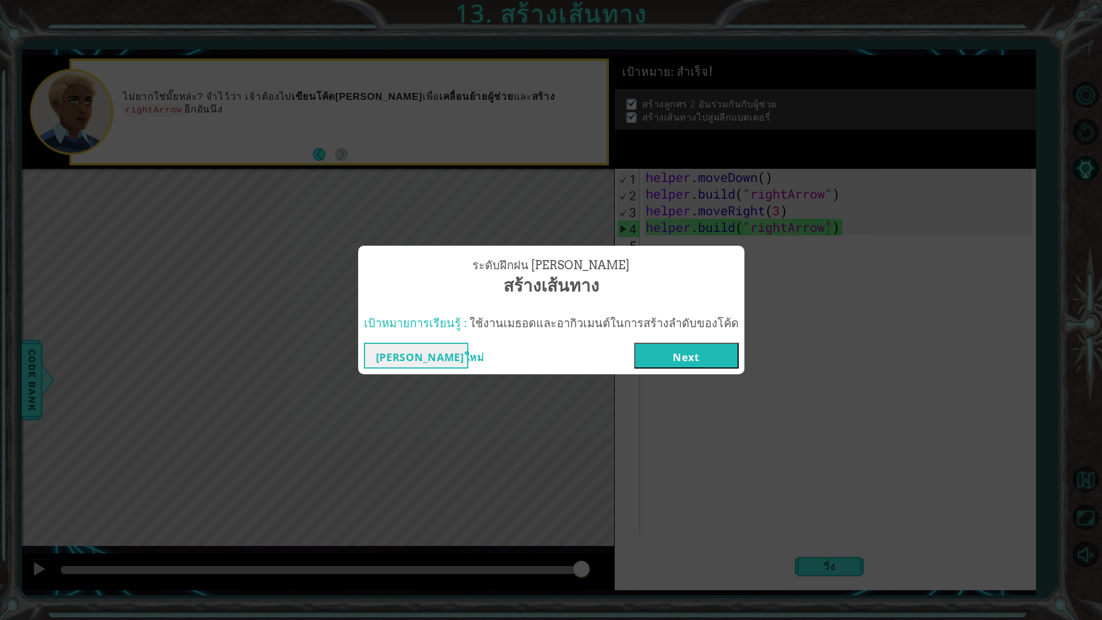
click at [671, 366] on button "Next" at bounding box center [686, 356] width 105 height 26
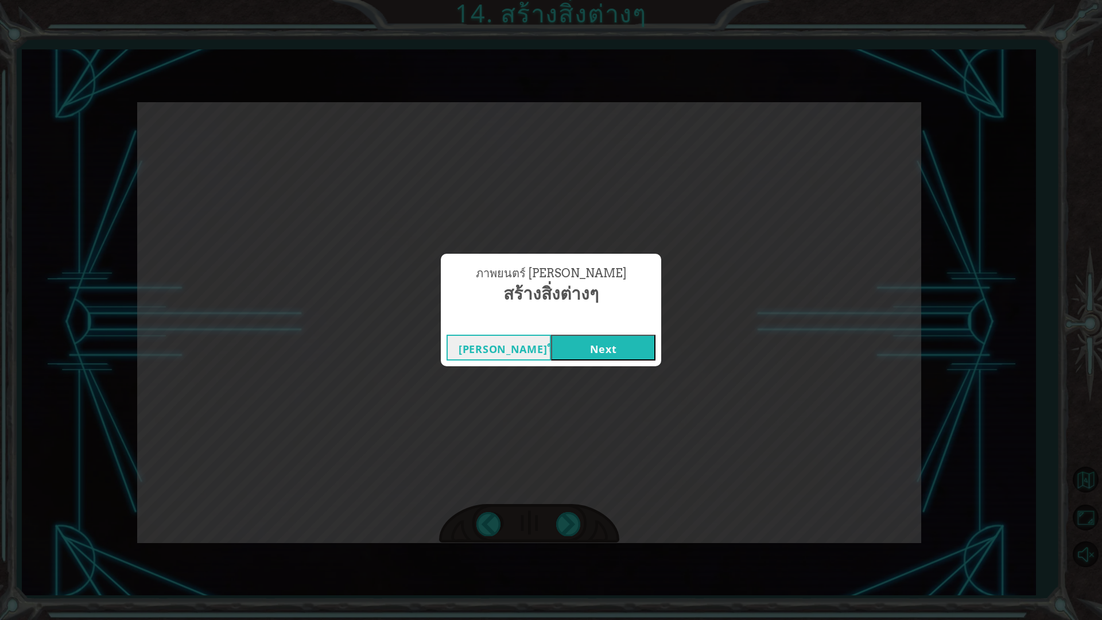
click at [602, 342] on button "Next" at bounding box center [603, 348] width 105 height 26
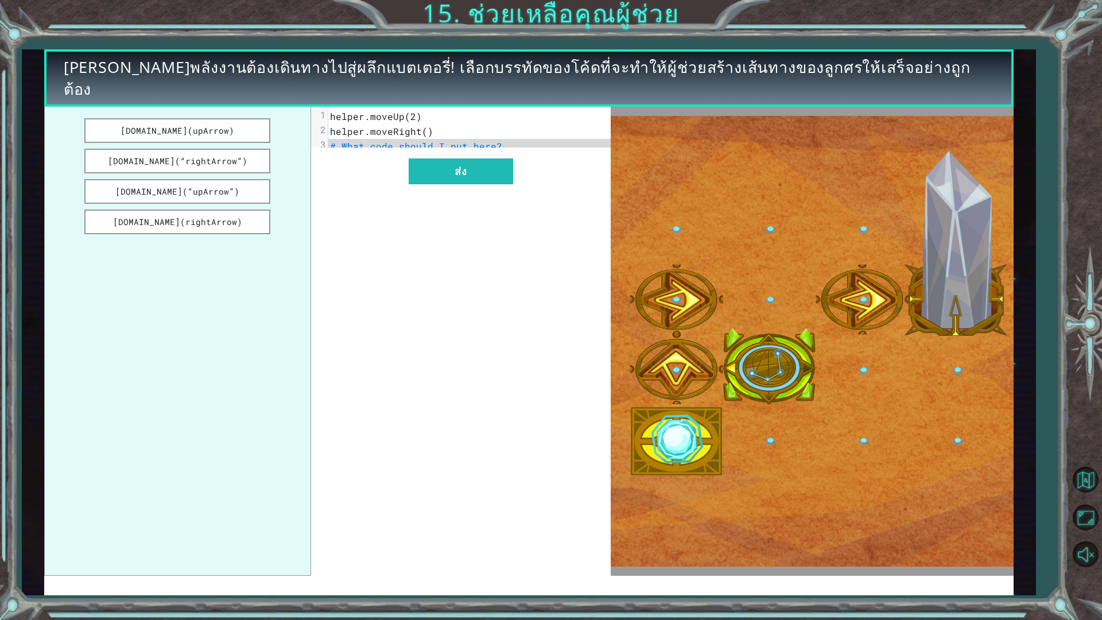
click at [425, 117] on pre "helper.moveUp(2)" at bounding box center [473, 116] width 291 height 15
drag, startPoint x: 276, startPoint y: 149, endPoint x: 234, endPoint y: 144, distance: 41.6
click at [246, 151] on ul "[DOMAIN_NAME](upArrow) [DOMAIN_NAME](“rightArrow”) [DOMAIN_NAME](“upArrow”) [DO…" at bounding box center [177, 341] width 267 height 469
click at [228, 140] on button "[DOMAIN_NAME](upArrow)" at bounding box center [177, 130] width 186 height 25
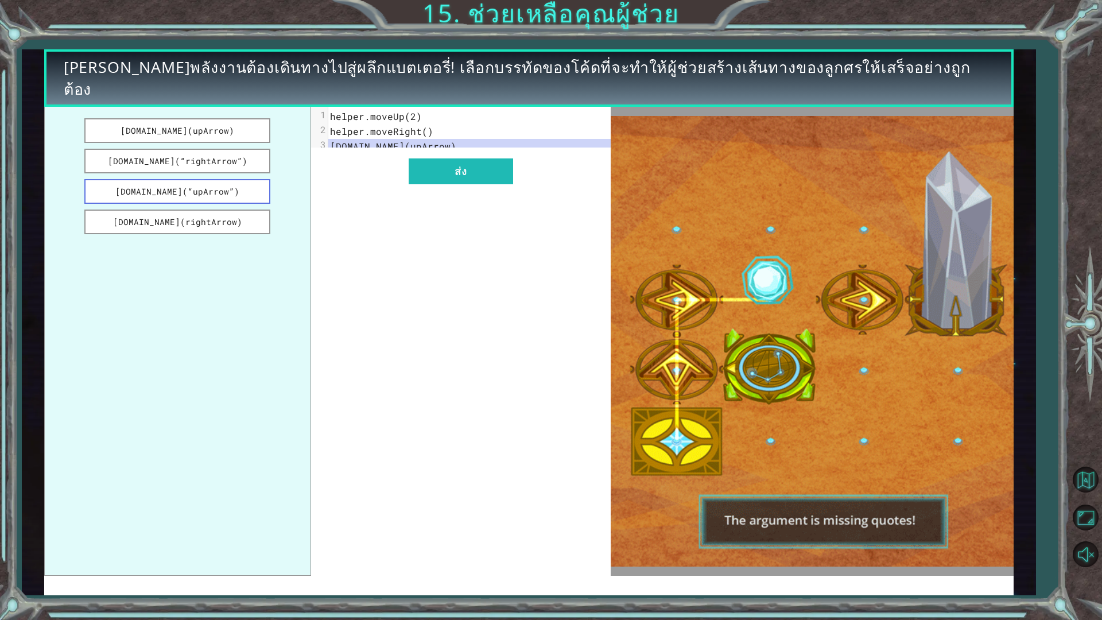
click at [185, 196] on button "[DOMAIN_NAME](“upArrow”)" at bounding box center [177, 191] width 186 height 25
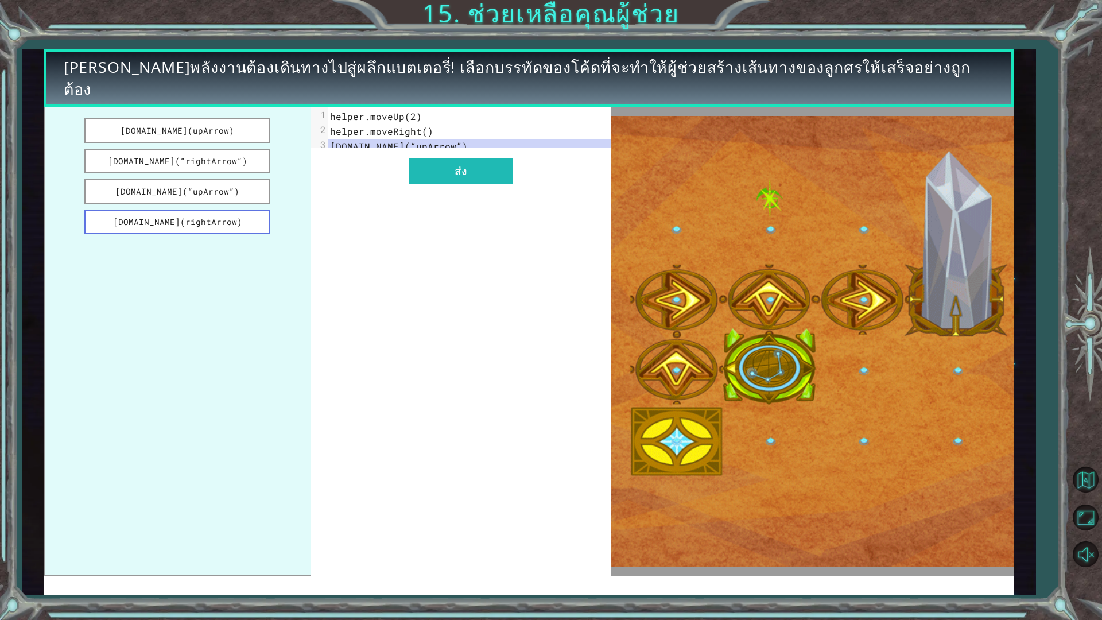
click at [202, 223] on button "[DOMAIN_NAME](rightArrow)" at bounding box center [177, 222] width 186 height 25
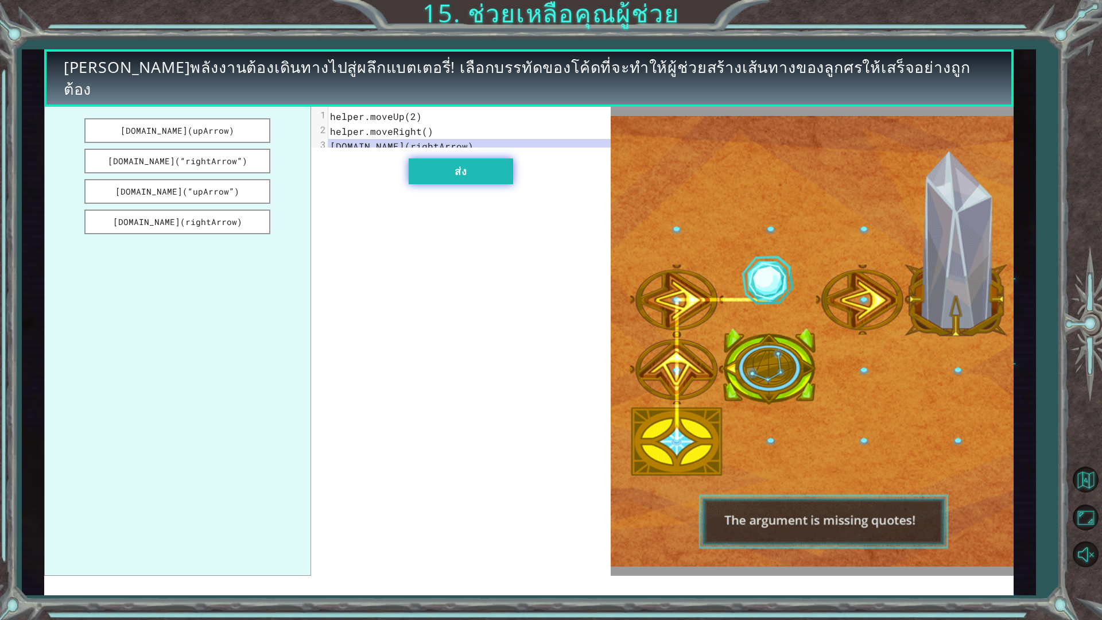
click at [446, 174] on button "ส่ง" at bounding box center [461, 171] width 105 height 26
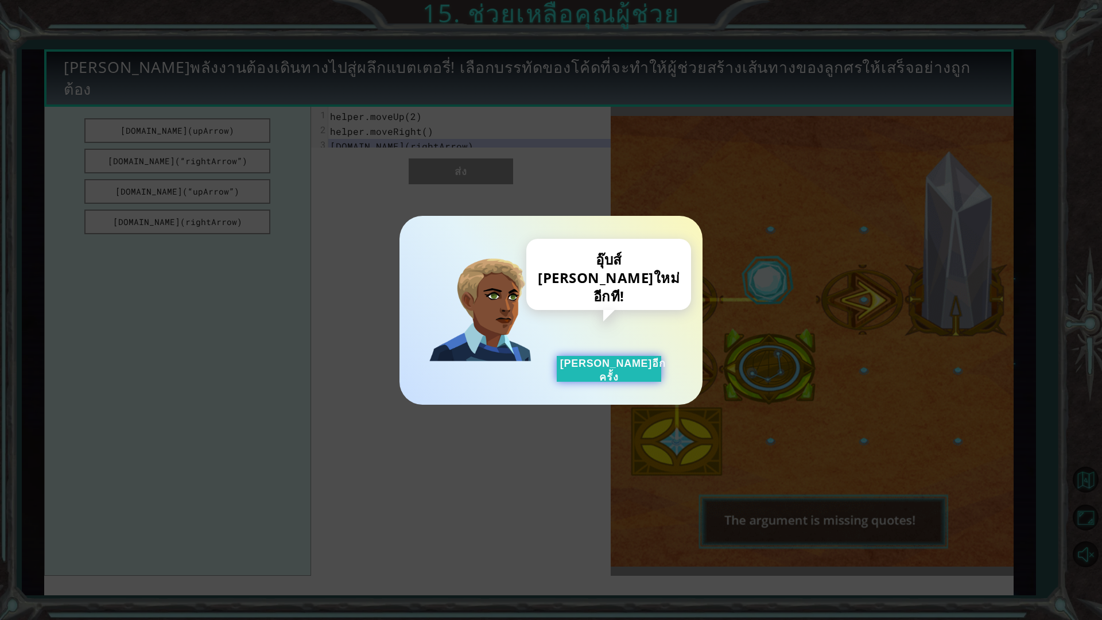
click at [584, 365] on button "[PERSON_NAME]อีกครั้ง" at bounding box center [609, 369] width 105 height 26
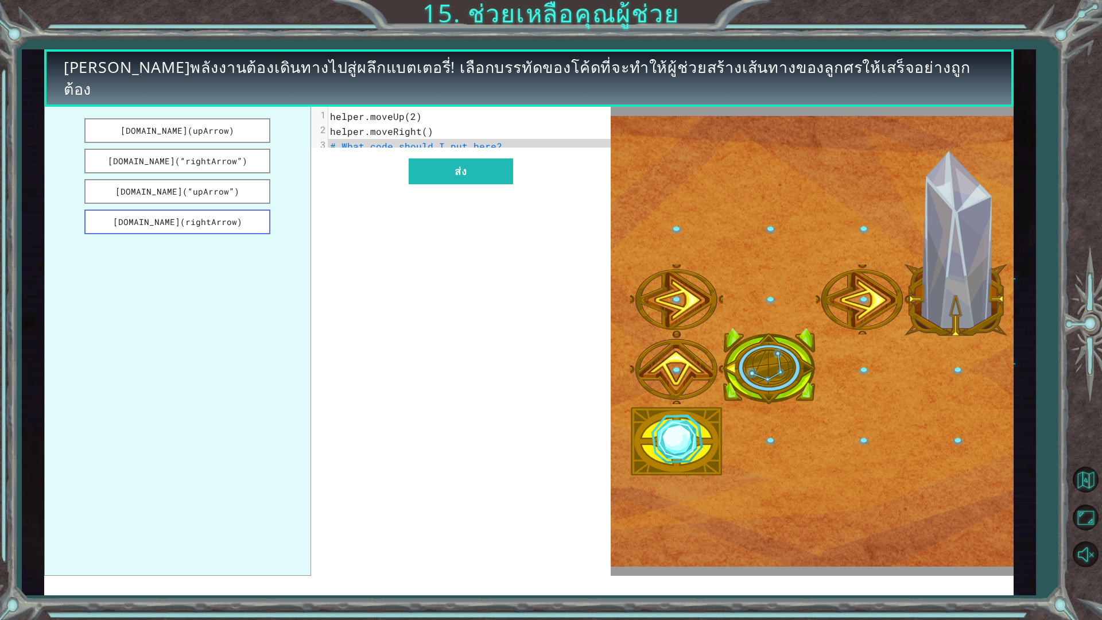
click at [203, 222] on button "[DOMAIN_NAME](rightArrow)" at bounding box center [177, 222] width 186 height 25
click at [211, 220] on button "[DOMAIN_NAME](rightArrow)" at bounding box center [177, 222] width 186 height 25
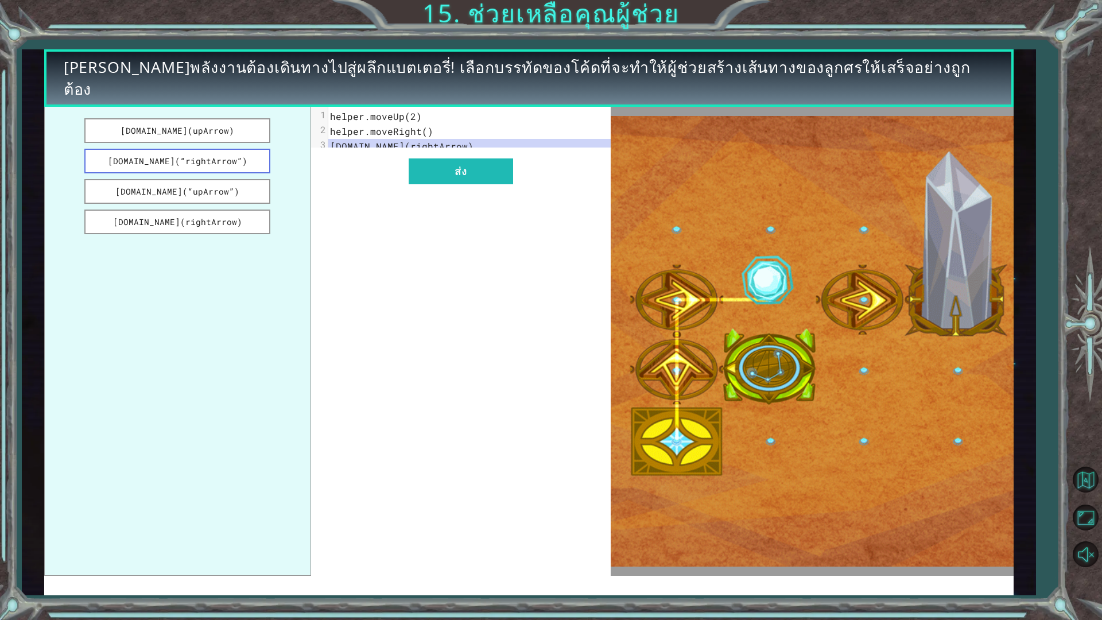
click at [197, 162] on button "[DOMAIN_NAME](“rightArrow”)" at bounding box center [177, 161] width 186 height 25
click at [496, 174] on button "ส่ง" at bounding box center [461, 171] width 105 height 26
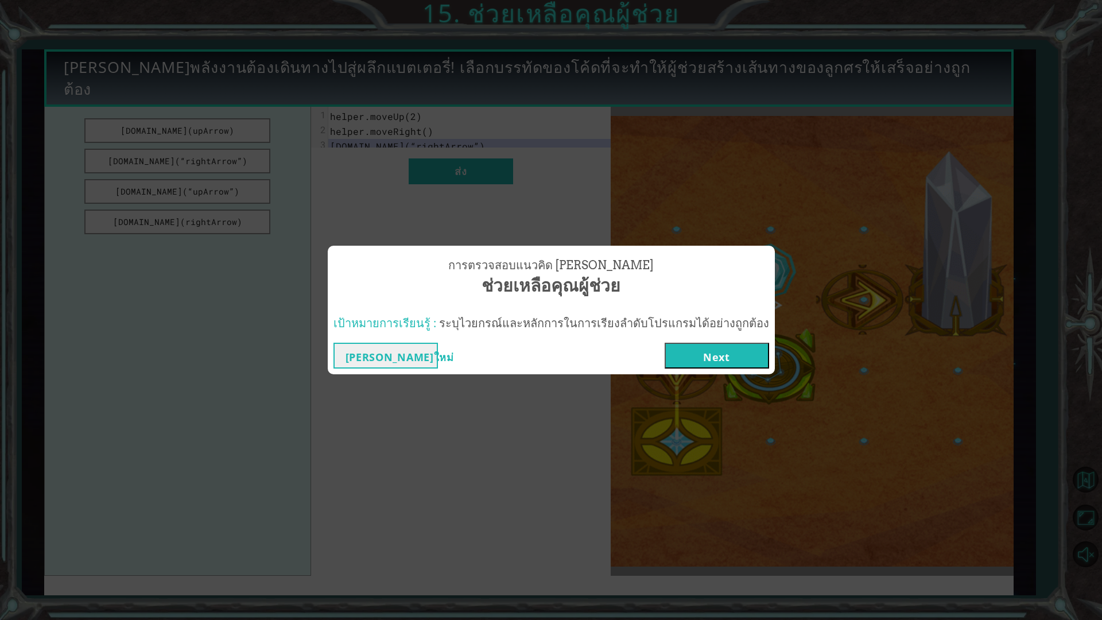
click at [719, 357] on button "Next" at bounding box center [717, 356] width 105 height 26
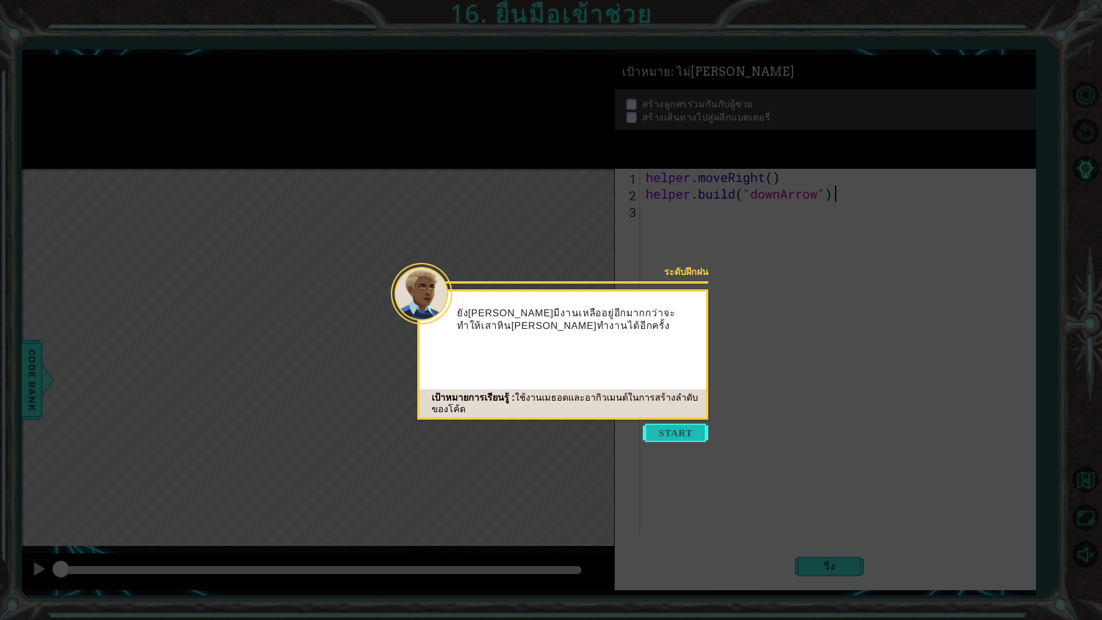
click at [674, 439] on button "Start" at bounding box center [675, 433] width 65 height 18
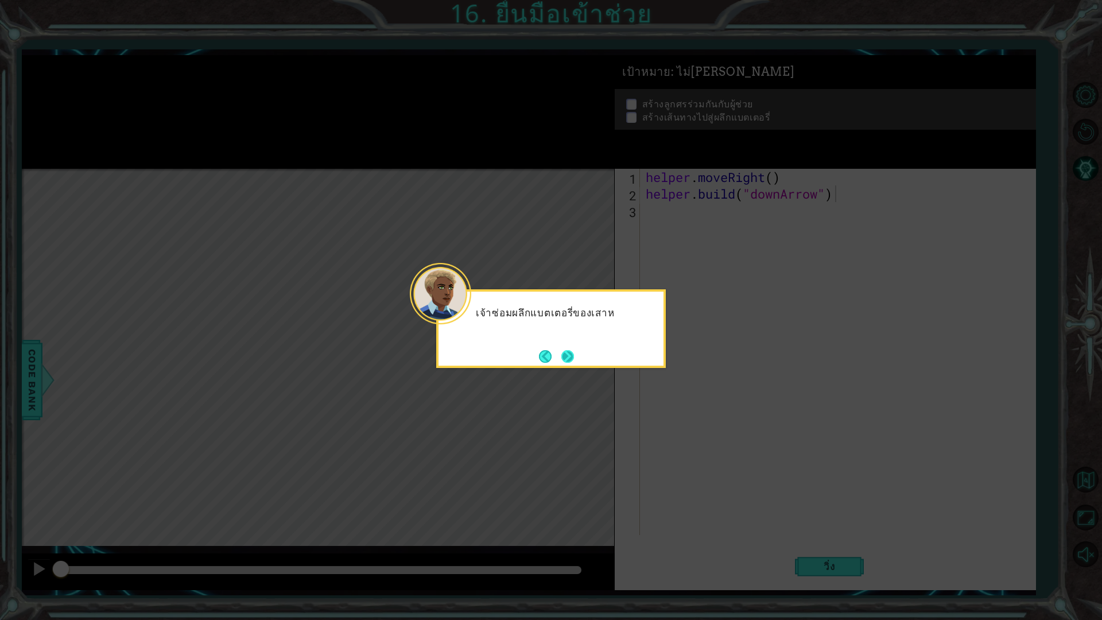
click at [567, 362] on button "Next" at bounding box center [568, 357] width 16 height 16
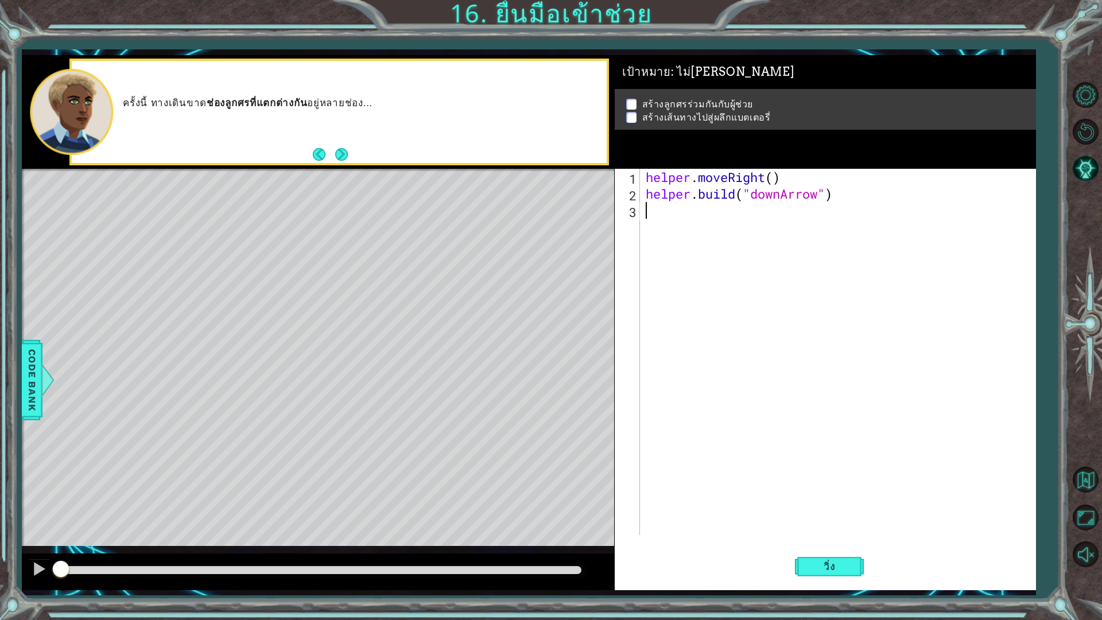
click at [734, 220] on div "helper . moveRight ( ) helper . build ( "downArrow" )" at bounding box center [841, 369] width 394 height 400
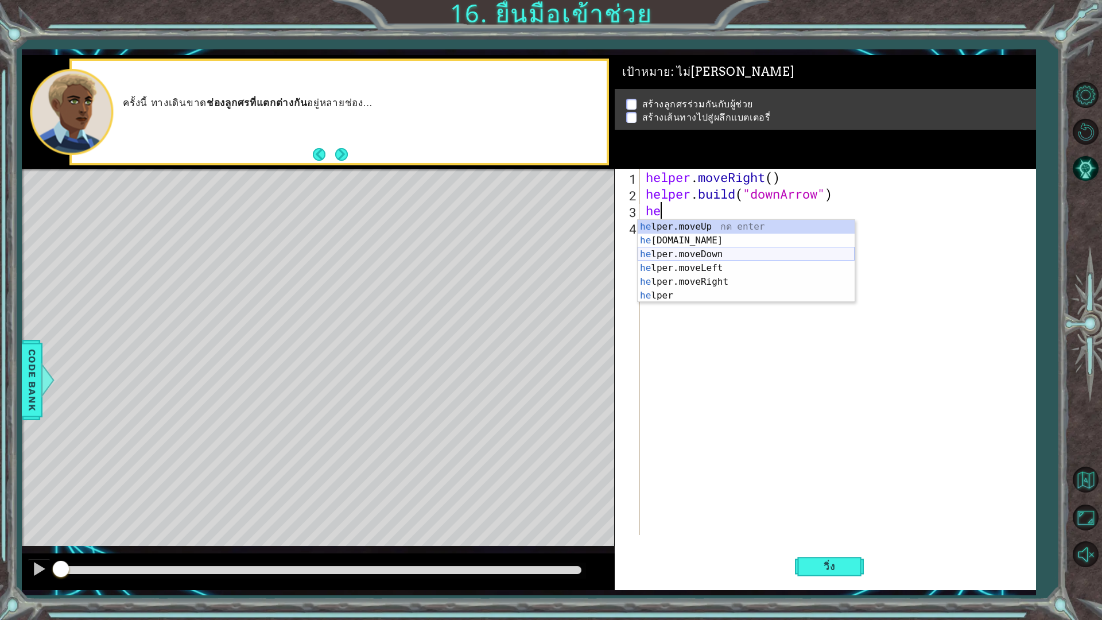
click at [705, 256] on div "he lper.moveUp กด enter he [DOMAIN_NAME] กด enter he lper.moveDown กด enter he …" at bounding box center [746, 275] width 217 height 110
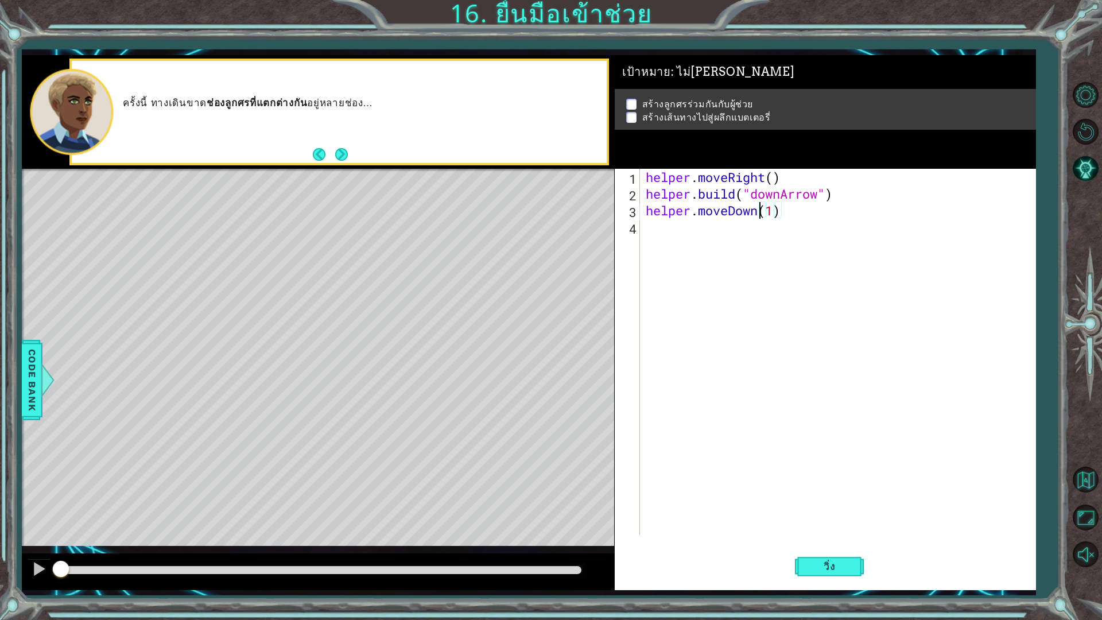
click at [761, 217] on div "helper . moveRight ( ) helper . build ( "downArrow" ) helper . moveDown ( 1 )" at bounding box center [841, 369] width 394 height 400
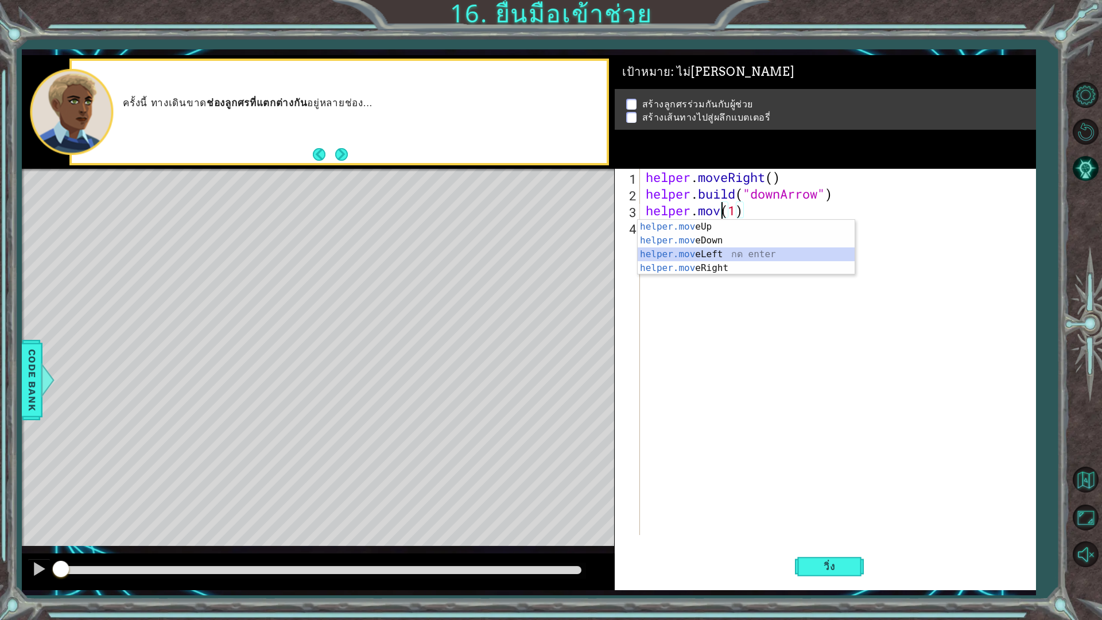
click at [730, 258] on div "helper.mov eUp กด enter helper.mov eDown กด enter helper.mov eLeft กด enter hel…" at bounding box center [746, 261] width 217 height 83
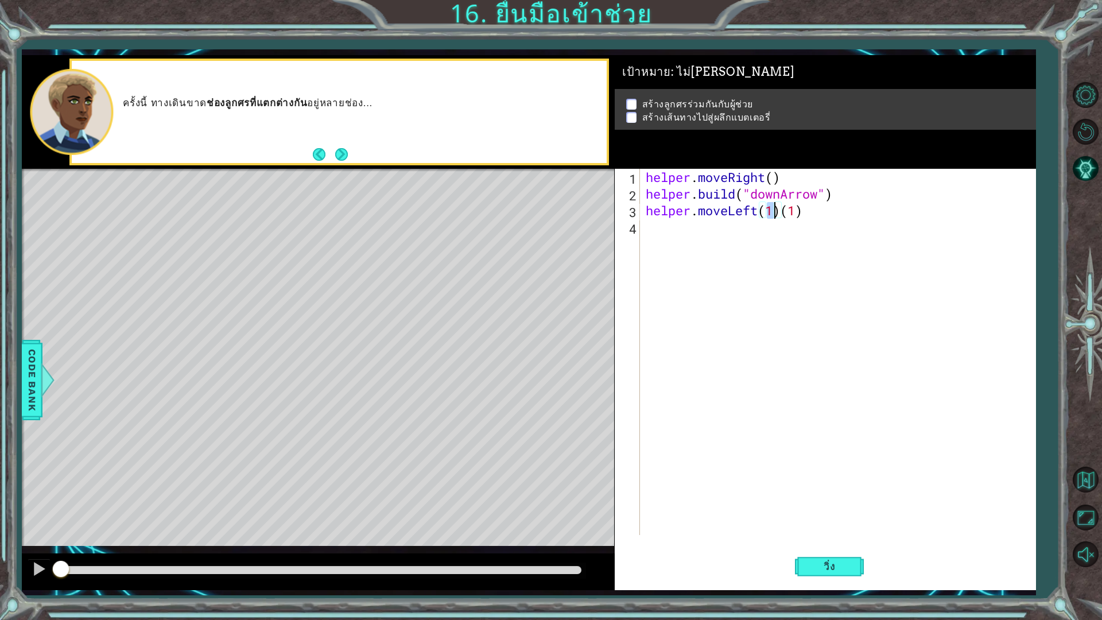
click at [807, 213] on div "helper . moveRight ( ) helper . build ( "downArrow" ) helper . moveLeft ( 1 ) (…" at bounding box center [841, 369] width 394 height 400
type textarea "helper.moveLeft(1)"
click at [741, 233] on div "helper . moveRight ( ) helper . build ( "downArrow" ) helper . moveLeft ( 1 )" at bounding box center [841, 369] width 394 height 400
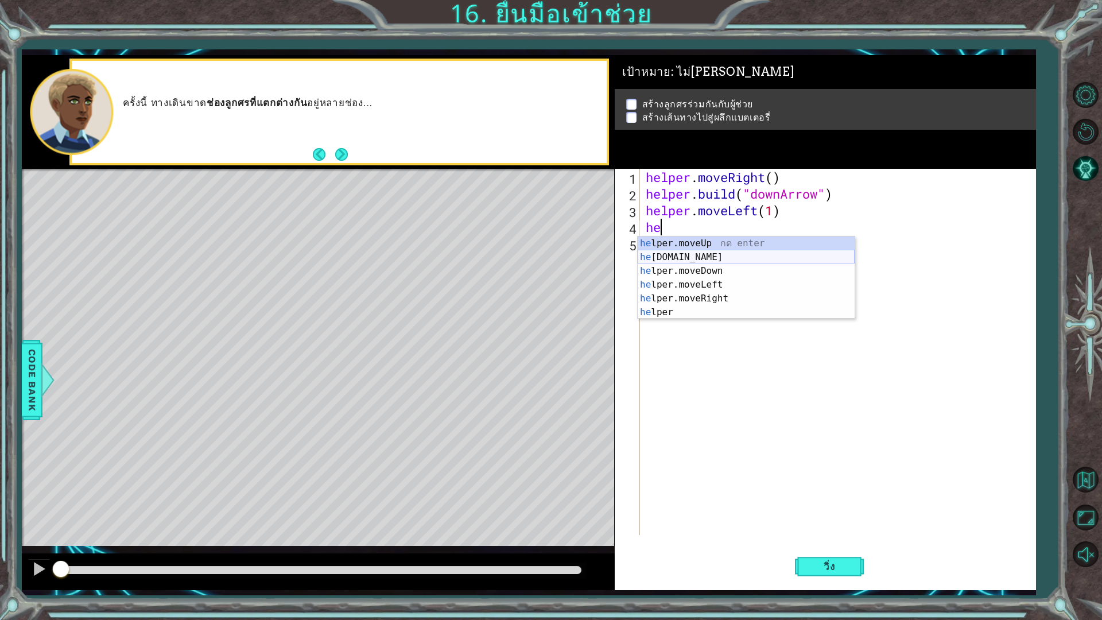
click at [713, 257] on div "he lper.moveUp กด enter he [DOMAIN_NAME] กด enter he lper.moveDown กด enter he …" at bounding box center [746, 292] width 217 height 110
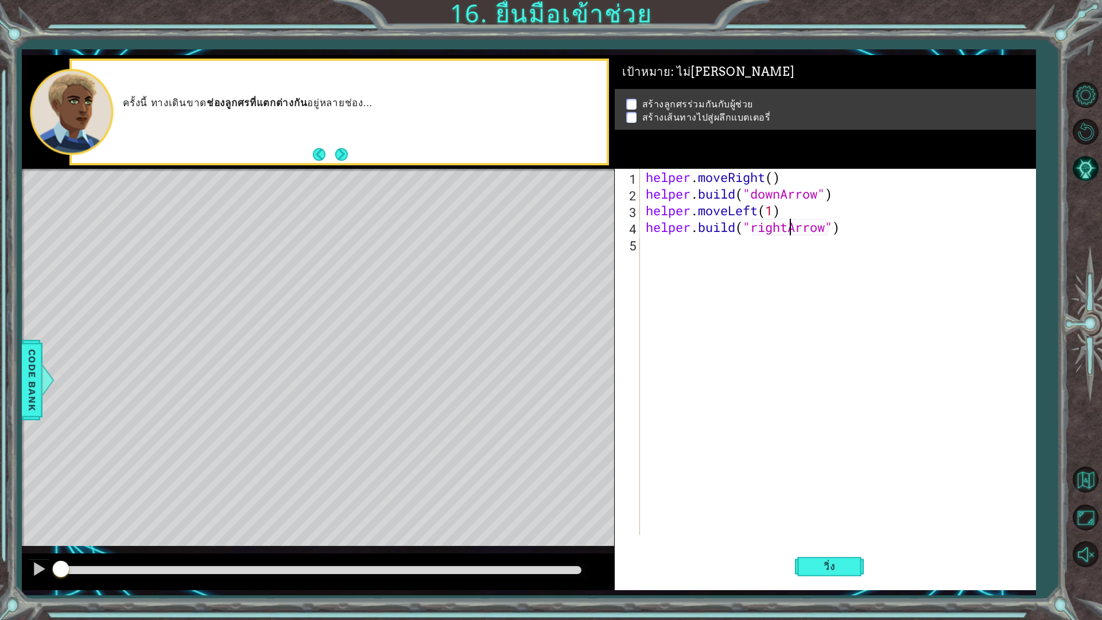
click at [788, 232] on div "helper . moveRight ( ) helper . build ( "downArrow" ) helper . moveLeft ( 1 ) h…" at bounding box center [841, 369] width 394 height 400
click at [798, 245] on div "" downA r row" กด enter" at bounding box center [845, 257] width 217 height 41
type textarea "[DOMAIN_NAME]("downArrow"")"
click at [707, 247] on div "helper . moveRight ( ) helper . build ( "downArrow" ) helper . moveLeft ( 1 ) h…" at bounding box center [841, 369] width 394 height 400
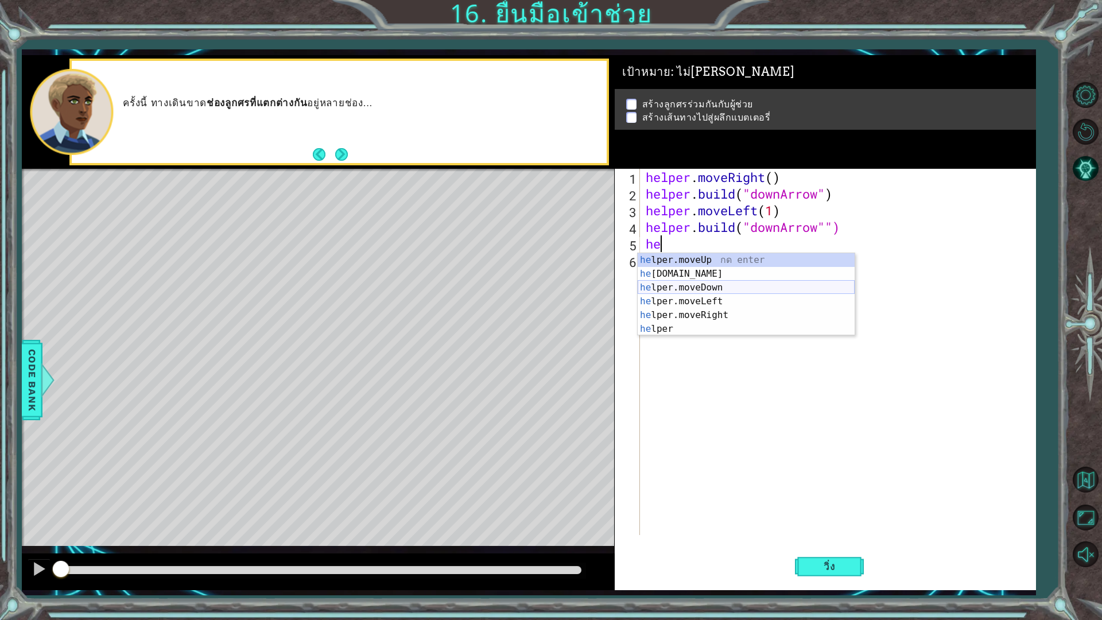
click at [710, 291] on div "he lper.moveUp กด enter he [DOMAIN_NAME] กด enter he lper.moveDown กด enter he …" at bounding box center [746, 308] width 217 height 110
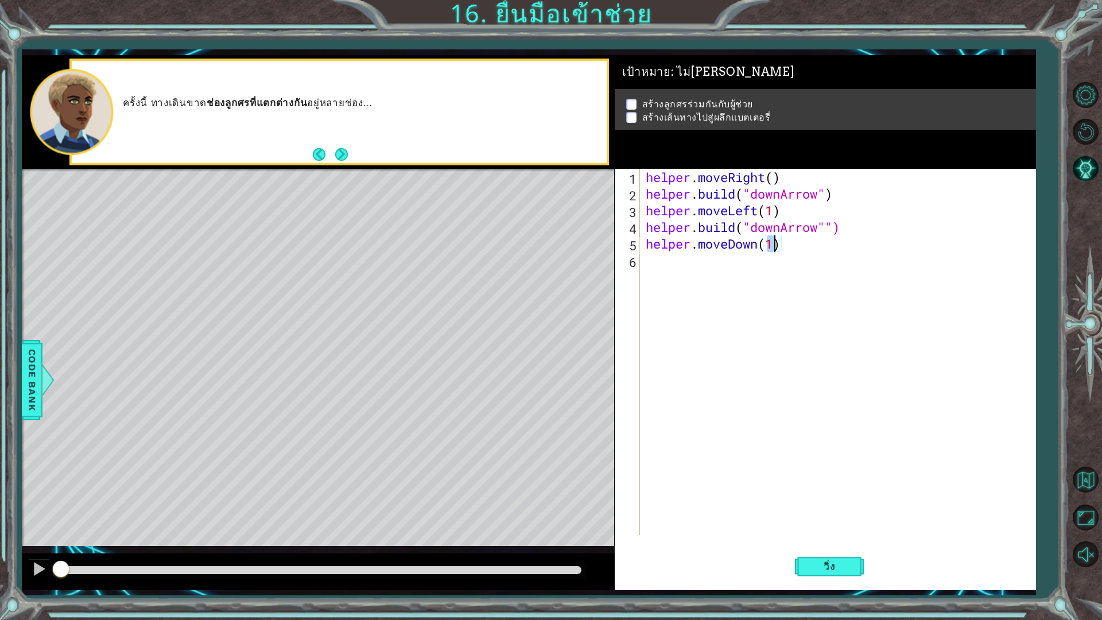
click at [726, 265] on div "helper . moveRight ( ) helper . build ( "downArrow" ) helper . moveLeft ( 1 ) h…" at bounding box center [841, 369] width 394 height 400
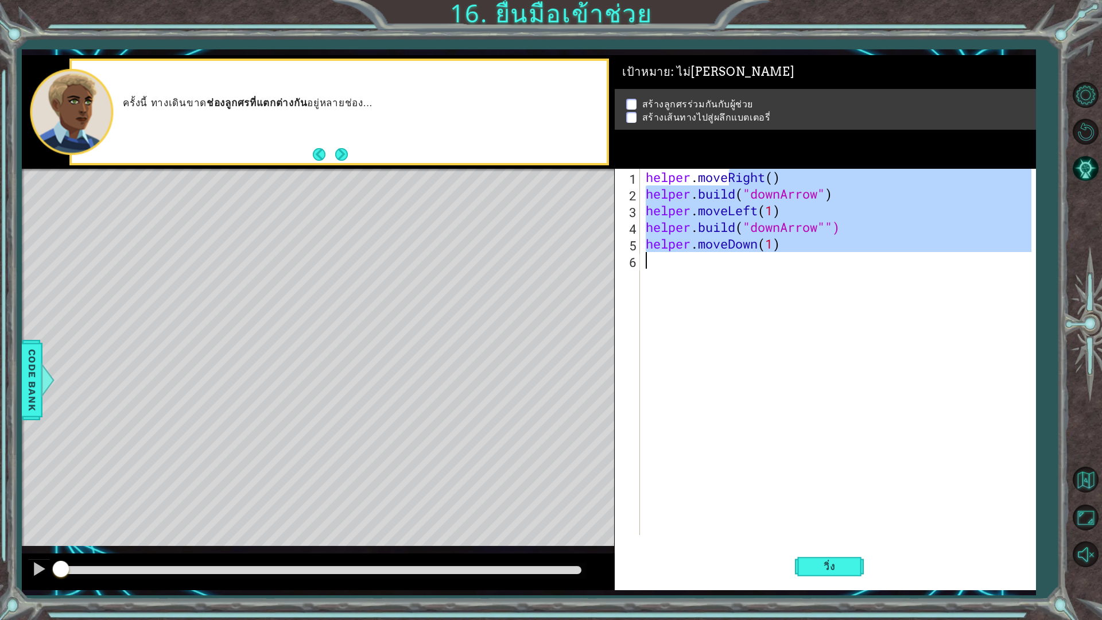
type textarea "helper.moveDown(1)"
click at [778, 274] on div "helper . moveRight ( ) helper . build ( "downArrow" ) helper . moveLeft ( 1 ) h…" at bounding box center [838, 352] width 389 height 366
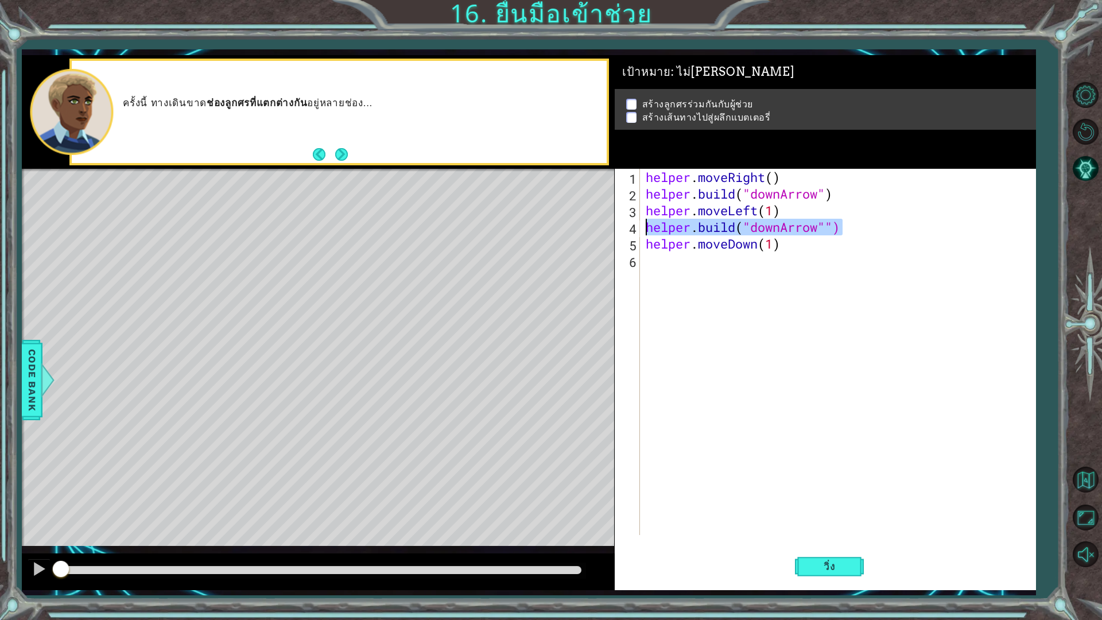
drag, startPoint x: 842, startPoint y: 232, endPoint x: 638, endPoint y: 233, distance: 203.8
click at [638, 233] on div "1 2 3 4 5 6 helper . moveRight ( ) helper . build ( "downArrow" ) helper . move…" at bounding box center [823, 352] width 417 height 366
type textarea "[DOMAIN_NAME]("downArrow"")"
click at [708, 266] on div "helper . moveRight ( ) helper . build ( "downArrow" ) helper . moveLeft ( 1 ) h…" at bounding box center [841, 369] width 394 height 400
paste textarea "[DOMAIN_NAME]("downArrow"")"
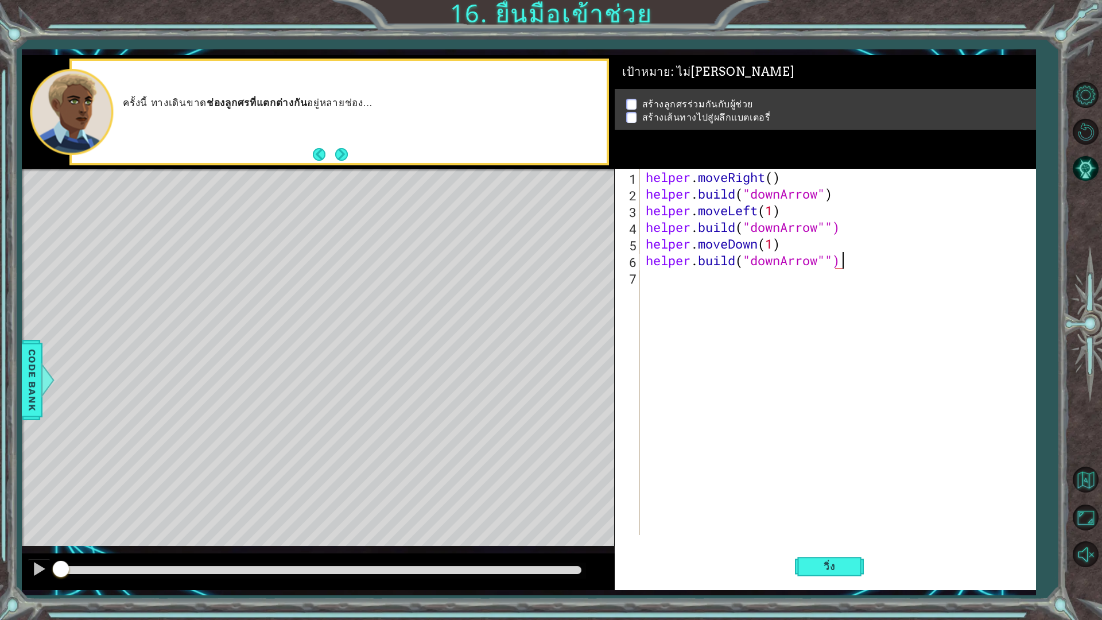
click at [837, 261] on div "helper . moveRight ( ) helper . build ( "downArrow" ) helper . moveLeft ( 1 ) h…" at bounding box center [841, 369] width 394 height 400
click at [835, 231] on div "helper . moveRight ( ) helper . build ( "downArrow" ) helper . moveLeft ( 1 ) h…" at bounding box center [841, 369] width 394 height 400
type textarea "[DOMAIN_NAME]("downArrow")"
click at [723, 287] on div "helper . moveRight ( ) helper . build ( "downArrow" ) helper . moveLeft ( 1 ) h…" at bounding box center [841, 369] width 394 height 400
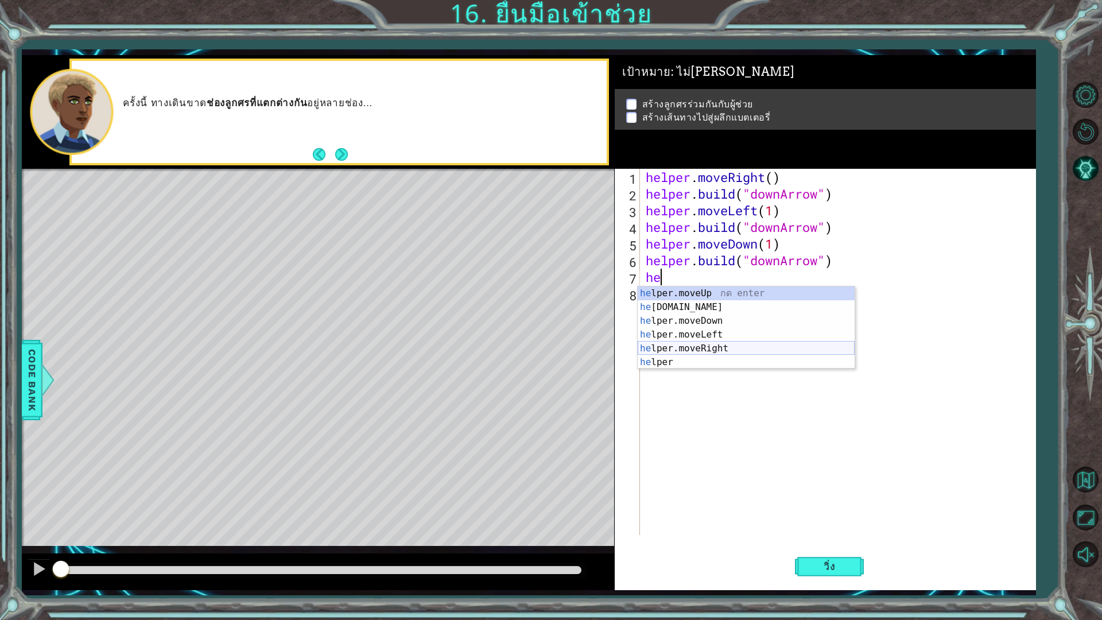
click at [708, 350] on div "he lper.moveUp กด enter he [DOMAIN_NAME] กด enter he lper.moveDown กด enter he …" at bounding box center [746, 342] width 217 height 110
type textarea "helper.moveRight(1)"
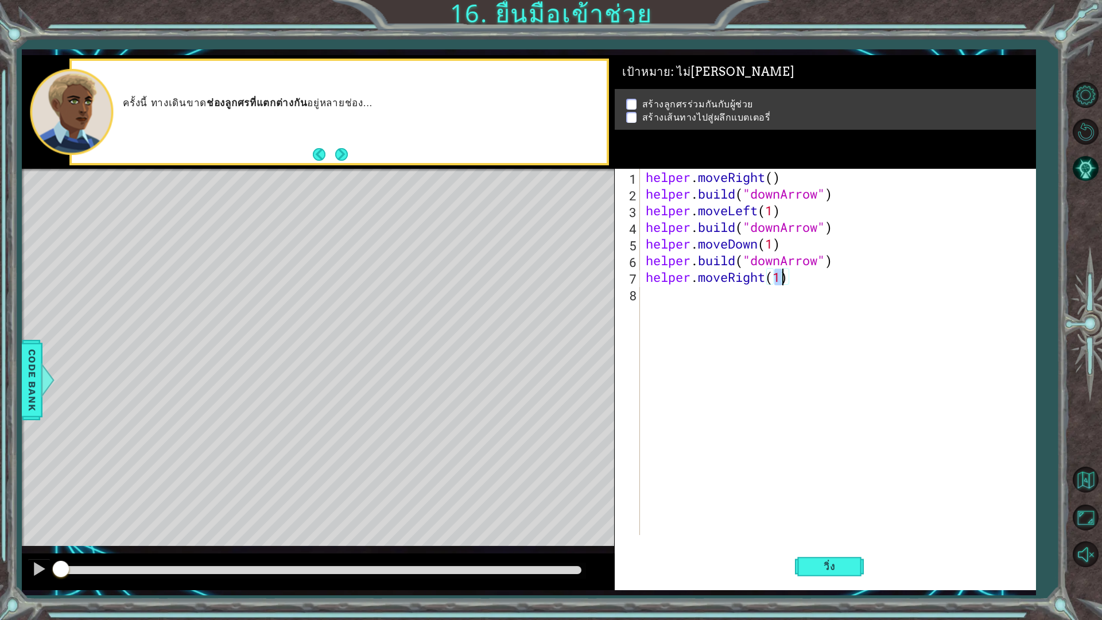
click at [750, 304] on div "helper . moveRight ( ) helper . build ( "downArrow" ) helper . moveLeft ( 1 ) h…" at bounding box center [841, 369] width 394 height 400
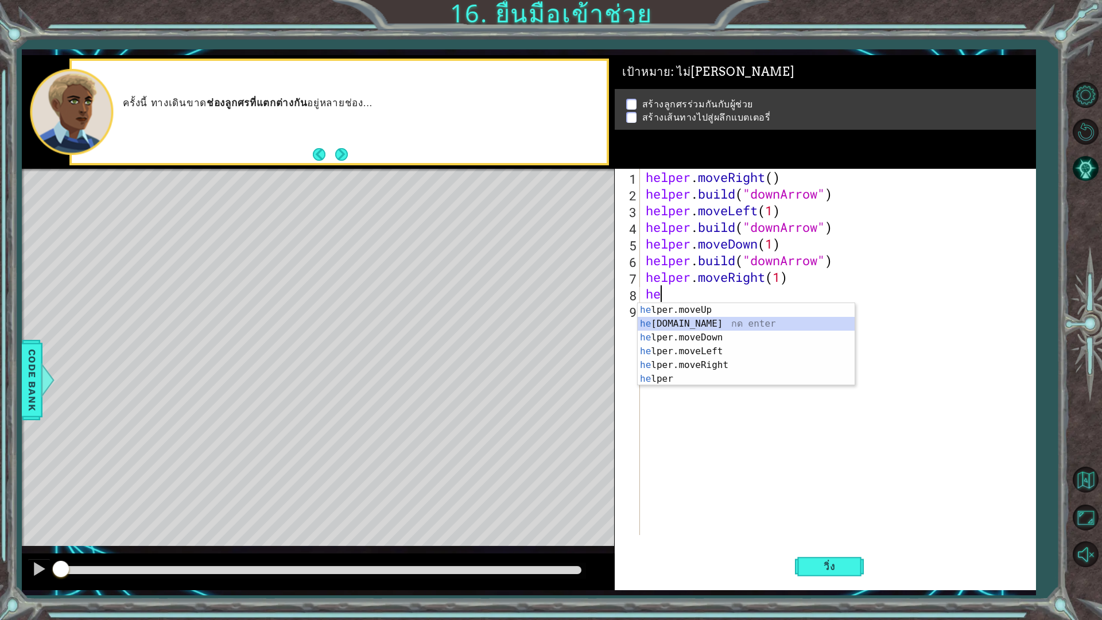
click at [713, 322] on div "he lper.moveUp กด enter he [DOMAIN_NAME] กด enter he lper.moveDown กด enter he …" at bounding box center [746, 358] width 217 height 110
type textarea "[DOMAIN_NAME]("rightArrow")"
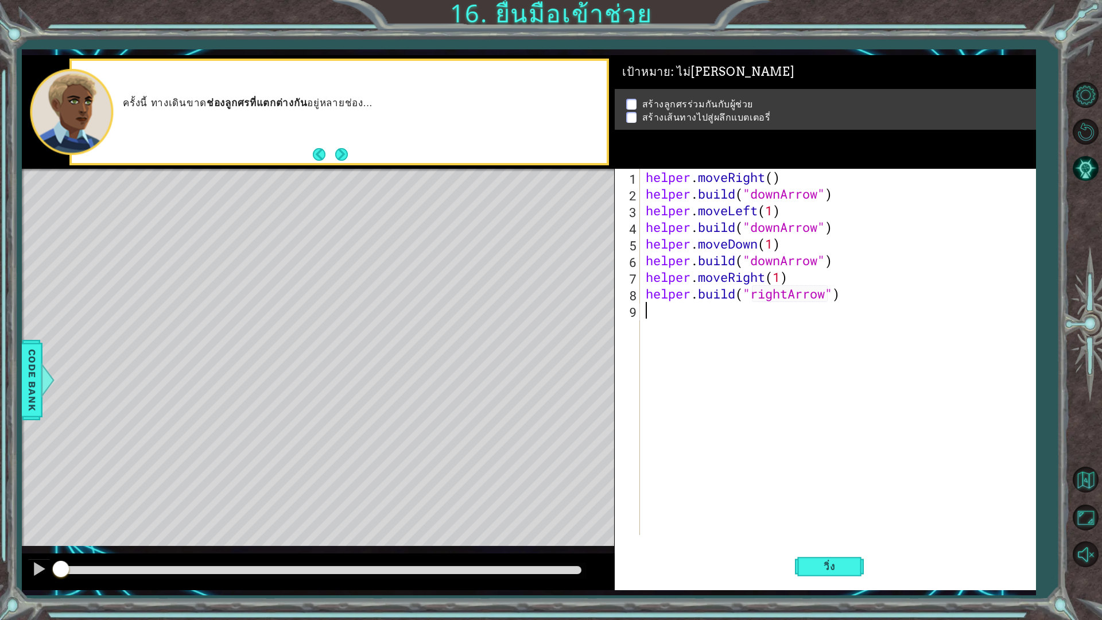
click at [737, 309] on div "helper . moveRight ( ) helper . build ( "downArrow" ) helper . moveLeft ( 1 ) h…" at bounding box center [841, 369] width 394 height 400
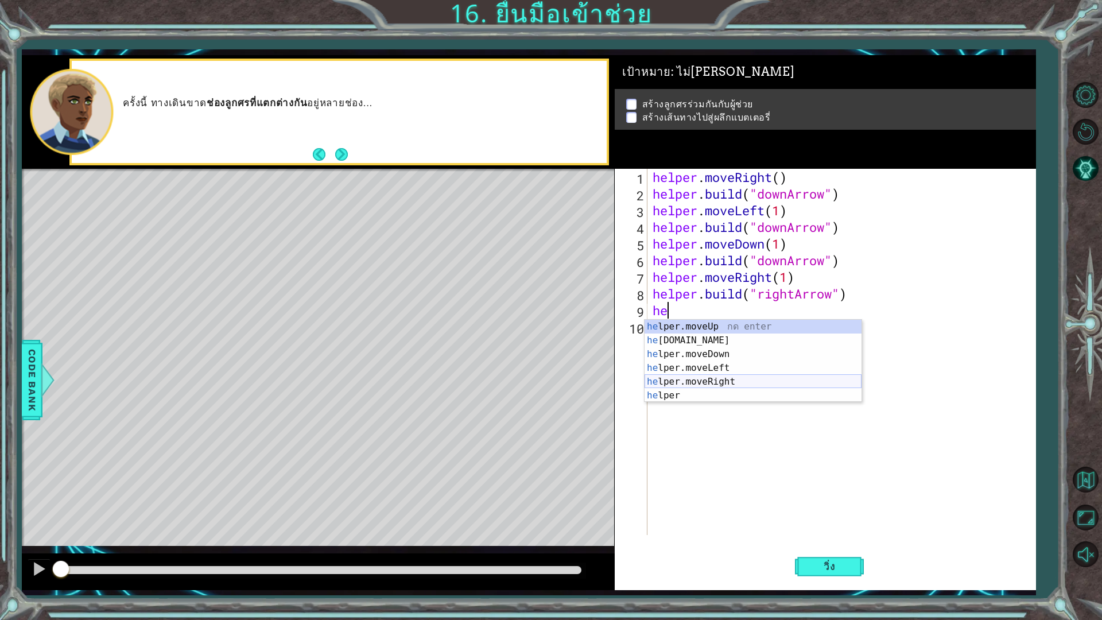
click at [716, 381] on div "he lper.moveUp กด enter he [DOMAIN_NAME] กด enter he lper.moveDown กด enter he …" at bounding box center [753, 375] width 217 height 110
type textarea "helper.moveRight(1)"
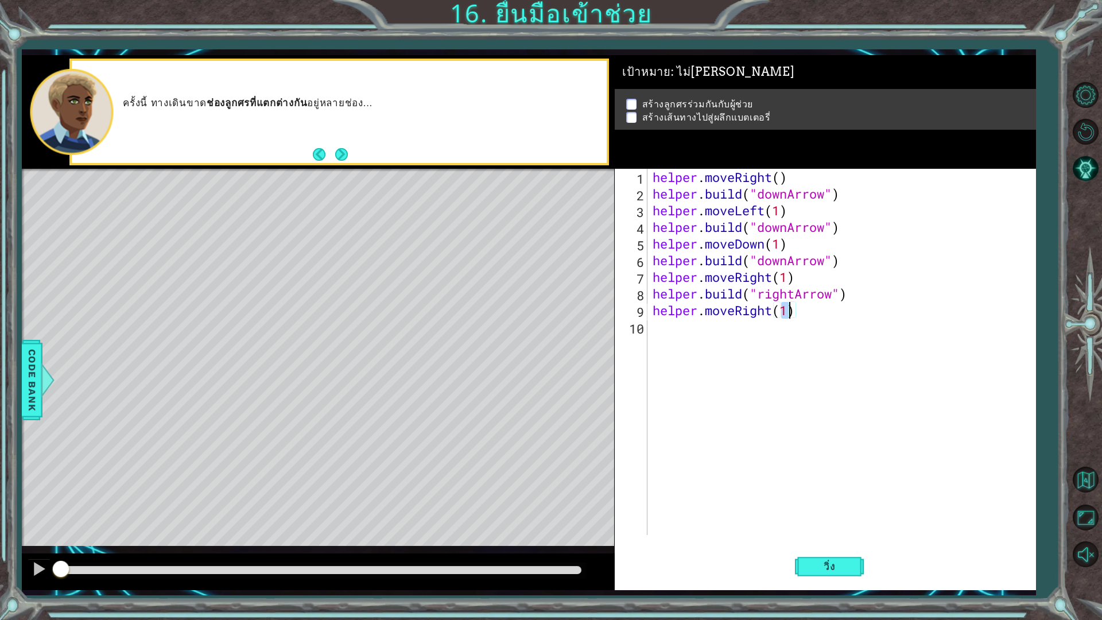
click at [744, 335] on div "helper . moveRight ( ) helper . build ( "downArrow" ) helper . moveLeft ( 1 ) h…" at bounding box center [845, 369] width 388 height 400
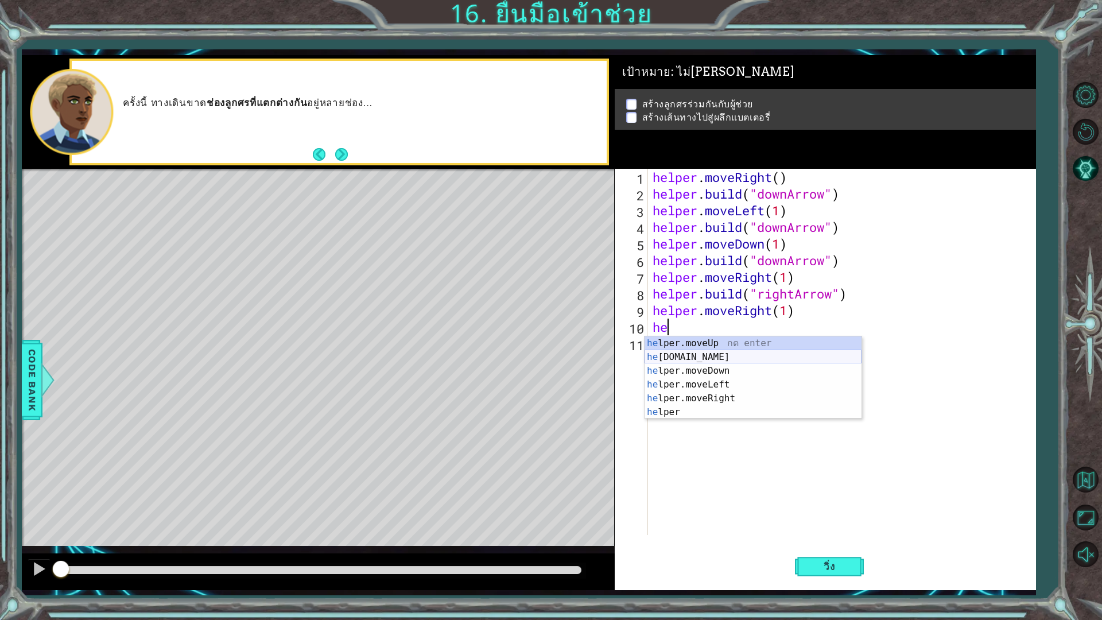
click at [723, 362] on div "he lper.moveUp กด enter he [DOMAIN_NAME] กด enter he lper.moveDown กด enter he …" at bounding box center [753, 391] width 217 height 110
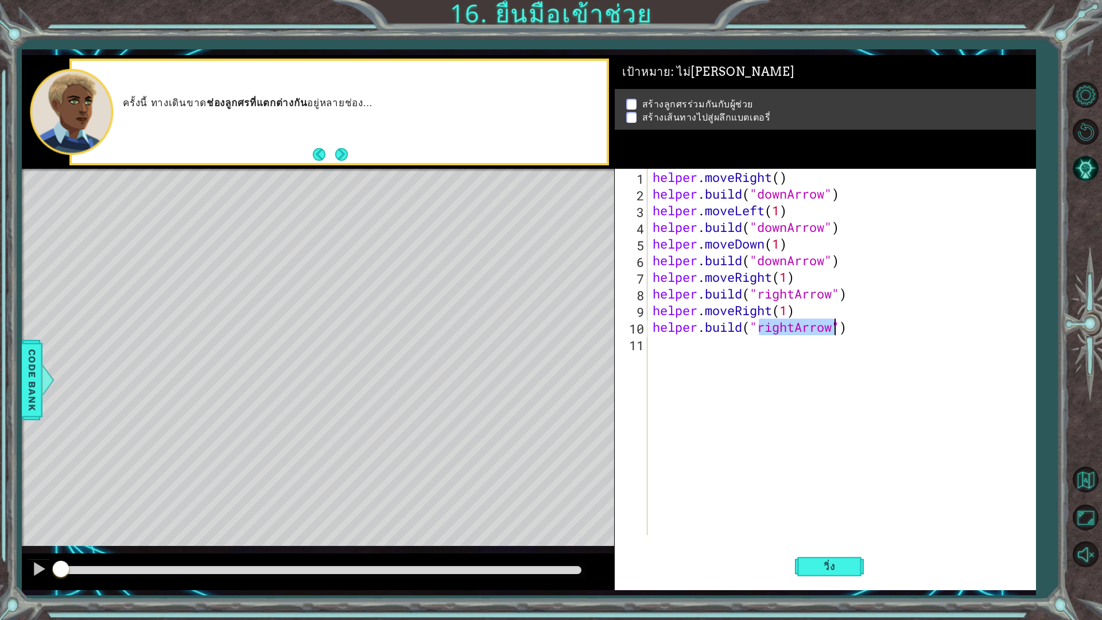
click at [796, 332] on div "helper . moveRight ( ) helper . build ( "downArrow" ) helper . moveLeft ( 1 ) h…" at bounding box center [841, 352] width 381 height 366
click at [821, 542] on button "วิ่ง" at bounding box center [829, 566] width 69 height 42
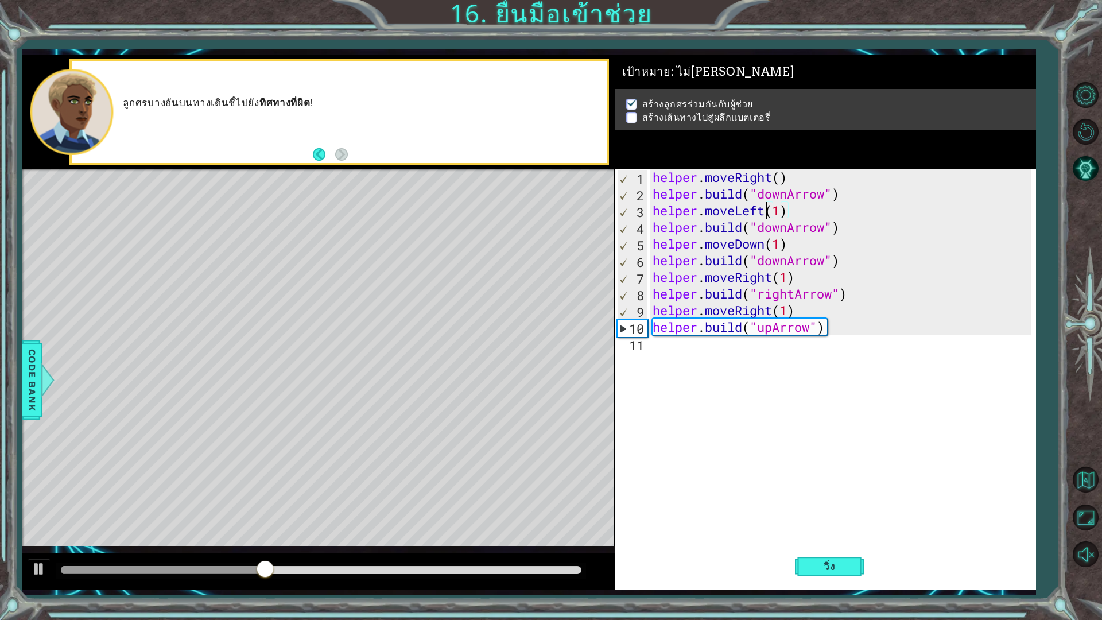
click at [767, 215] on div "helper . moveRight ( ) helper . build ( "downArrow" ) helper . moveLeft ( 1 ) h…" at bounding box center [845, 369] width 388 height 400
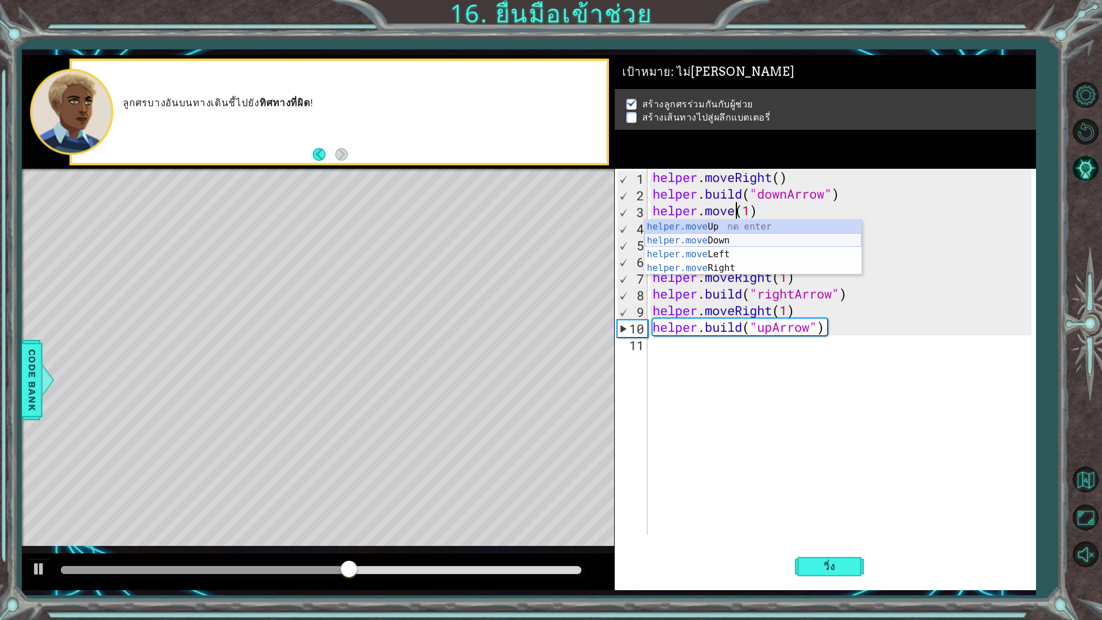
click at [741, 241] on div "helper.move Up กด enter helper.move Down กด enter helper.move Left กด enter hel…" at bounding box center [753, 261] width 217 height 83
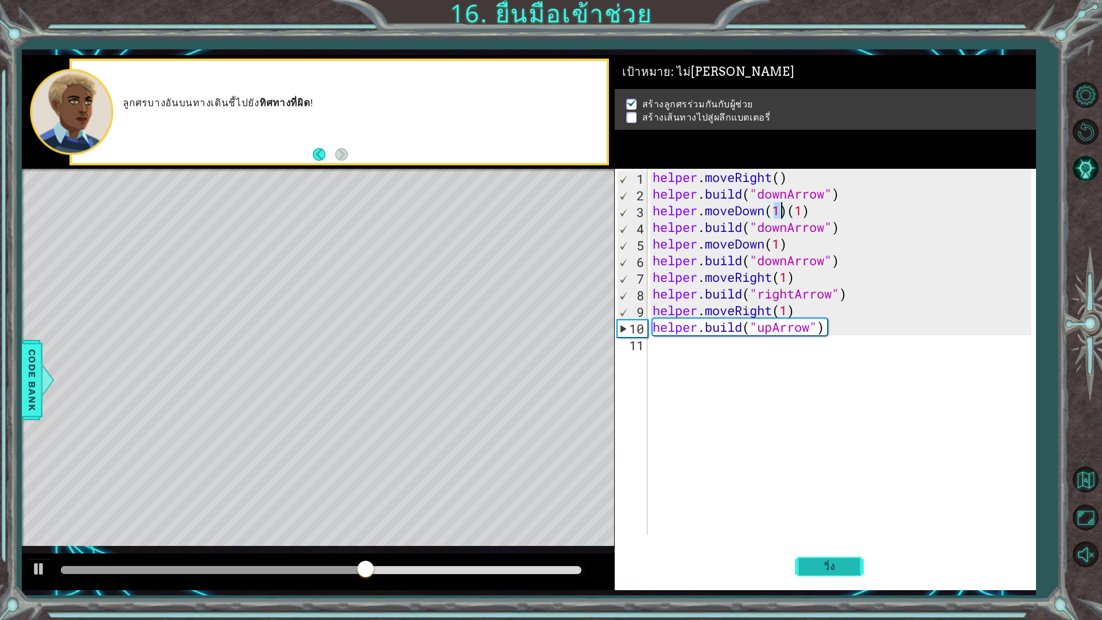
click at [827, 542] on span "วิ่ง" at bounding box center [829, 566] width 34 height 11
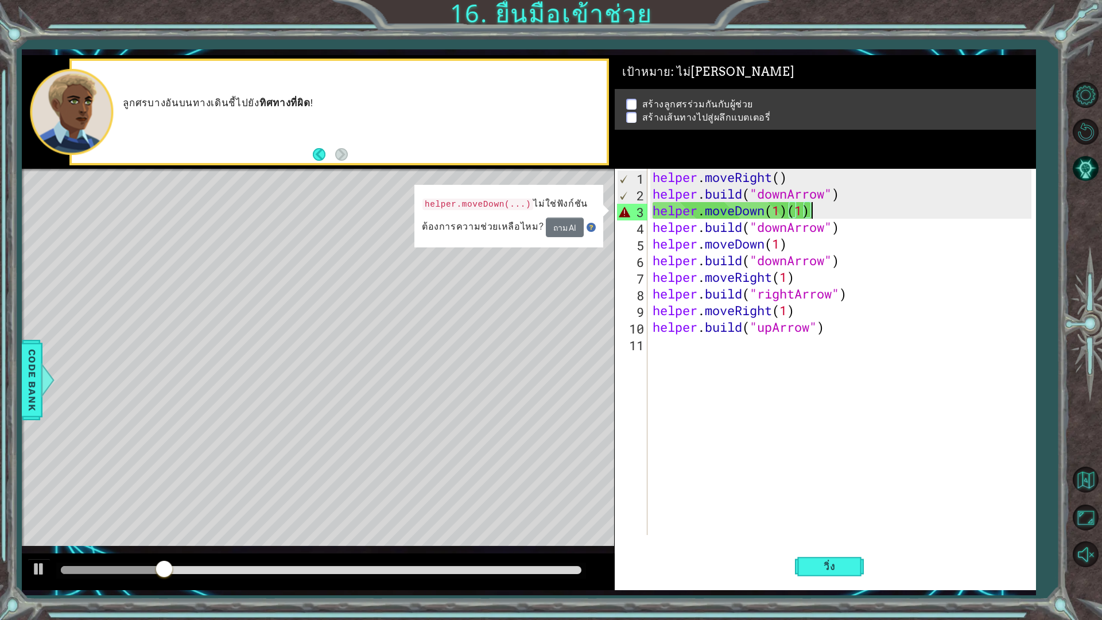
click at [811, 216] on div "helper . moveRight ( ) helper . build ( "downArrow" ) helper . moveDown ( 1 ) (…" at bounding box center [845, 369] width 388 height 400
click at [810, 218] on div "helper . moveRight ( ) helper . build ( "downArrow" ) helper . moveDown ( 1 ) (…" at bounding box center [845, 369] width 388 height 400
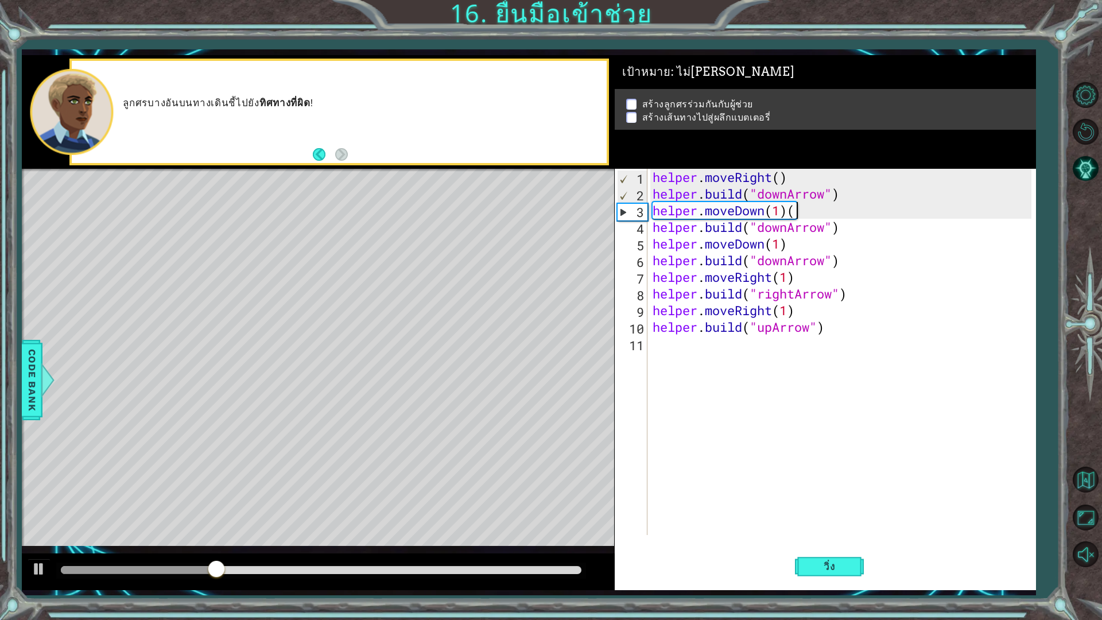
type textarea "helper.moveDown(1)"
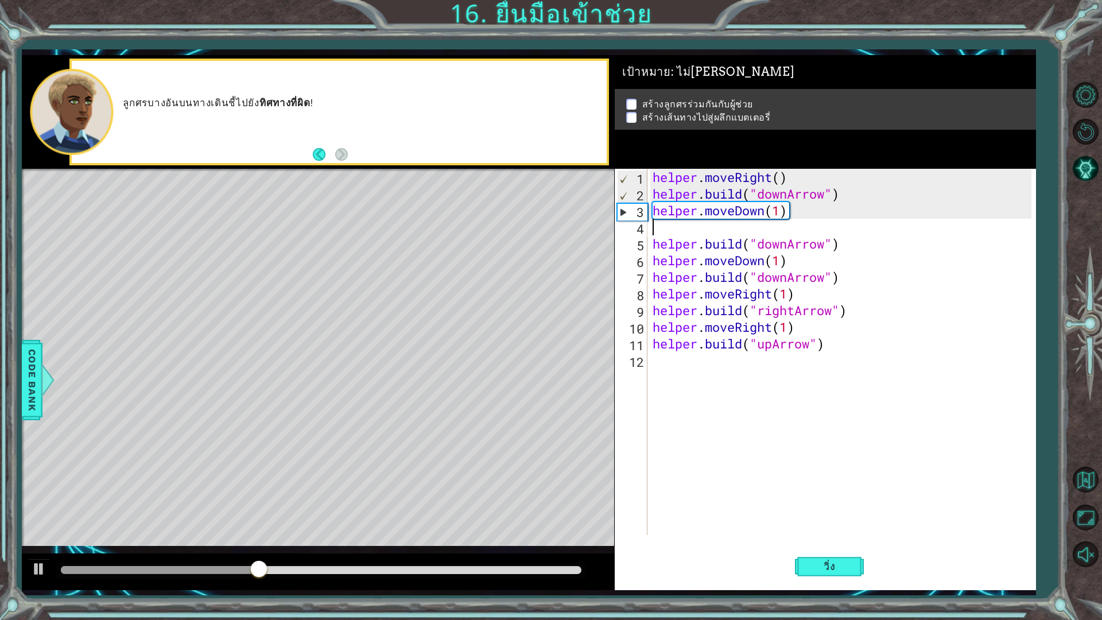
type textarea "helper.moveDown(1)"
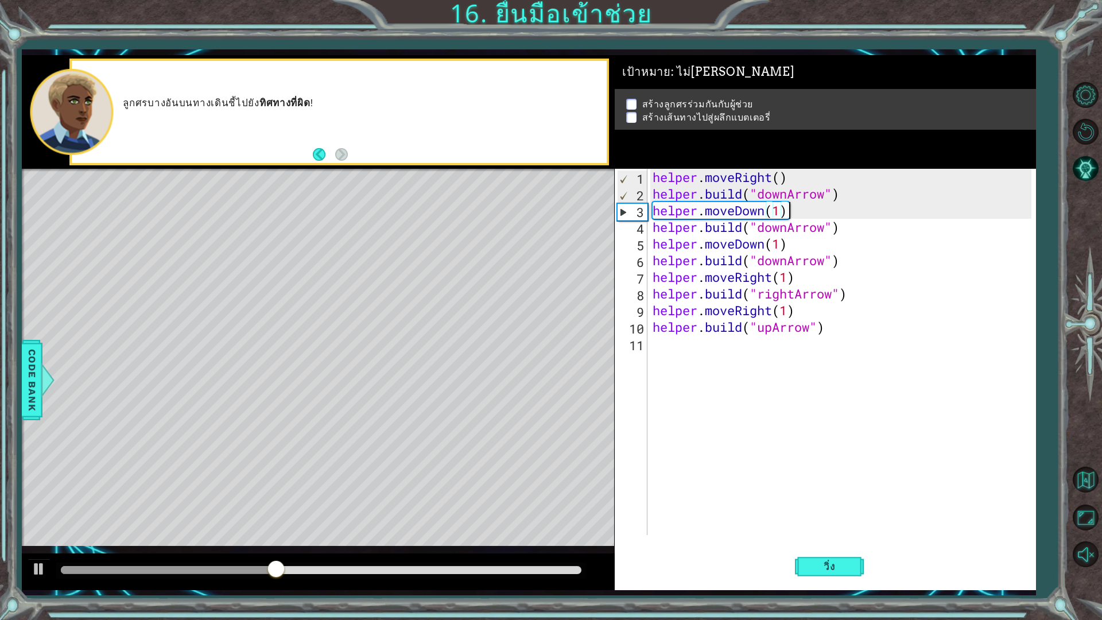
click at [821, 506] on div "helper . moveRight ( ) helper . build ( "downArrow" ) helper . moveDown ( 1 ) h…" at bounding box center [845, 369] width 388 height 400
click at [837, 542] on span "วิ่ง" at bounding box center [829, 566] width 34 height 11
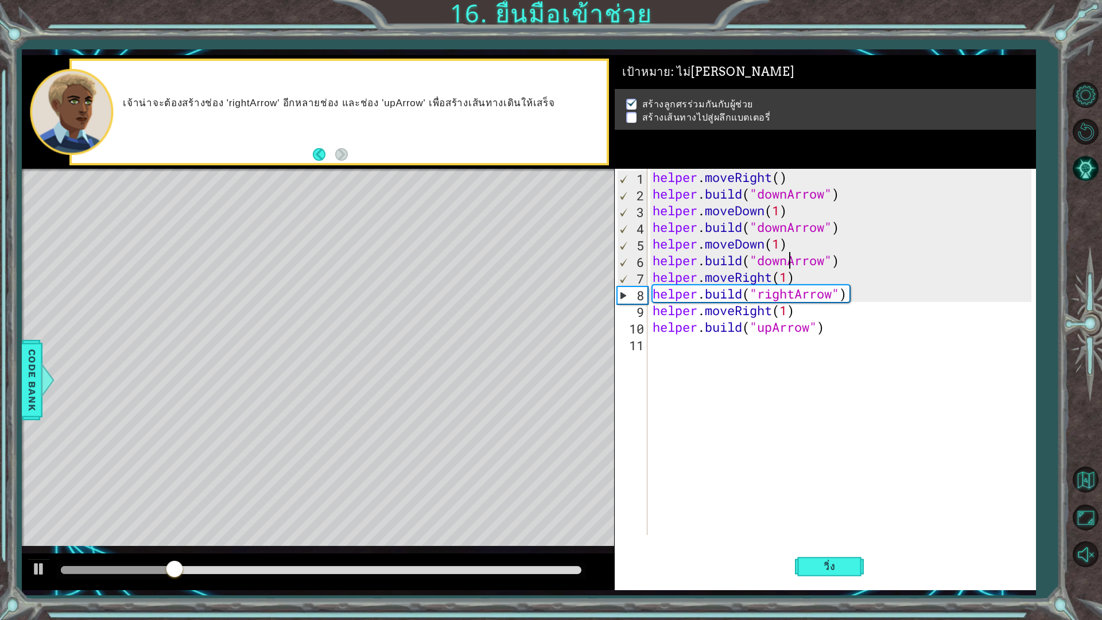
click at [789, 263] on div "helper . moveRight ( ) helper . build ( "downArrow" ) helper . moveDown ( 1 ) h…" at bounding box center [845, 369] width 388 height 400
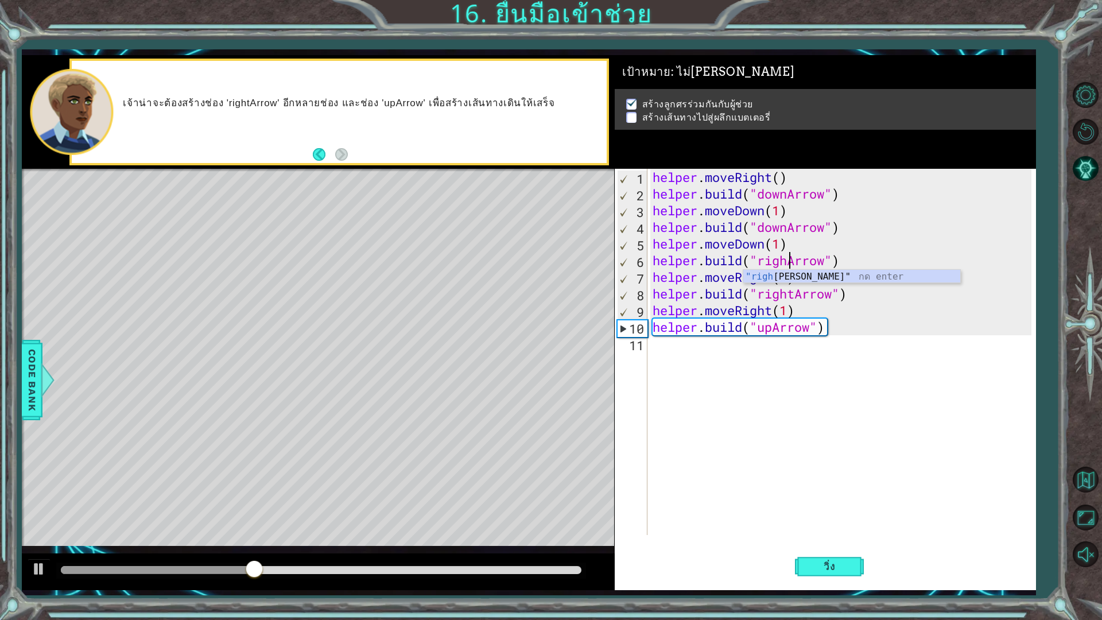
scroll to position [0, 6]
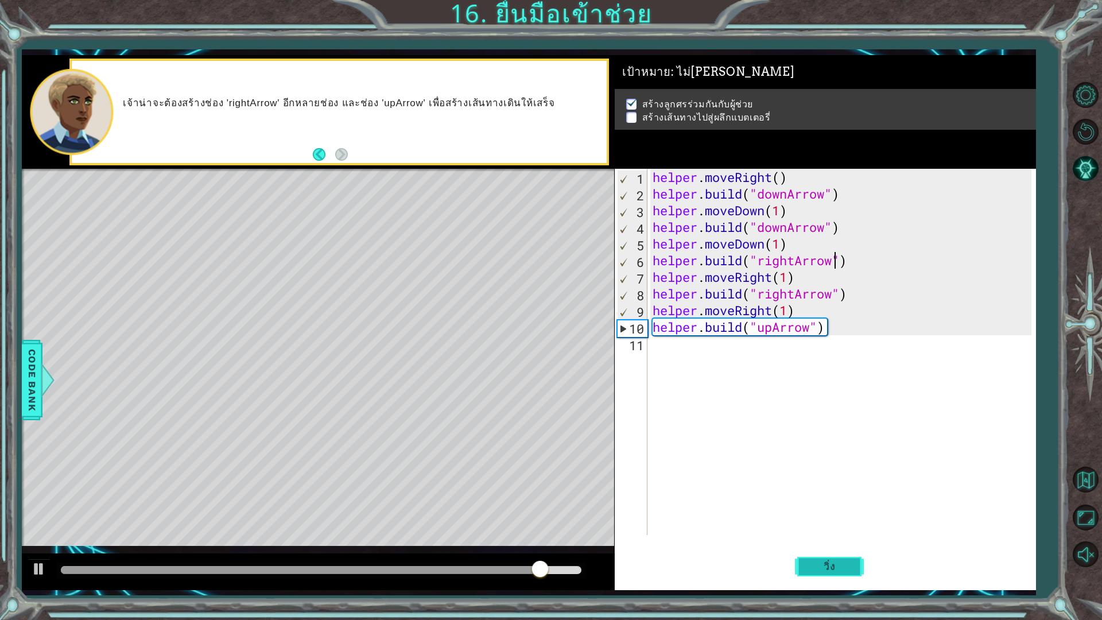
click at [835, 542] on span "วิ่ง" at bounding box center [829, 566] width 34 height 11
click at [789, 233] on div "helper . moveRight ( ) helper . build ( "downArrow" ) helper . moveDown ( 1 ) h…" at bounding box center [845, 369] width 388 height 400
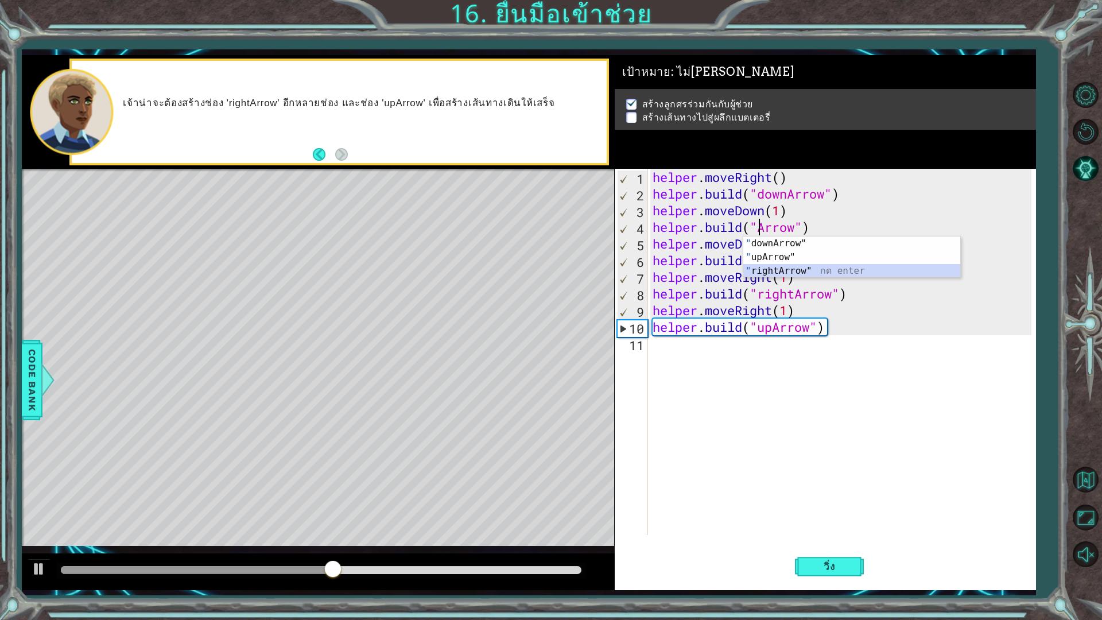
click at [812, 268] on div "" downArrow" กด enter " upArrow" กด enter " rightArrow" กด enter" at bounding box center [852, 271] width 217 height 69
type textarea "[DOMAIN_NAME]("rightArrow")"
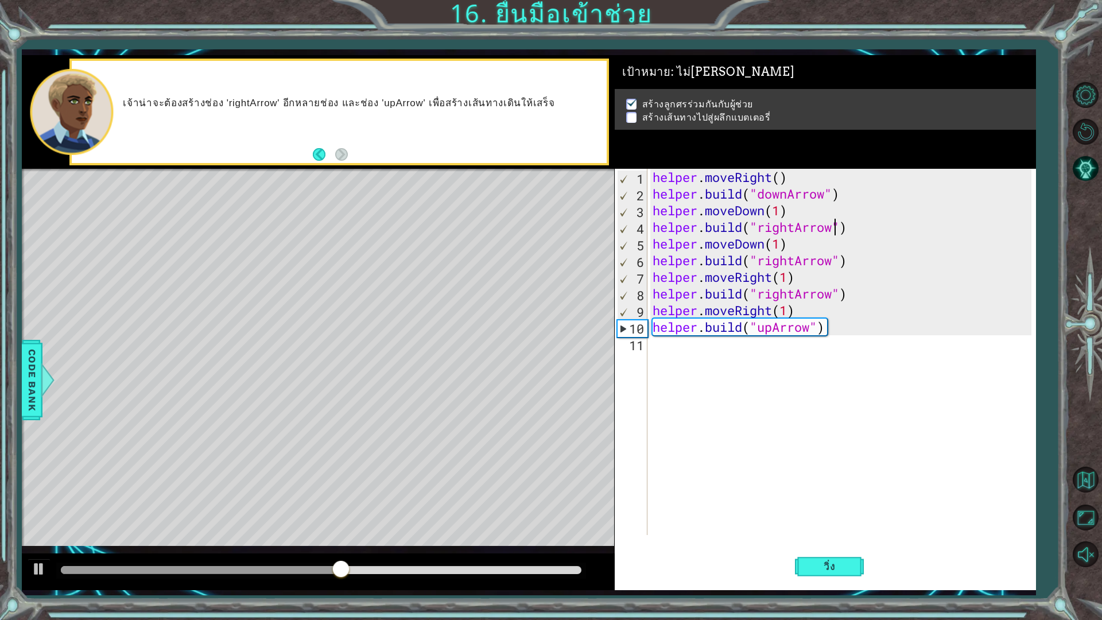
scroll to position [0, 0]
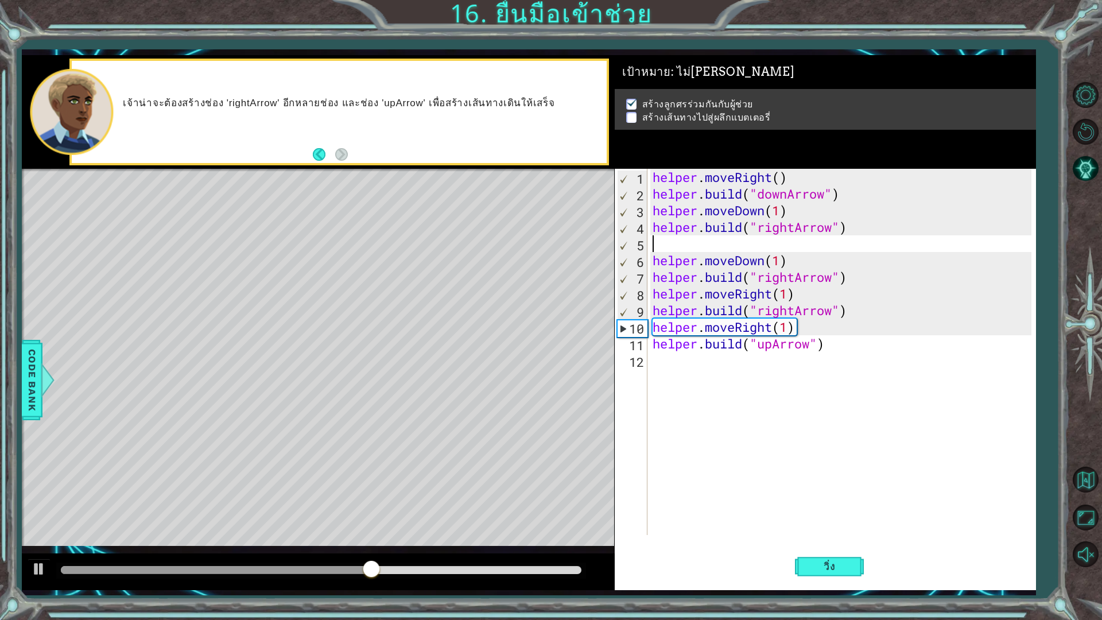
type textarea "[DOMAIN_NAME]("rightArrow")"
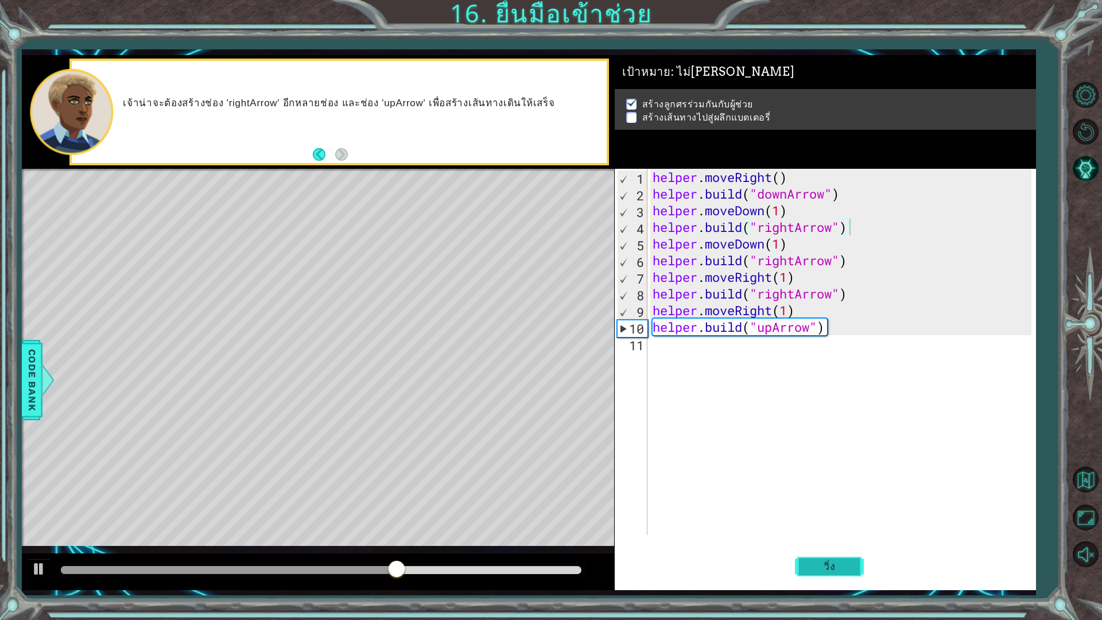
drag, startPoint x: 829, startPoint y: 581, endPoint x: 833, endPoint y: 575, distance: 6.5
click at [831, 542] on button "วิ่ง" at bounding box center [829, 566] width 69 height 42
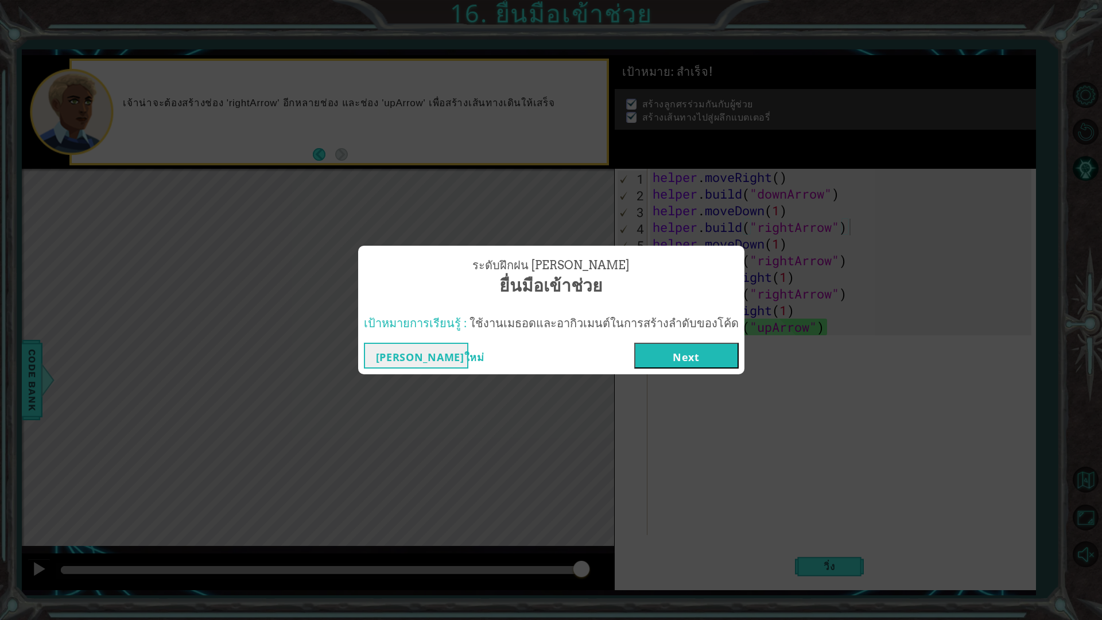
click at [656, 355] on button "Next" at bounding box center [686, 356] width 105 height 26
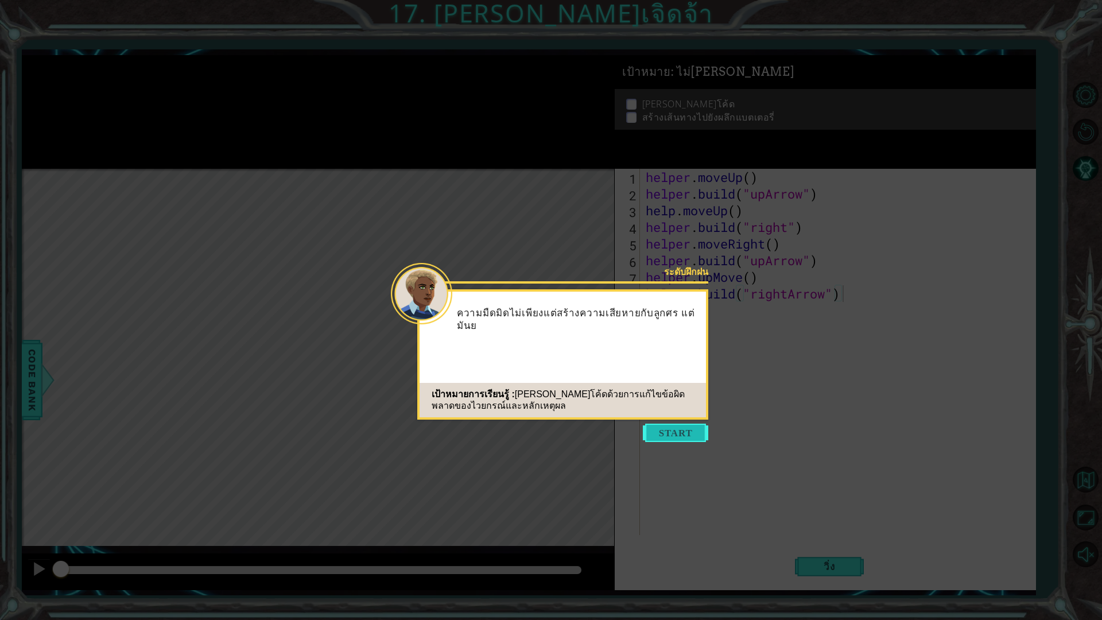
click at [678, 435] on button "Start" at bounding box center [675, 433] width 65 height 18
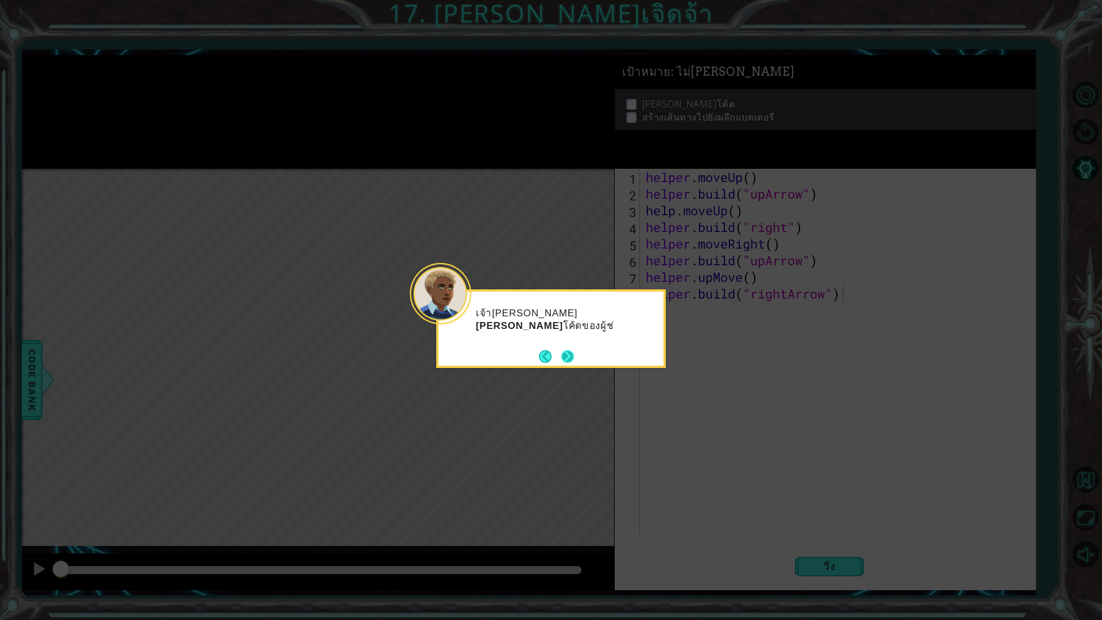
click at [562, 353] on button "Next" at bounding box center [567, 356] width 13 height 13
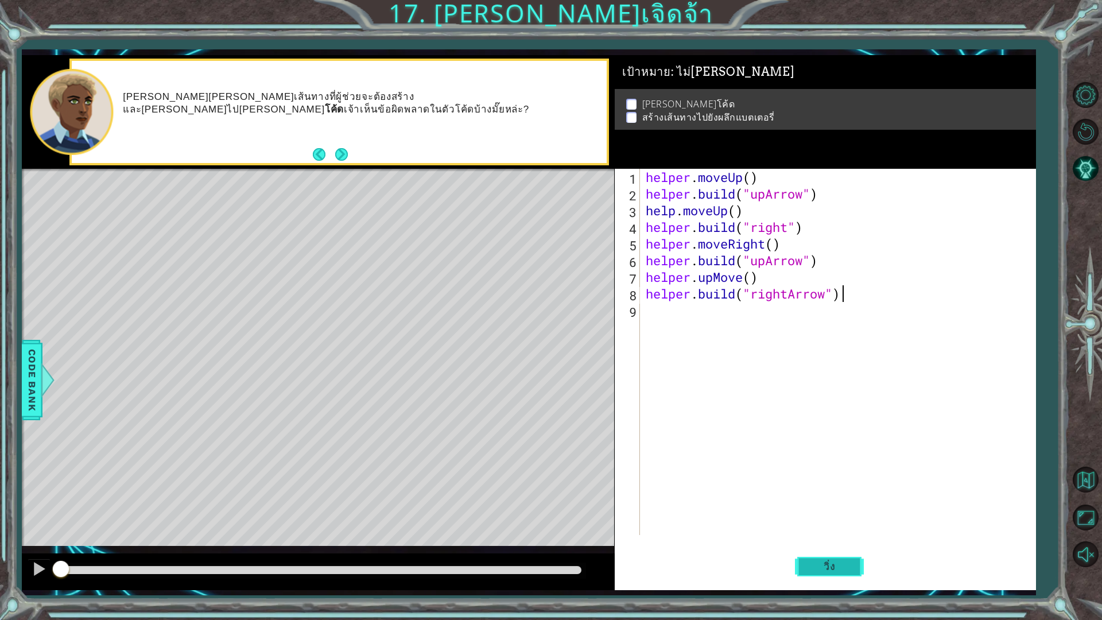
drag, startPoint x: 815, startPoint y: 570, endPoint x: 795, endPoint y: 575, distance: 20.9
click at [815, 542] on span "วิ่ง" at bounding box center [829, 566] width 34 height 11
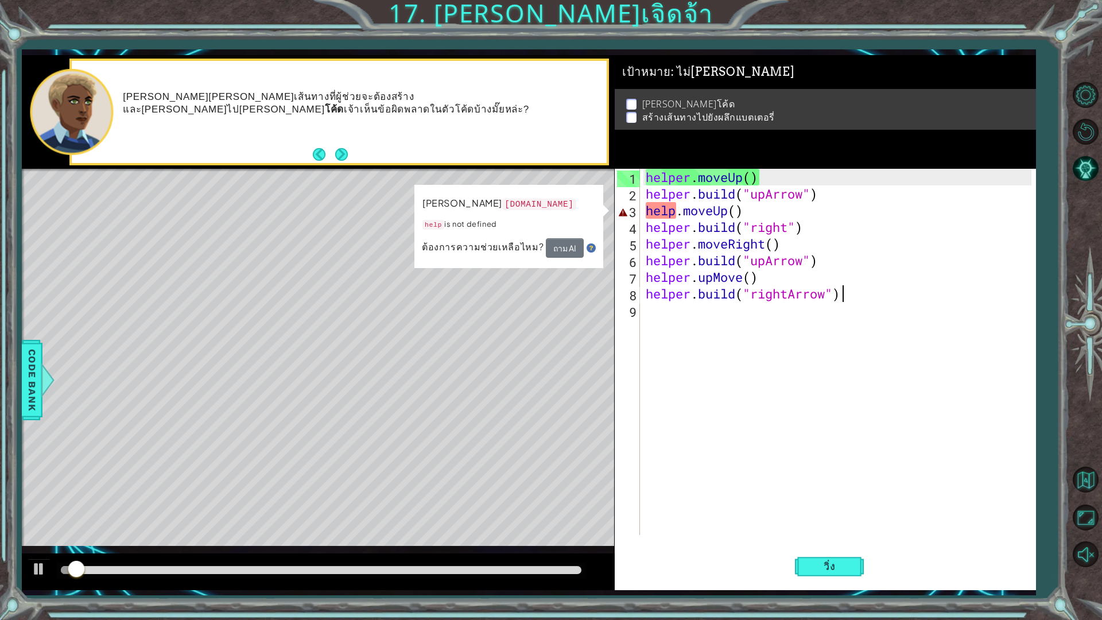
click at [735, 466] on div "helper . moveUp ( ) helper . build ( "upArrow" ) help . moveUp ( ) helper . bui…" at bounding box center [841, 369] width 394 height 400
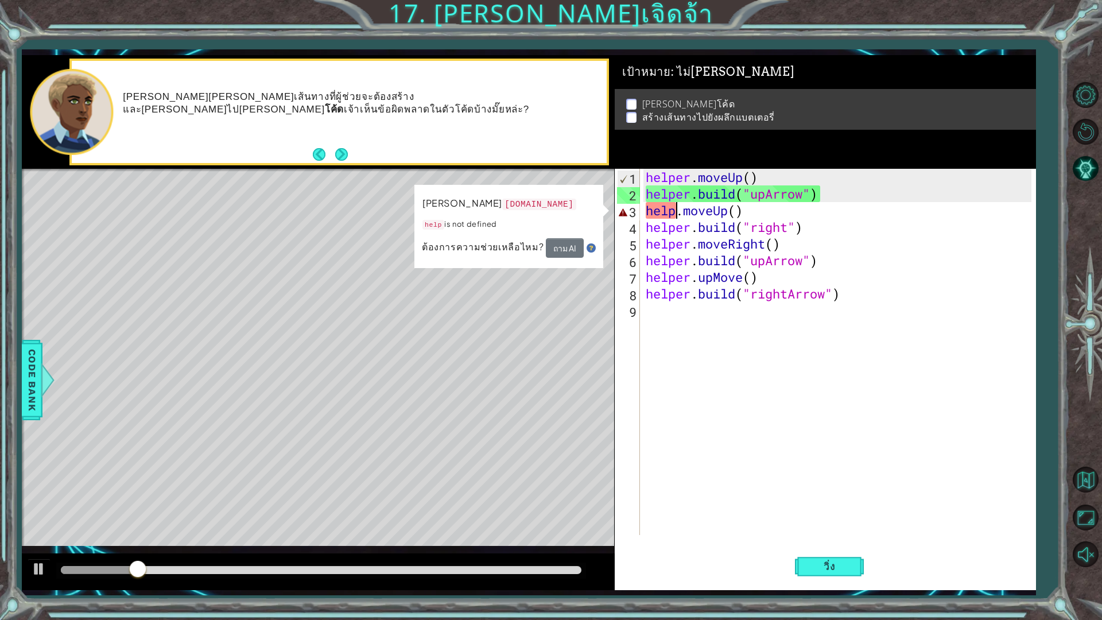
drag, startPoint x: 677, startPoint y: 213, endPoint x: 684, endPoint y: 232, distance: 20.2
click at [678, 214] on div "helper . moveUp ( ) helper . build ( "upArrow" ) help . moveUp ( ) helper . bui…" at bounding box center [841, 369] width 394 height 400
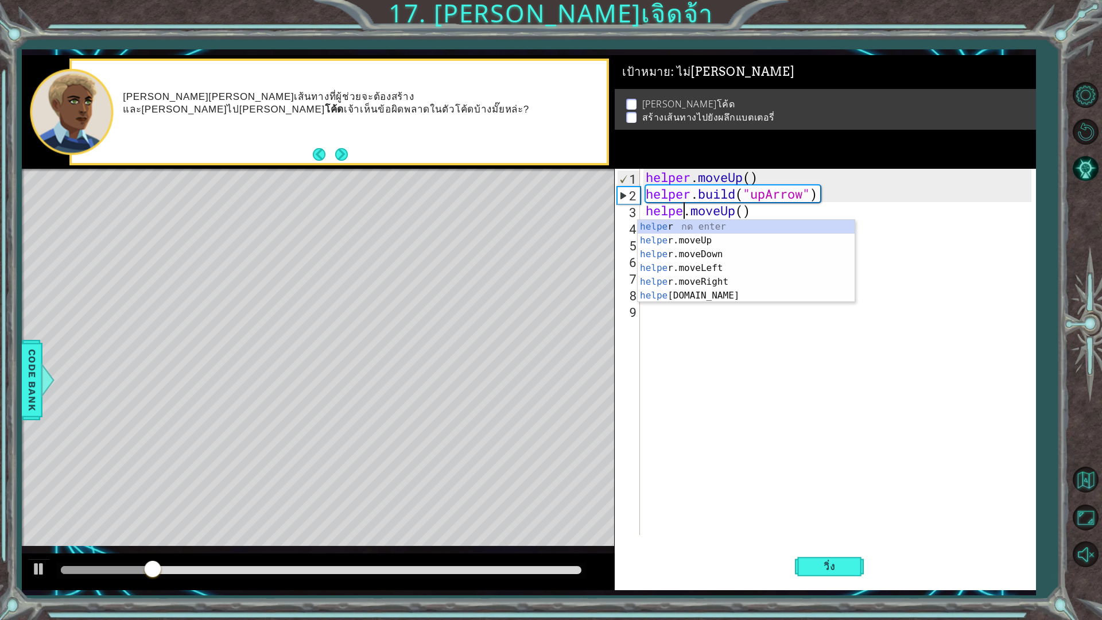
scroll to position [0, 2]
type textarea "helper.moveUp()"
drag, startPoint x: 854, startPoint y: 374, endPoint x: 729, endPoint y: 322, distance: 135.9
click at [850, 374] on div "helper . moveUp ( ) helper . build ( "upArrow" ) helper . moveUp ( ) helper . b…" at bounding box center [841, 369] width 394 height 400
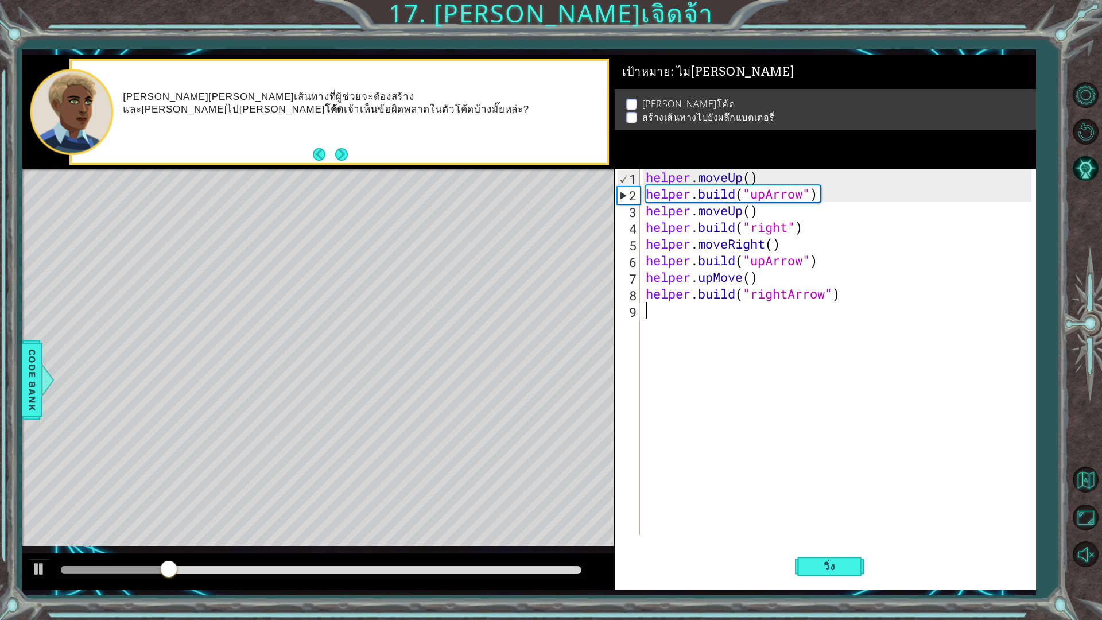
scroll to position [0, 0]
click at [742, 280] on div "helper . moveUp ( ) helper . build ( "upArrow" ) helper . moveUp ( ) helper . b…" at bounding box center [841, 369] width 394 height 400
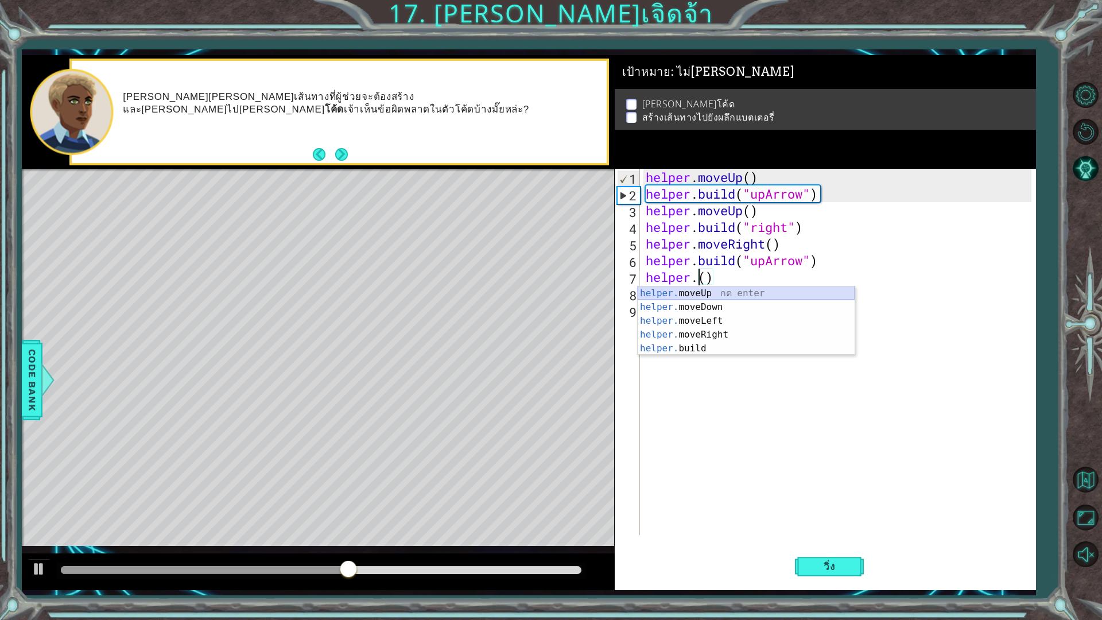
click at [725, 292] on div "helper. moveUp กด enter helper. moveDown กด enter helper. moveLeft กด enter hel…" at bounding box center [746, 335] width 217 height 96
type textarea "helper.moveUp(1)"
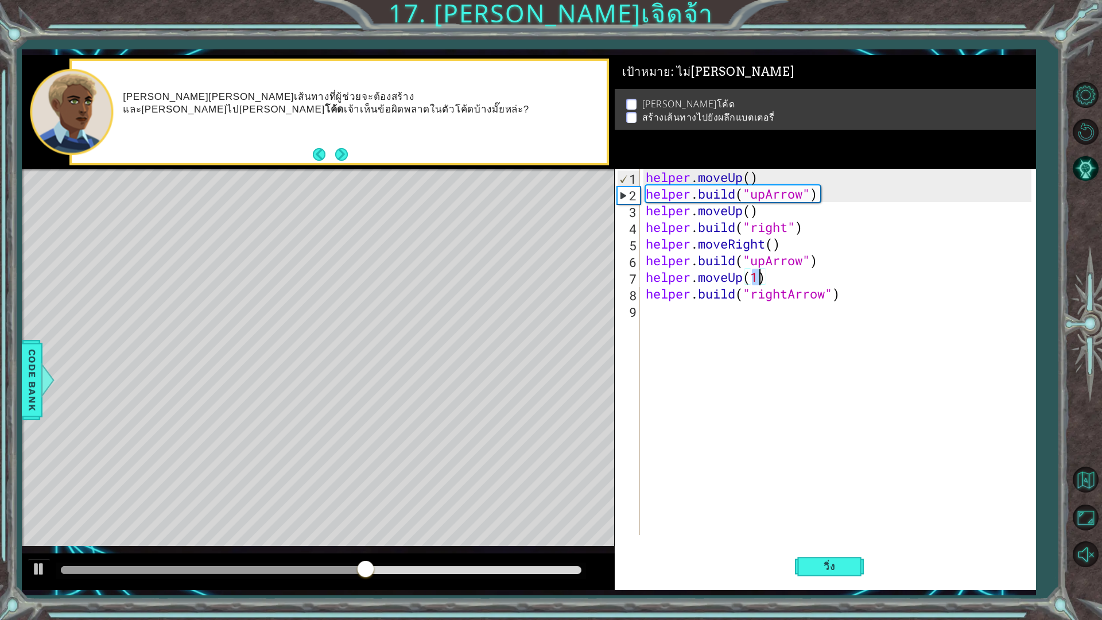
click at [722, 336] on div "helper . moveUp ( ) helper . build ( "upArrow" ) helper . moveUp ( ) helper . b…" at bounding box center [841, 369] width 394 height 400
click at [791, 232] on div "helper . moveUp ( ) helper . build ( "upArrow" ) helper . moveUp ( ) helper . b…" at bounding box center [841, 369] width 394 height 400
type textarea "[DOMAIN_NAME]("rightArrow")"
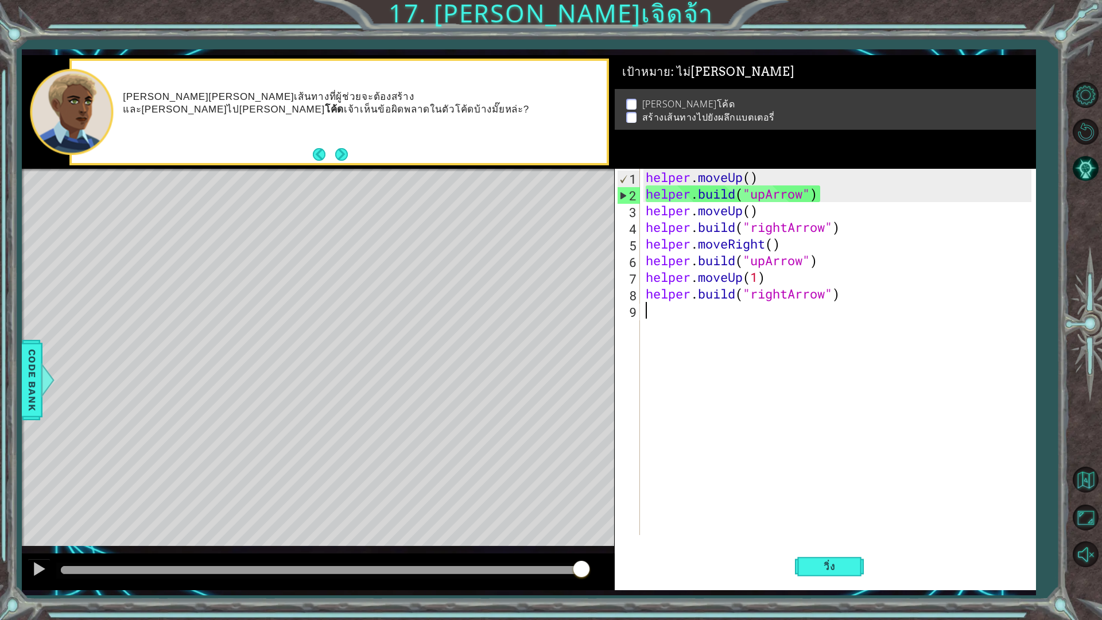
drag, startPoint x: 786, startPoint y: 417, endPoint x: 781, endPoint y: 338, distance: 79.4
click at [787, 417] on div "helper . moveUp ( ) helper . build ( "upArrow" ) helper . moveUp ( ) helper . b…" at bounding box center [841, 369] width 394 height 400
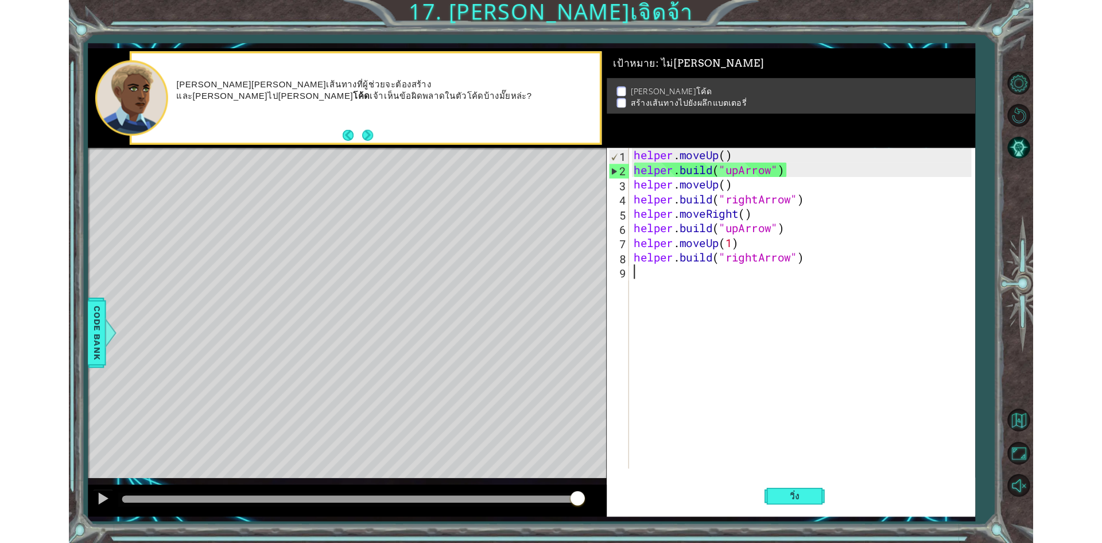
scroll to position [0, 0]
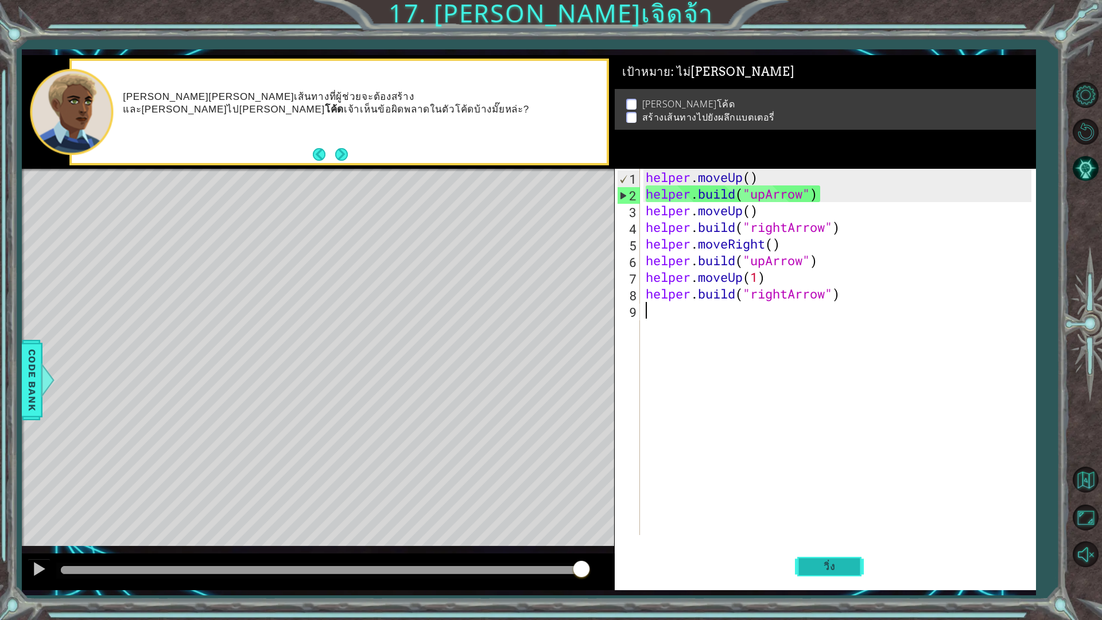
click at [816, 542] on button "วิ่ง" at bounding box center [829, 566] width 69 height 42
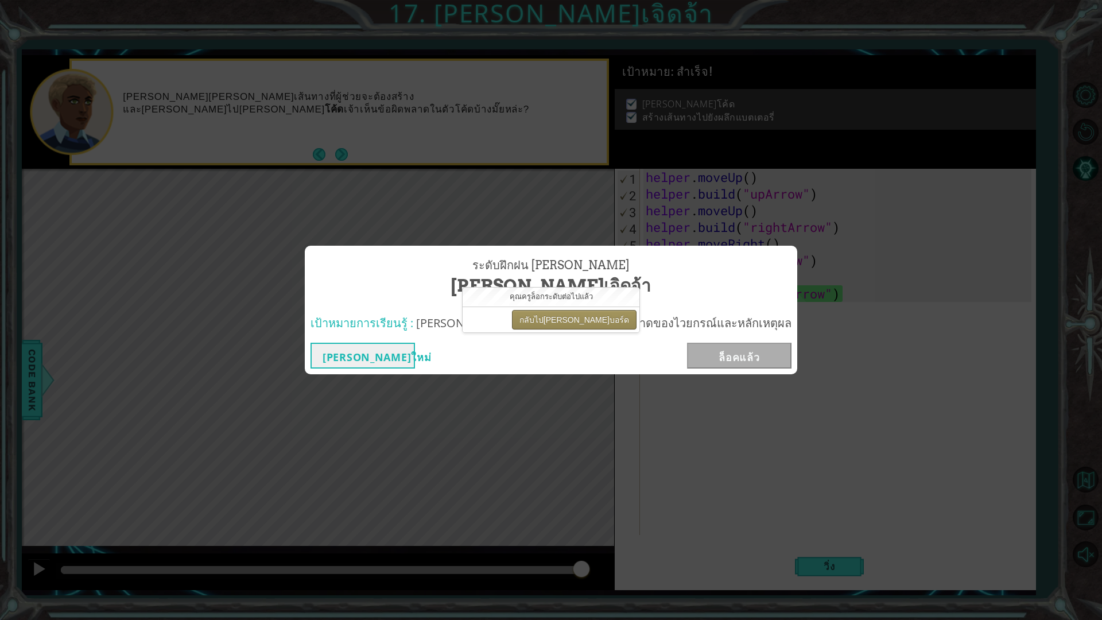
click at [600, 323] on button "กลับไป[PERSON_NAME]บอร์ด" at bounding box center [574, 320] width 125 height 20
click at [535, 177] on div "ระดับฝึกฝน [PERSON_NAME]เจิดจ้า เป้าหมายการเรียนรู้ : [PERSON_NAME]โค้ดด้วยการแ…" at bounding box center [551, 310] width 1102 height 620
